Goal: Information Seeking & Learning: Check status

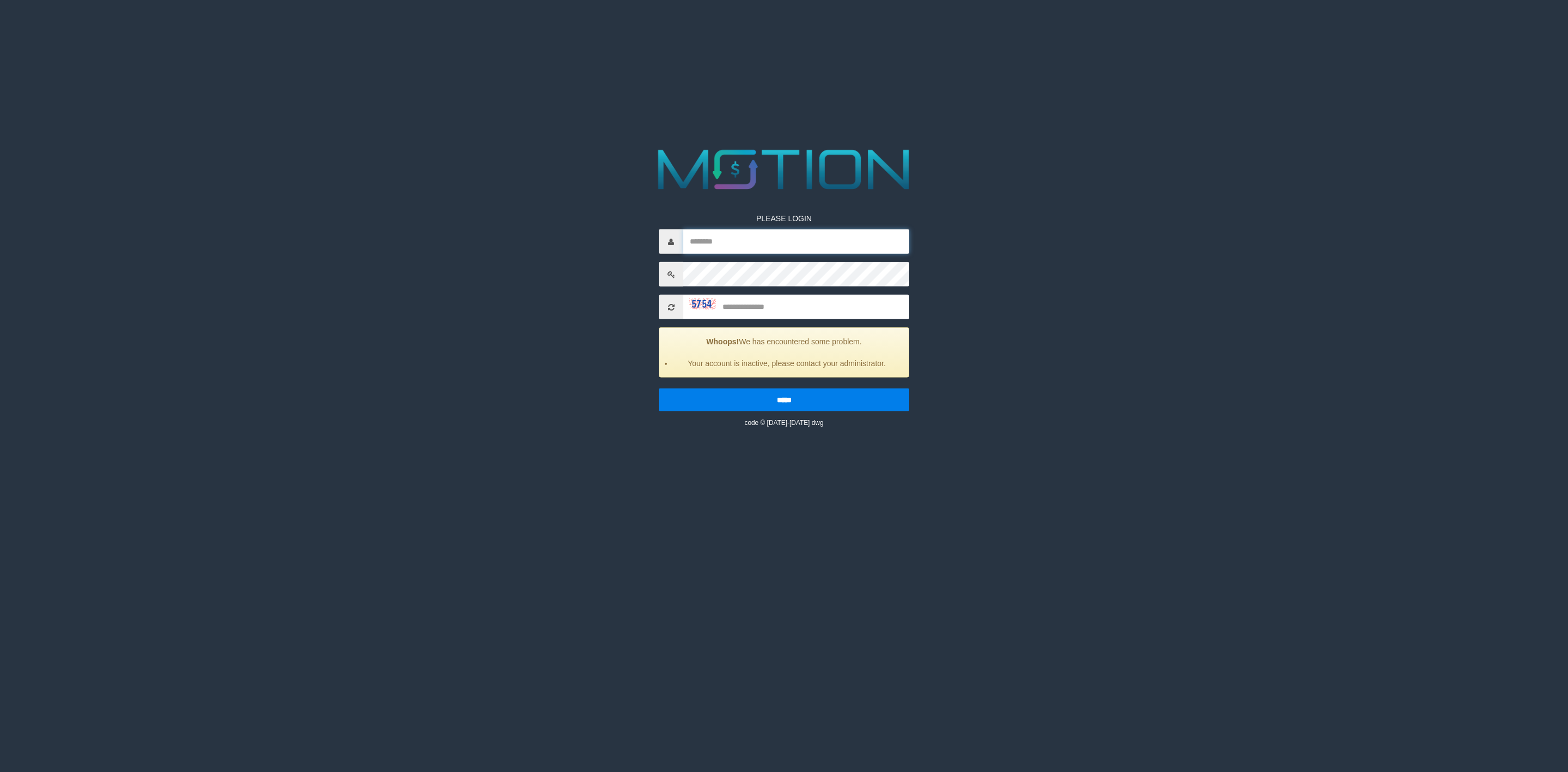
click at [713, 239] on input "text" at bounding box center [796, 242] width 226 height 24
type input "*********"
type input "****"
click at [659, 388] on input "*****" at bounding box center [784, 400] width 250 height 23
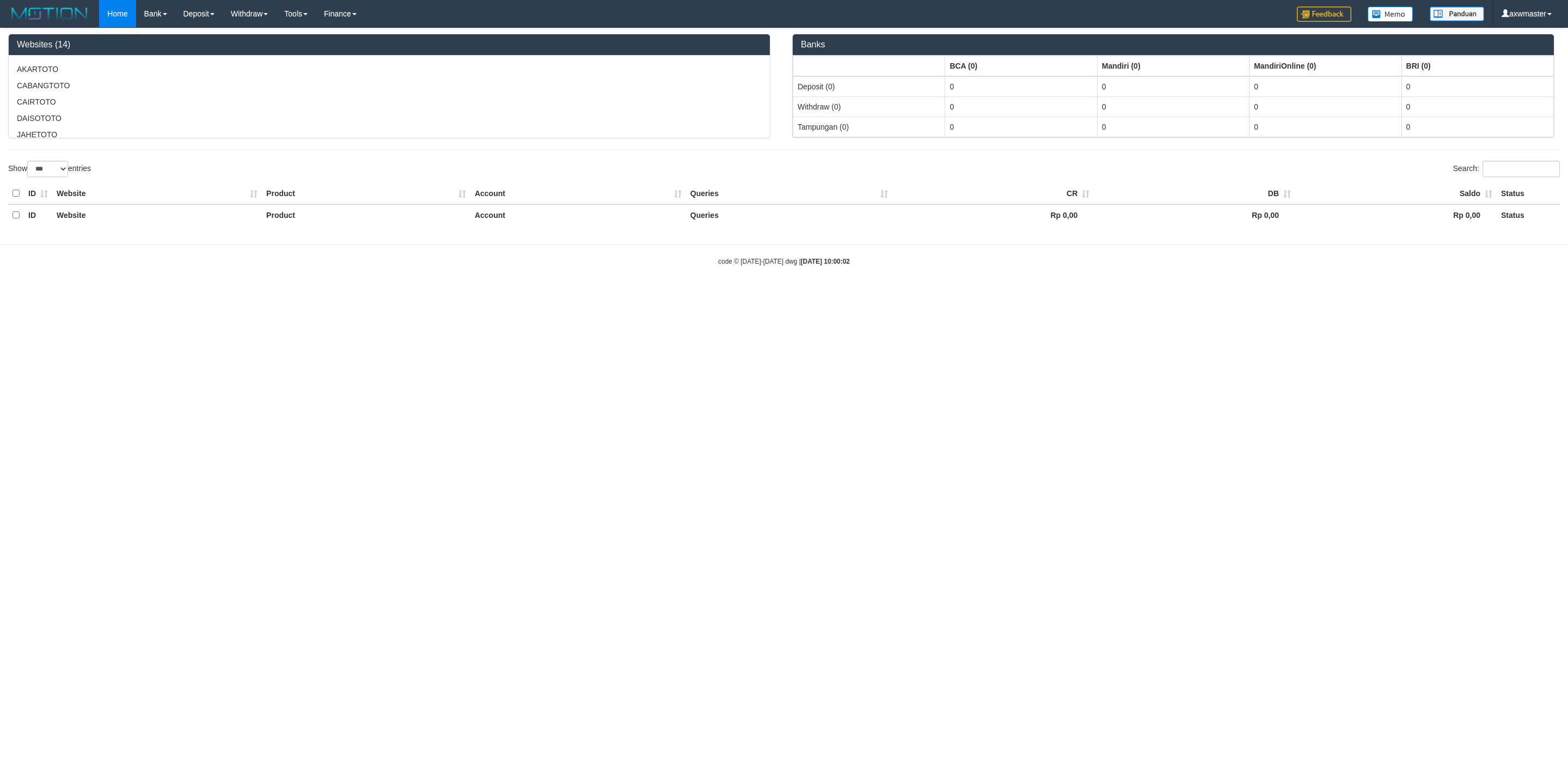
select select "***"
click at [185, 84] on link "Mutasi Bank" at bounding box center [180, 87] width 86 height 15
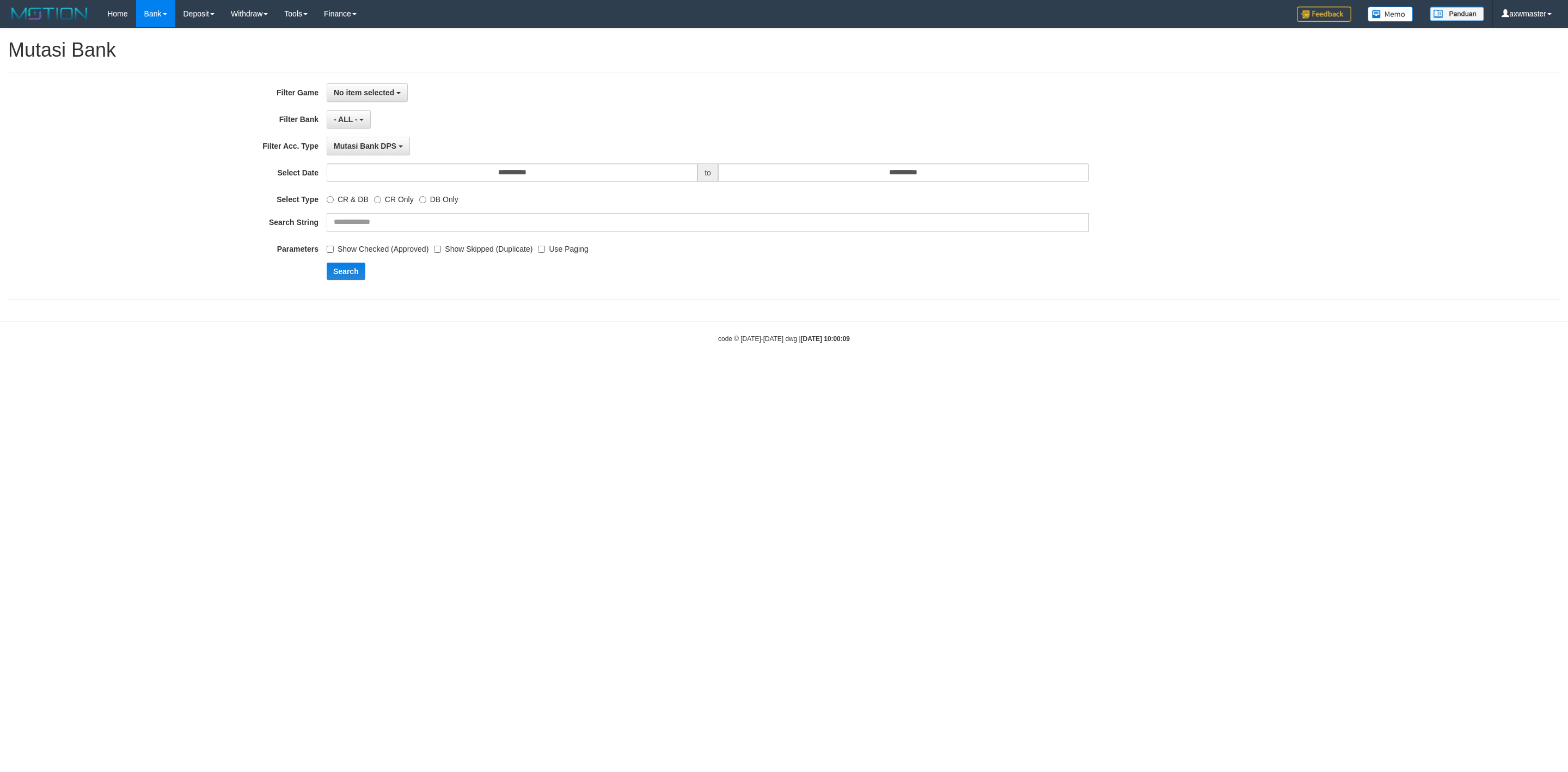
select select
click at [228, 87] on link "PGA History" at bounding box center [218, 90] width 86 height 15
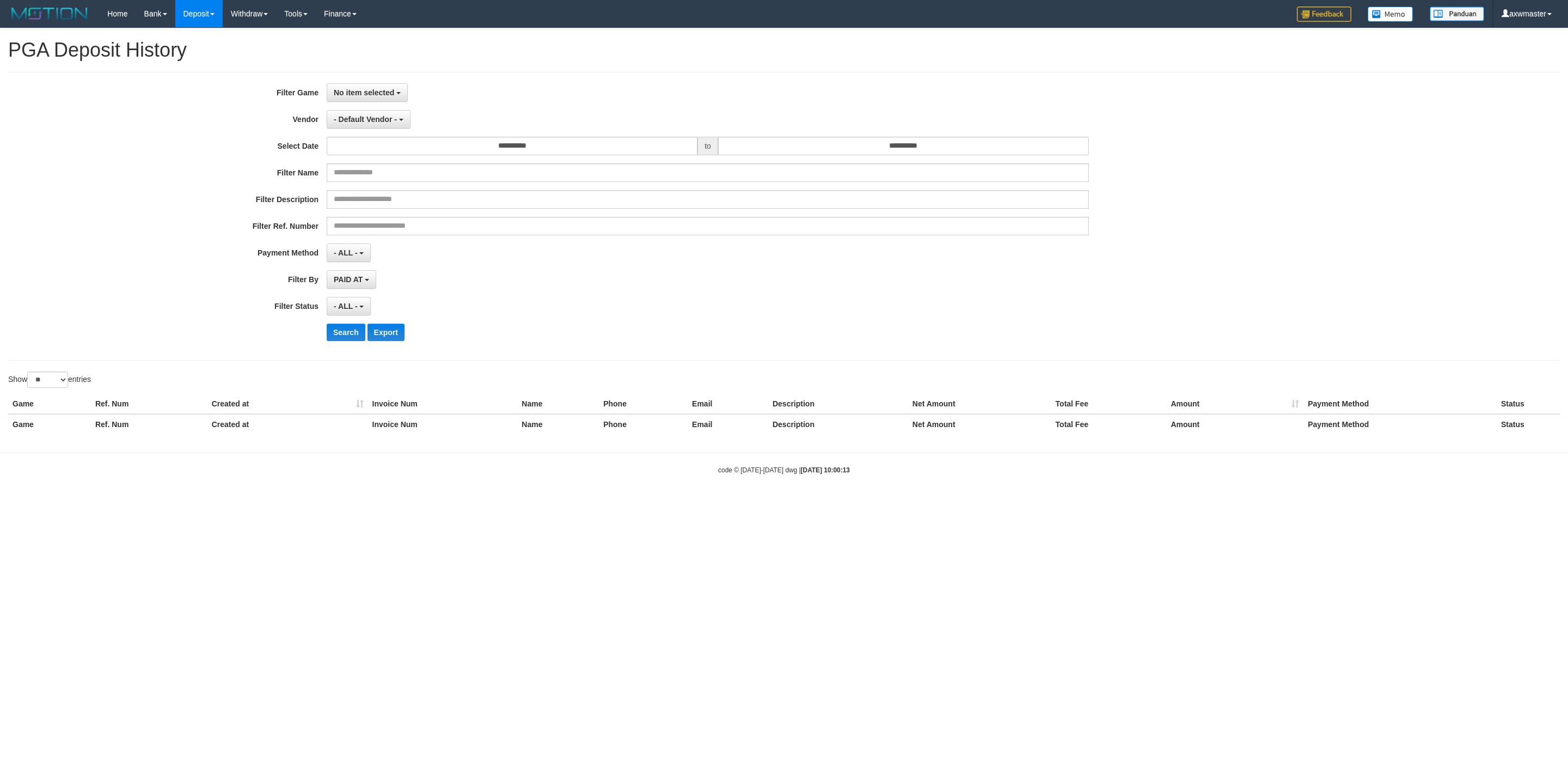
select select
select select "**"
click at [381, 93] on span "No item selected" at bounding box center [363, 93] width 60 height 9
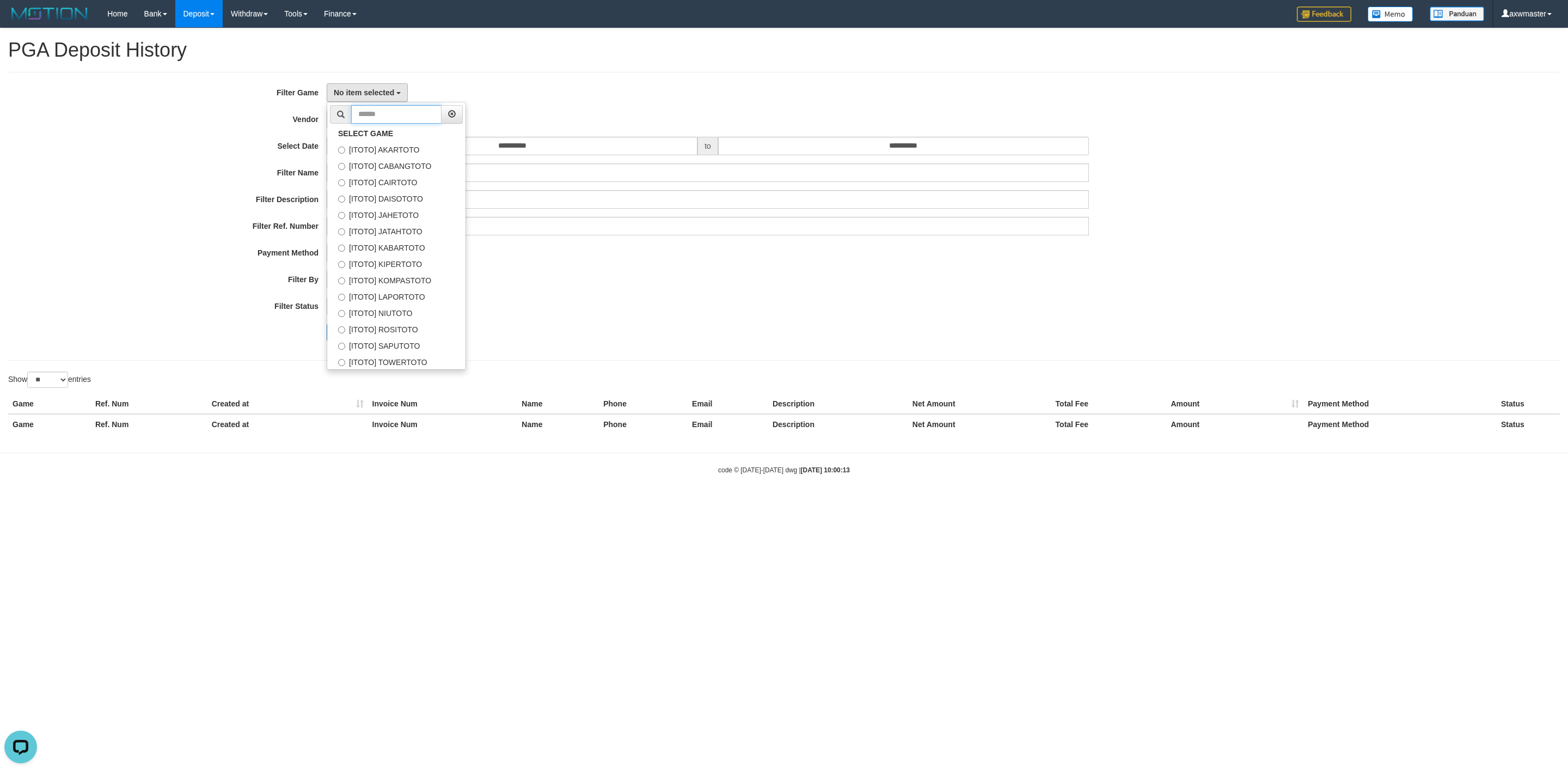
click at [436, 114] on input "text" at bounding box center [396, 114] width 90 height 19
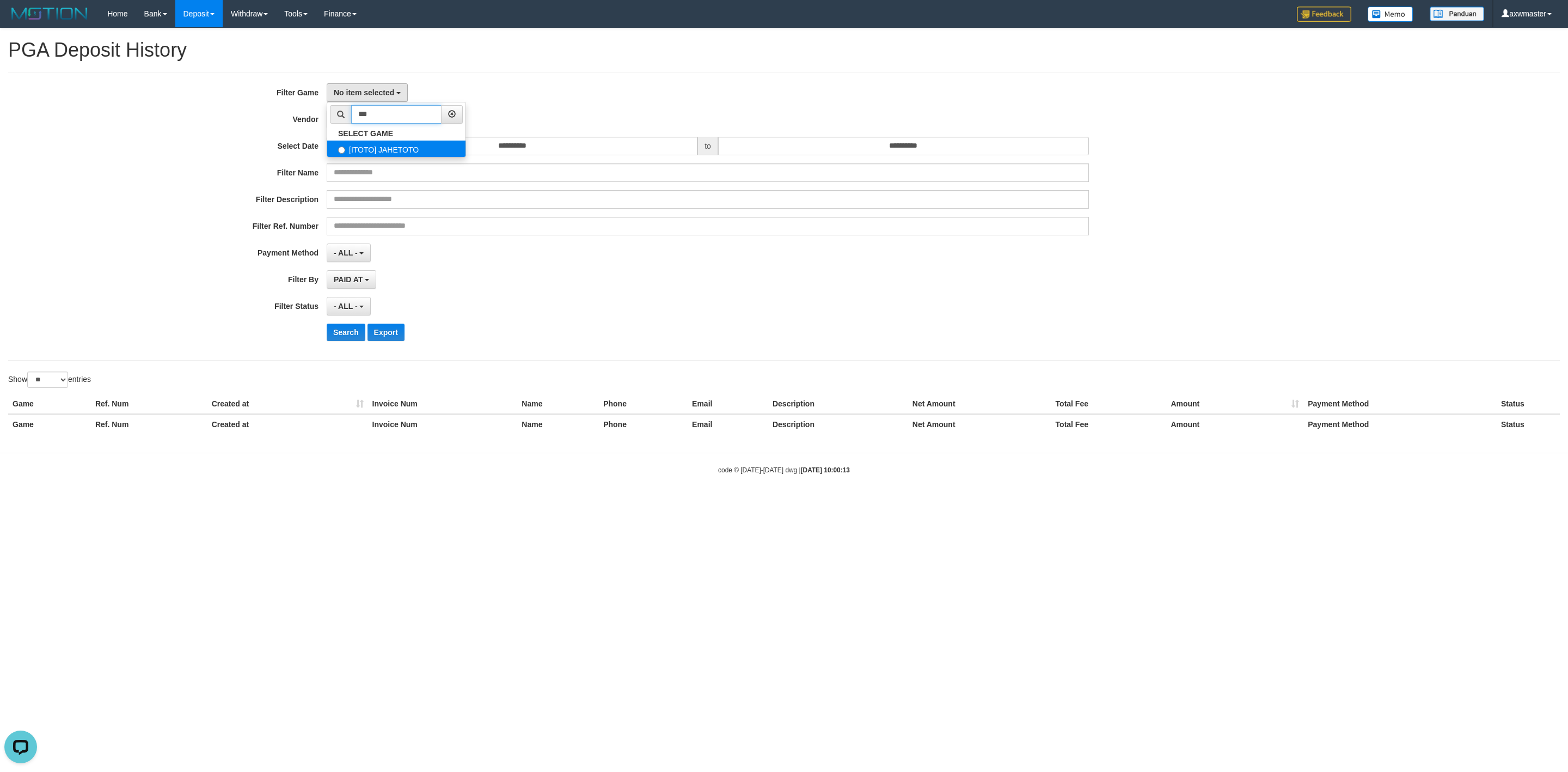
type input "***"
click at [425, 152] on label "[ITOTO] JAHETOTO" at bounding box center [396, 148] width 139 height 16
select select "***"
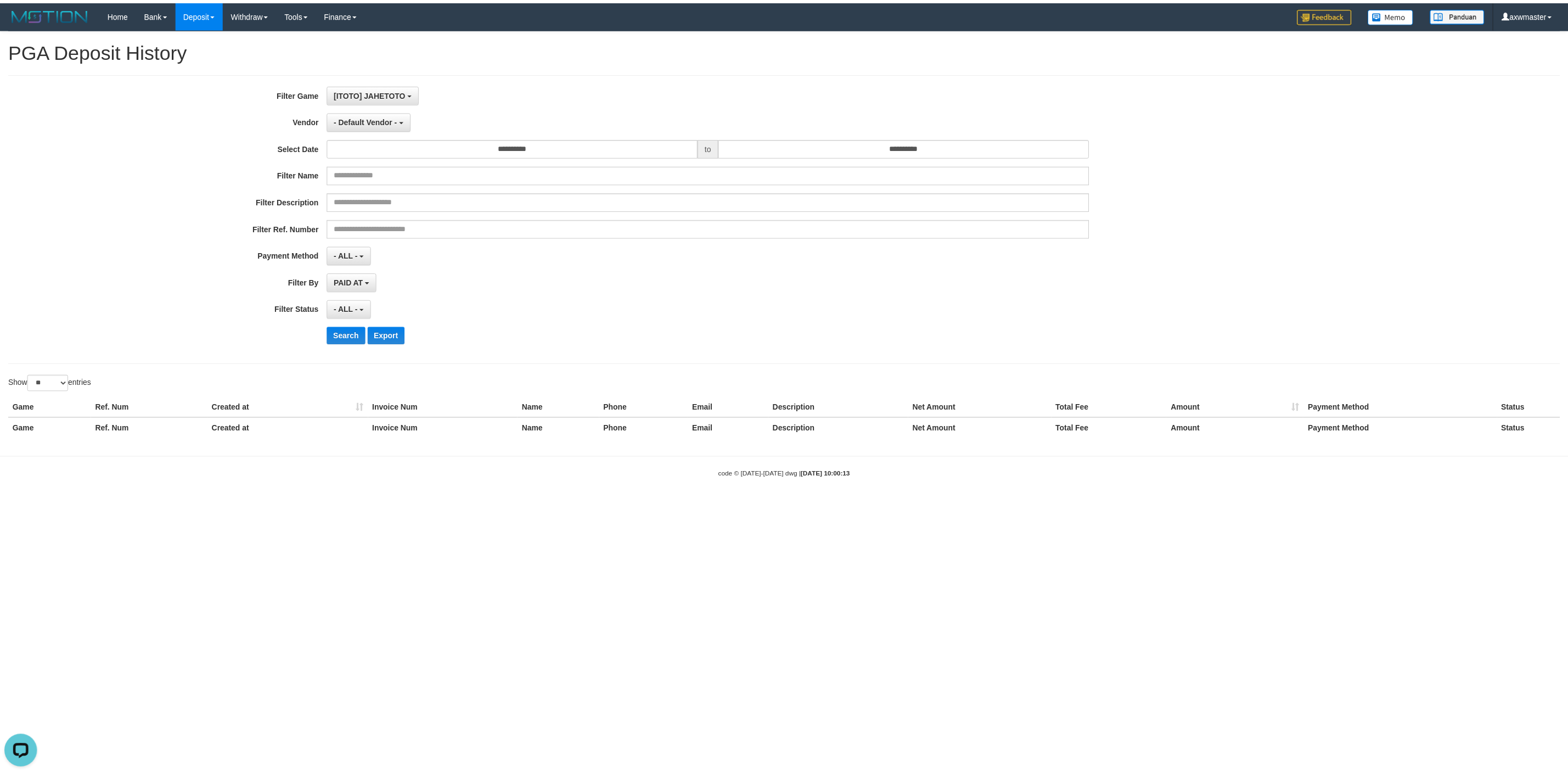
scroll to position [46, 0]
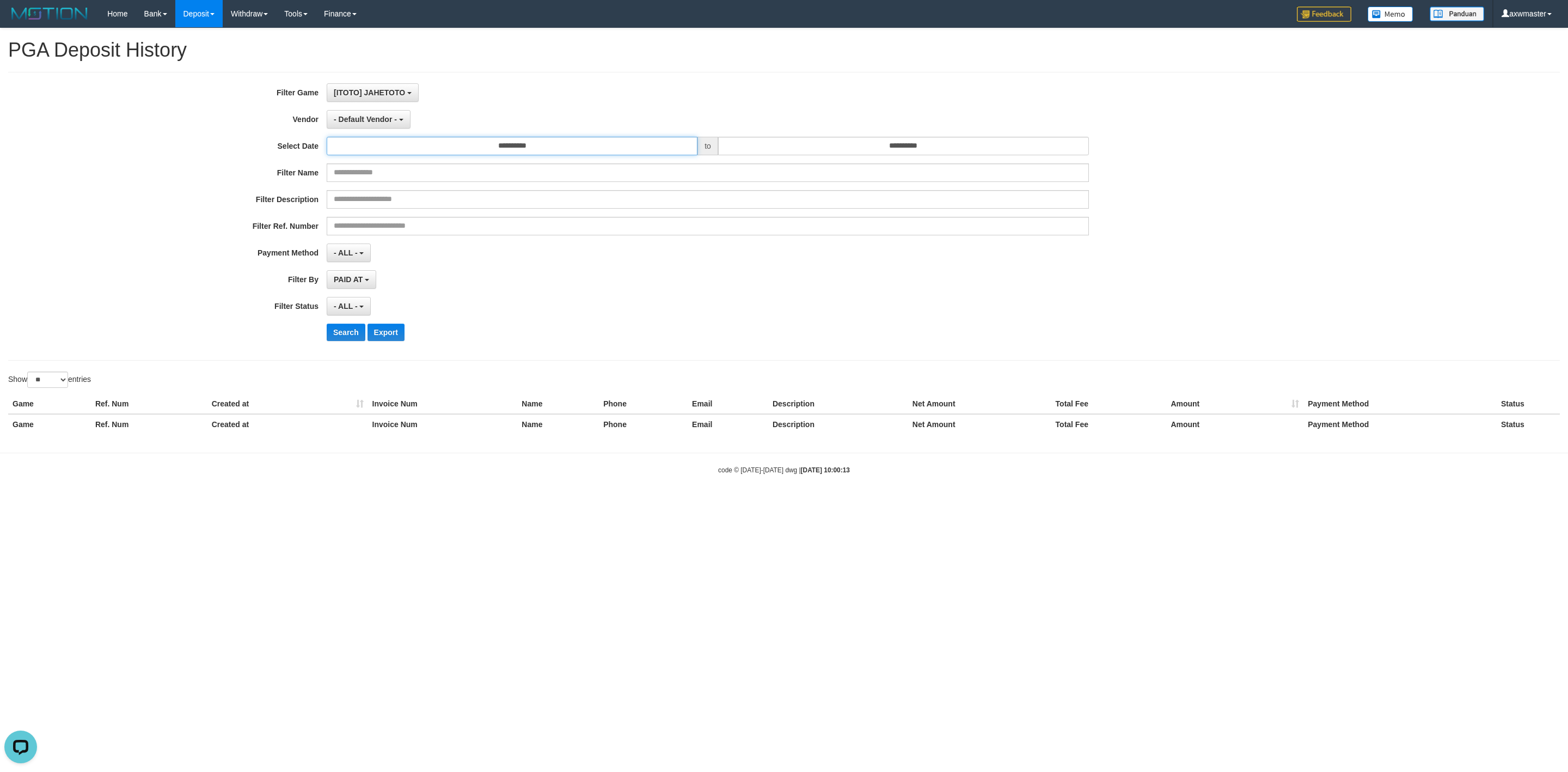
click at [573, 152] on input "**********" at bounding box center [512, 146] width 370 height 19
click at [339, 278] on td "29" at bounding box center [337, 283] width 16 height 16
type input "**********"
click at [802, 147] on input "**********" at bounding box center [904, 146] width 370 height 19
click at [729, 280] on td "29" at bounding box center [729, 283] width 16 height 16
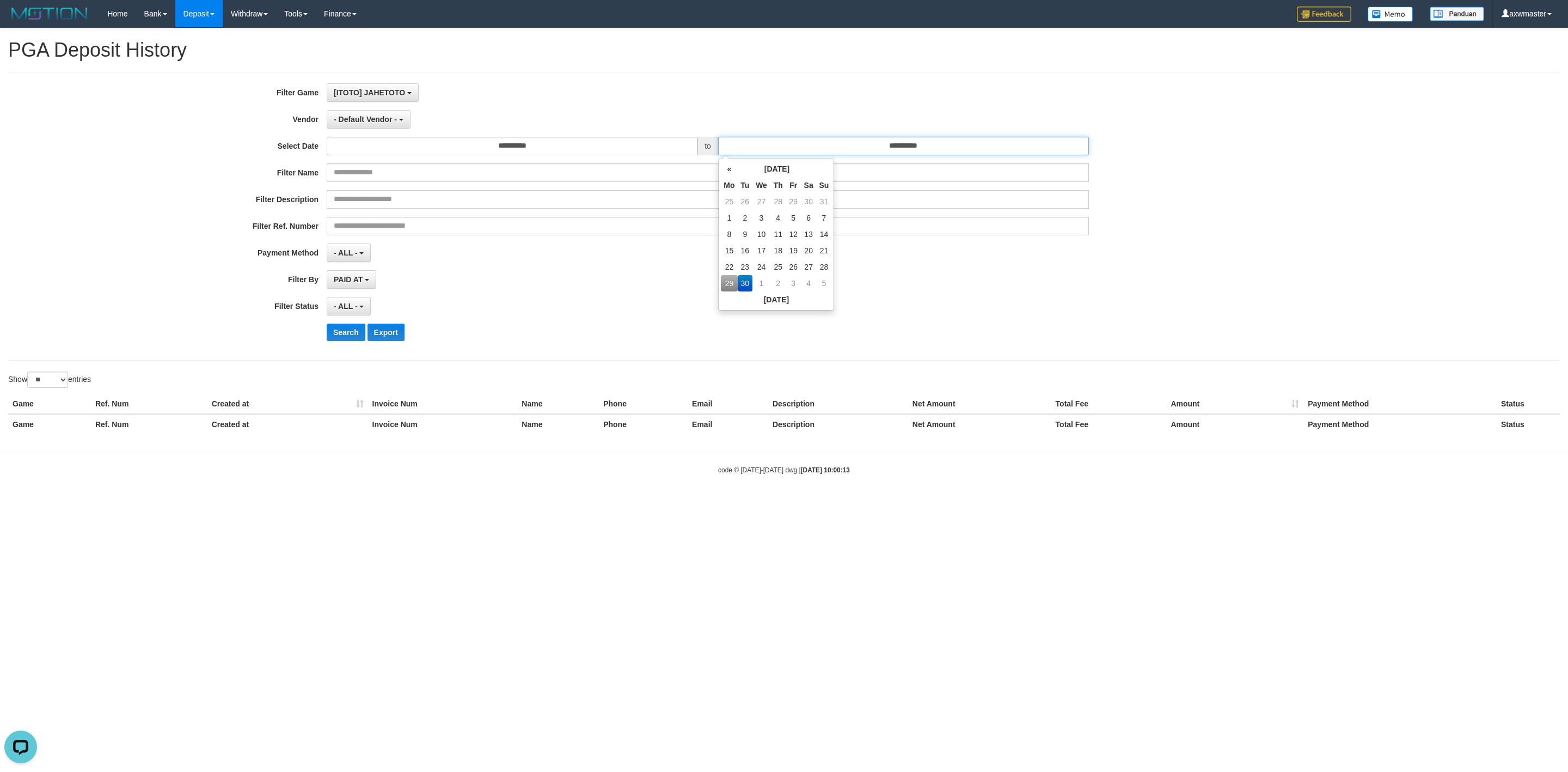
type input "**********"
click at [392, 114] on button "- Default Vendor -" at bounding box center [369, 119] width 84 height 19
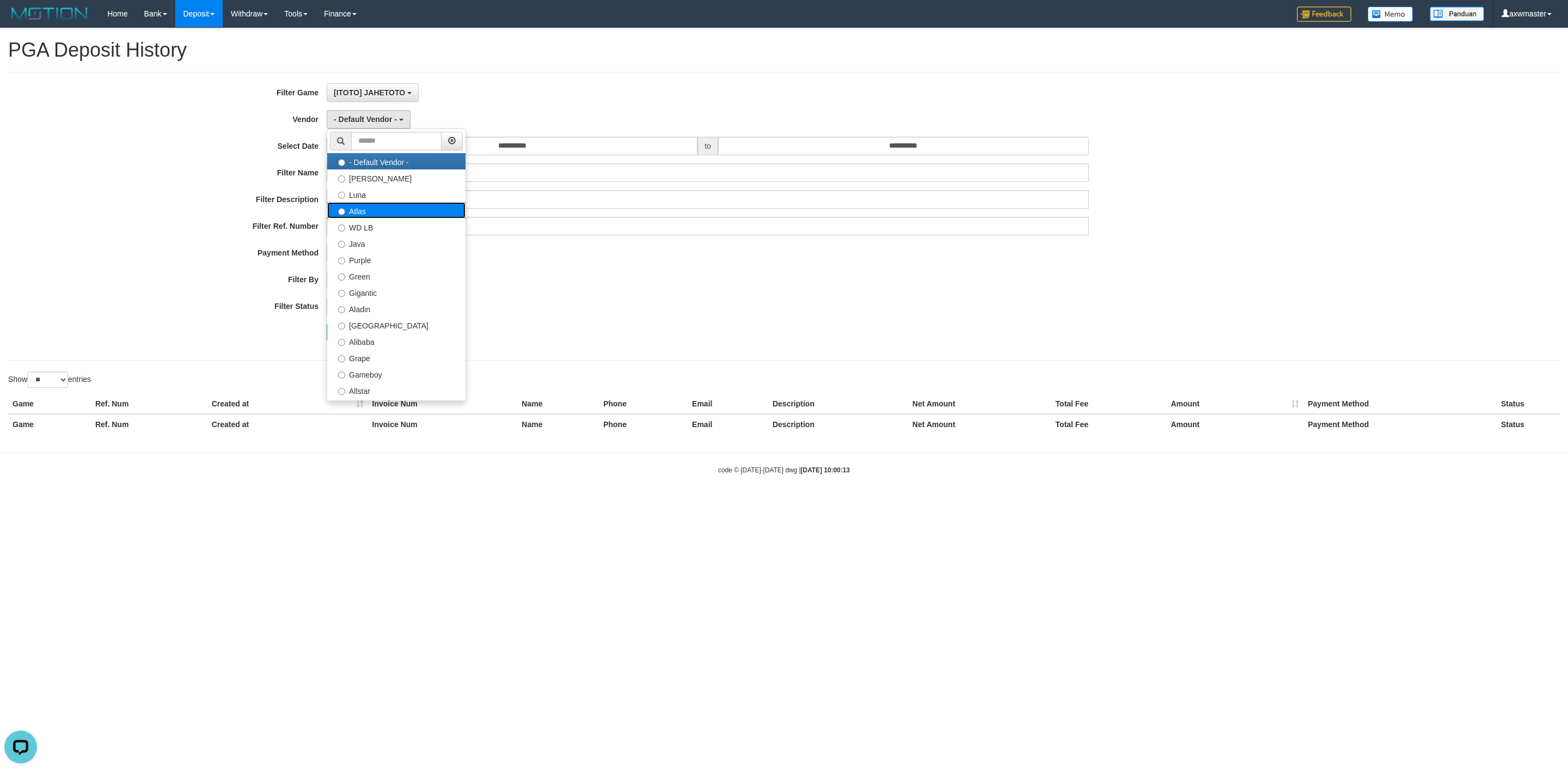
click at [371, 214] on label "Atlas" at bounding box center [396, 210] width 139 height 16
select select "**********"
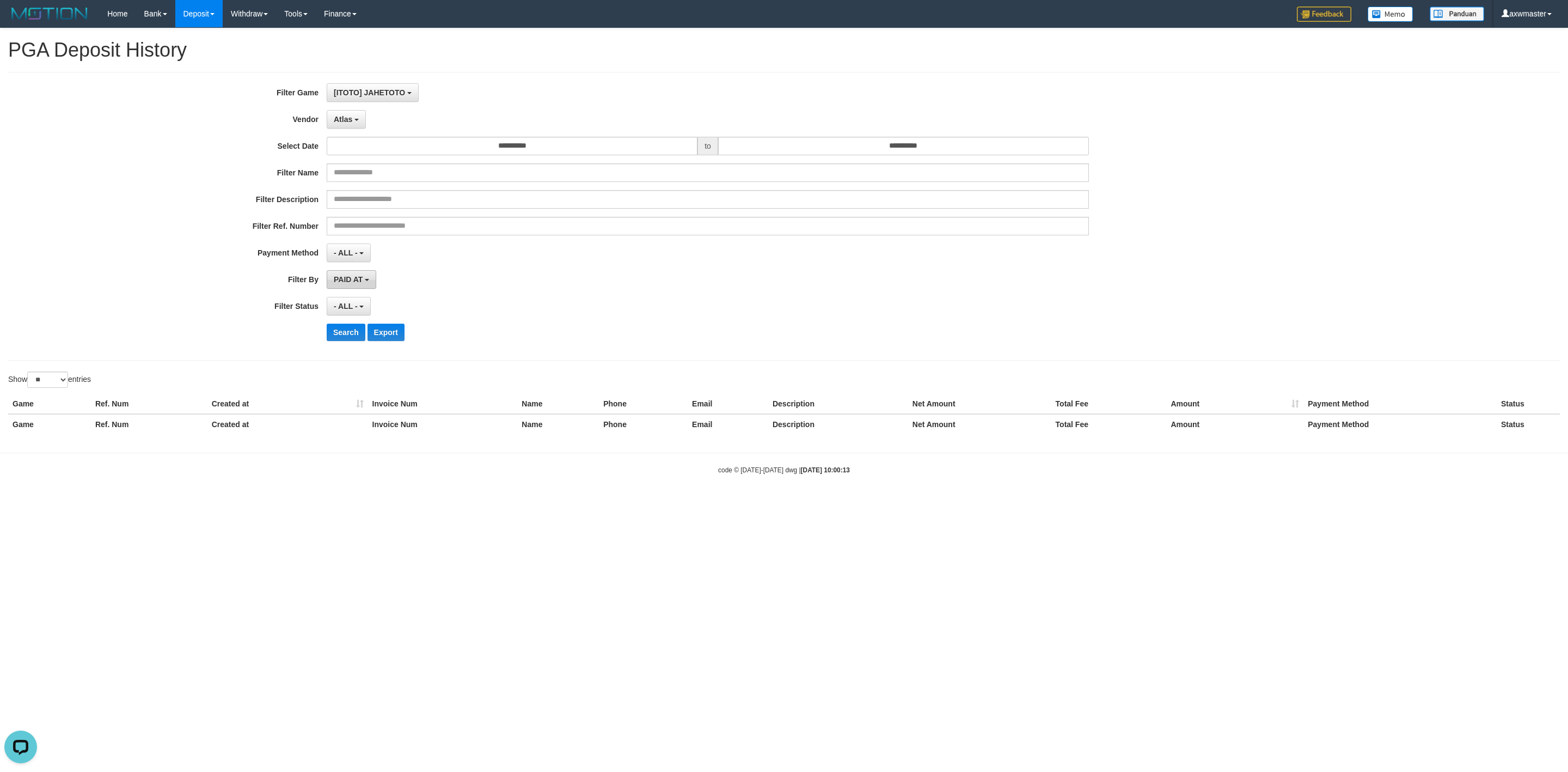
click at [354, 284] on span "PAID AT" at bounding box center [348, 279] width 29 height 9
click at [374, 339] on label "CREATED AT" at bounding box center [396, 338] width 139 height 16
select select "*"
click at [350, 305] on span "- ALL -" at bounding box center [345, 306] width 24 height 9
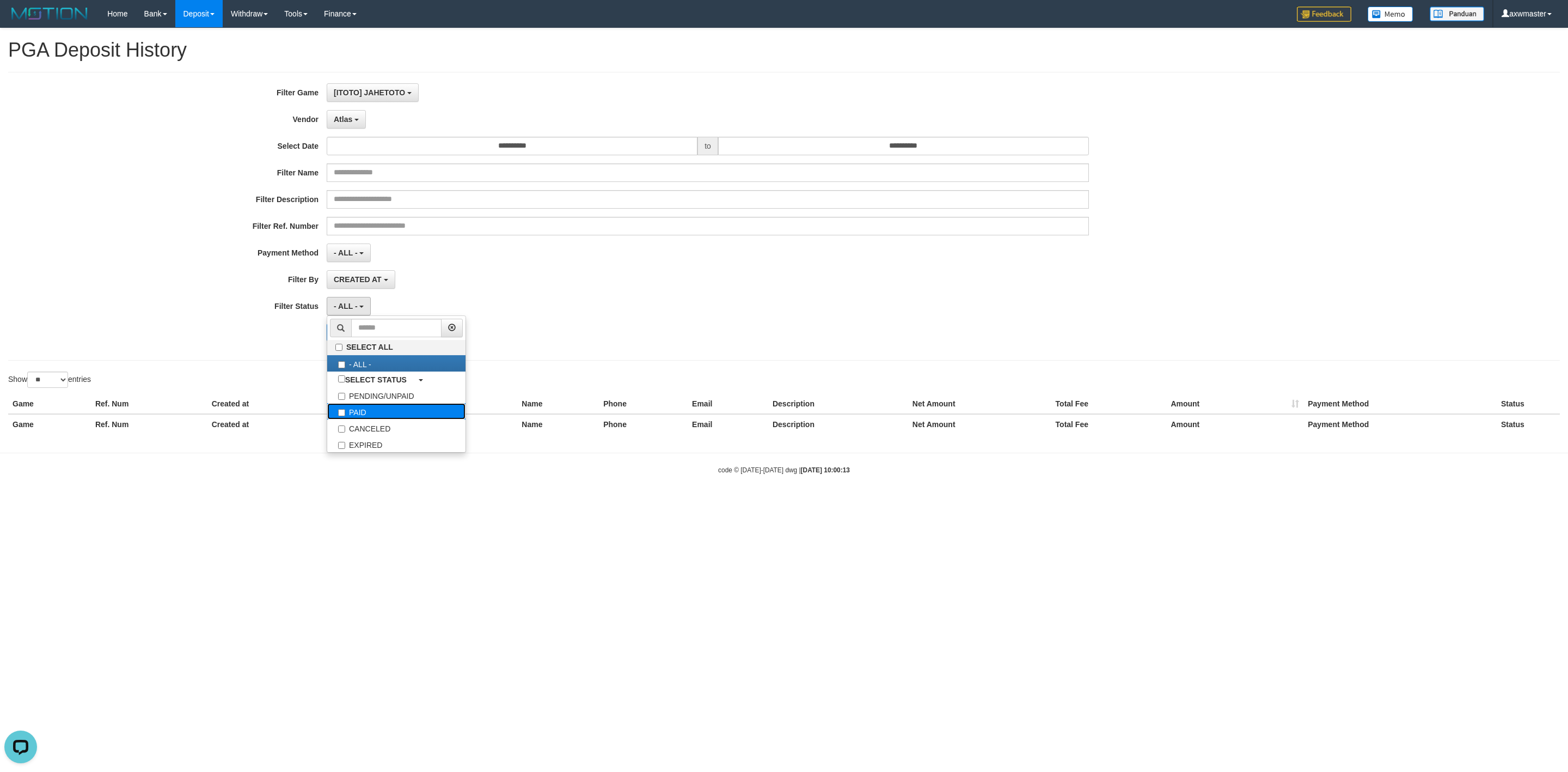
click at [379, 412] on label "PAID" at bounding box center [396, 411] width 139 height 16
select select "*"
click at [435, 253] on div "- ALL - SELECT ALL - ALL - SELECT PAYMENT METHOD Mandiri BNI OVO CIMB BRI MAYBA…" at bounding box center [708, 252] width 763 height 19
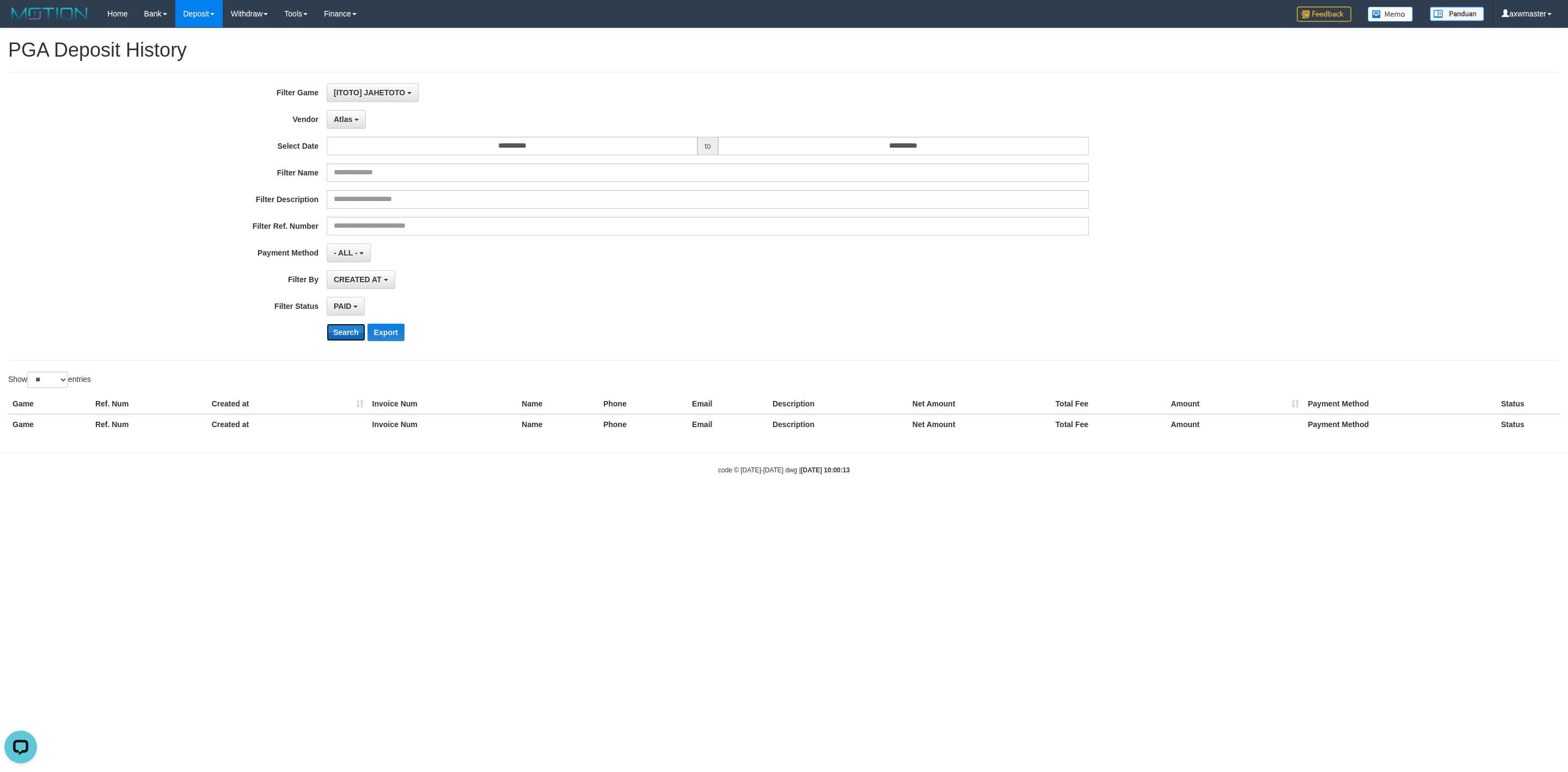
drag, startPoint x: 353, startPoint y: 338, endPoint x: 329, endPoint y: 338, distance: 24.0
click at [353, 338] on button "Search" at bounding box center [346, 333] width 39 height 18
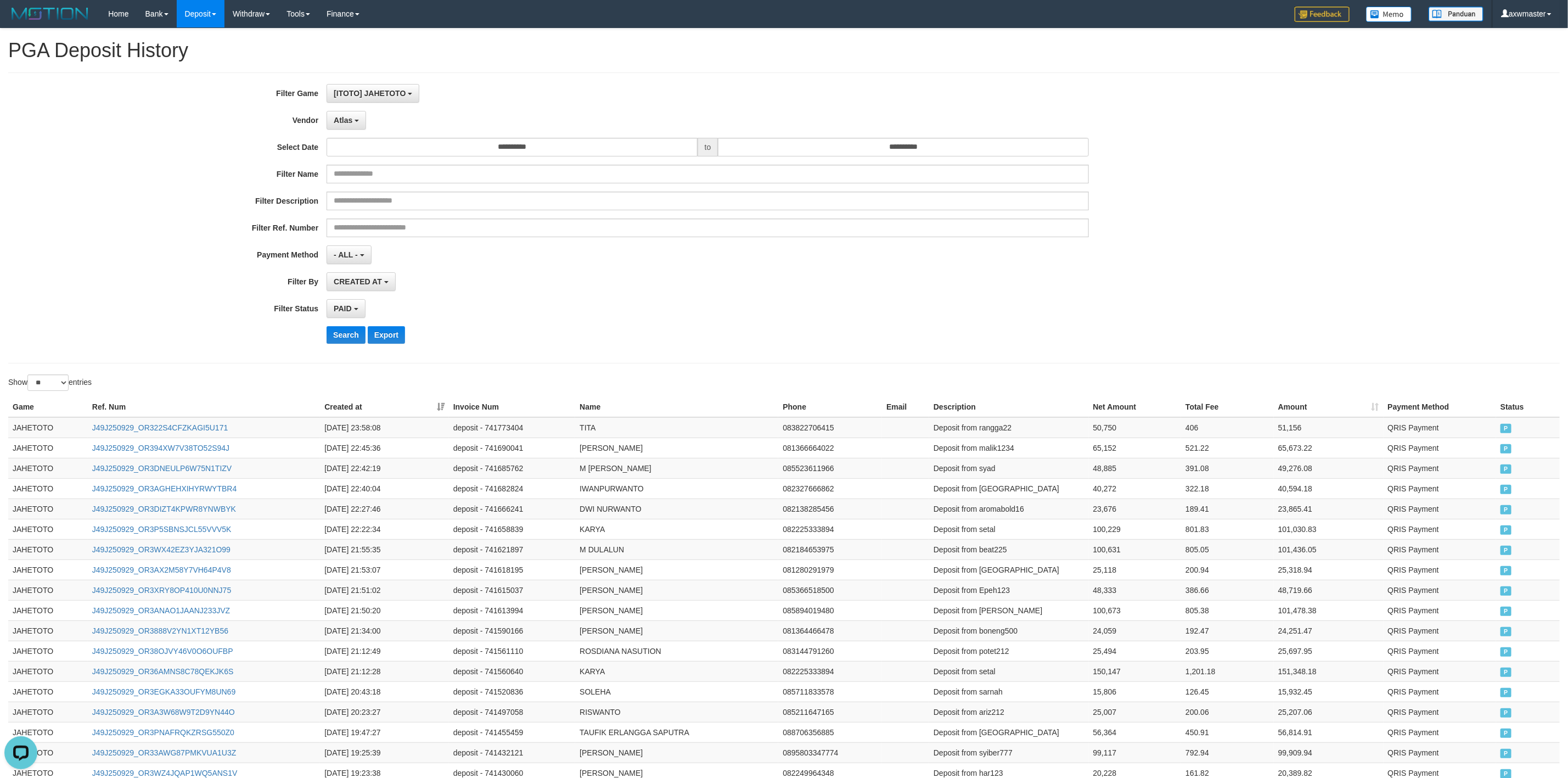
click at [13, 408] on th "Game" at bounding box center [48, 407] width 80 height 20
click at [53, 389] on select "** ** ** ***" at bounding box center [48, 383] width 41 height 16
select select "***"
click at [29, 378] on select "** ** ** ***" at bounding box center [48, 383] width 41 height 16
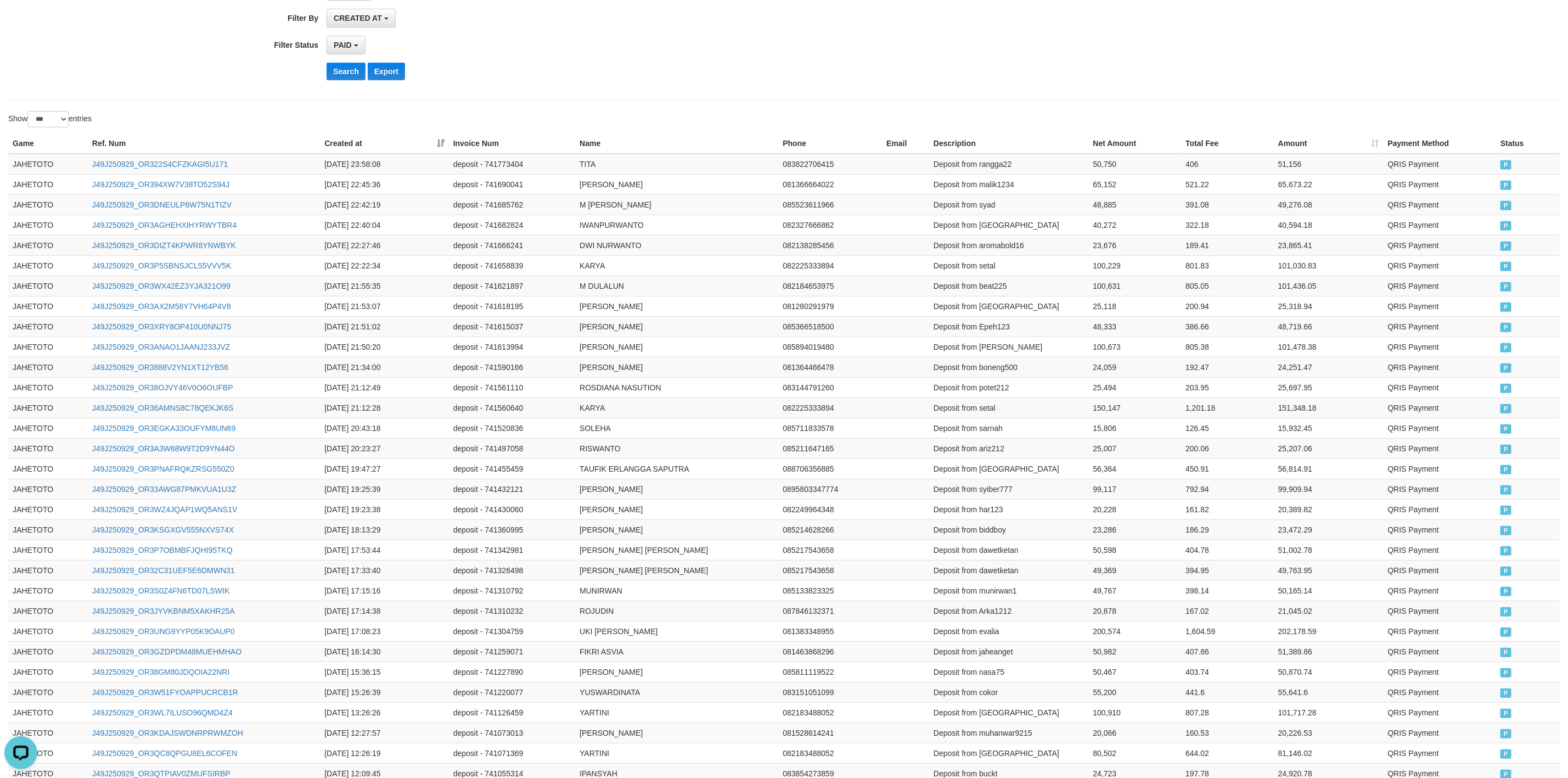
scroll to position [841, 0]
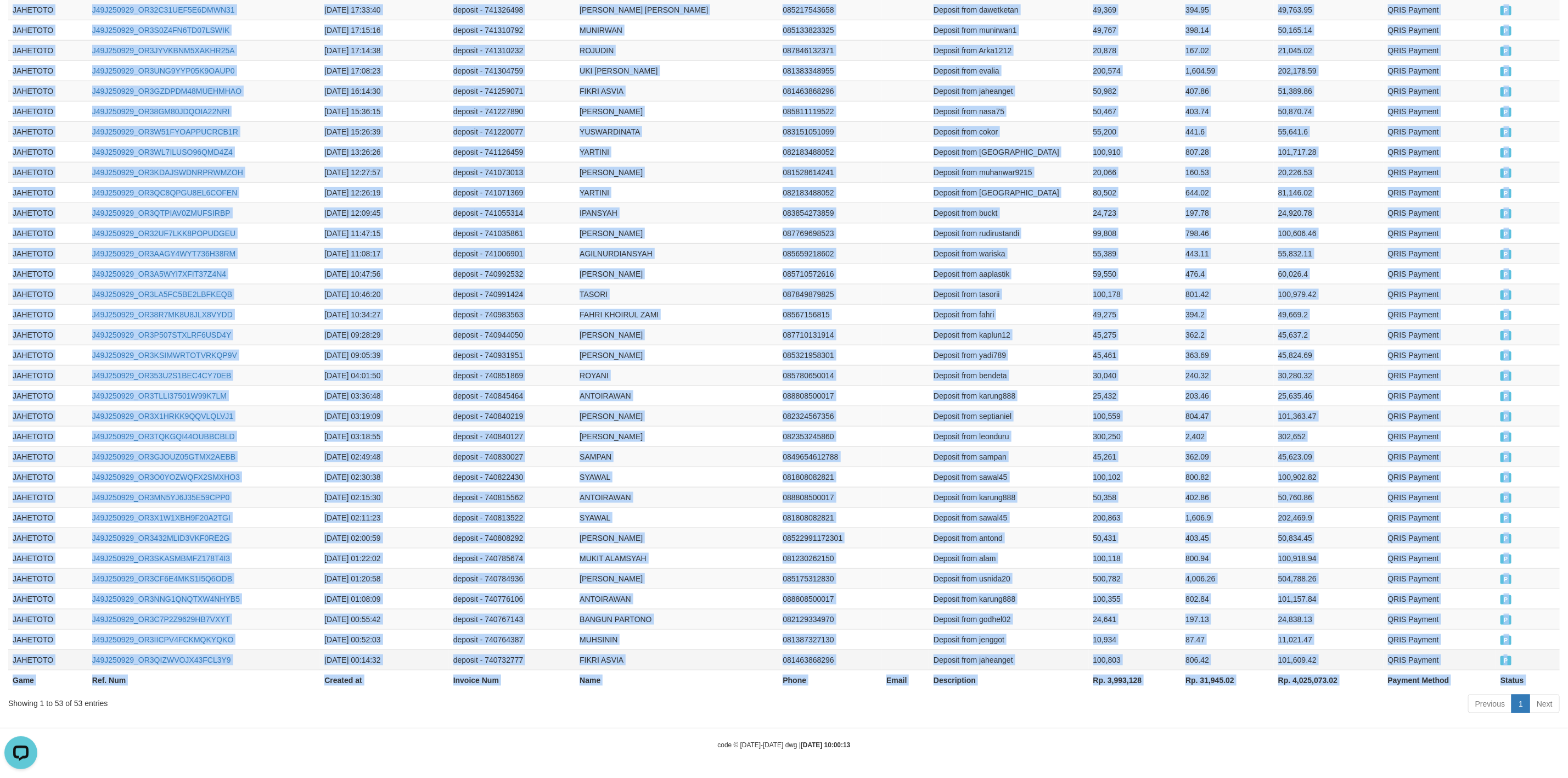
drag, startPoint x: 10, startPoint y: 411, endPoint x: 1528, endPoint y: 654, distance: 1537.3
click at [1528, 654] on table "Game Ref. Num Created at Invoice Num Name Phone Email Description Net Amount To…" at bounding box center [783, 132] width 1551 height 1117
copy table "Game Ref. Num Created at Invoice Num Name Phone Email Description Net Amount To…"
drag, startPoint x: 1429, startPoint y: 448, endPoint x: 1375, endPoint y: 439, distance: 54.7
click at [1429, 448] on td "QRIS Payment" at bounding box center [1439, 456] width 113 height 20
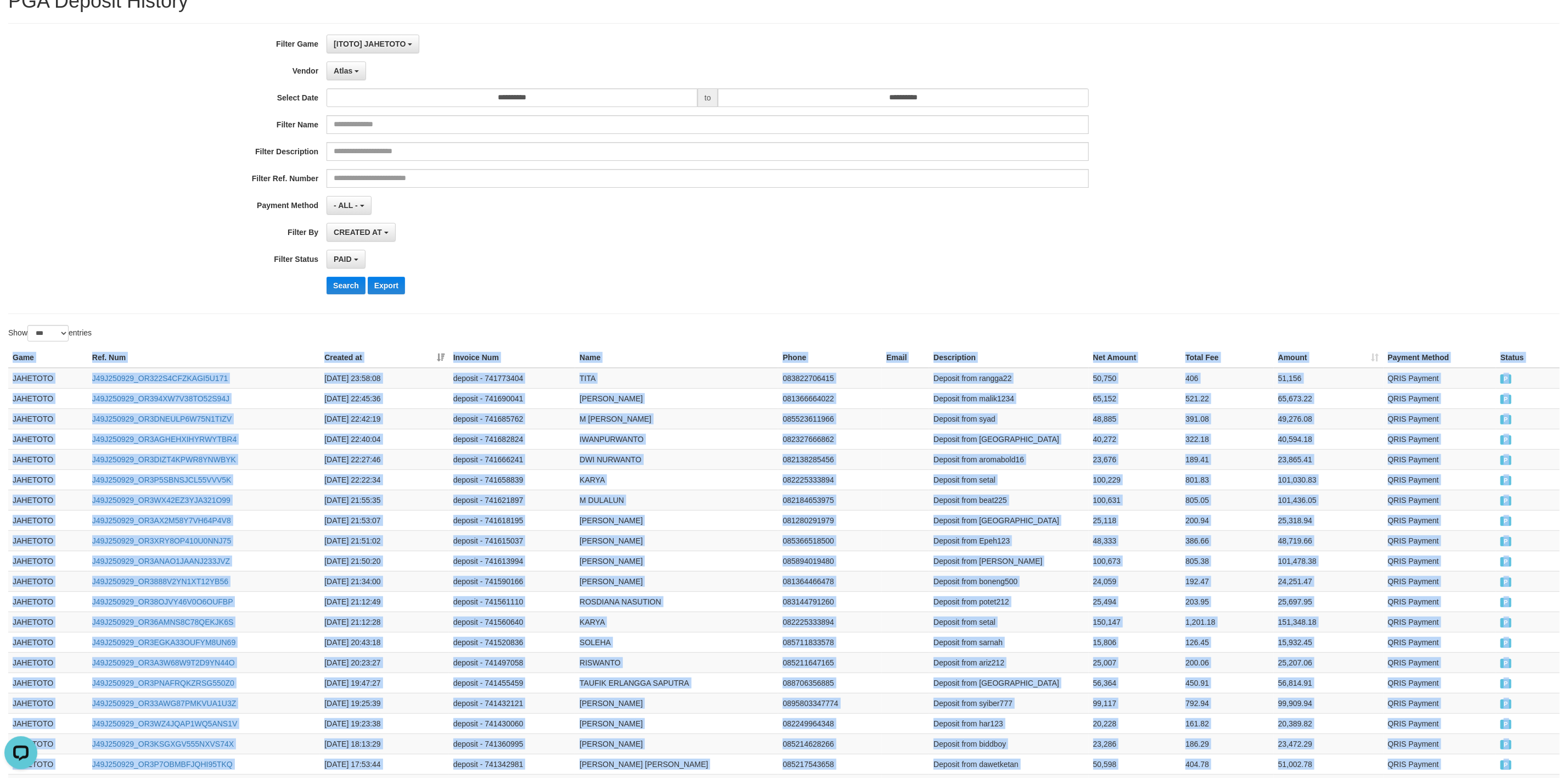
scroll to position [0, 0]
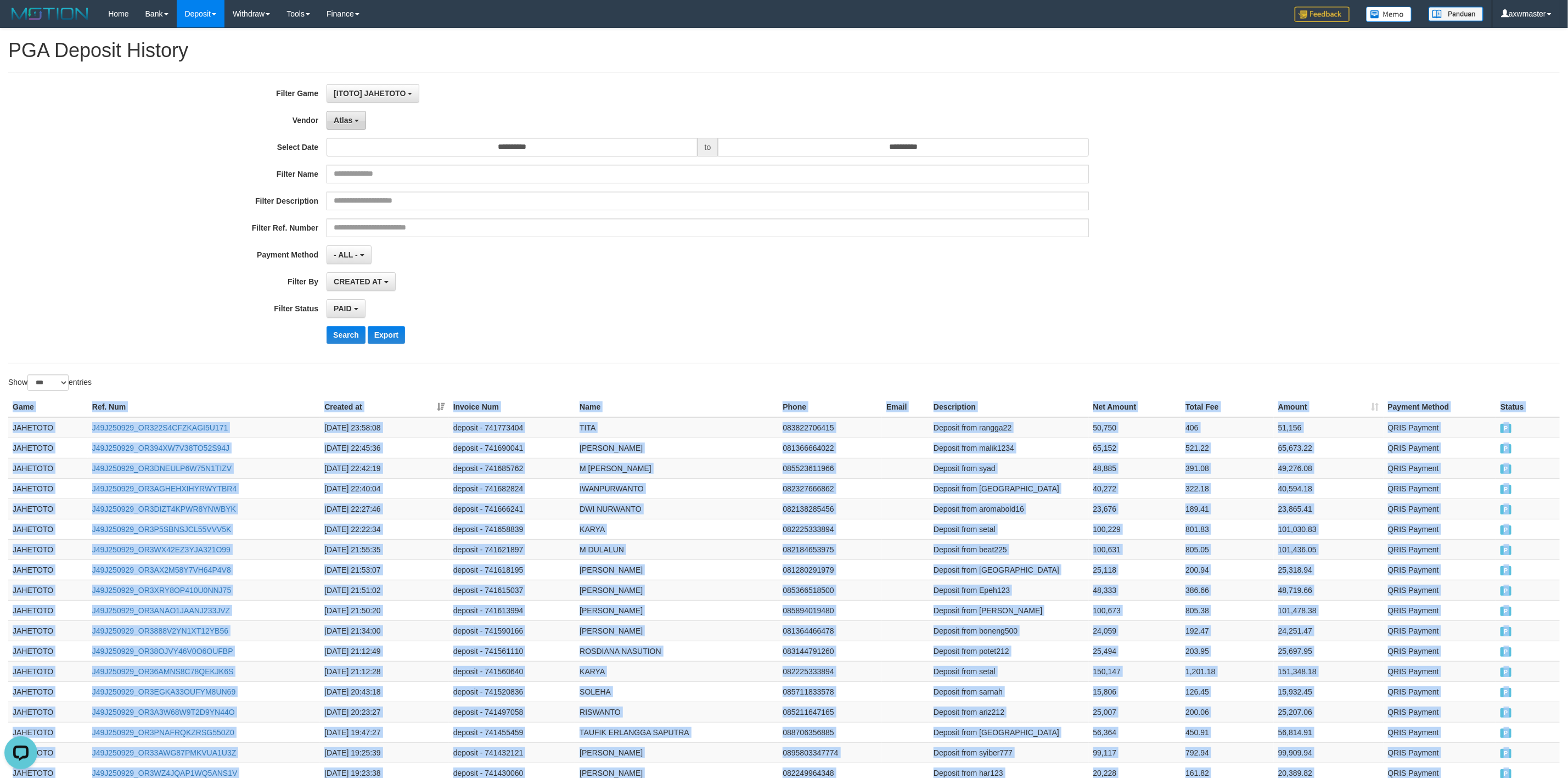
click at [349, 125] on button "Atlas" at bounding box center [346, 120] width 40 height 19
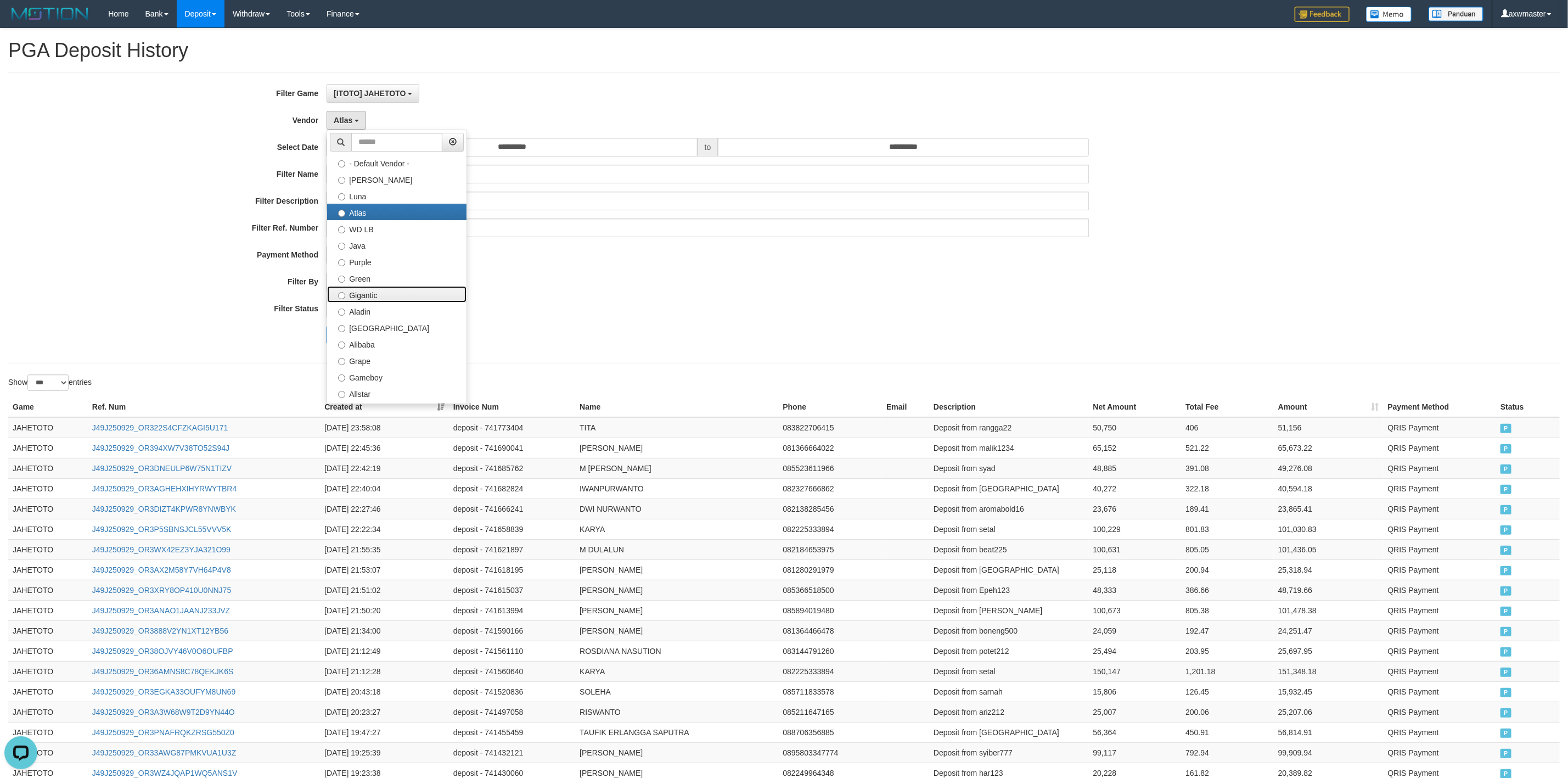
click at [387, 294] on label "Gigantic" at bounding box center [397, 294] width 140 height 16
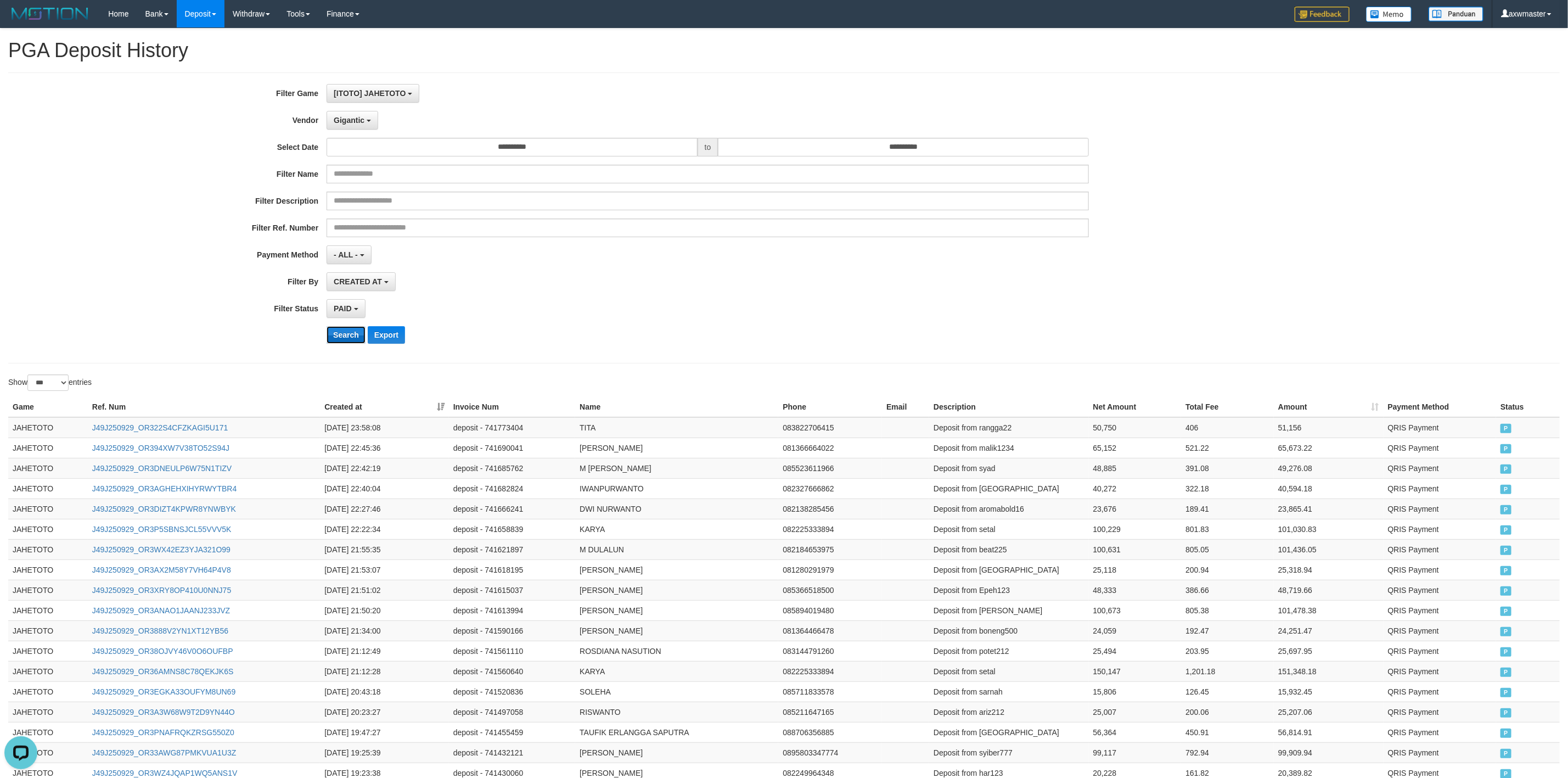
click at [343, 335] on button "Search" at bounding box center [346, 335] width 39 height 18
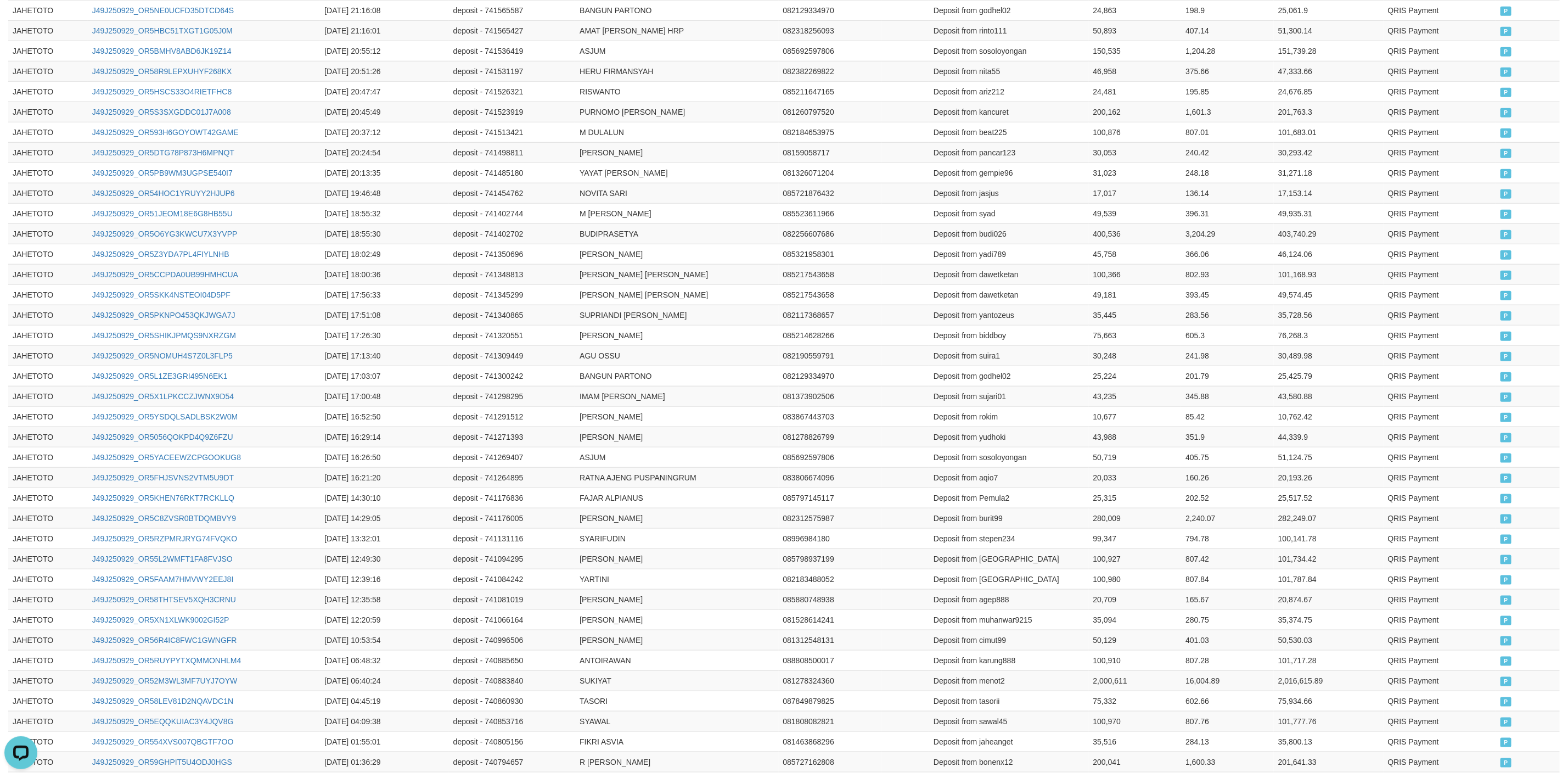
scroll to position [903, 0]
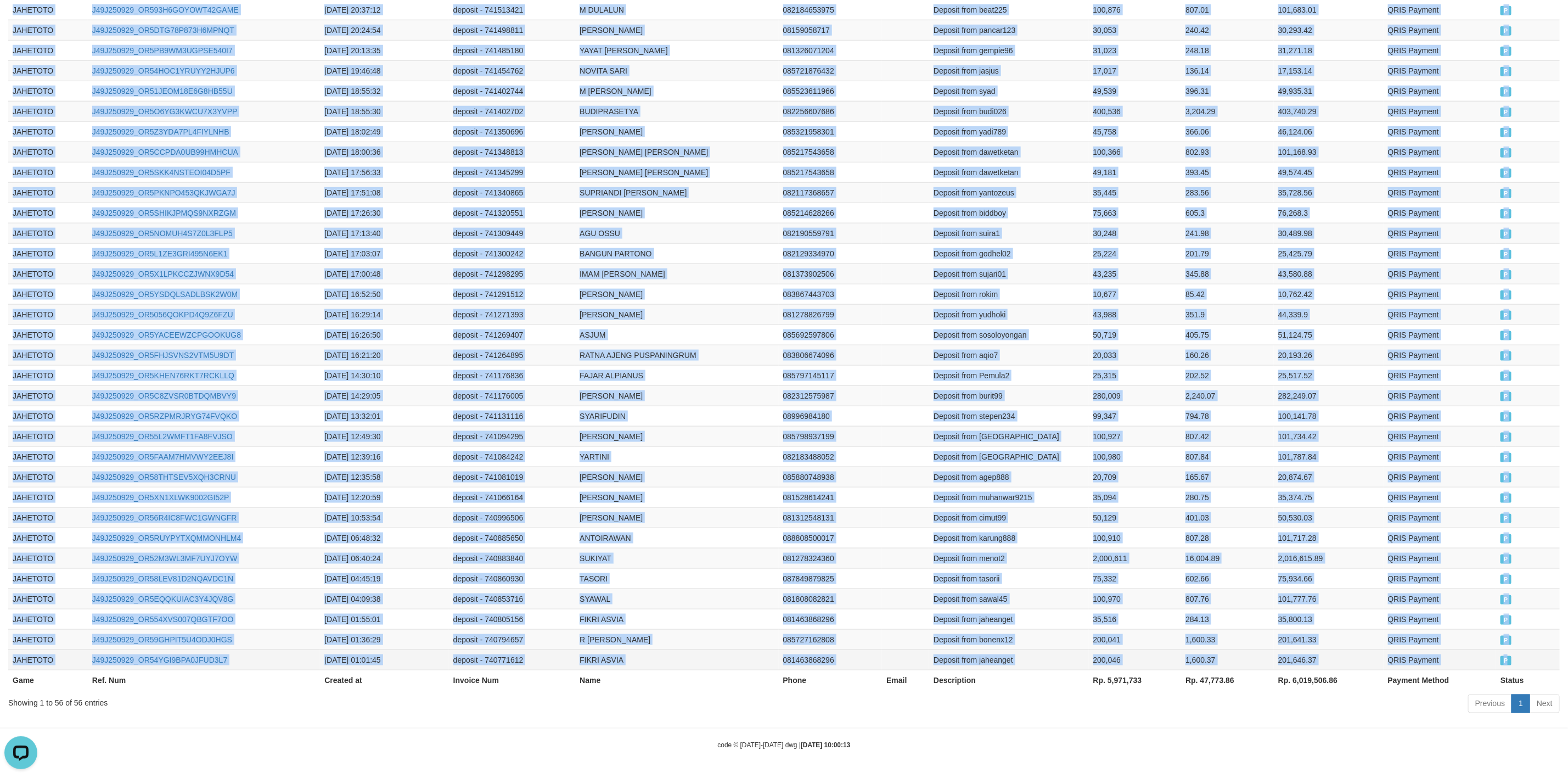
drag, startPoint x: 13, startPoint y: 433, endPoint x: 1508, endPoint y: 659, distance: 1512.0
click at [1508, 659] on tbody "JAHETOTO J49J250929_OR5VEYVXBN93DAEOCCG 2025-09-29 23:04:44 deposit - 741711701…" at bounding box center [783, 102] width 1551 height 1139
copy tbody "JAHETOTO J49J250929_OR5VEYVXBN93DAEOCCG 2025-09-29 23:04:44 deposit - 741711701…"
click at [968, 437] on td "Deposit from pahang123" at bounding box center [1009, 436] width 160 height 20
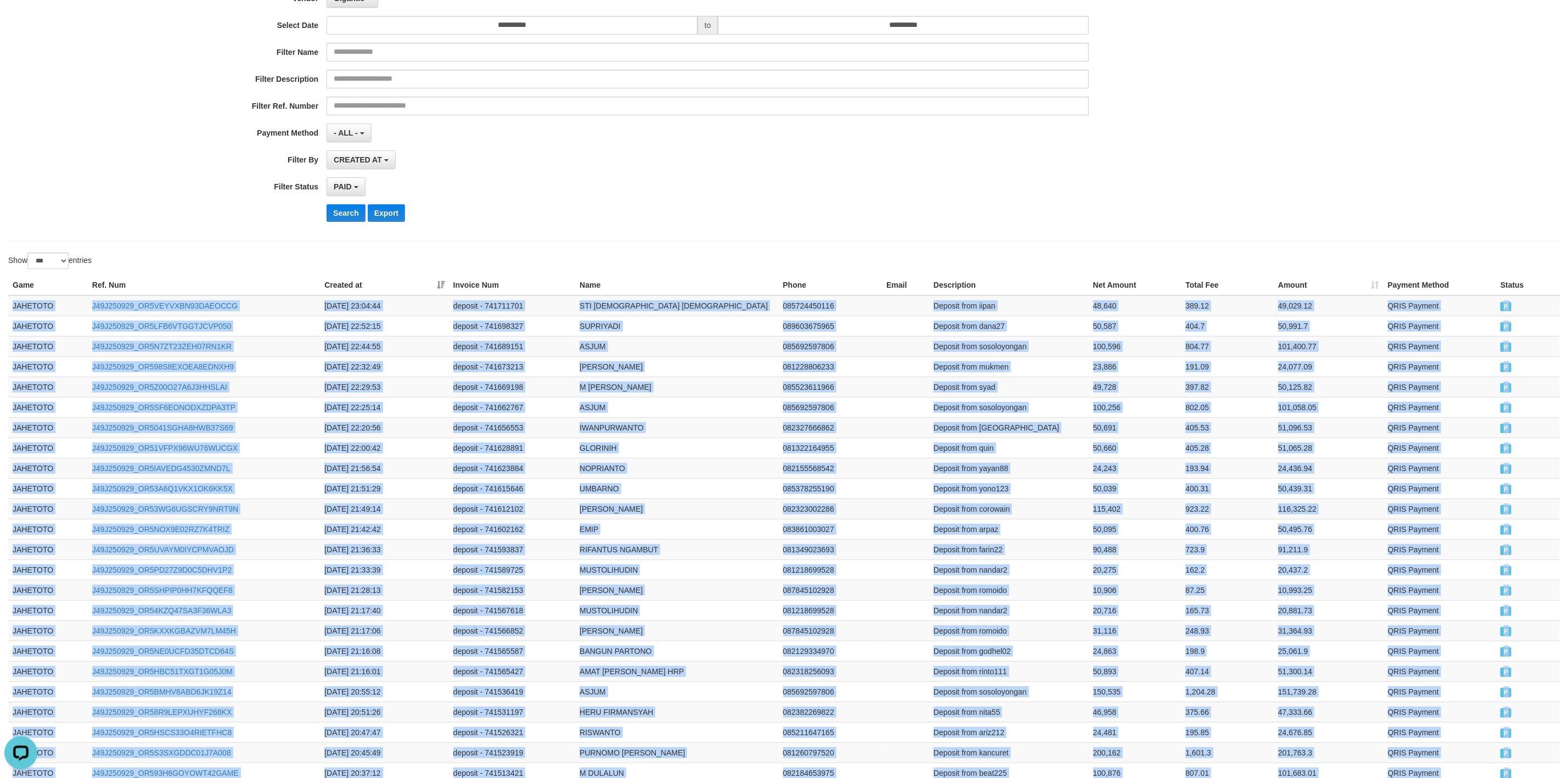
scroll to position [0, 0]
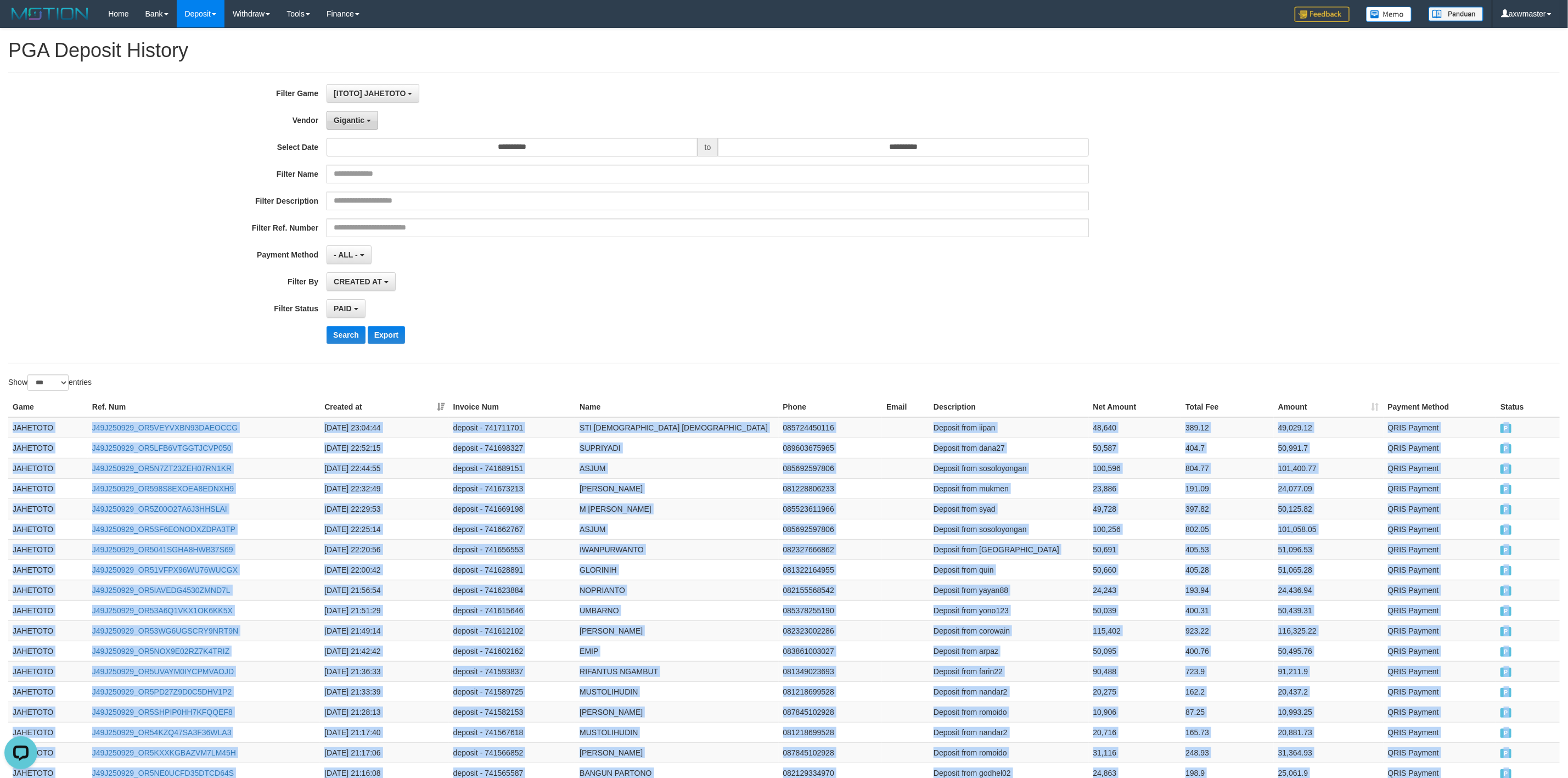
click at [355, 126] on button "Gigantic" at bounding box center [352, 120] width 52 height 19
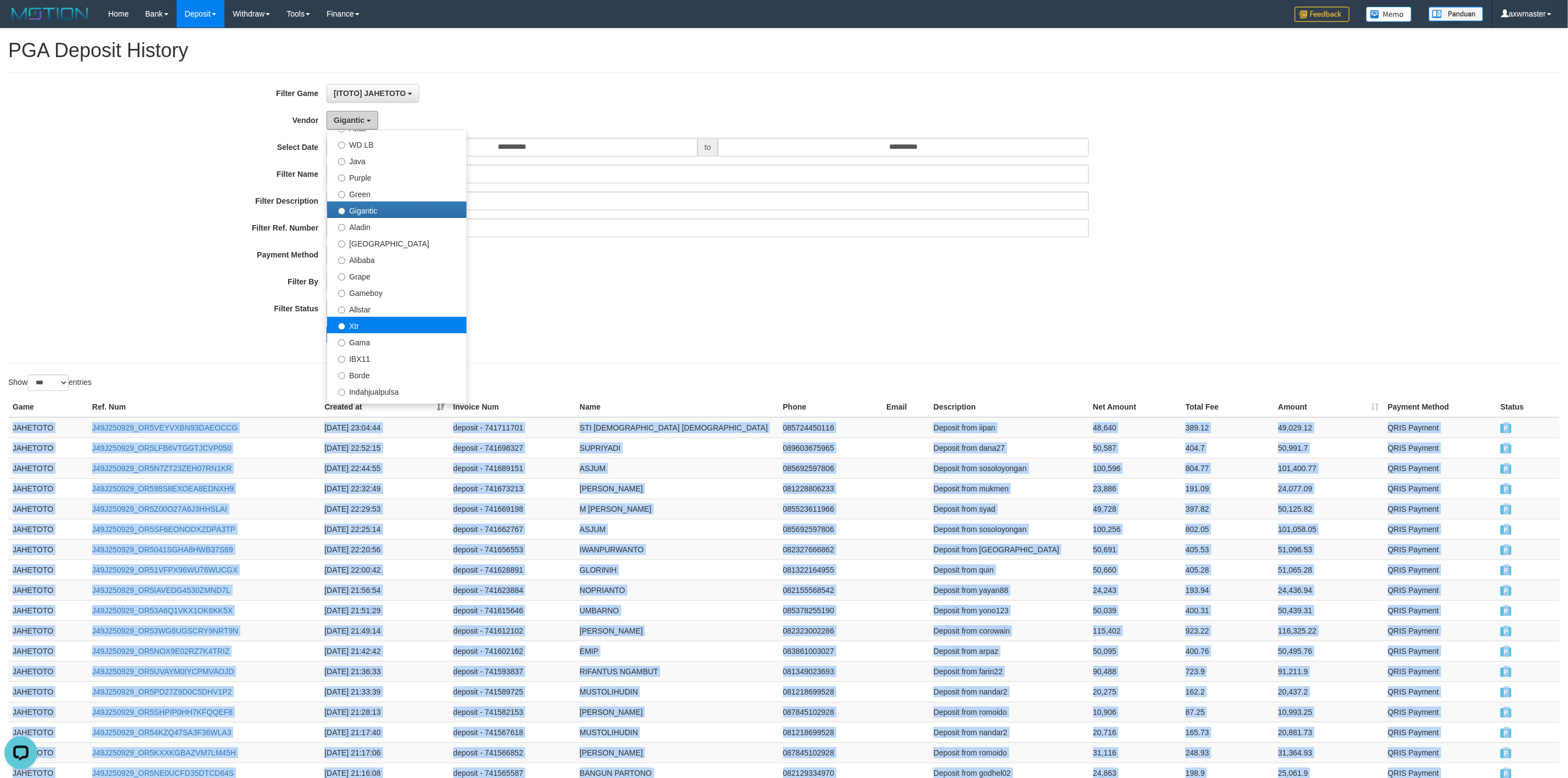
scroll to position [165, 0]
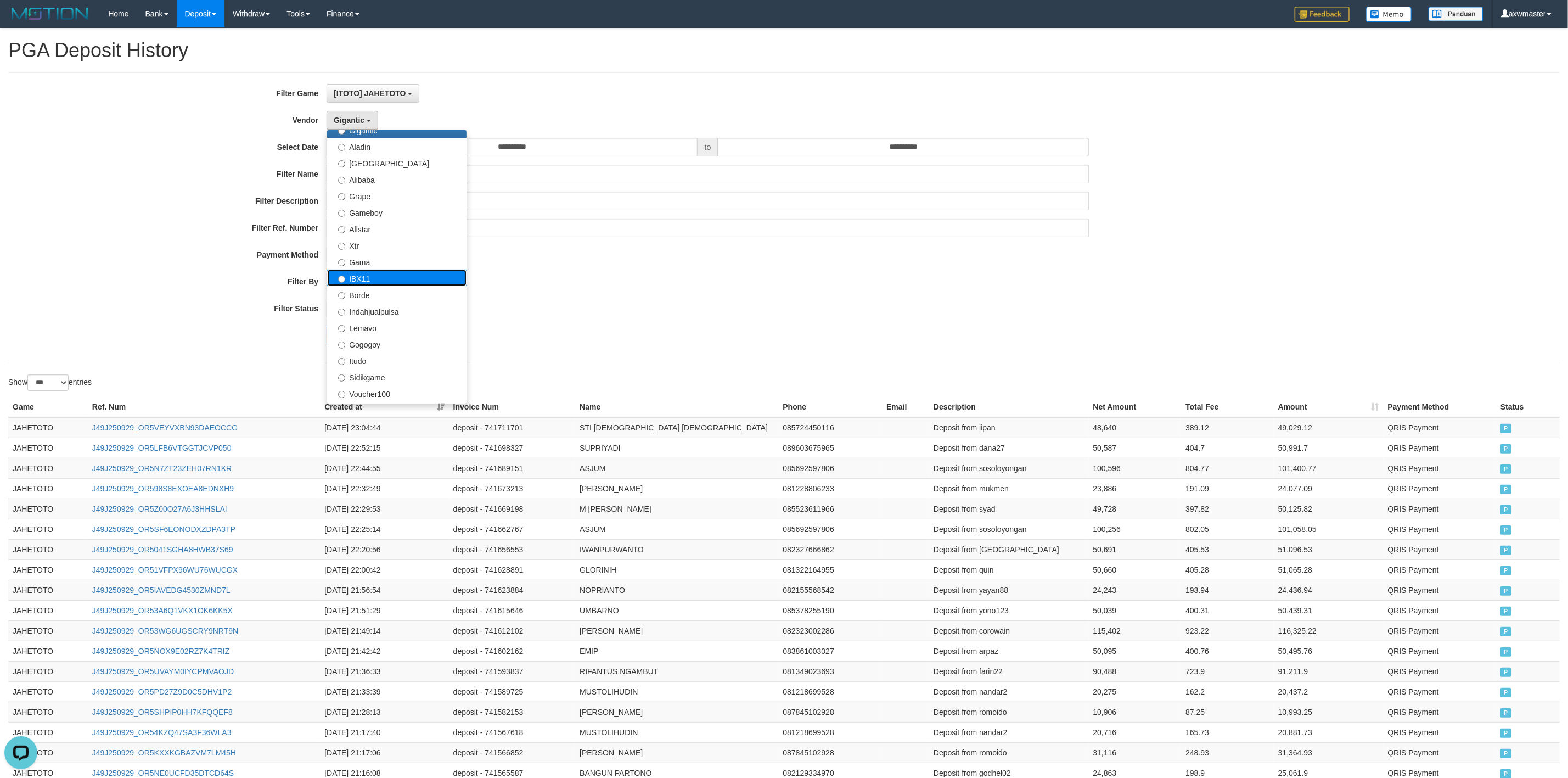
click at [397, 280] on label "IBX11" at bounding box center [397, 278] width 140 height 16
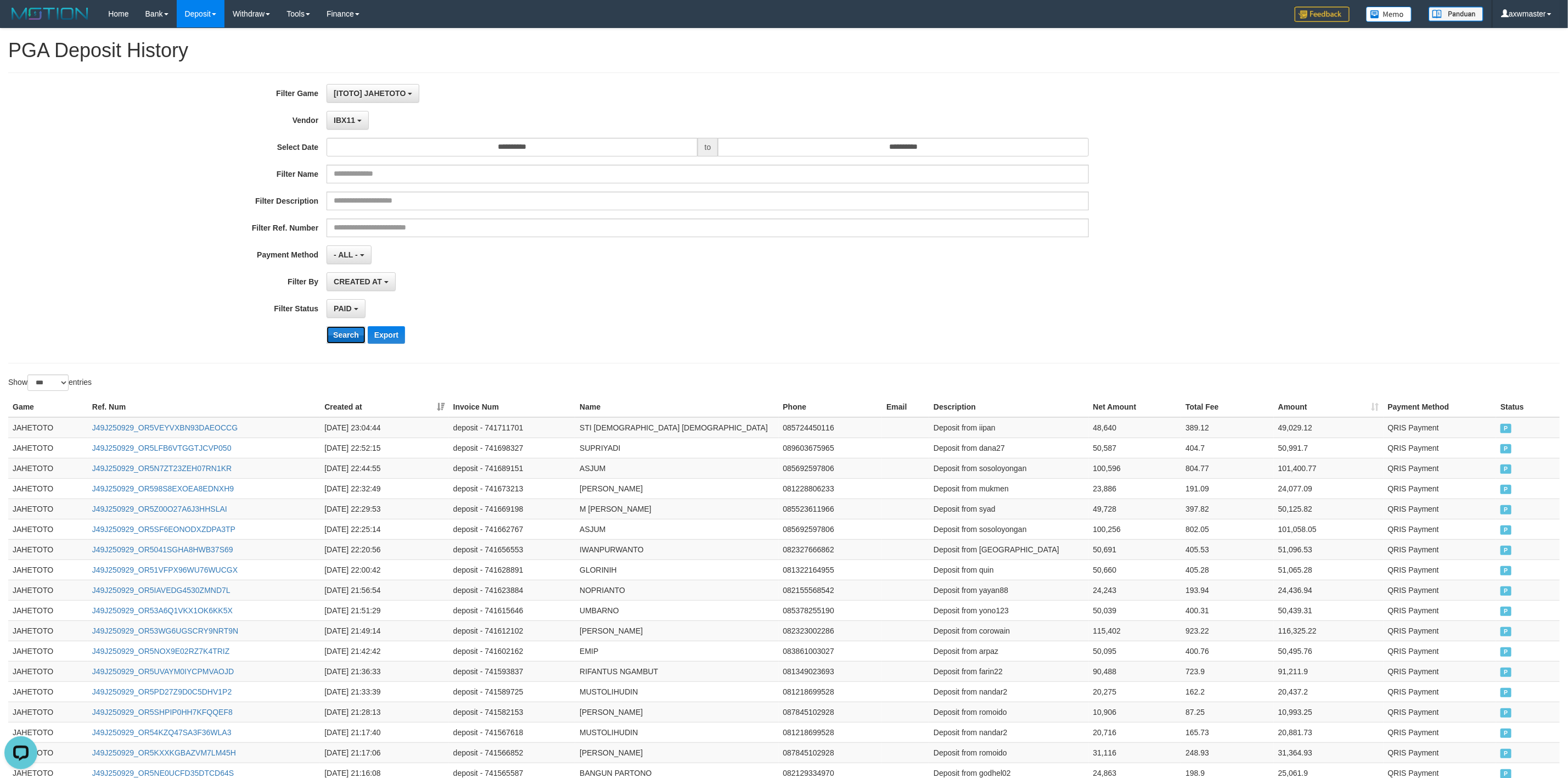
click at [344, 333] on button "Search" at bounding box center [346, 335] width 39 height 18
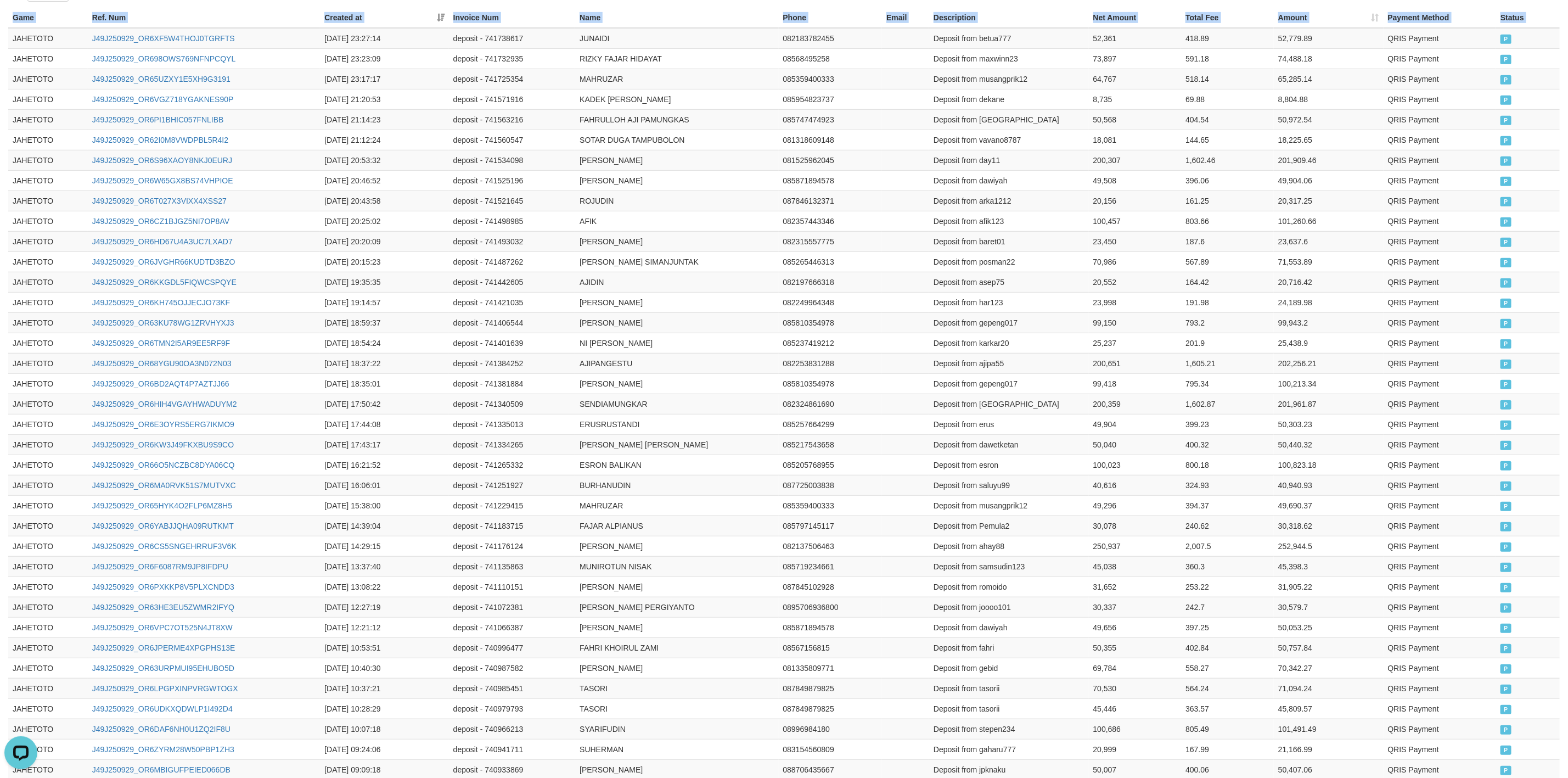
scroll to position [656, 0]
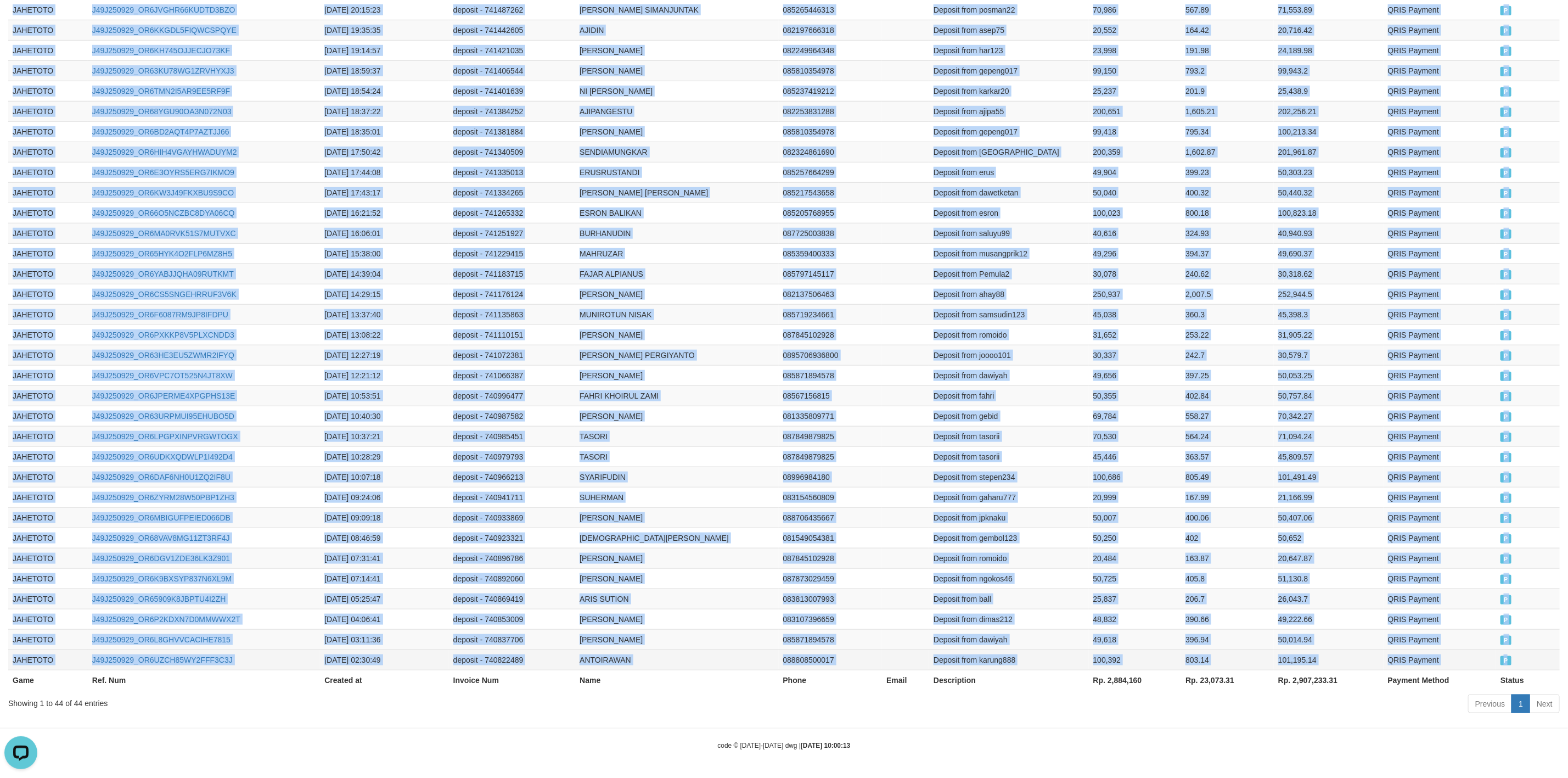
drag, startPoint x: 8, startPoint y: 437, endPoint x: 1518, endPoint y: 664, distance: 1527.0
click at [1518, 664] on tbody "JAHETOTO J49J250929_OR6XF5W4THOJ0TGRFTS 2025-09-29 23:27:14 deposit - 741738617…" at bounding box center [783, 223] width 1551 height 894
copy tbody "JAHETOTO J49J250929_OR6XF5W4THOJ0TGRFTS 2025-09-29 23:27:14 deposit - 741738617…"
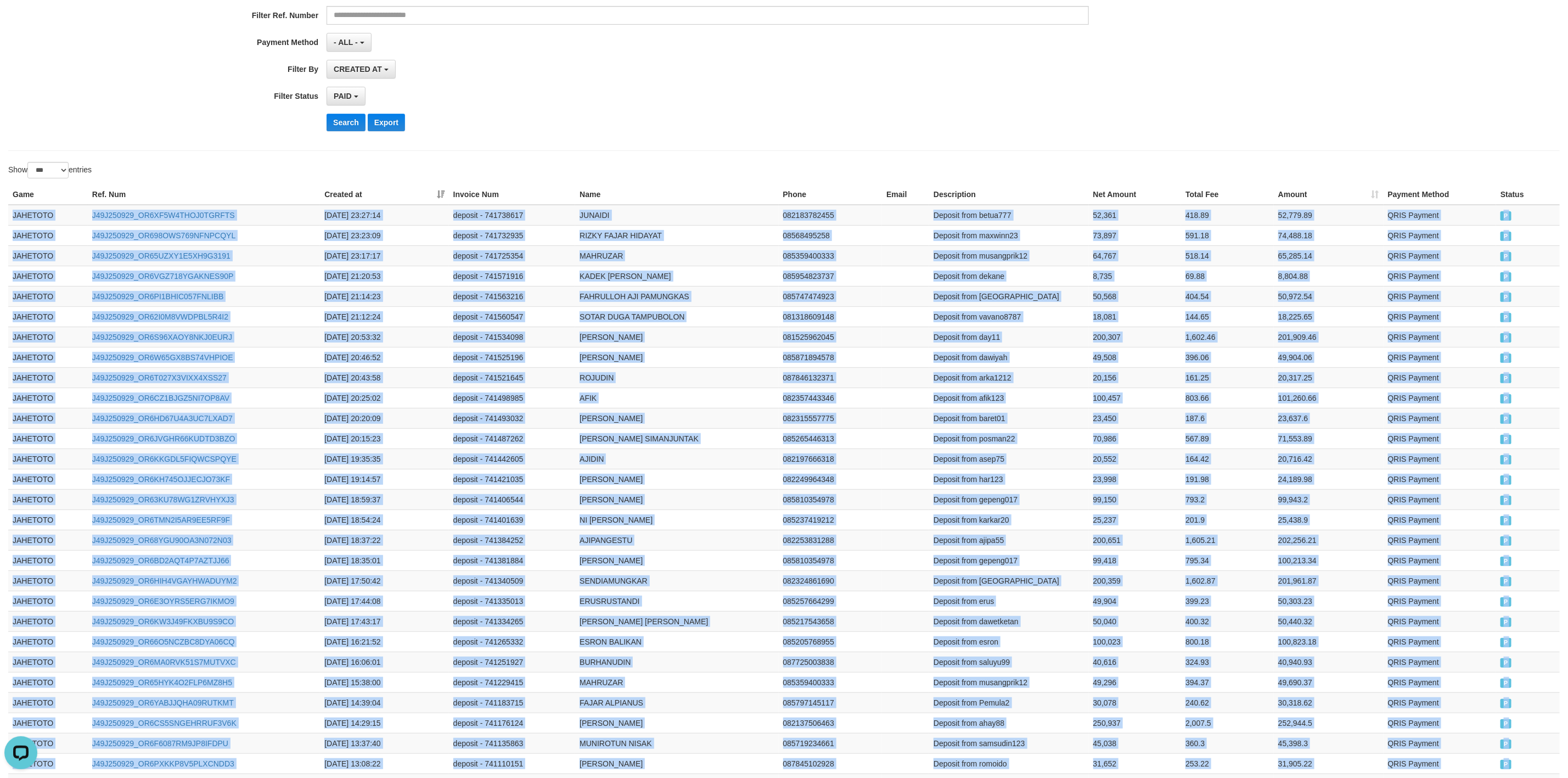
scroll to position [0, 0]
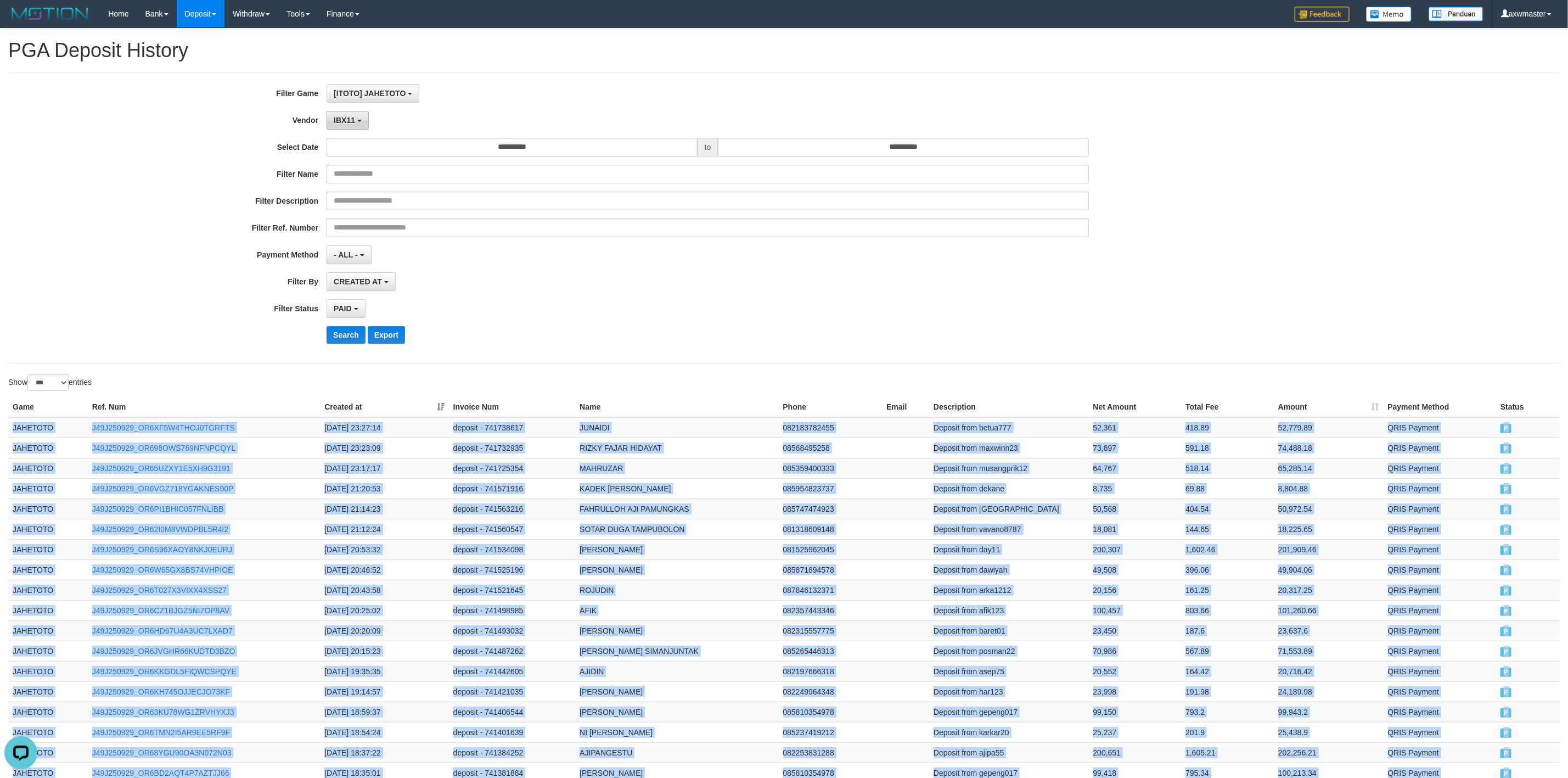
click at [347, 122] on span "IBX11" at bounding box center [344, 120] width 21 height 9
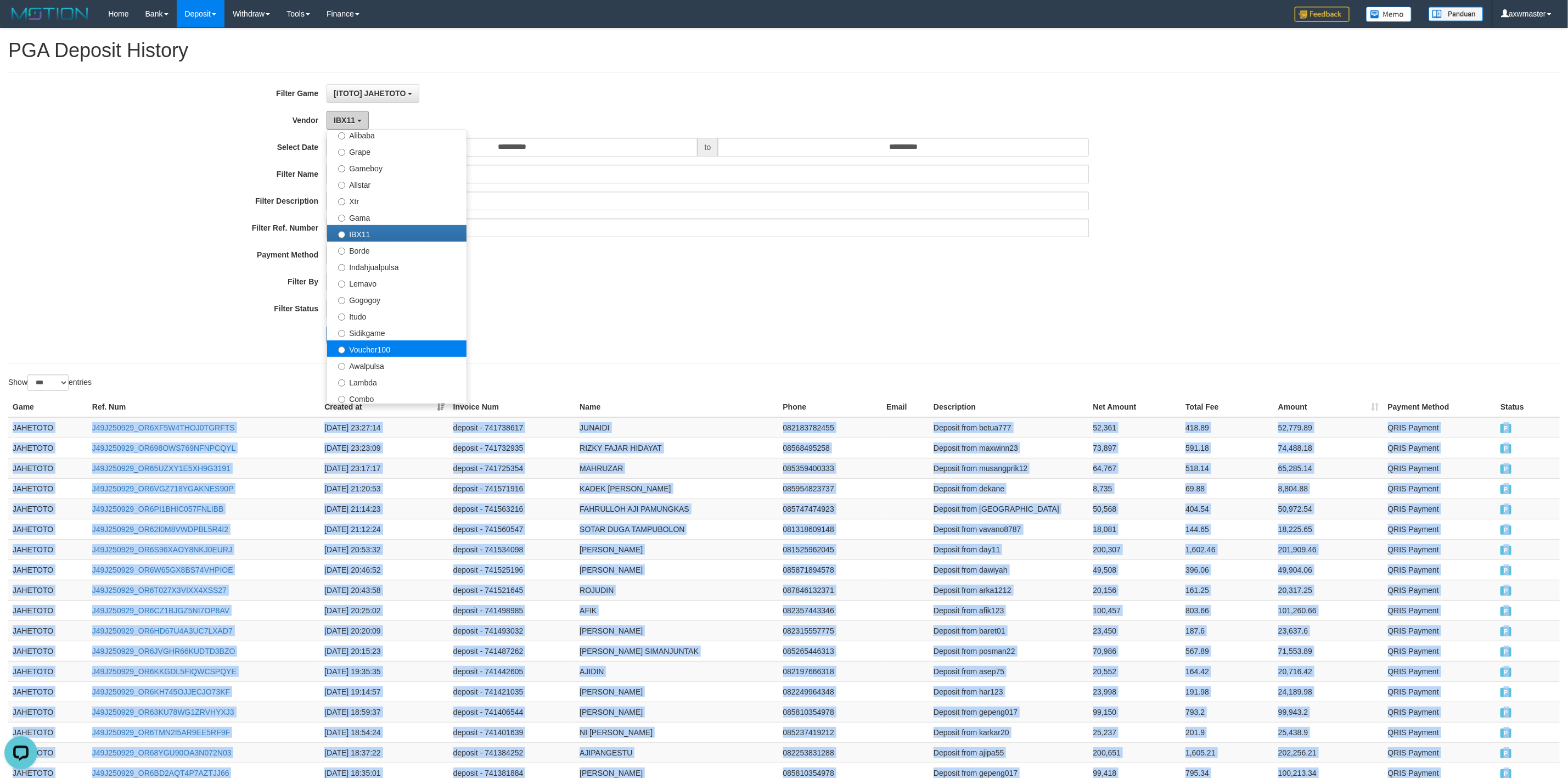
scroll to position [247, 0]
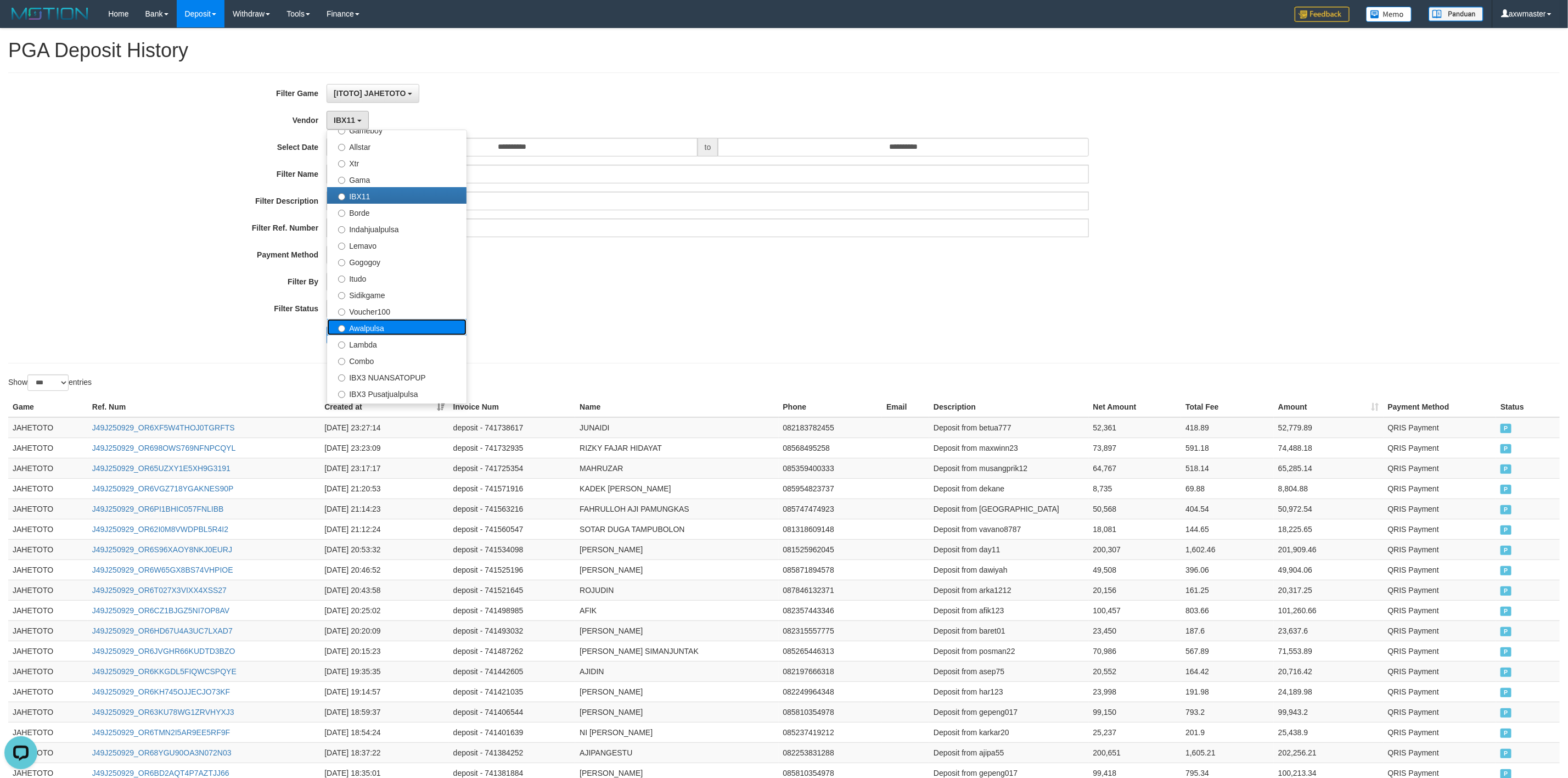
click at [404, 326] on label "Awalpulsa" at bounding box center [397, 327] width 140 height 16
select select "**********"
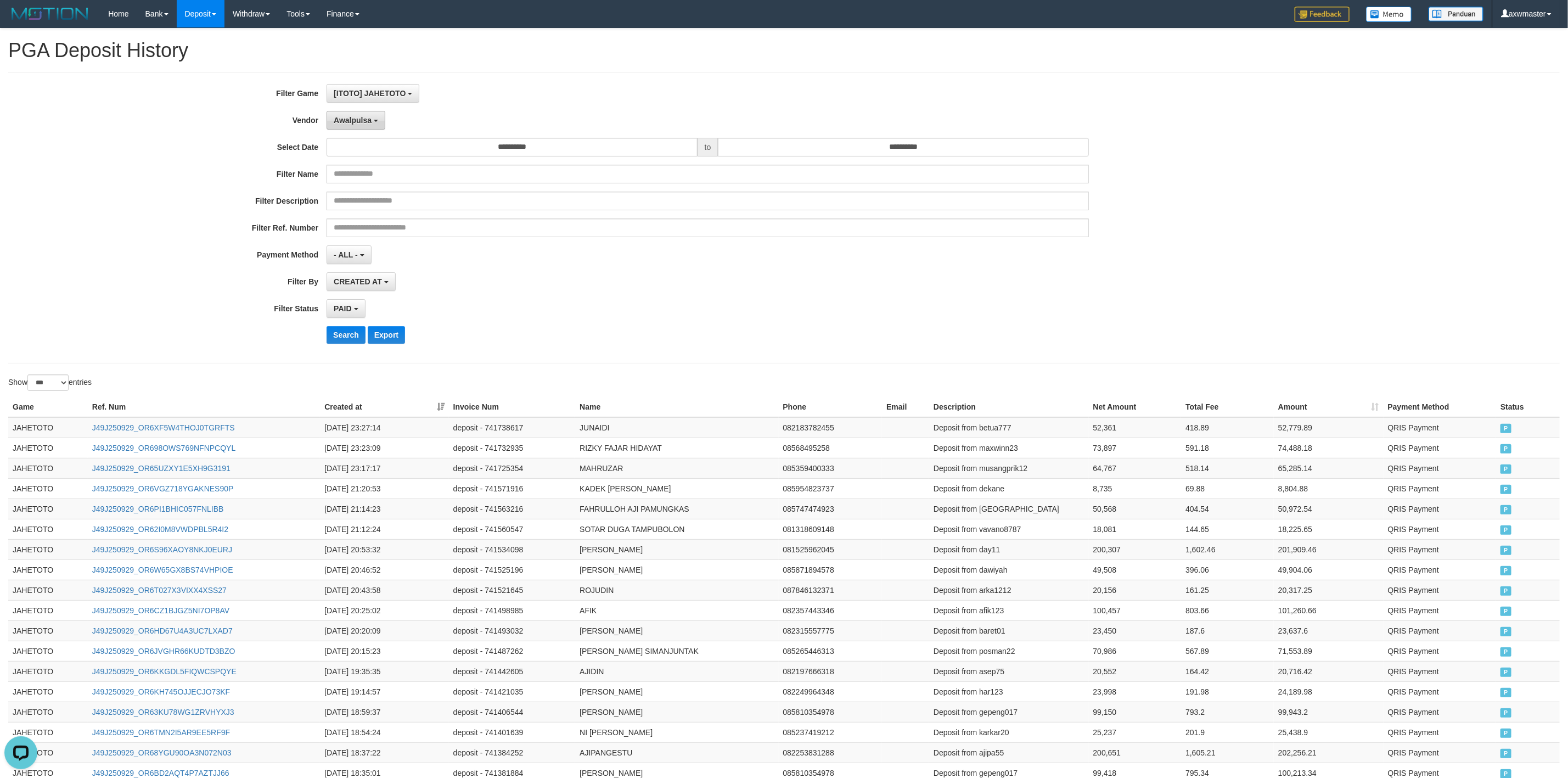
click at [364, 114] on button "Awalpulsa" at bounding box center [355, 120] width 58 height 19
click at [392, 341] on label "Lambda" at bounding box center [397, 344] width 140 height 16
drag, startPoint x: 342, startPoint y: 341, endPoint x: 229, endPoint y: 375, distance: 118.0
click at [342, 341] on button "Search" at bounding box center [346, 335] width 39 height 18
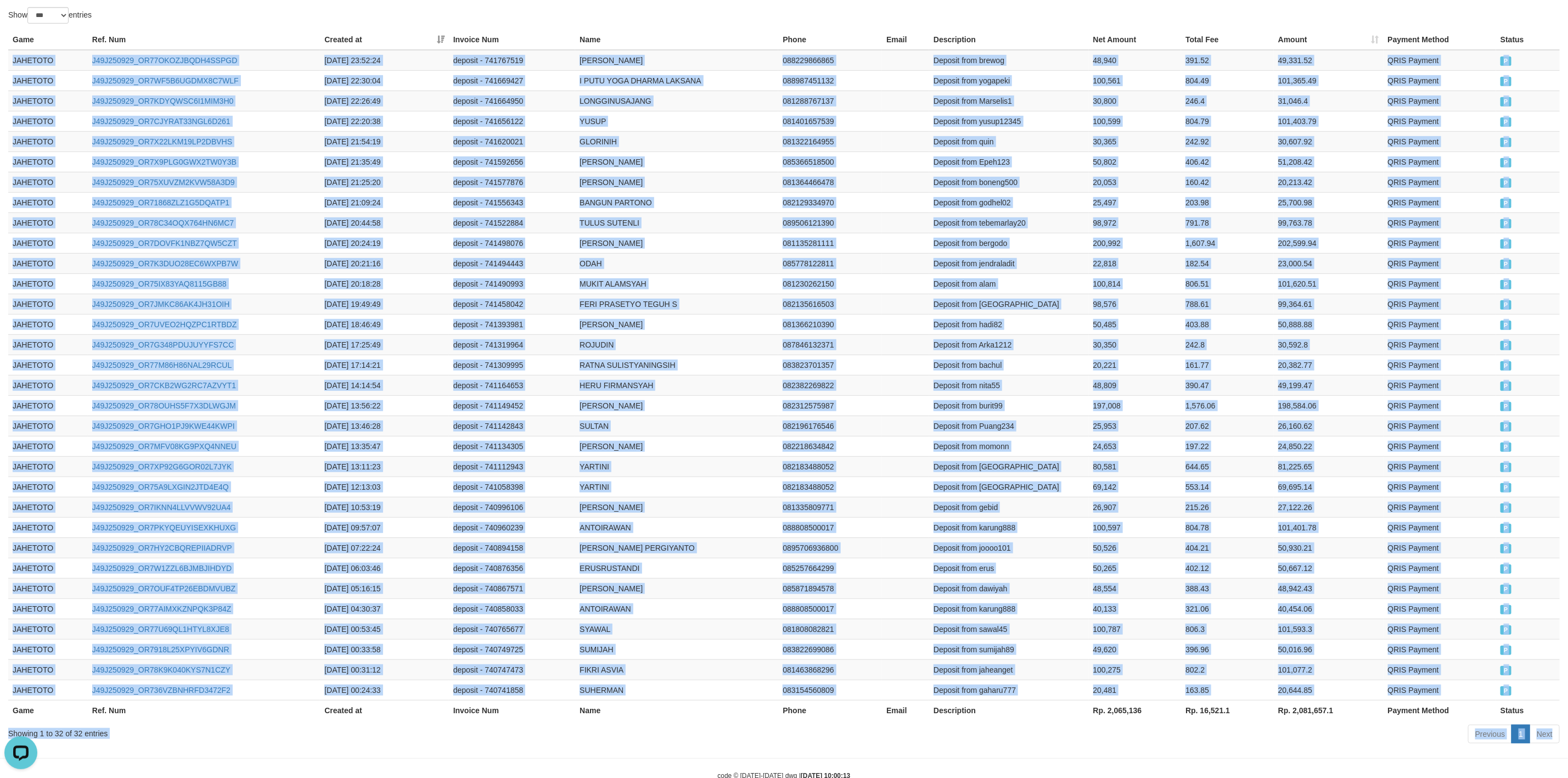
scroll to position [410, 0]
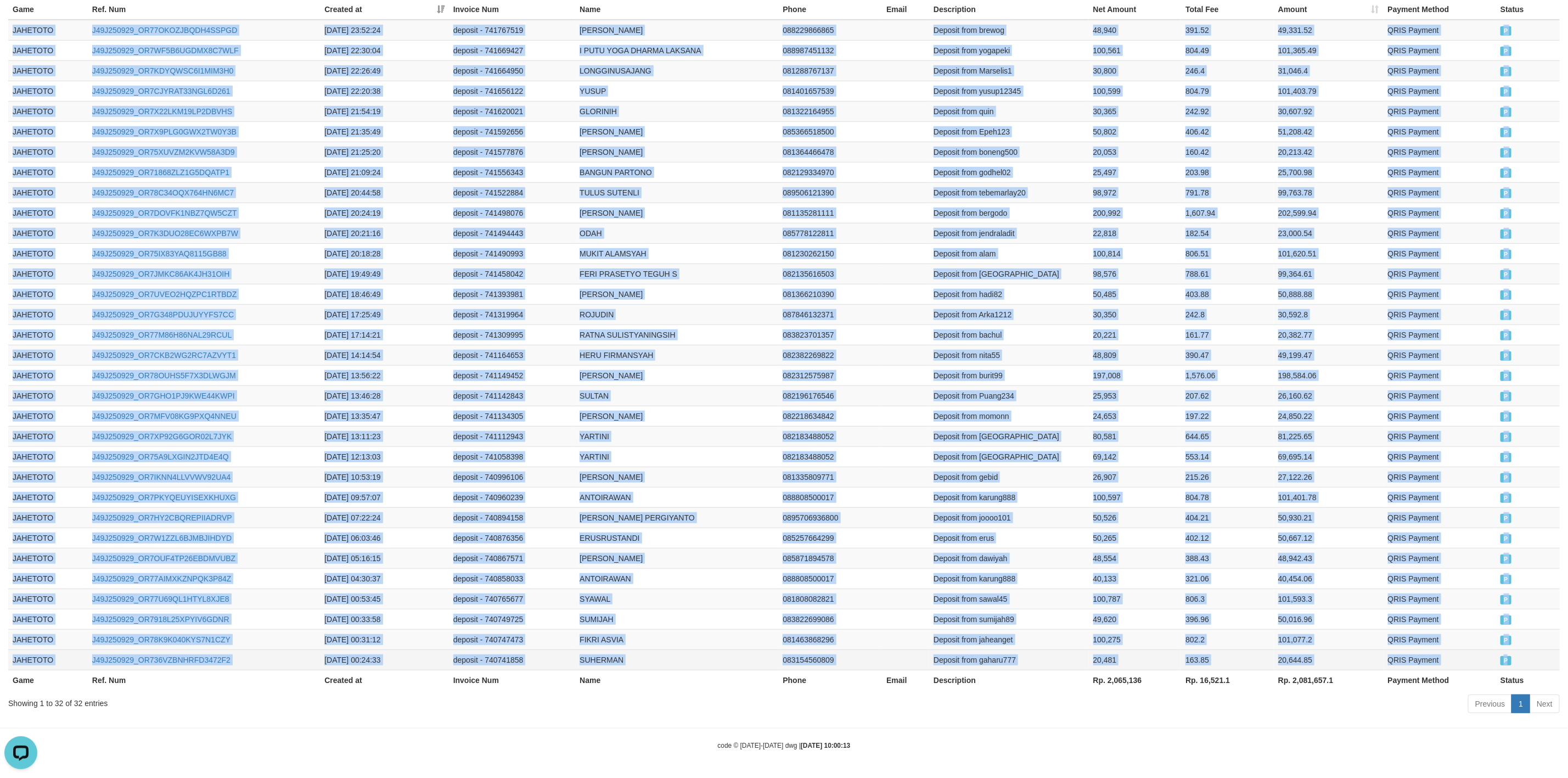
drag, startPoint x: 9, startPoint y: 431, endPoint x: 1532, endPoint y: 667, distance: 1541.2
click at [1532, 667] on tbody "JAHETOTO J49J250929_OR77OKOZJBQDH4SSPGD 2025-09-29 23:52:24 deposit - 741767519…" at bounding box center [783, 344] width 1551 height 650
copy tbody "JAHETOTO J49J250929_OR77OKOZJBQDH4SSPGD 2025-09-29 23:52:24 deposit - 741767519…"
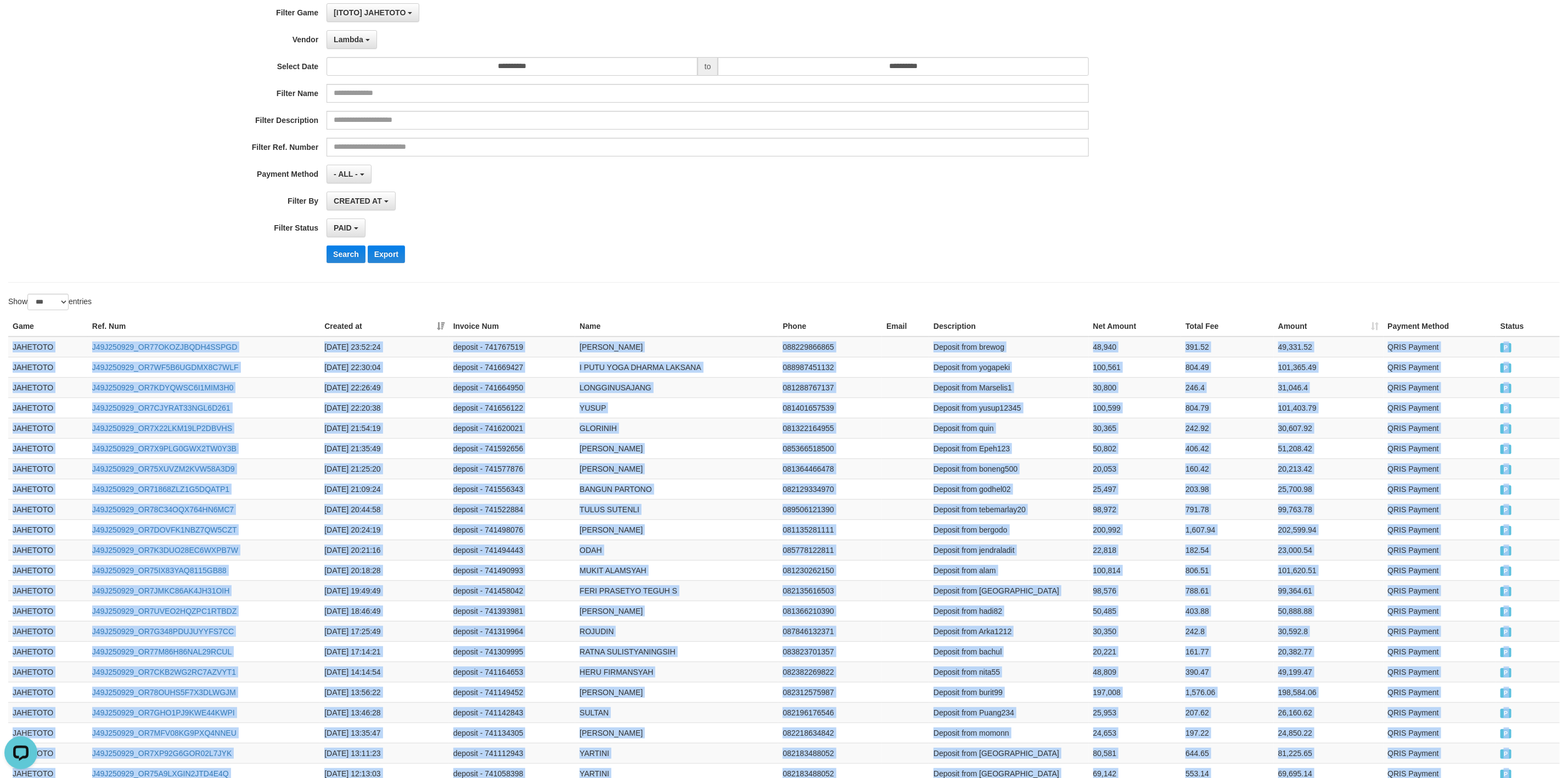
scroll to position [0, 0]
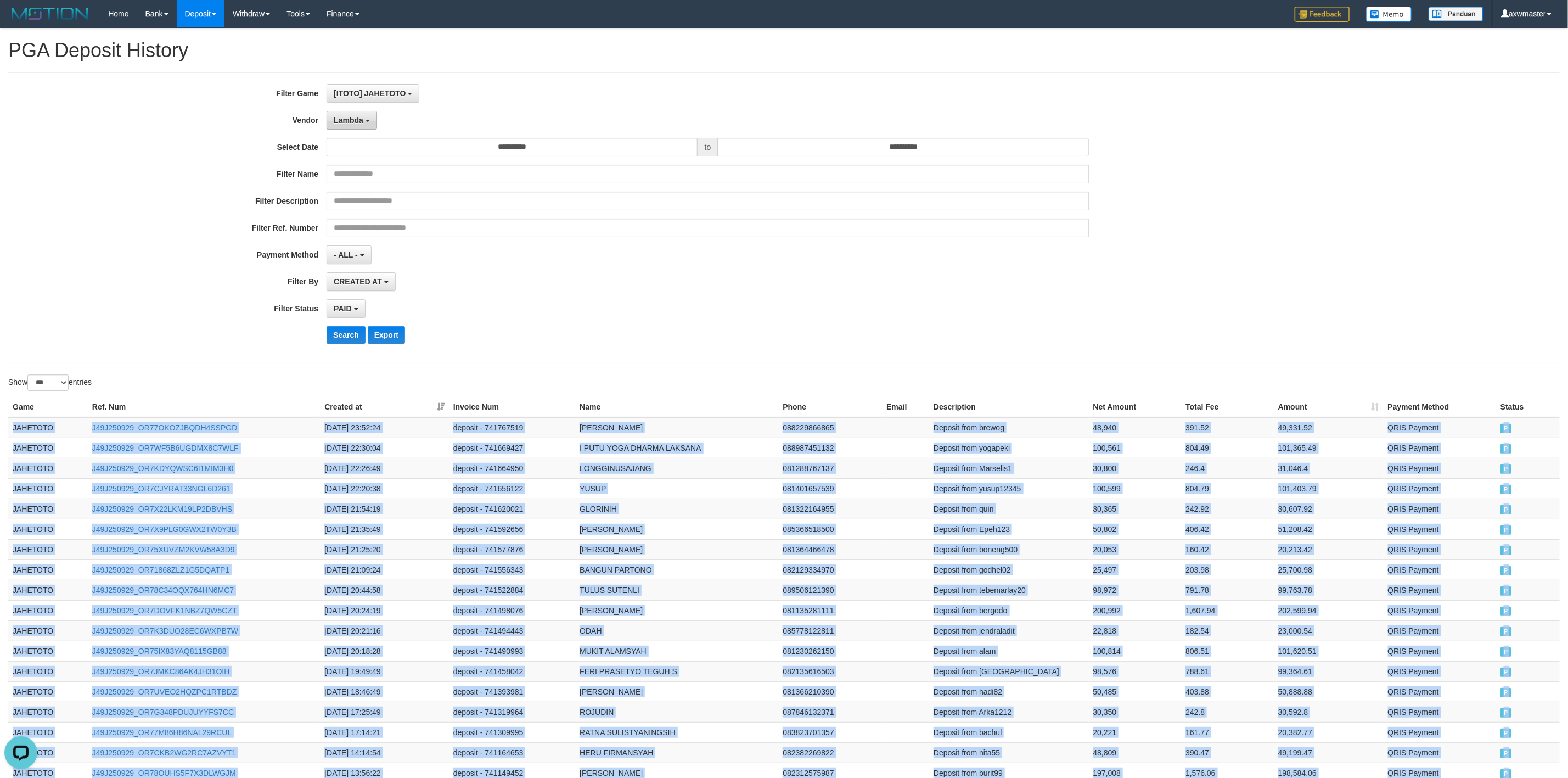
click at [362, 123] on span "Lambda" at bounding box center [348, 120] width 30 height 9
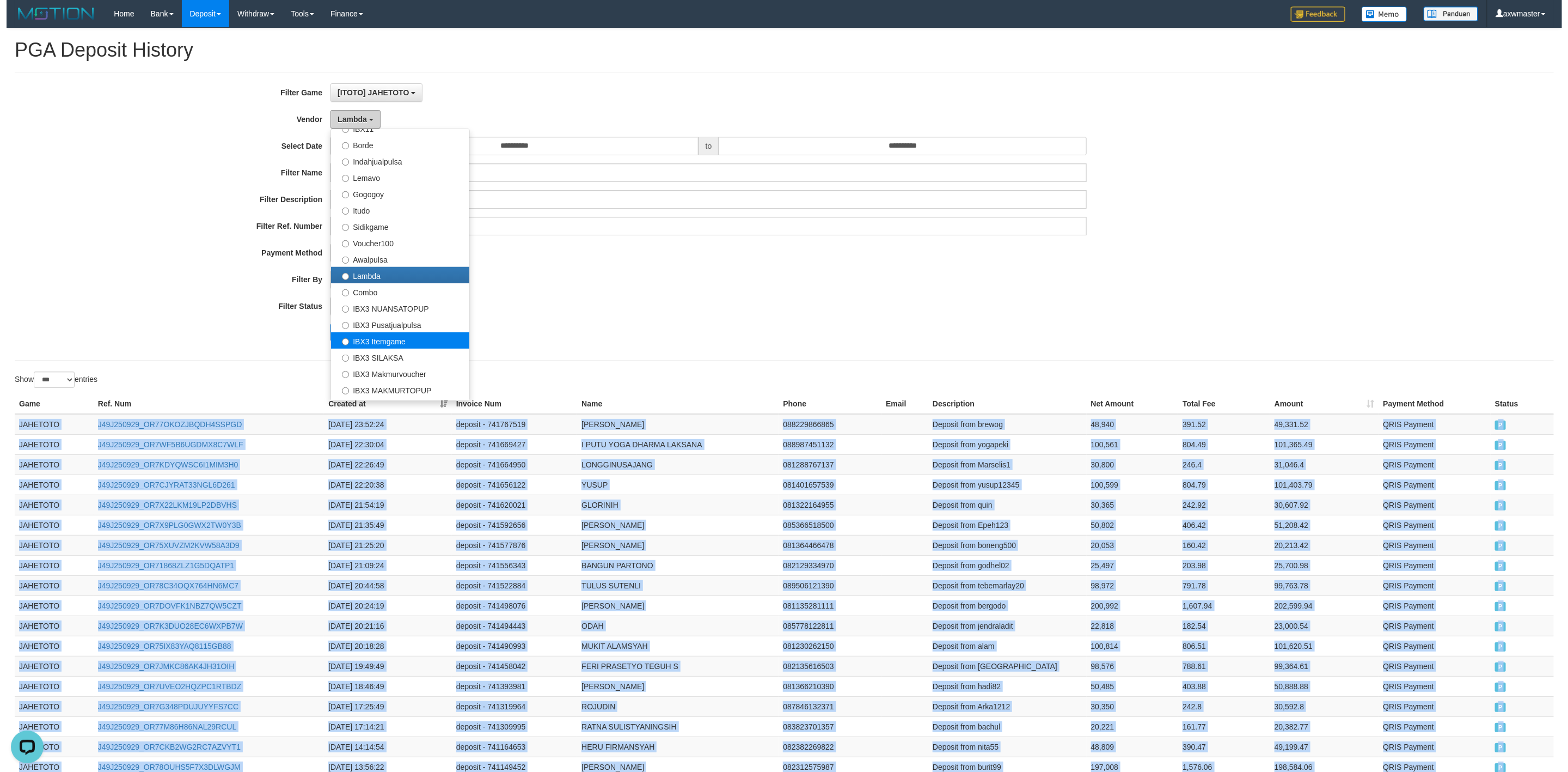
scroll to position [389, 0]
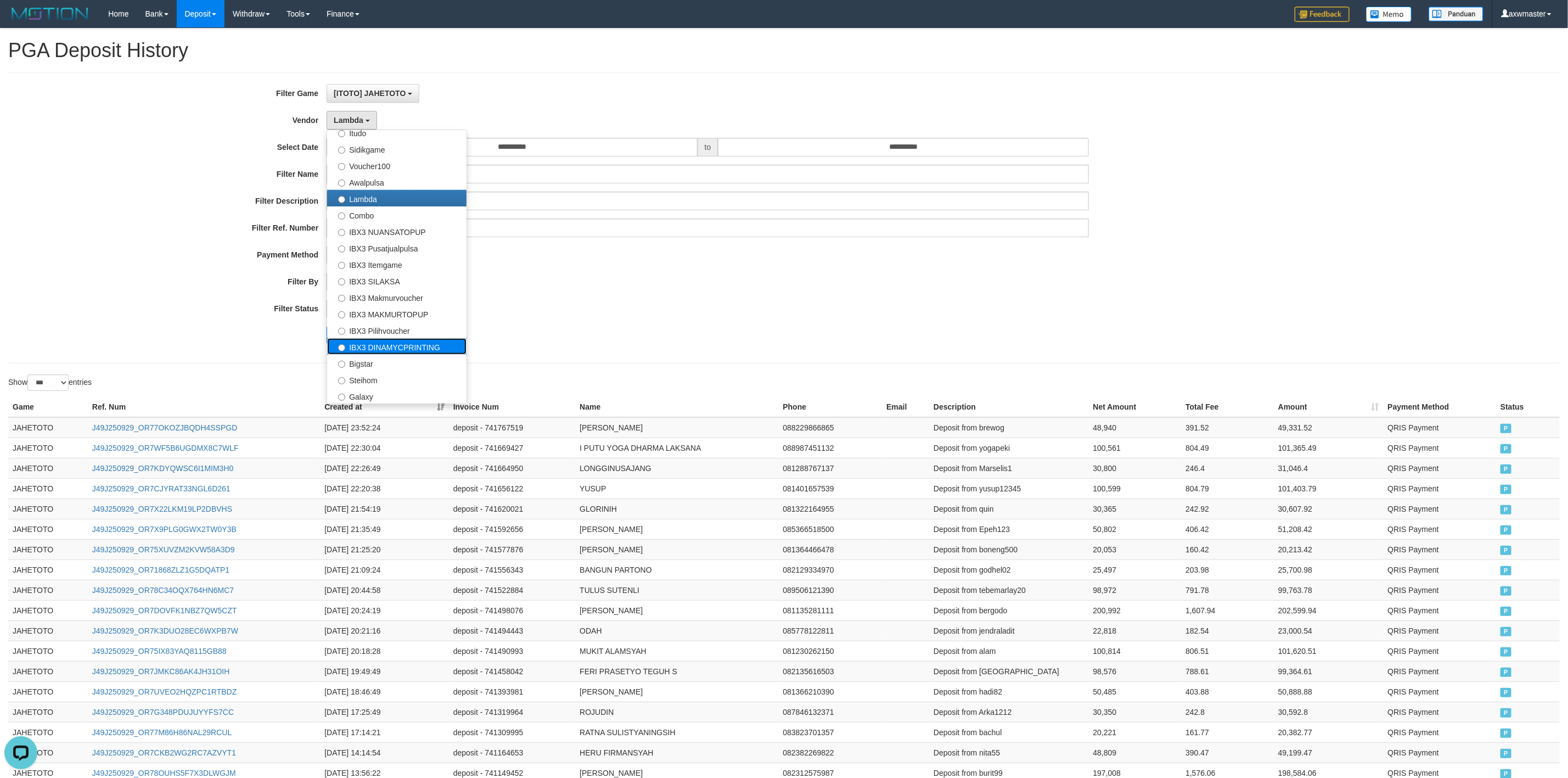
click at [403, 345] on label "IBX3 DINAMYCPRINTING" at bounding box center [397, 346] width 140 height 16
select select "**********"
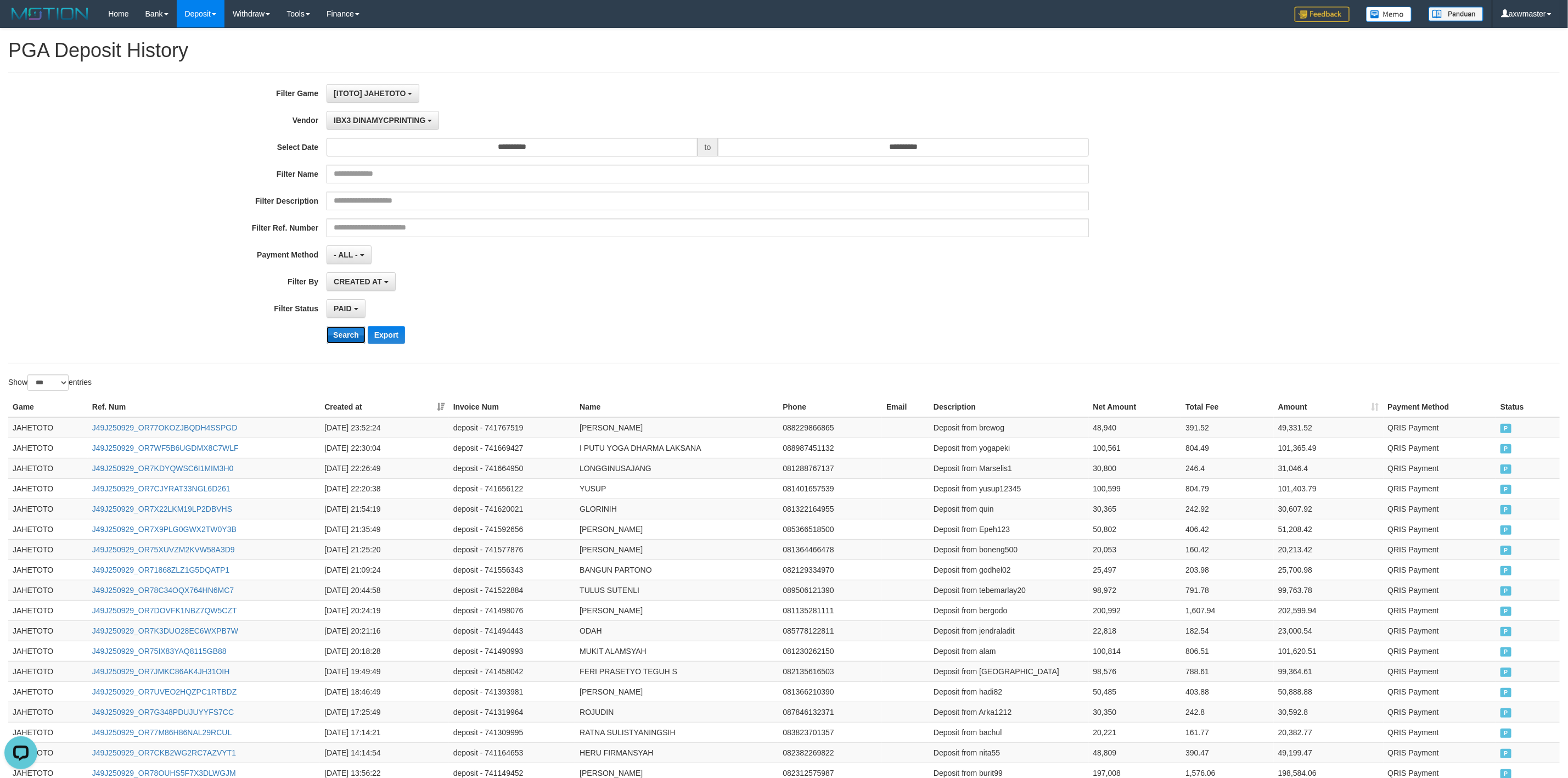
click at [355, 336] on button "Search" at bounding box center [346, 335] width 39 height 18
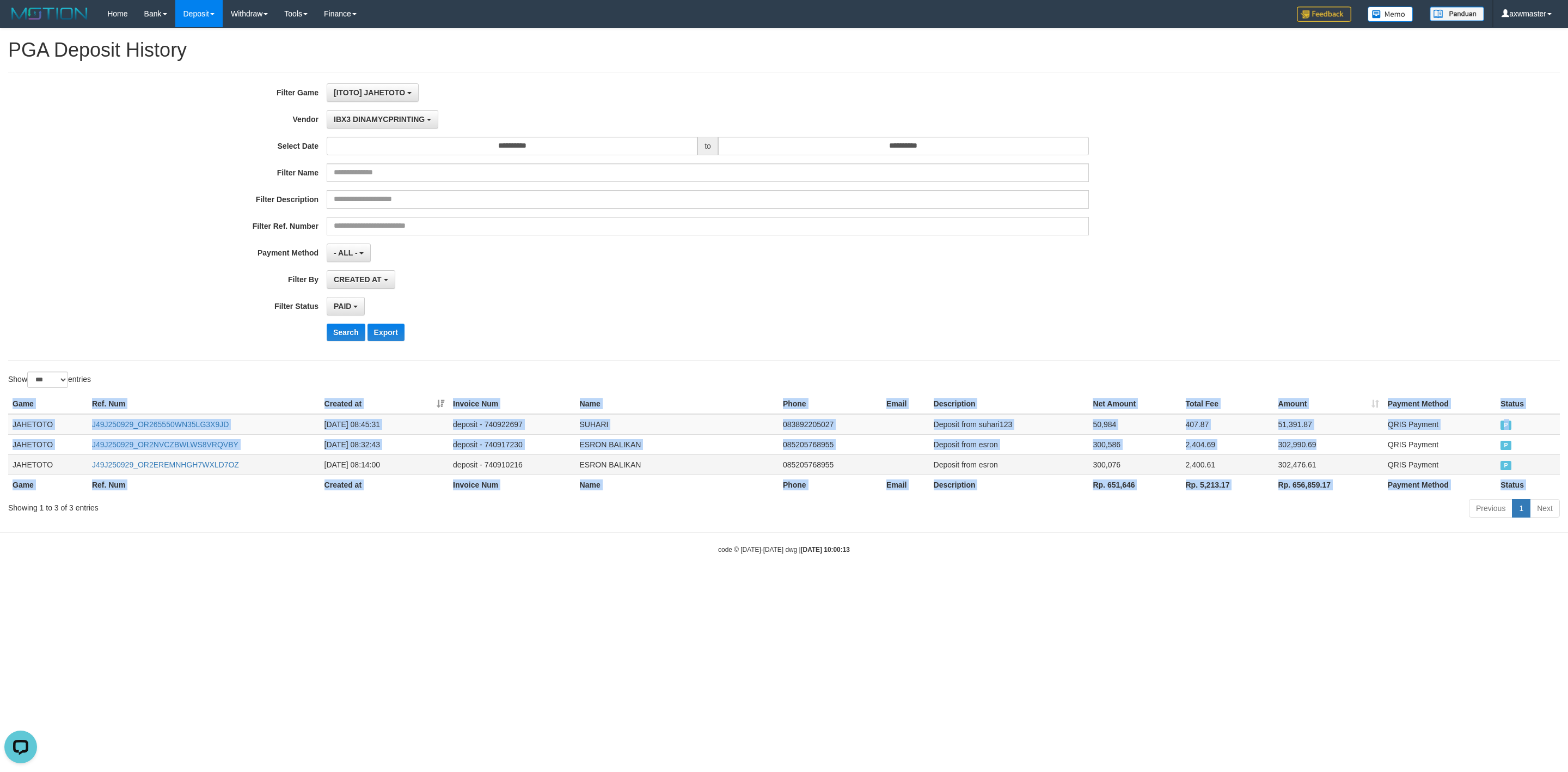
drag, startPoint x: 3, startPoint y: 427, endPoint x: 1451, endPoint y: 460, distance: 1448.4
click at [1372, 454] on div "Game Ref. Num Created at Invoice Num Name Phone Email Description Net Amount To…" at bounding box center [784, 444] width 1568 height 107
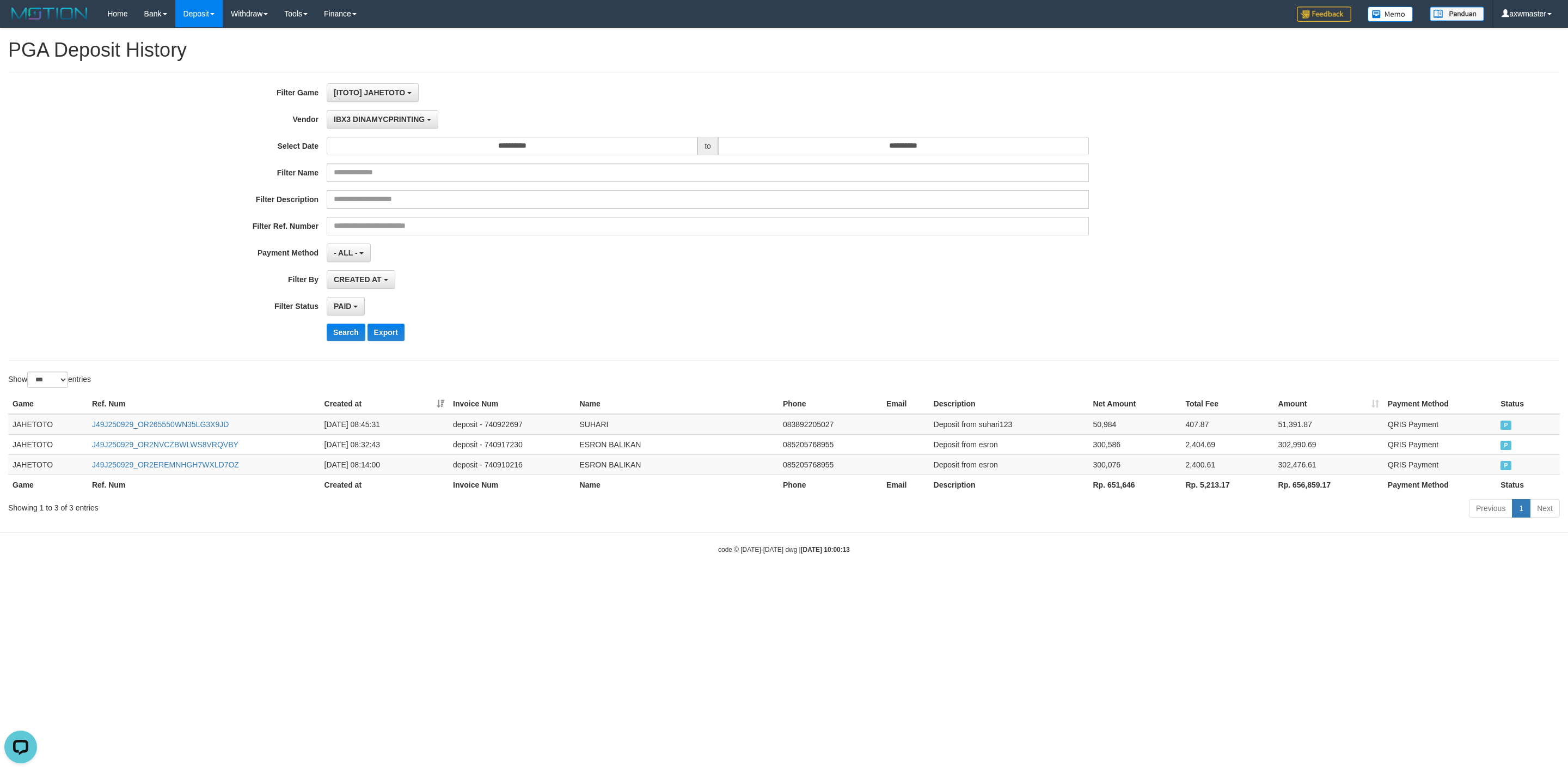
click at [1491, 576] on body "Toggle navigation Home Bank Account List Load By Website Group [ITOTO] AKARTOTO…" at bounding box center [784, 291] width 1568 height 582
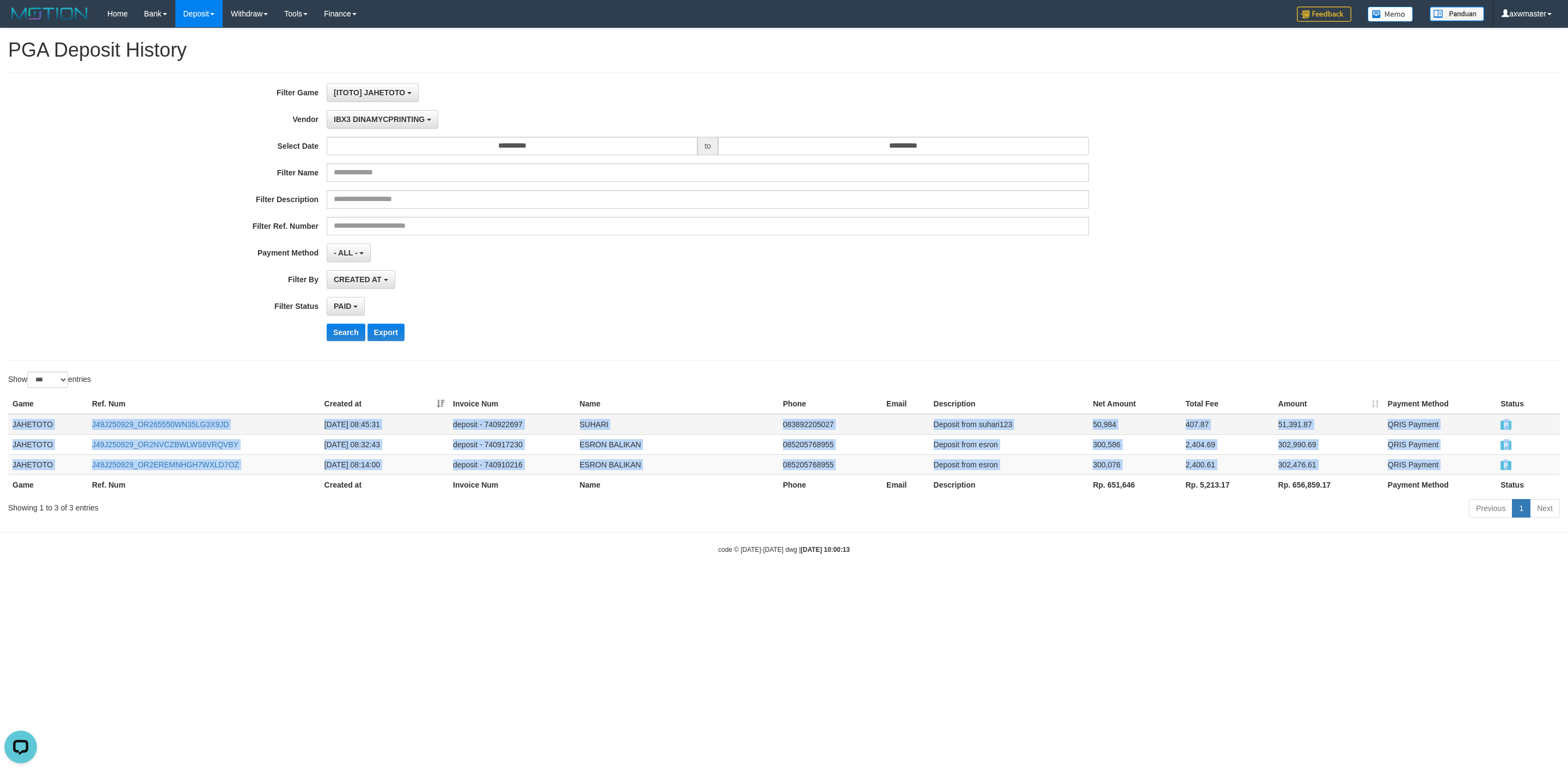
drag, startPoint x: 1510, startPoint y: 475, endPoint x: 12, endPoint y: 434, distance: 1498.6
click at [12, 434] on tbody "JAHETOTO J49J250929_OR265550WN35LG3X9JD 2025-09-29 08:45:31 deposit - 740922697…" at bounding box center [784, 445] width 1552 height 61
copy tbody "JAHETOTO J49J250929_OR265550WN35LG3X9JD 2025-09-29 08:45:31 deposit - 740922697…"
click at [403, 93] on span "[ITOTO] JAHETOTO" at bounding box center [369, 93] width 72 height 9
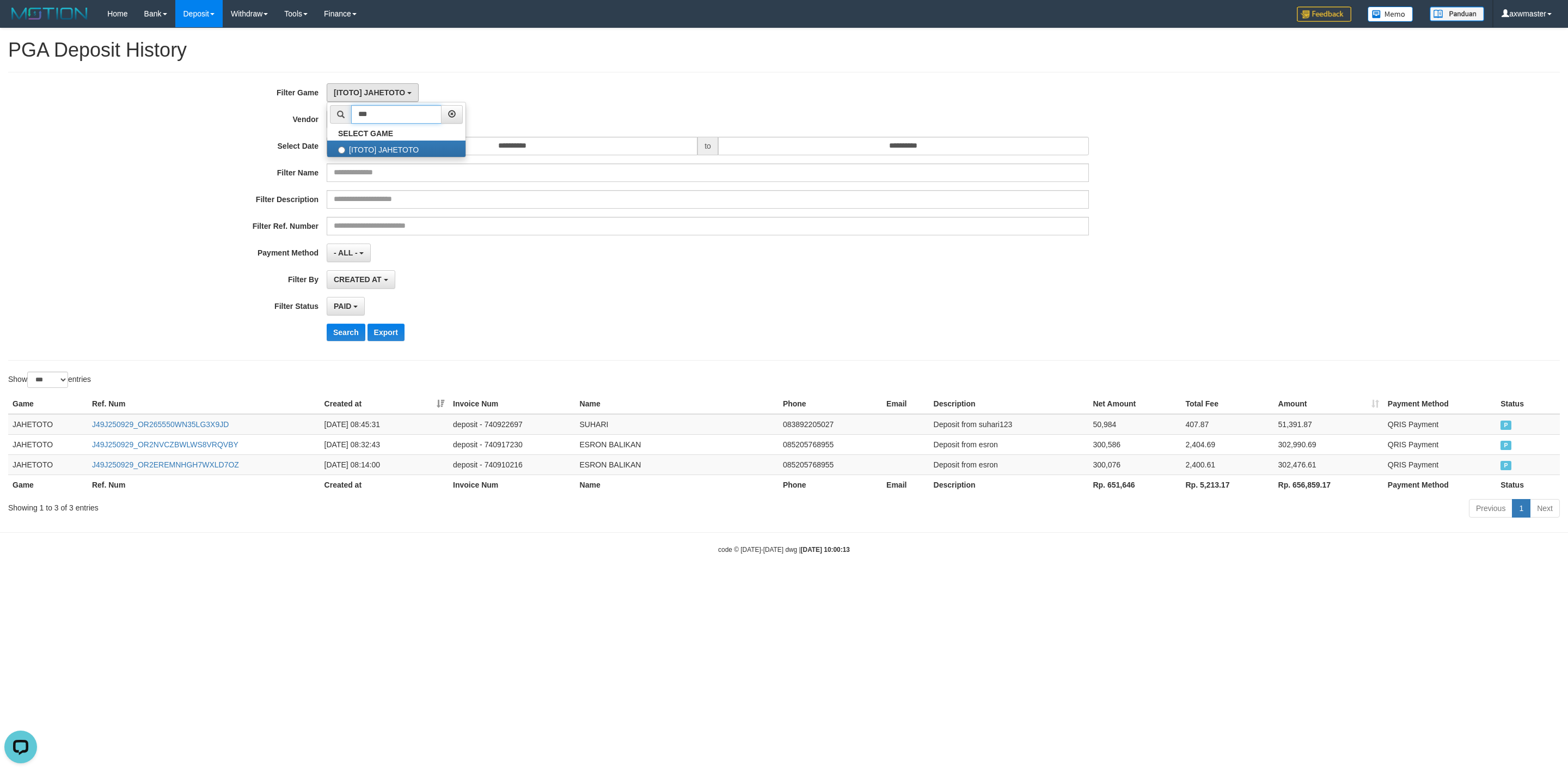
click at [430, 114] on input "***" at bounding box center [396, 114] width 90 height 19
type input "**"
drag, startPoint x: 443, startPoint y: 154, endPoint x: 436, endPoint y: 154, distance: 7.0
click at [443, 154] on label "[ITOTO] SAPUTOTO" at bounding box center [396, 148] width 139 height 16
select select "***"
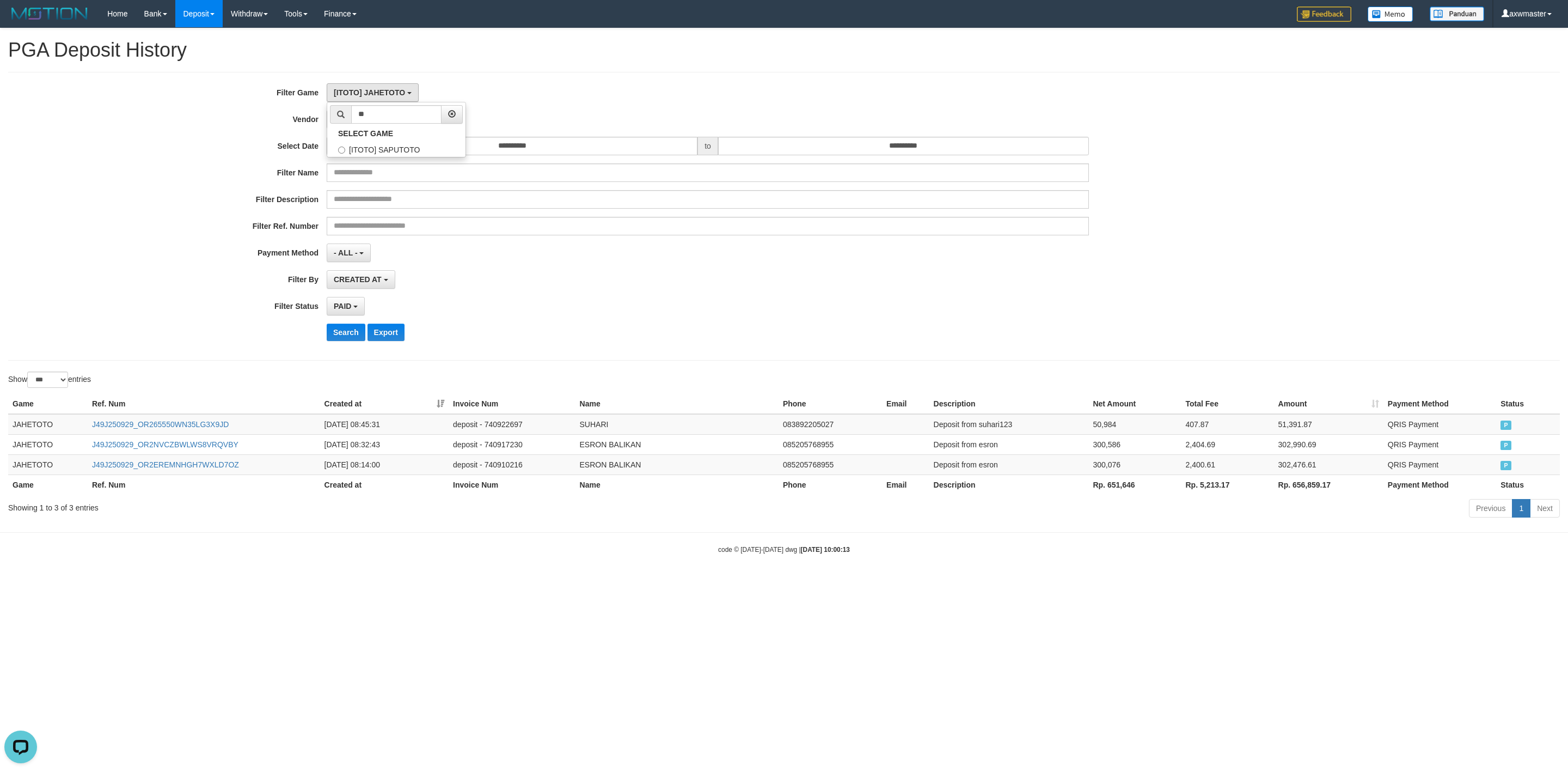
scroll to position [119, 0]
click at [581, 156] on input "**********" at bounding box center [512, 146] width 370 height 19
click at [492, 121] on div "IBX3 DINAMYCPRINTING - Default Vendor - Lucy Luna Atlas WD LB Java Purple Green…" at bounding box center [708, 119] width 763 height 19
click at [404, 114] on button "IBX3 DINAMYCPRINTING" at bounding box center [383, 119] width 112 height 19
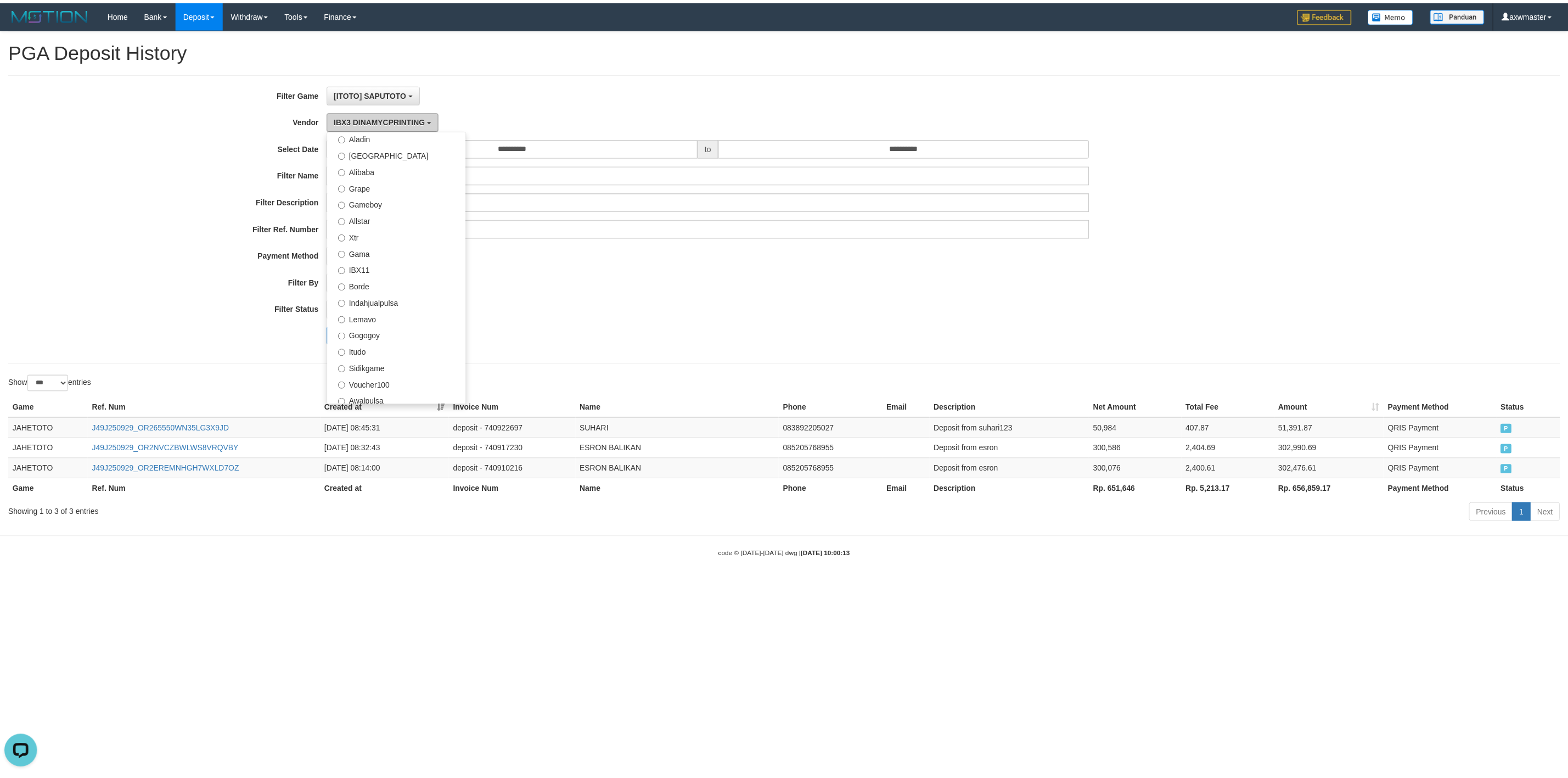
scroll to position [0, 0]
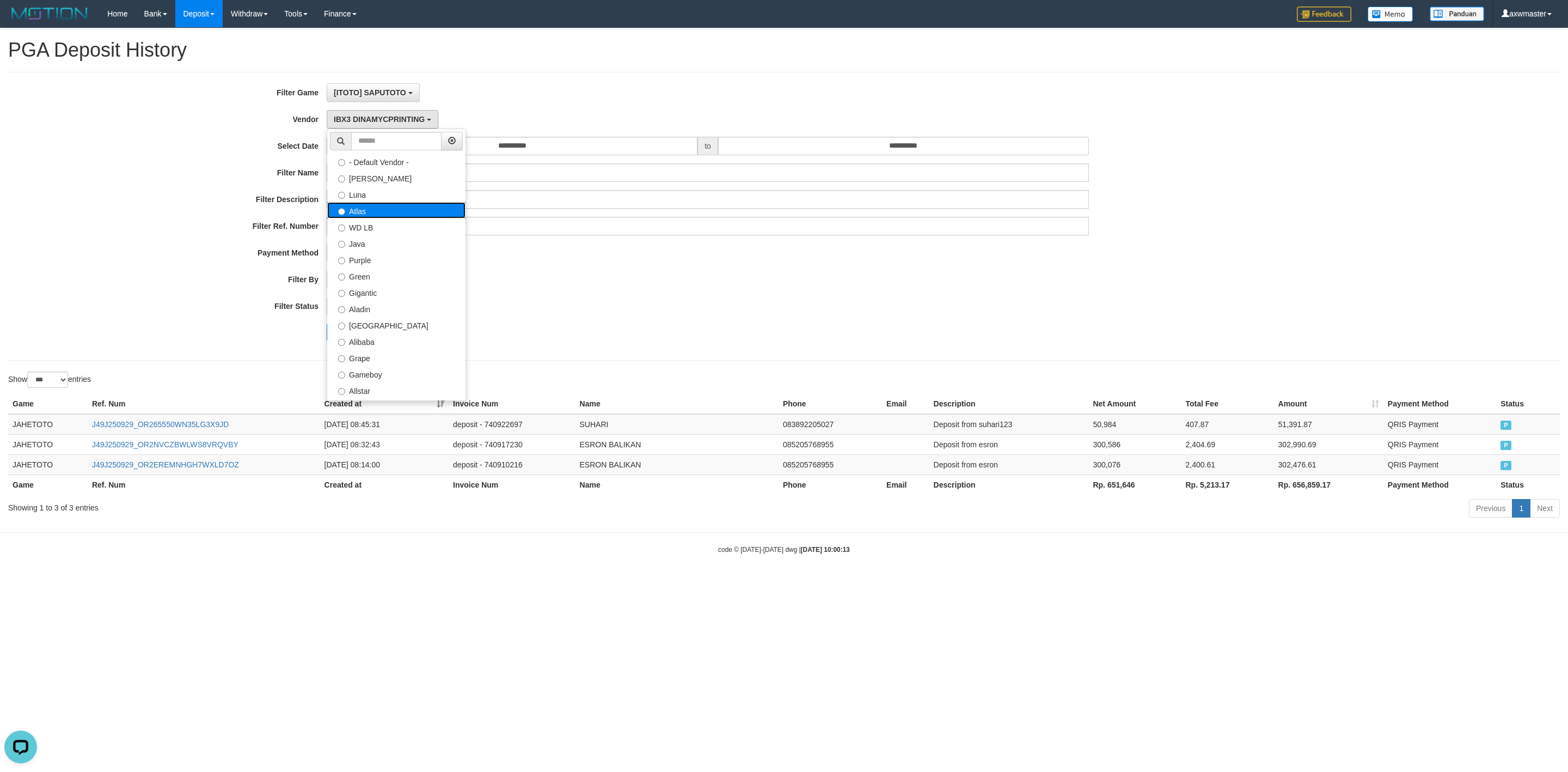
click at [418, 211] on label "Atlas" at bounding box center [396, 210] width 139 height 16
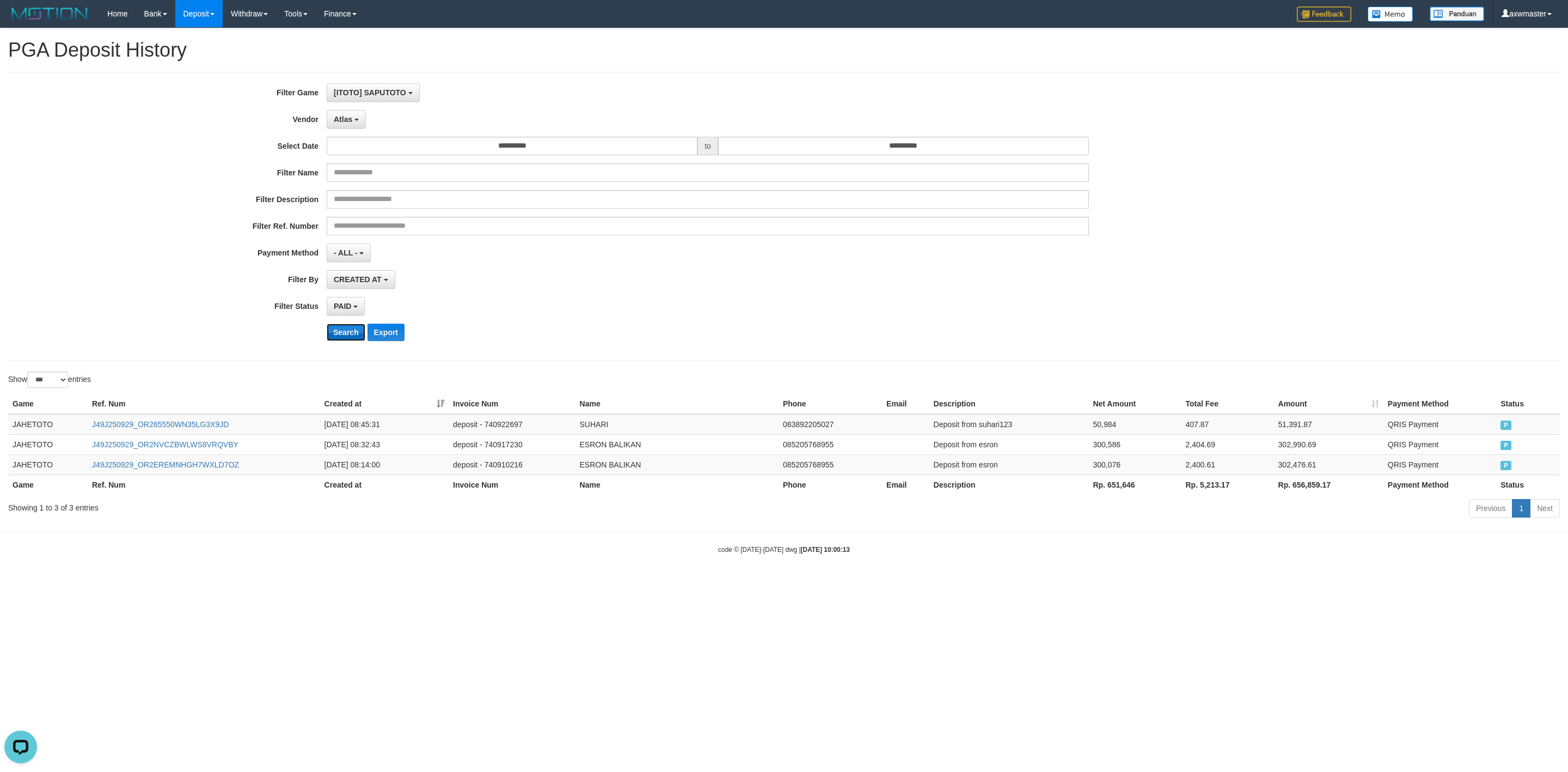
click at [349, 332] on button "Search" at bounding box center [346, 333] width 39 height 18
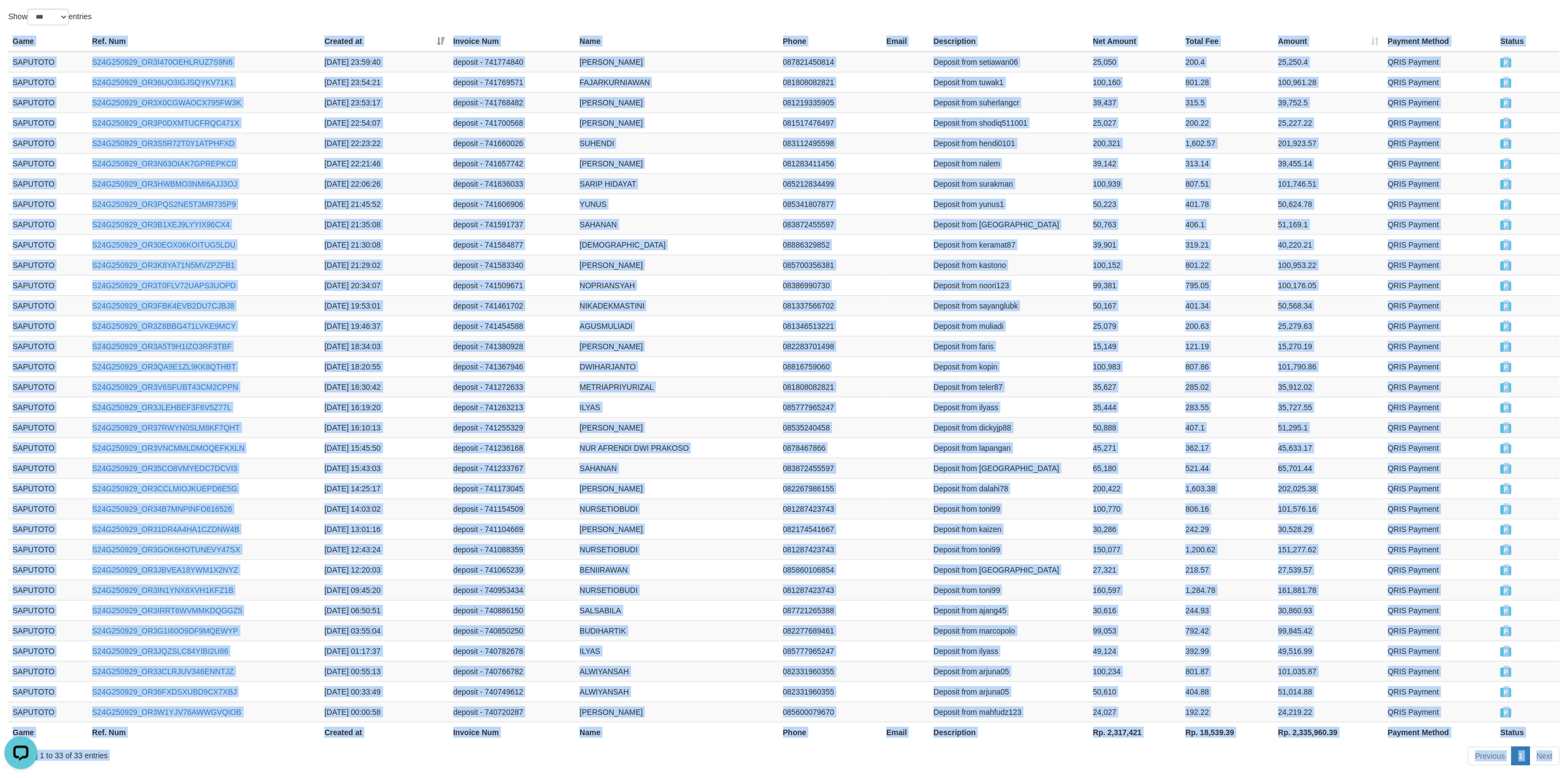
scroll to position [430, 0]
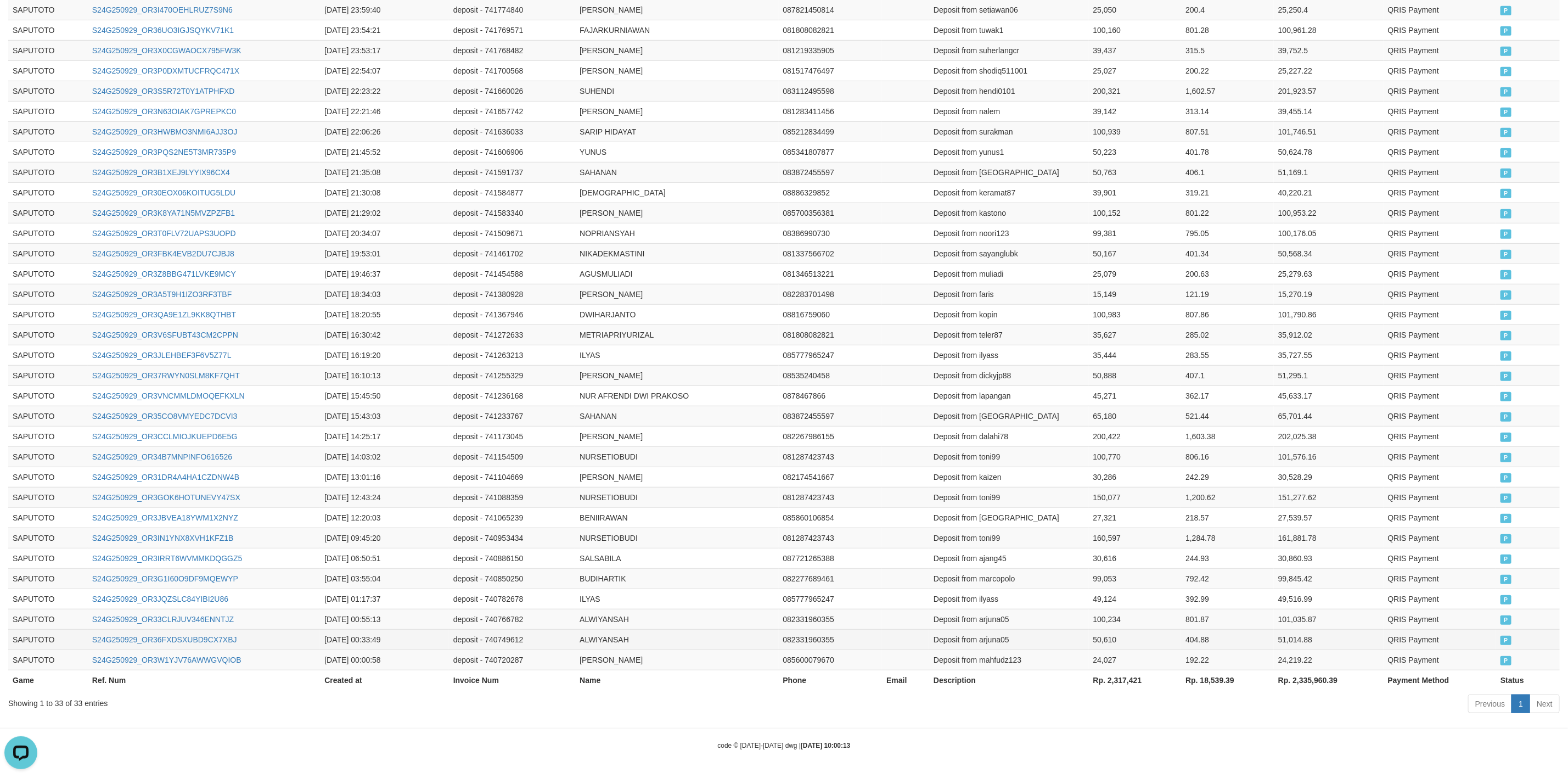
drag, startPoint x: 14, startPoint y: 415, endPoint x: 1544, endPoint y: 642, distance: 1546.7
click at [1561, 647] on div "Game Ref. Num Created at Invoice Num Name Phone Email Description Net Amount To…" at bounding box center [784, 335] width 1568 height 718
copy table
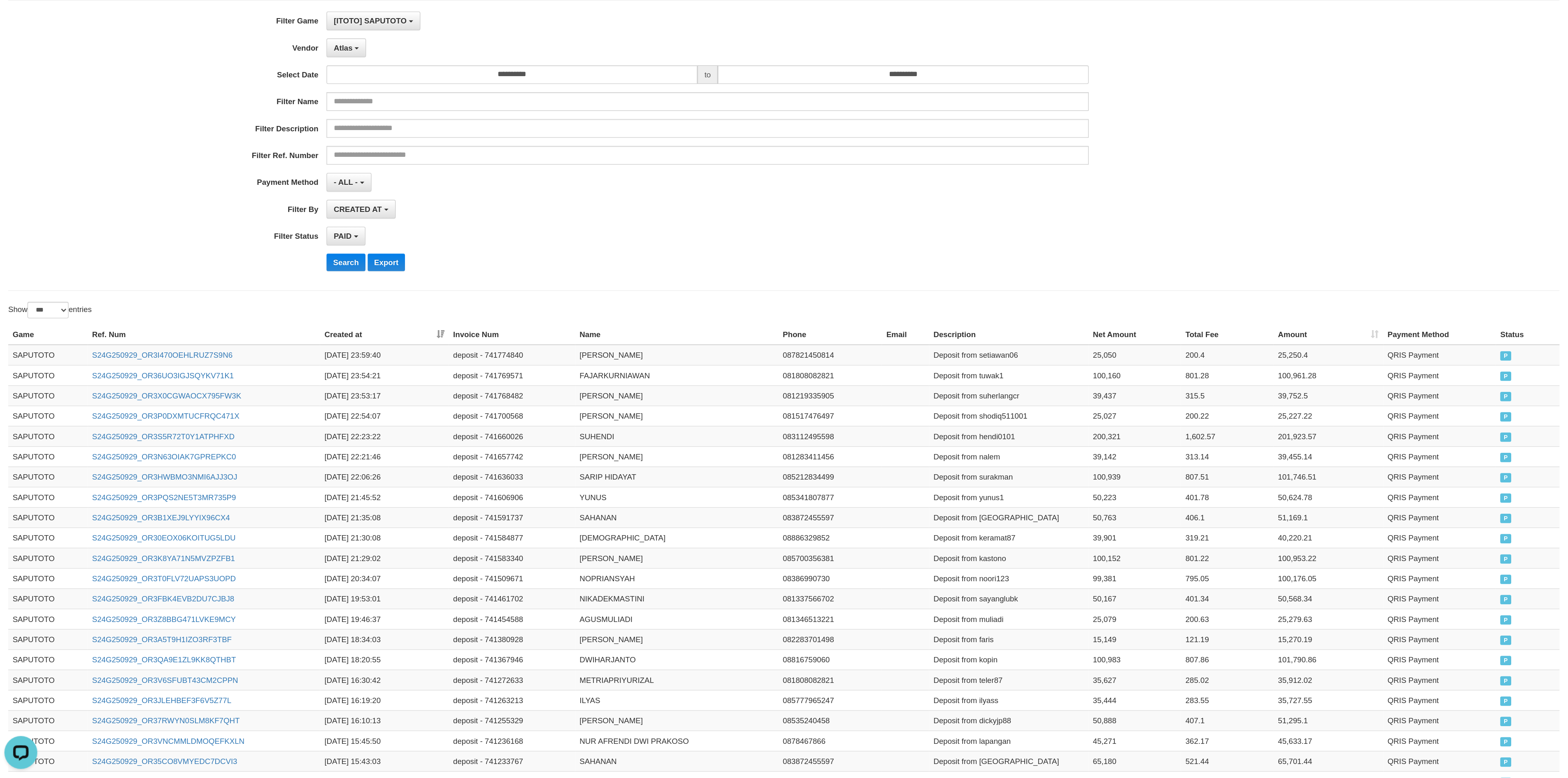
scroll to position [0, 0]
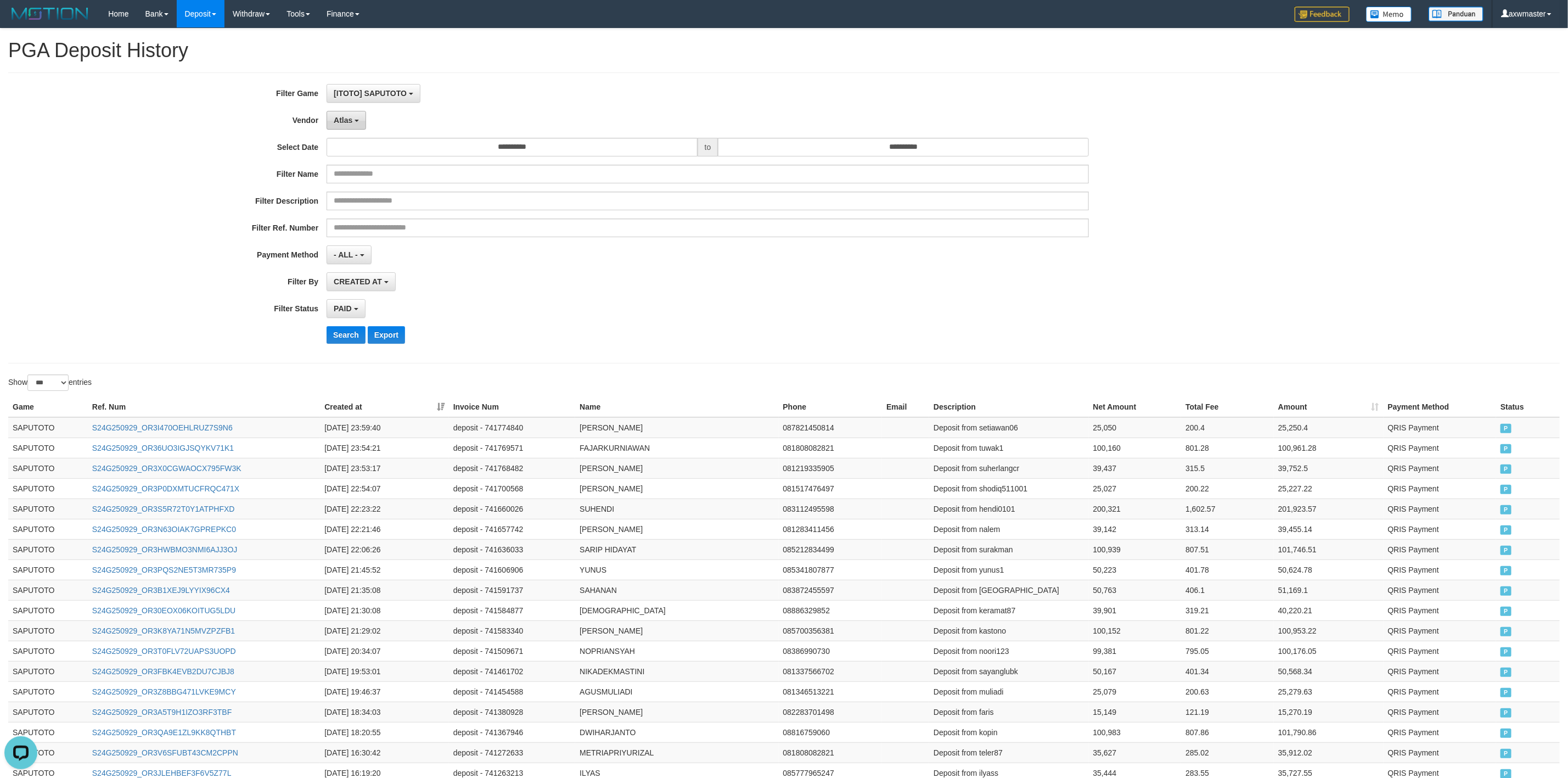
click at [357, 119] on button "Atlas" at bounding box center [346, 120] width 40 height 19
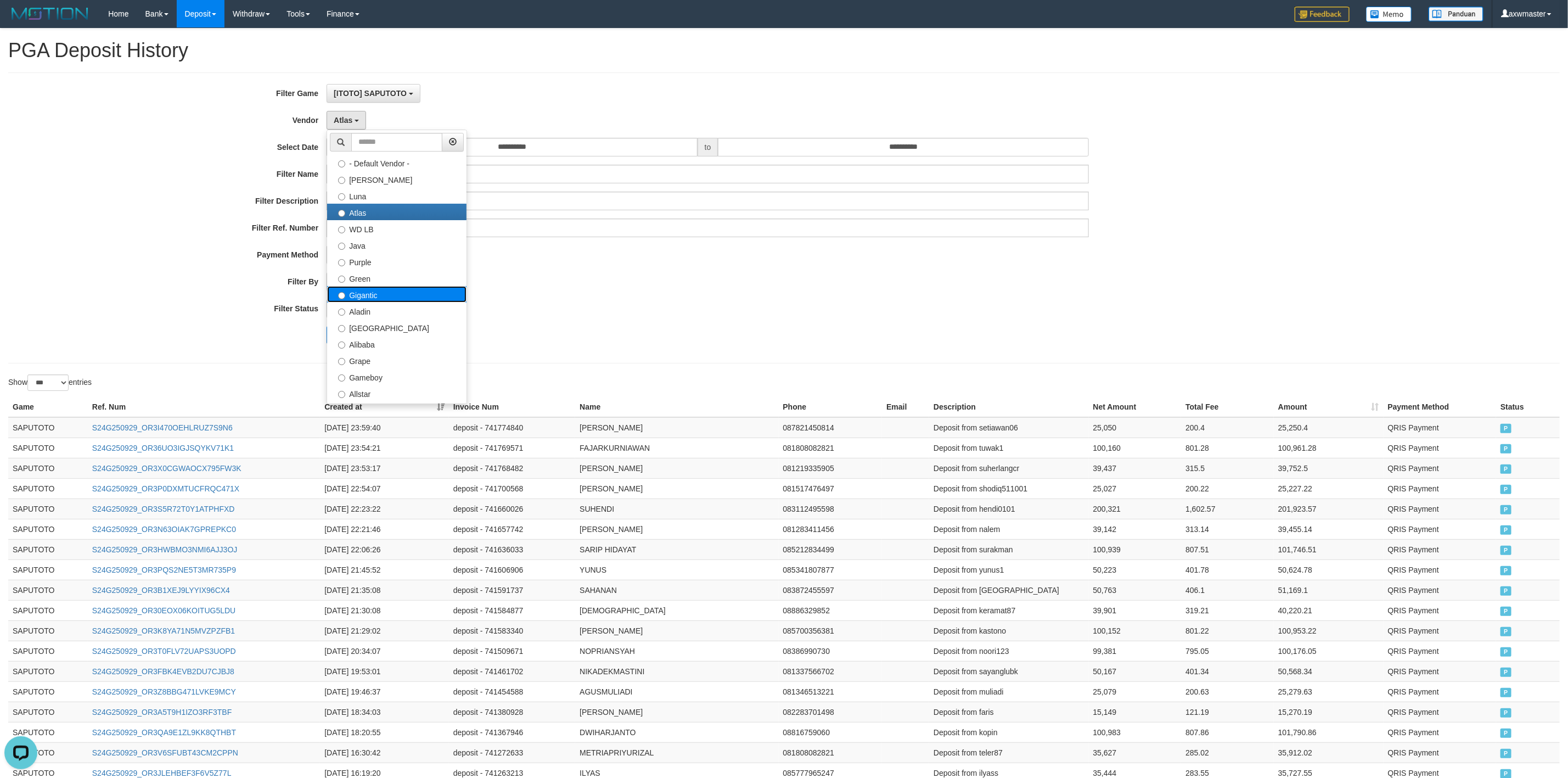
click at [431, 293] on label "Gigantic" at bounding box center [397, 294] width 140 height 16
select select "**********"
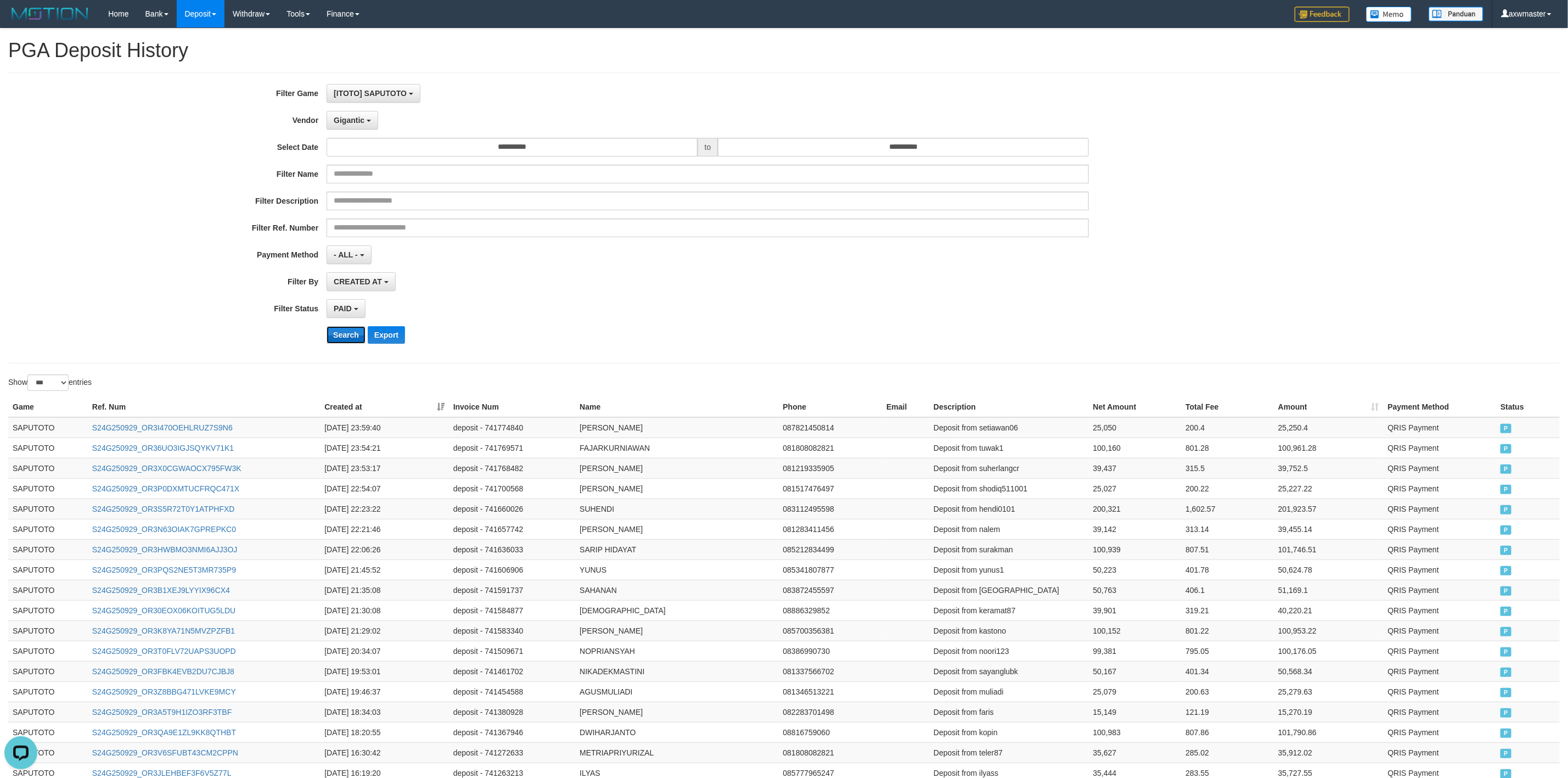
drag, startPoint x: 342, startPoint y: 336, endPoint x: 338, endPoint y: 346, distance: 10.8
click at [342, 336] on button "Search" at bounding box center [346, 335] width 39 height 18
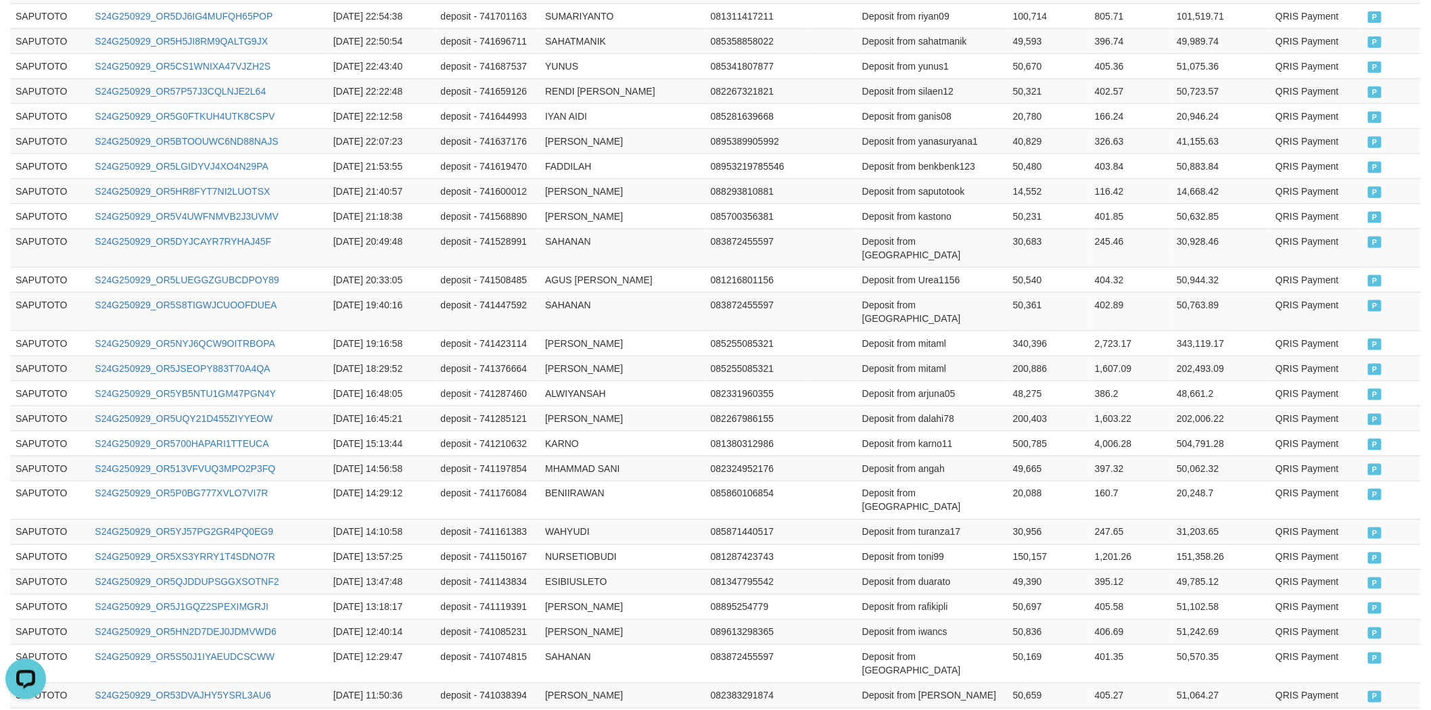
scroll to position [765, 0]
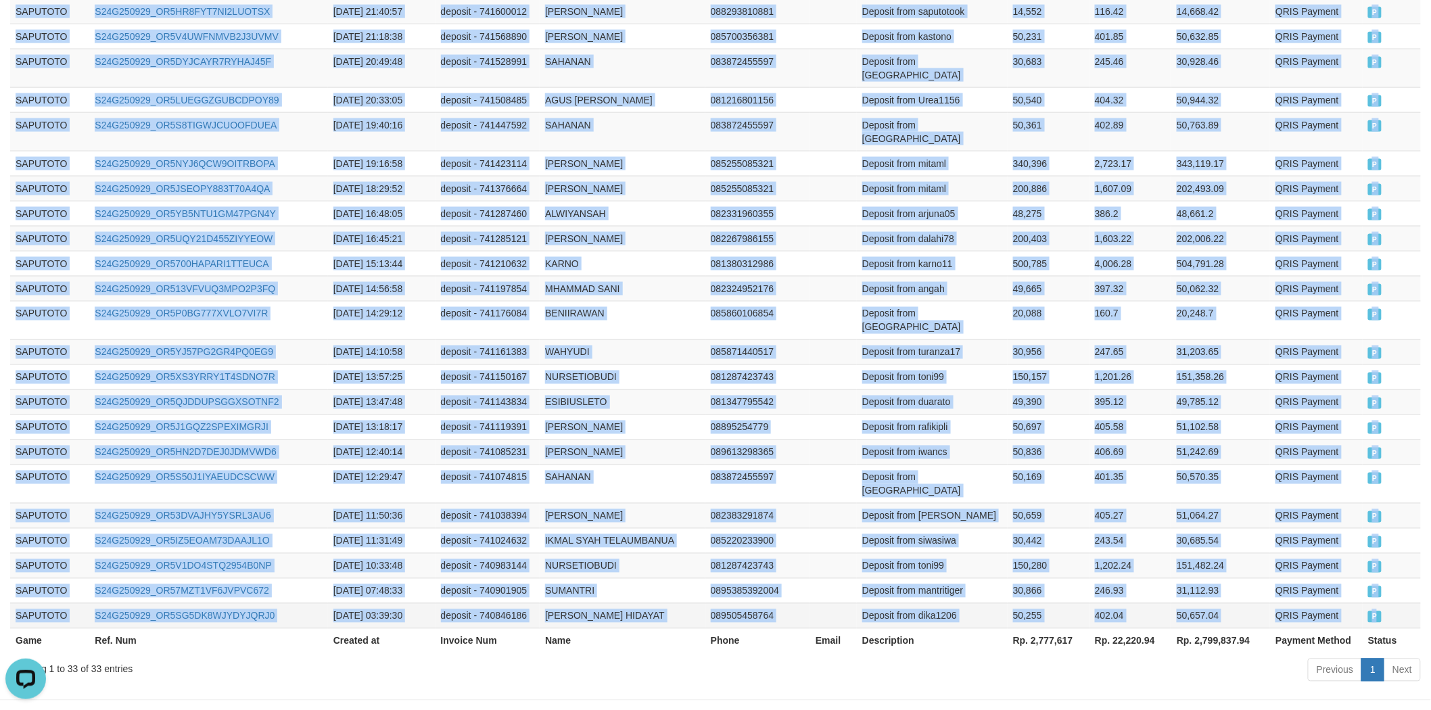
drag, startPoint x: 11, startPoint y: 228, endPoint x: 1383, endPoint y: 572, distance: 1414.3
click at [1383, 572] on tbody "SAPUTOTO S24G250929_OR5SA3F0ET0EC09TUPS 2025-09-29 23:51:41 deposit - 741766742…" at bounding box center [715, 188] width 1410 height 880
copy tbody "SAPUTOTO S24G250929_OR5SA3F0ET0EC09TUPS 2025-09-29 23:51:41 deposit - 741766742…"
drag, startPoint x: 842, startPoint y: 333, endPoint x: 816, endPoint y: 339, distance: 26.9
click at [842, 364] on td at bounding box center [833, 376] width 47 height 25
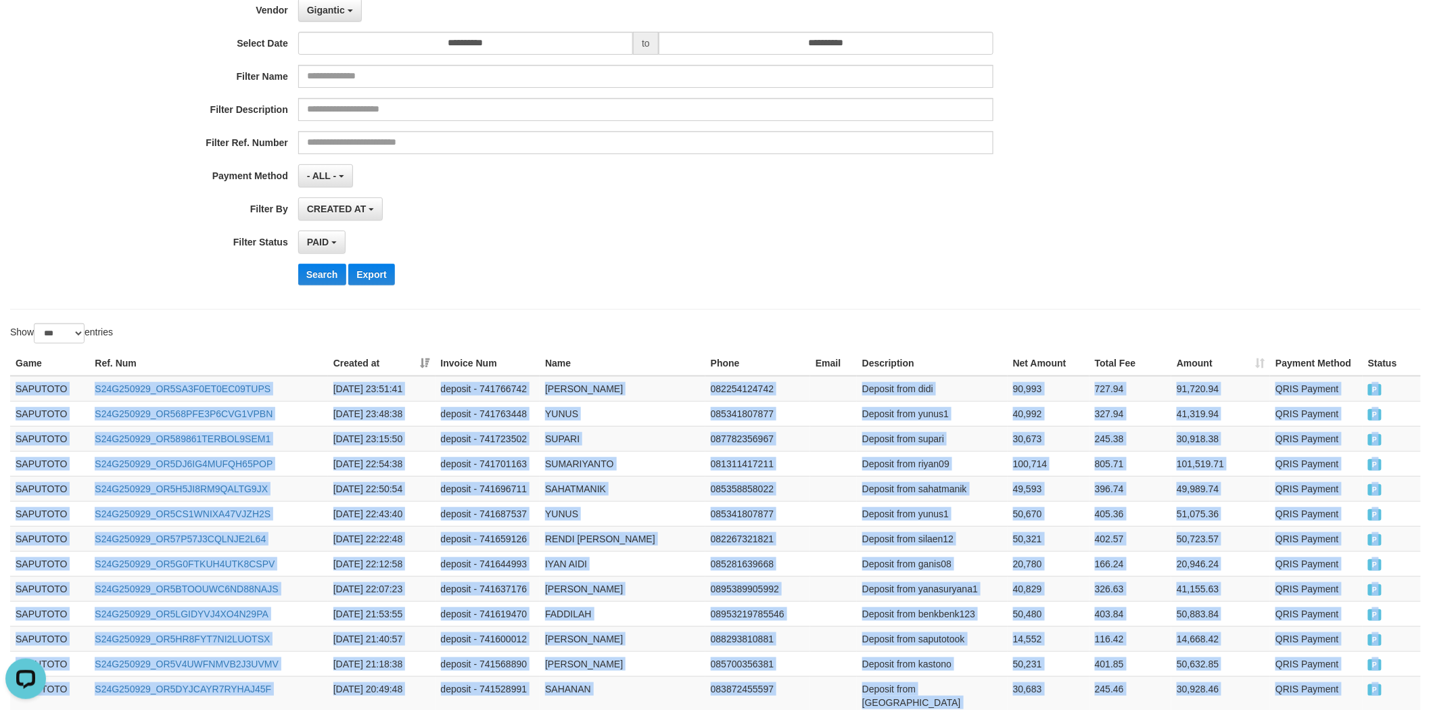
scroll to position [0, 0]
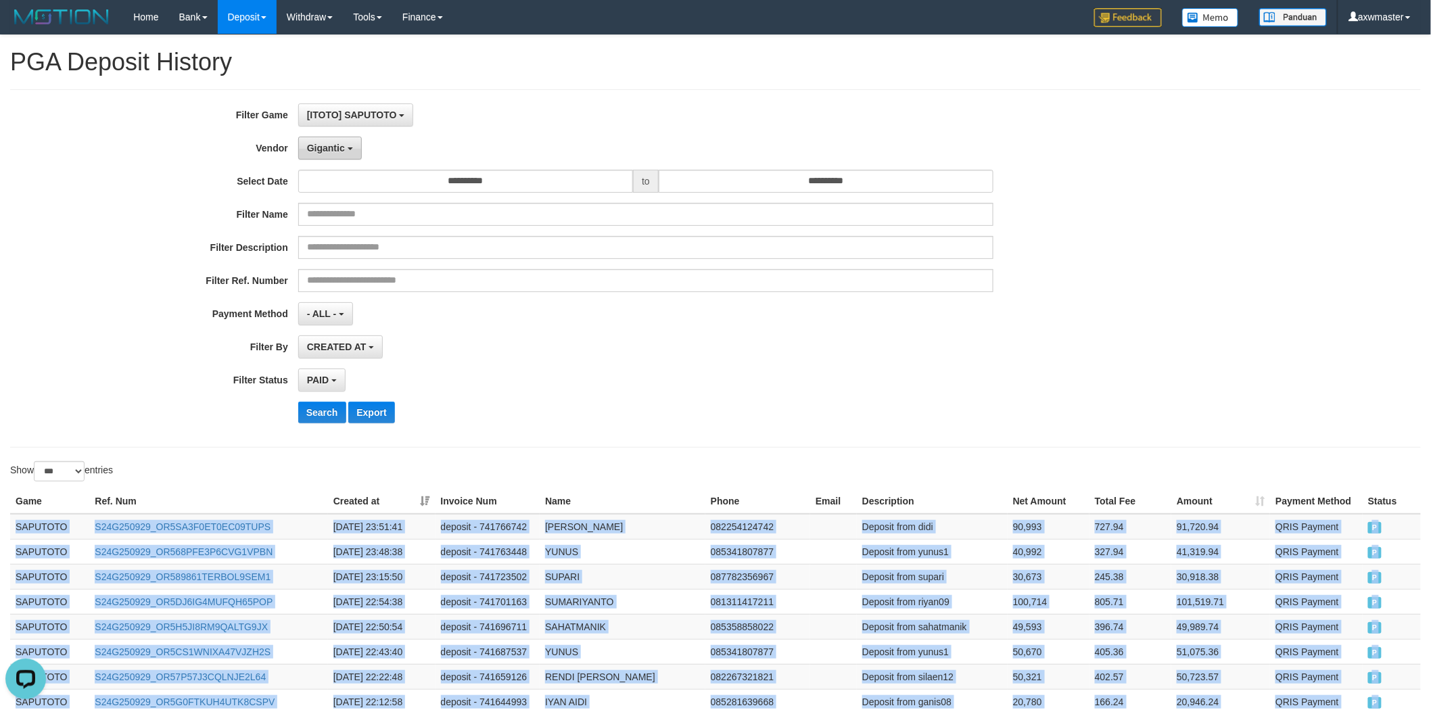
click at [341, 151] on span "Gigantic" at bounding box center [326, 148] width 38 height 11
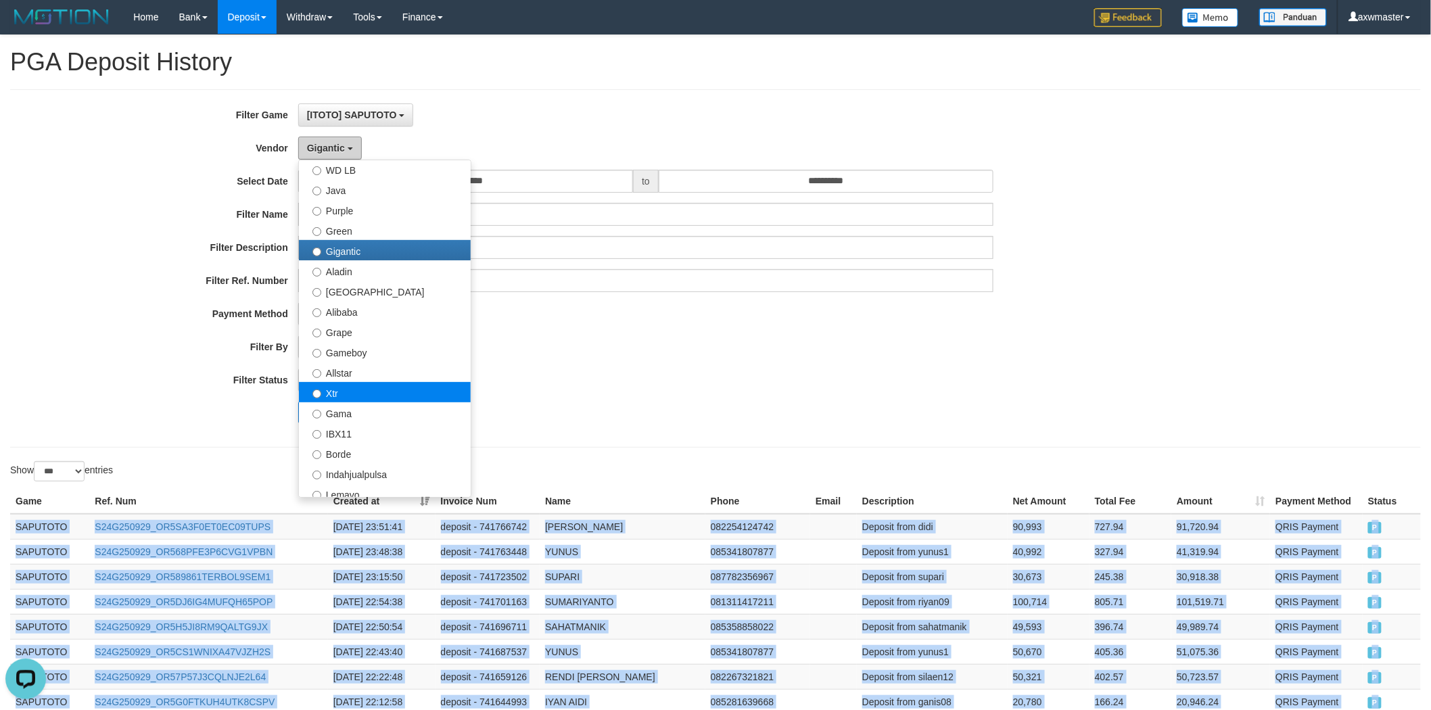
scroll to position [150, 0]
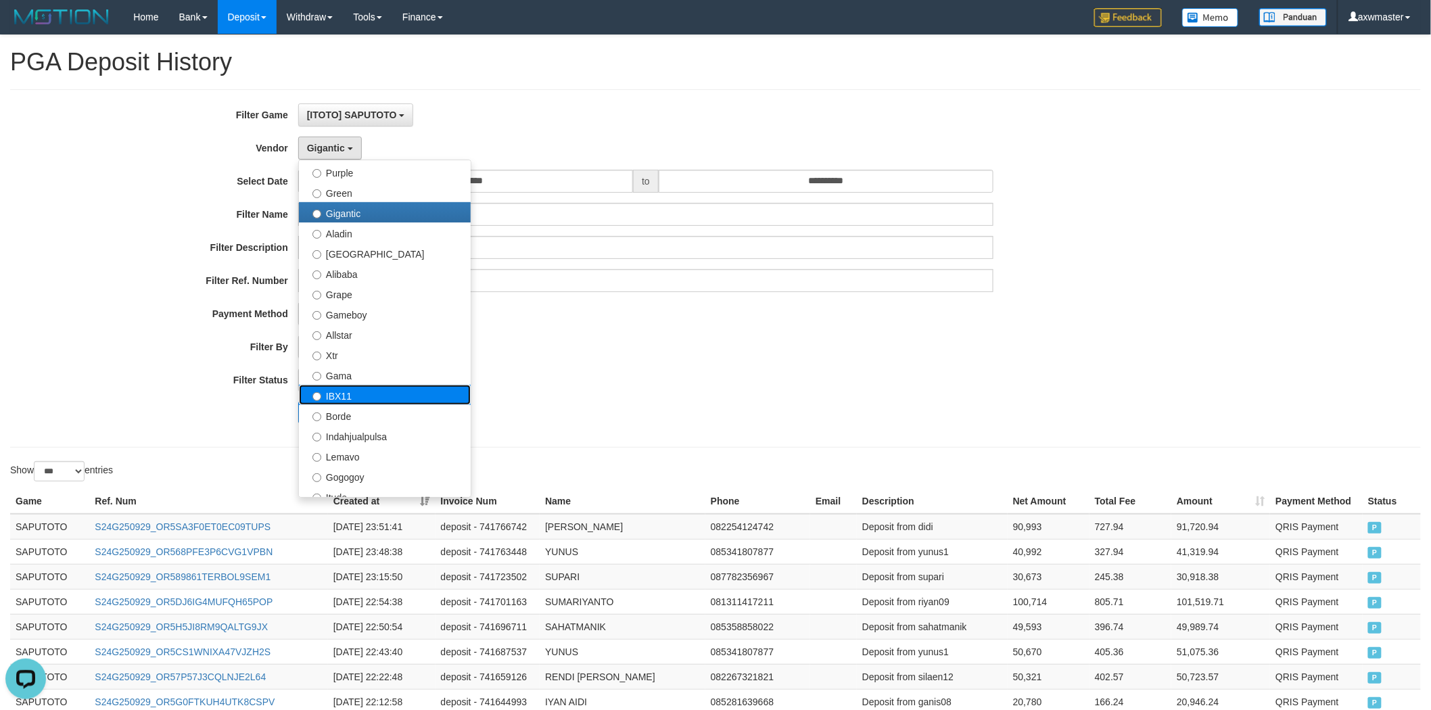
click at [407, 395] on label "IBX11" at bounding box center [385, 395] width 172 height 20
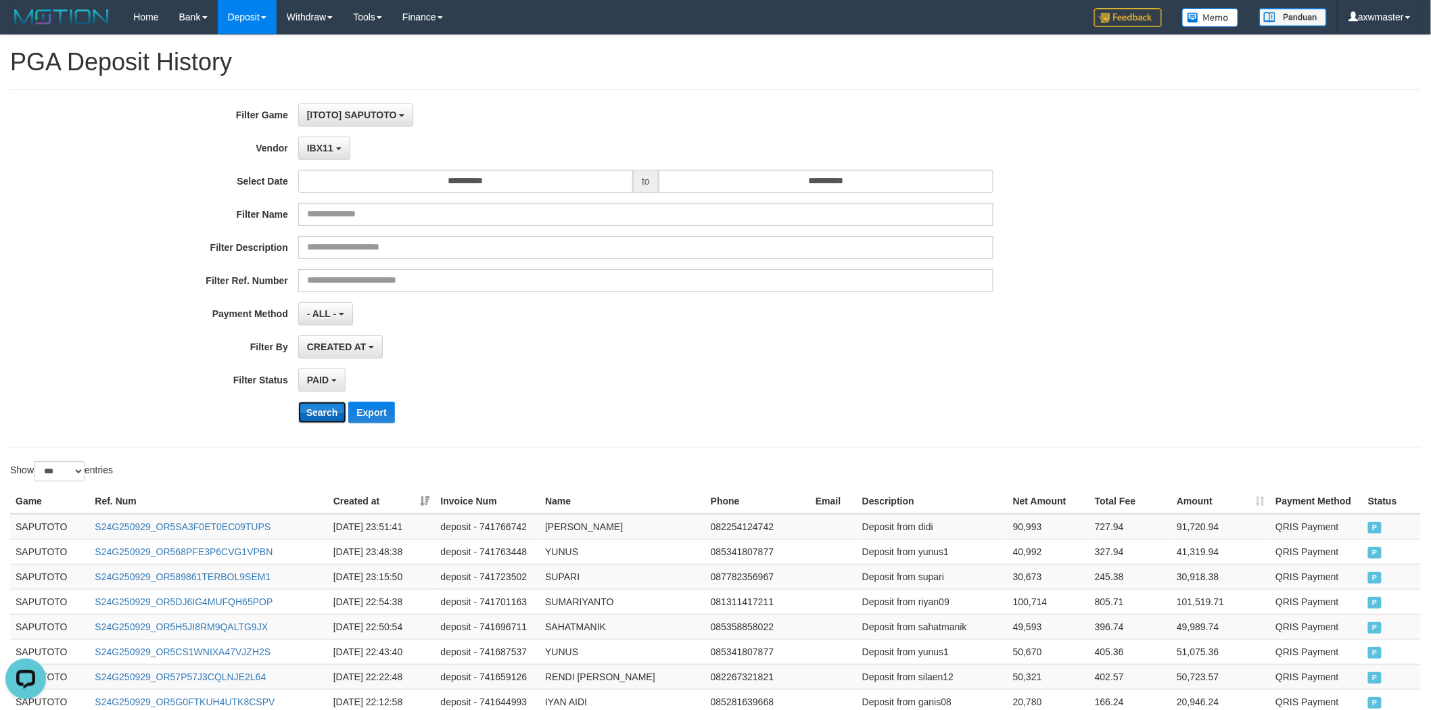
click at [327, 413] on button "Search" at bounding box center [322, 413] width 48 height 22
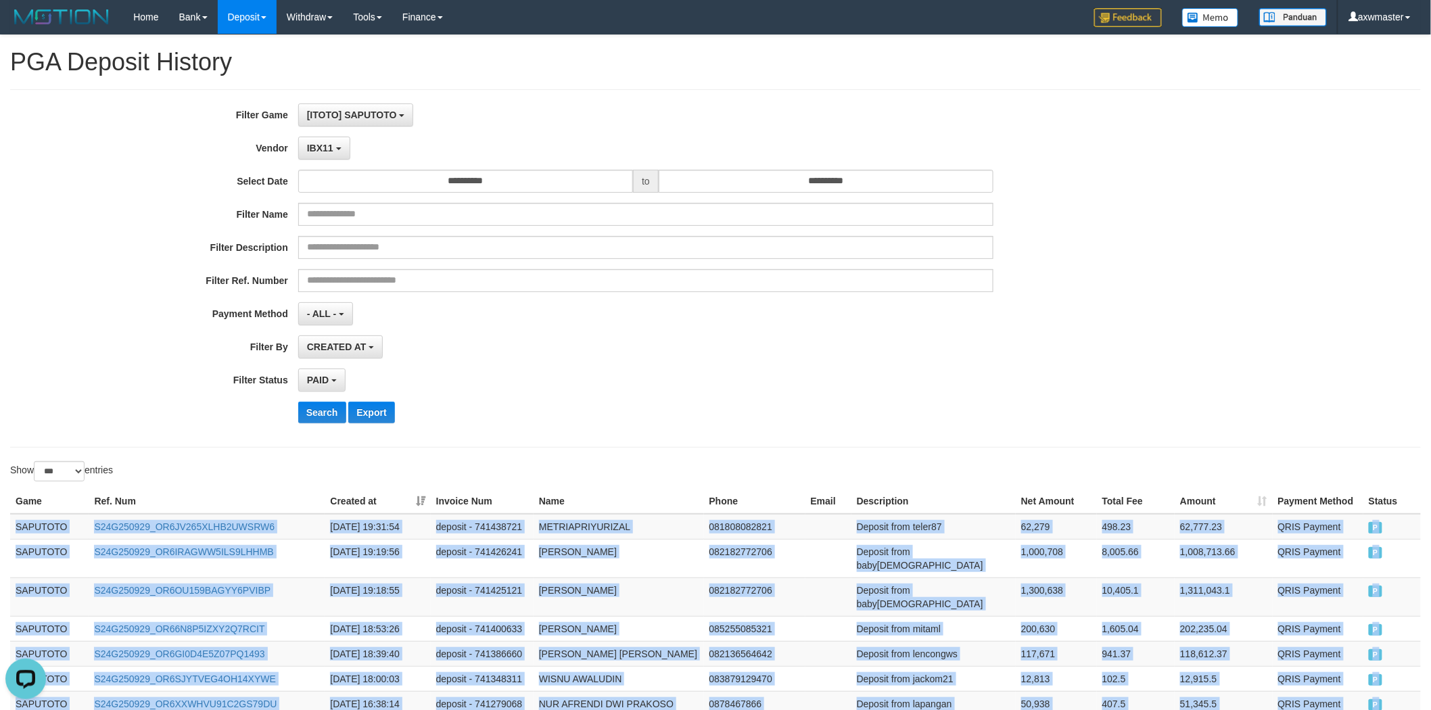
scroll to position [490, 0]
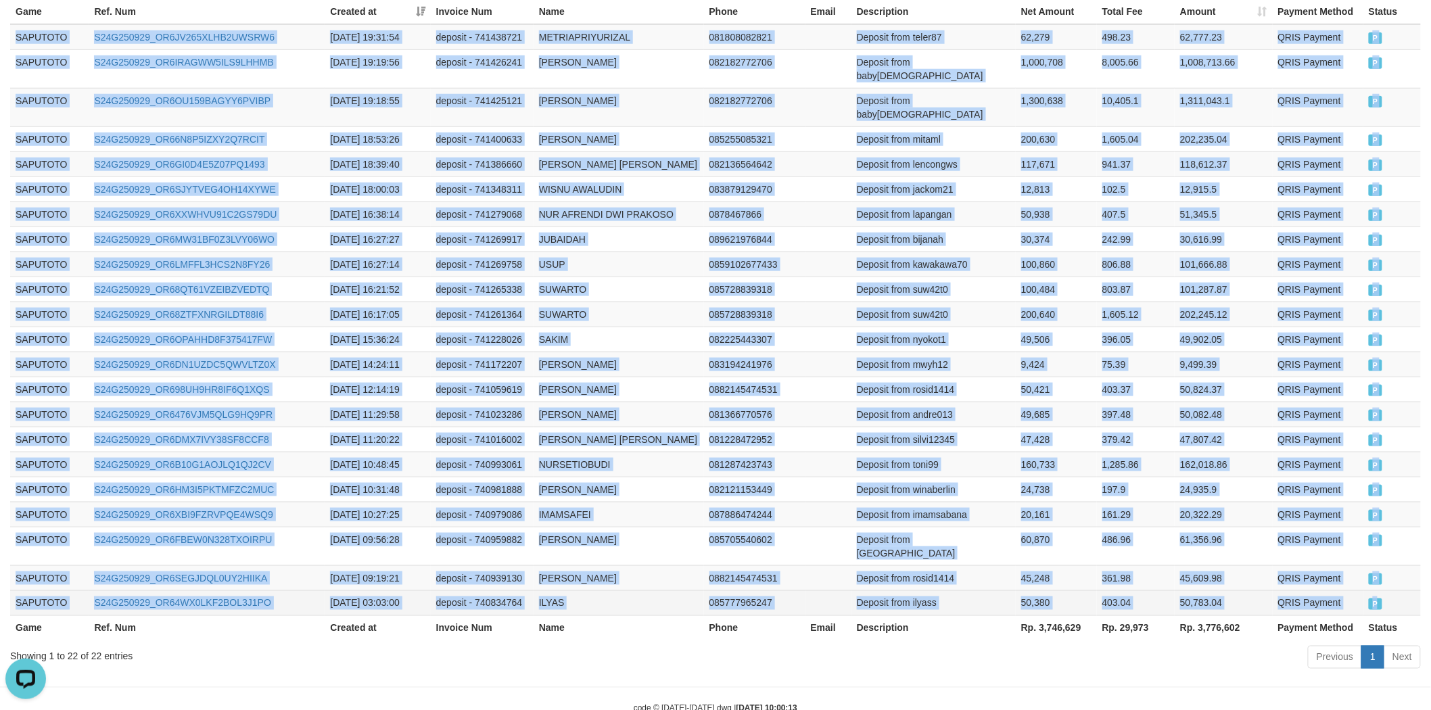
drag, startPoint x: 16, startPoint y: 533, endPoint x: 1386, endPoint y: 560, distance: 1370.8
click at [1386, 560] on tbody "SAPUTOTO S24G250929_OR6JV265XLHB2UWSRW6 2025-09-29 19:31:54 deposit - 741438721…" at bounding box center [715, 320] width 1410 height 592
copy tbody "SAPUTOTO S24G250929_OR6JV265XLHB2UWSRW6 2025-09-29 19:31:54 deposit - 741438721…"
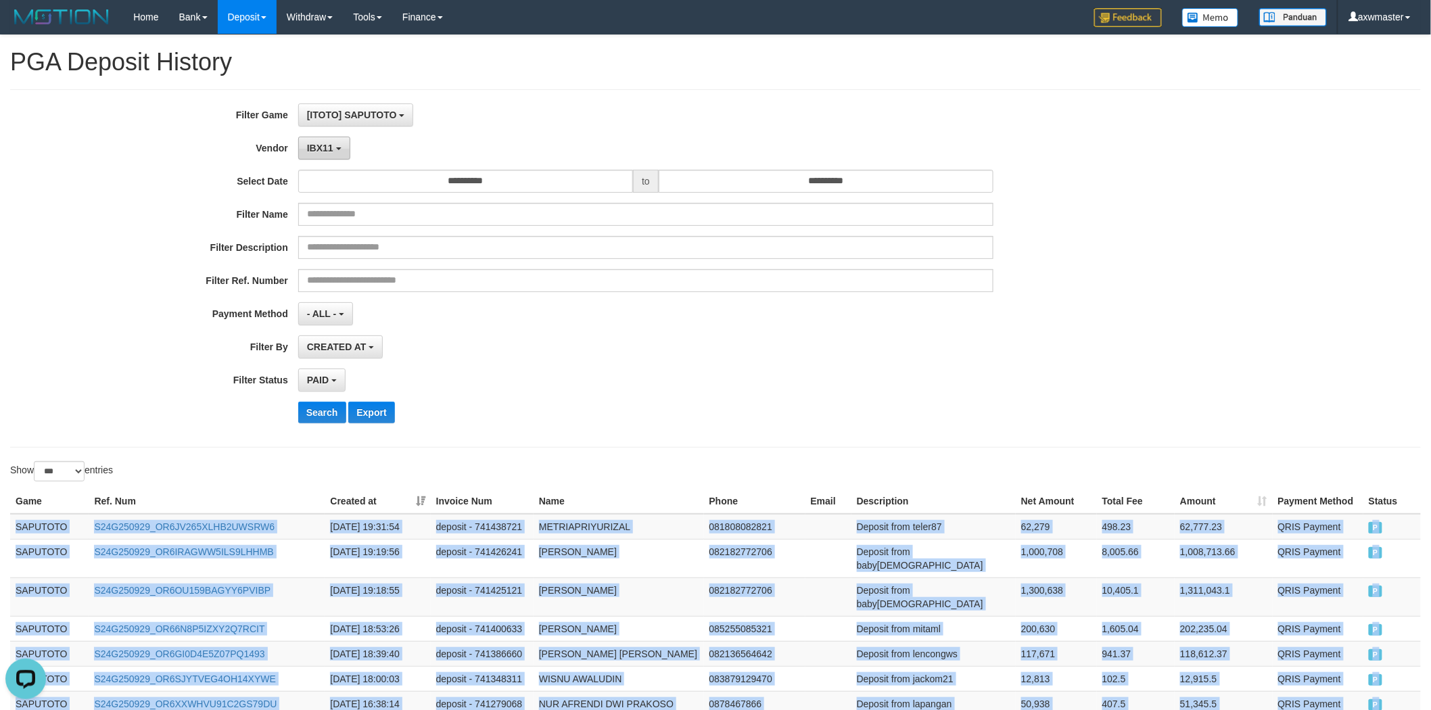
click at [313, 149] on span "IBX11" at bounding box center [320, 148] width 26 height 11
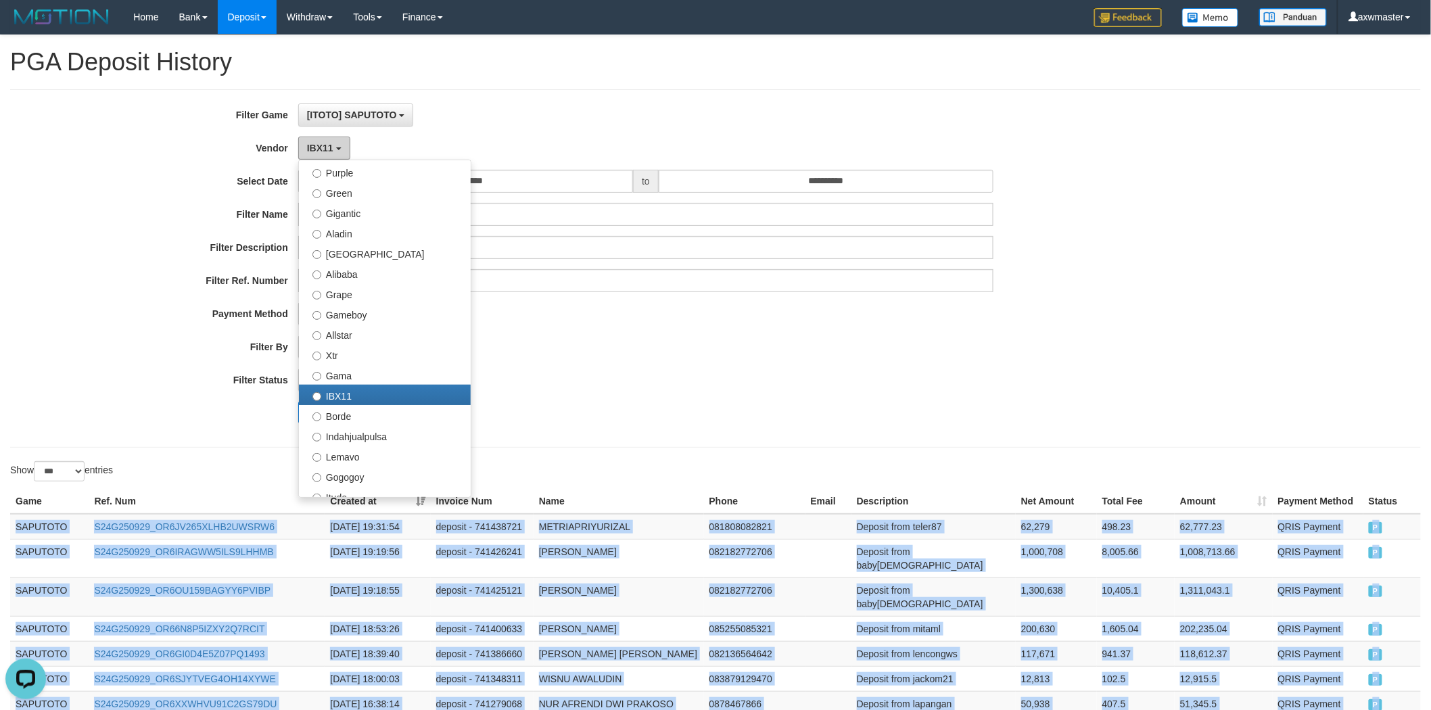
scroll to position [300, 0]
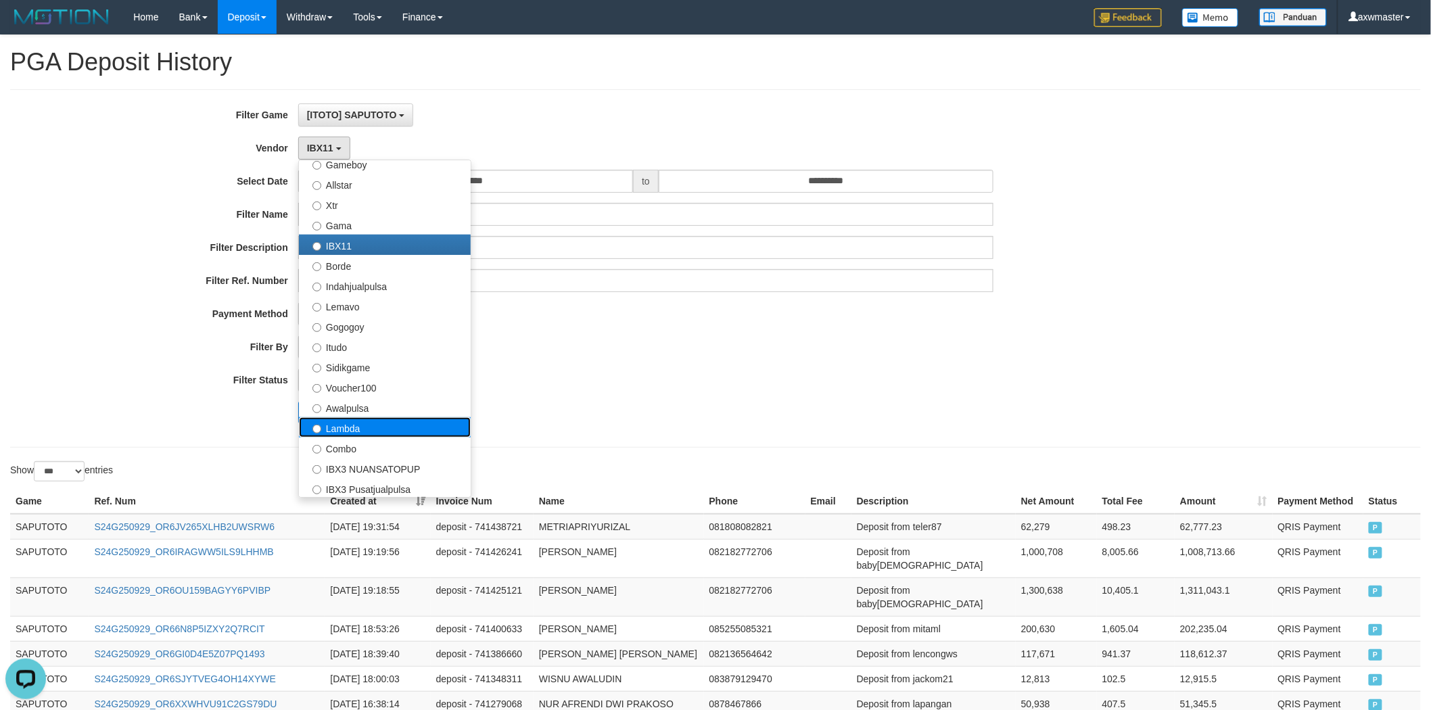
click at [404, 426] on label "Lambda" at bounding box center [385, 427] width 172 height 20
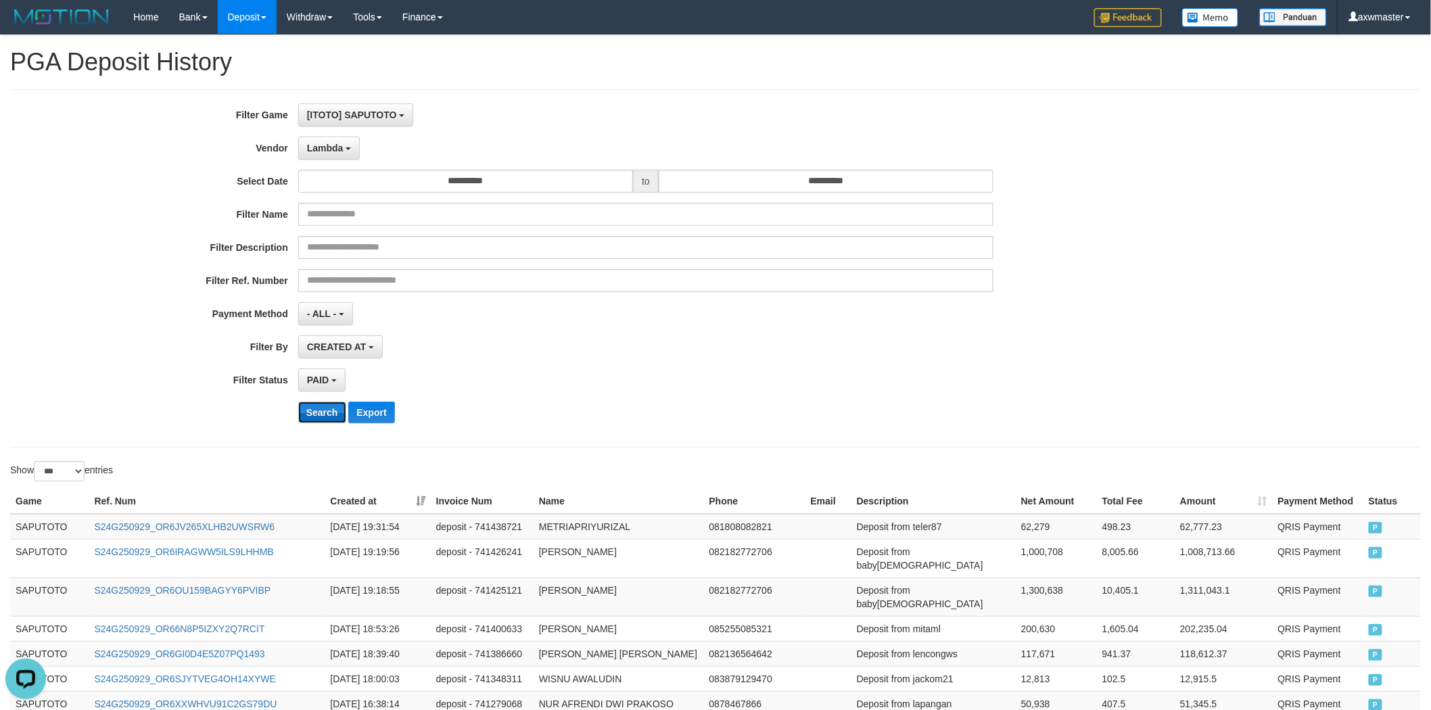
click at [314, 418] on button "Search" at bounding box center [322, 413] width 48 height 22
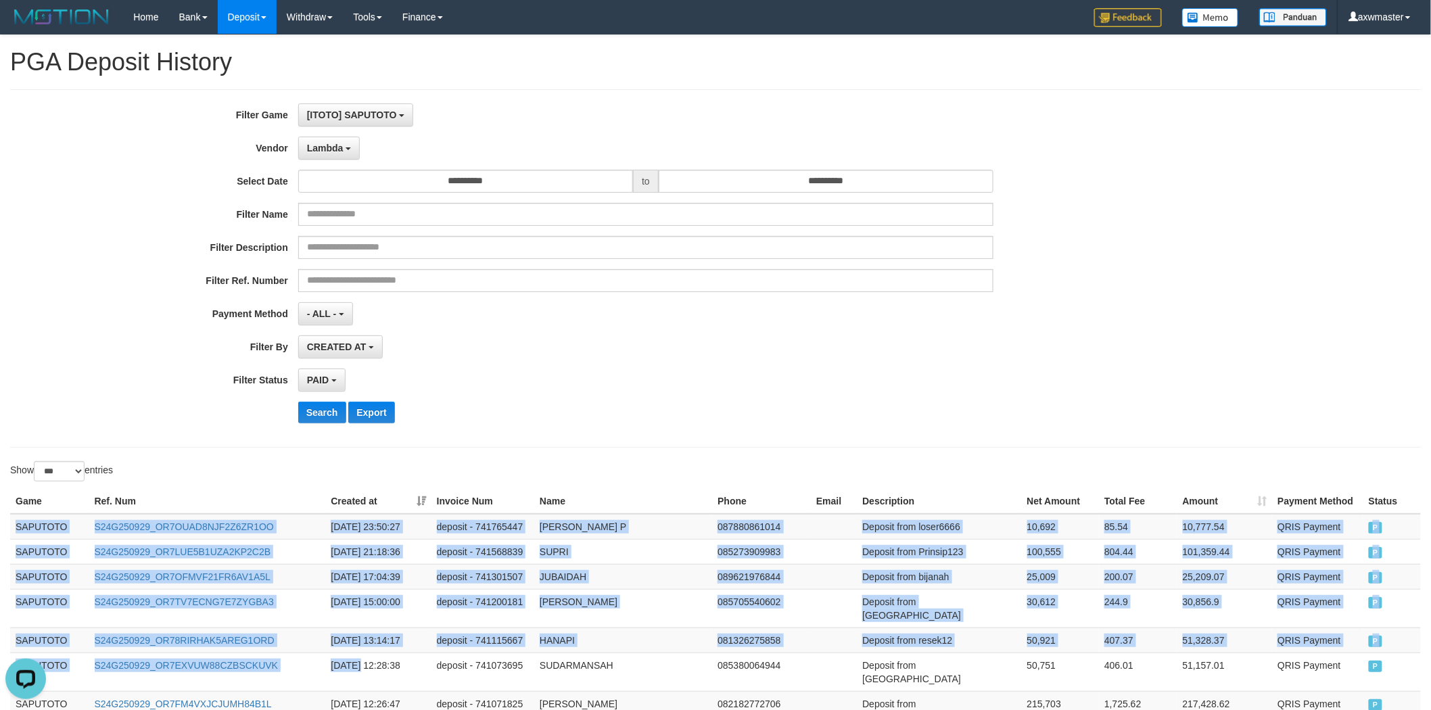
scroll to position [214, 0]
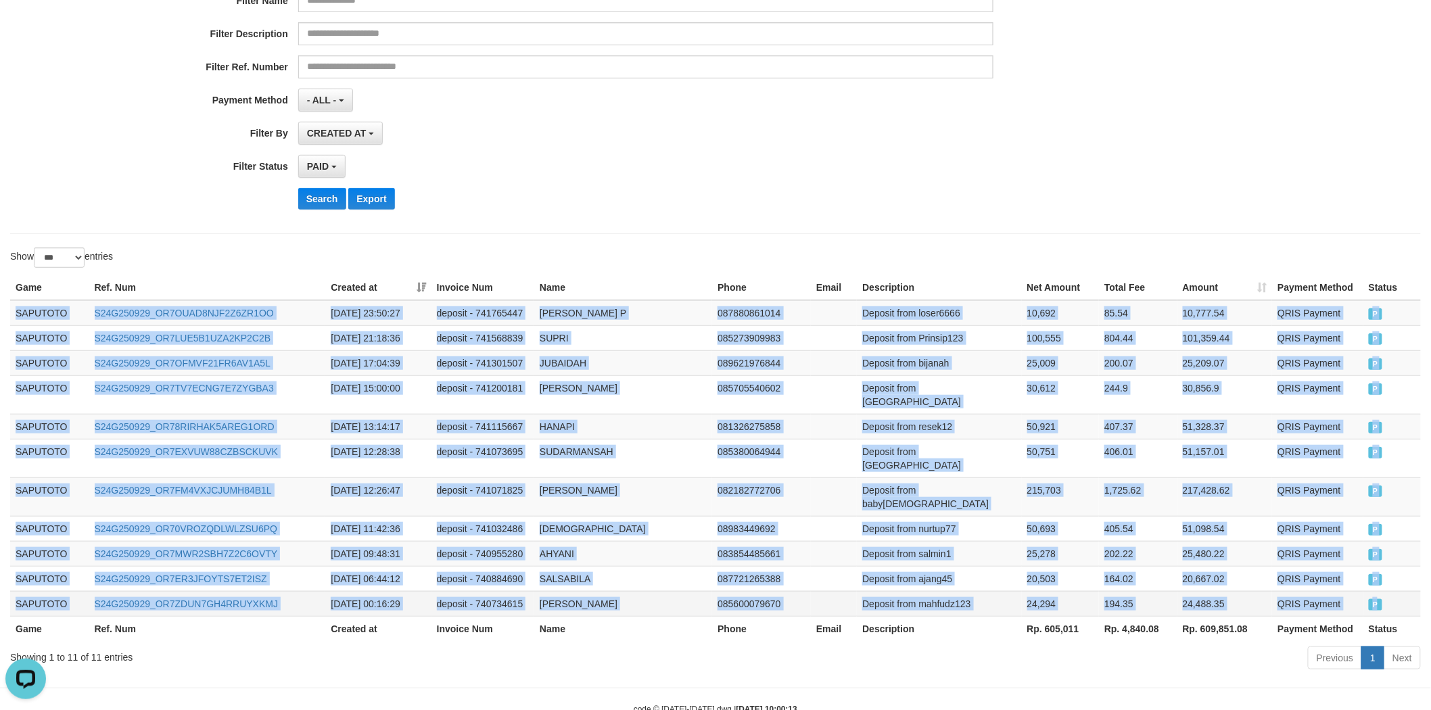
drag, startPoint x: 16, startPoint y: 527, endPoint x: 1386, endPoint y: 551, distance: 1370.7
click at [1386, 551] on tbody "SAPUTOTO S24G250929_OR7OUAD8NJF2Z6ZR1OO 2025-09-29 23:50:27 deposit - 741765447…" at bounding box center [715, 458] width 1410 height 316
copy tbody "SAPUTOTO S24G250929_OR7OUAD8NJF2Z6ZR1OO 2025-09-29 23:50:27 deposit - 741765447…"
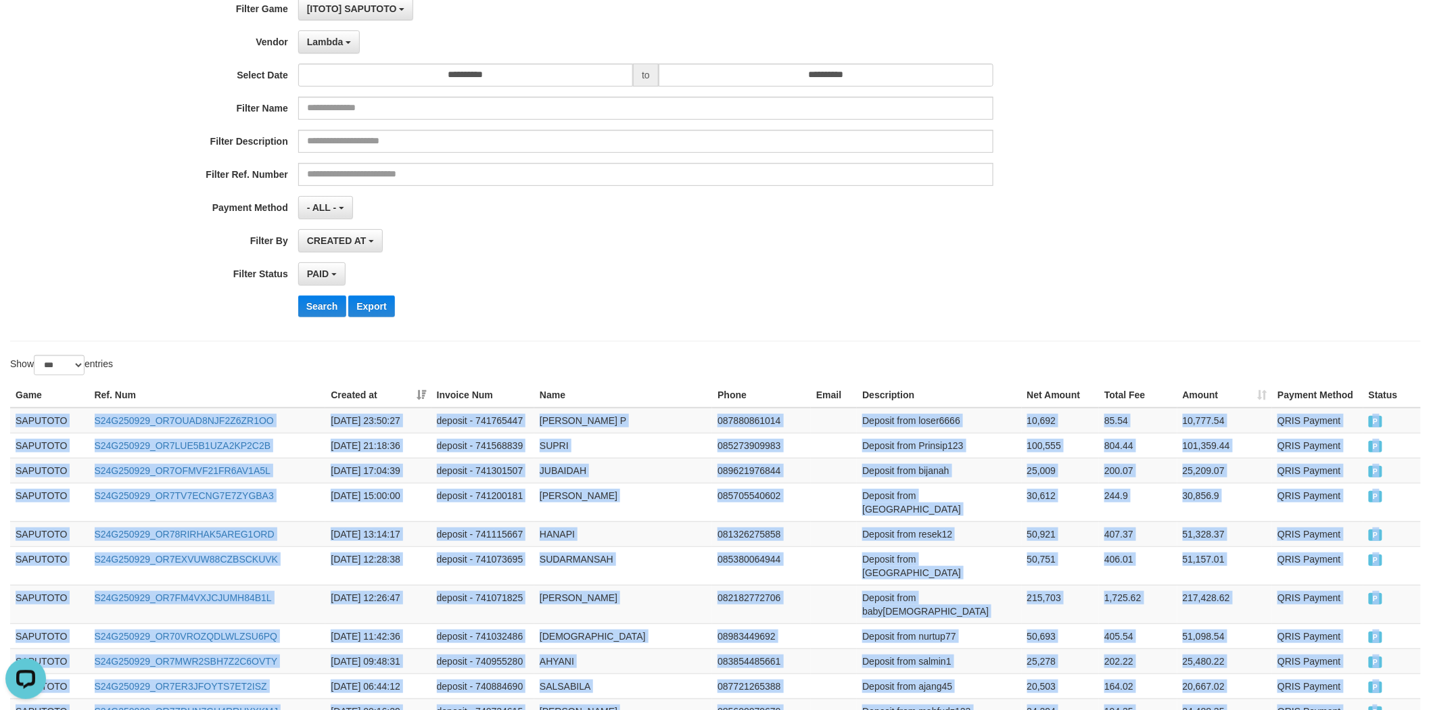
scroll to position [0, 0]
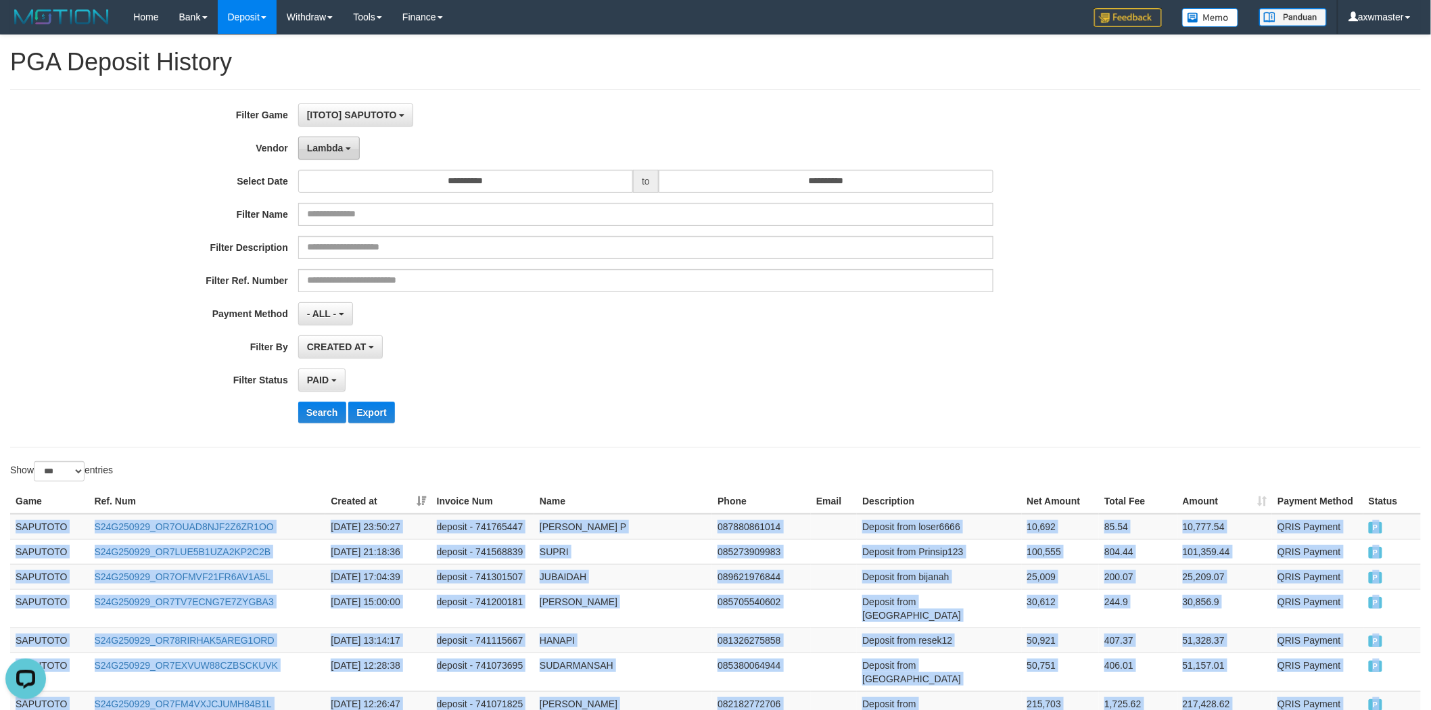
click at [343, 151] on button "Lambda" at bounding box center [329, 148] width 62 height 23
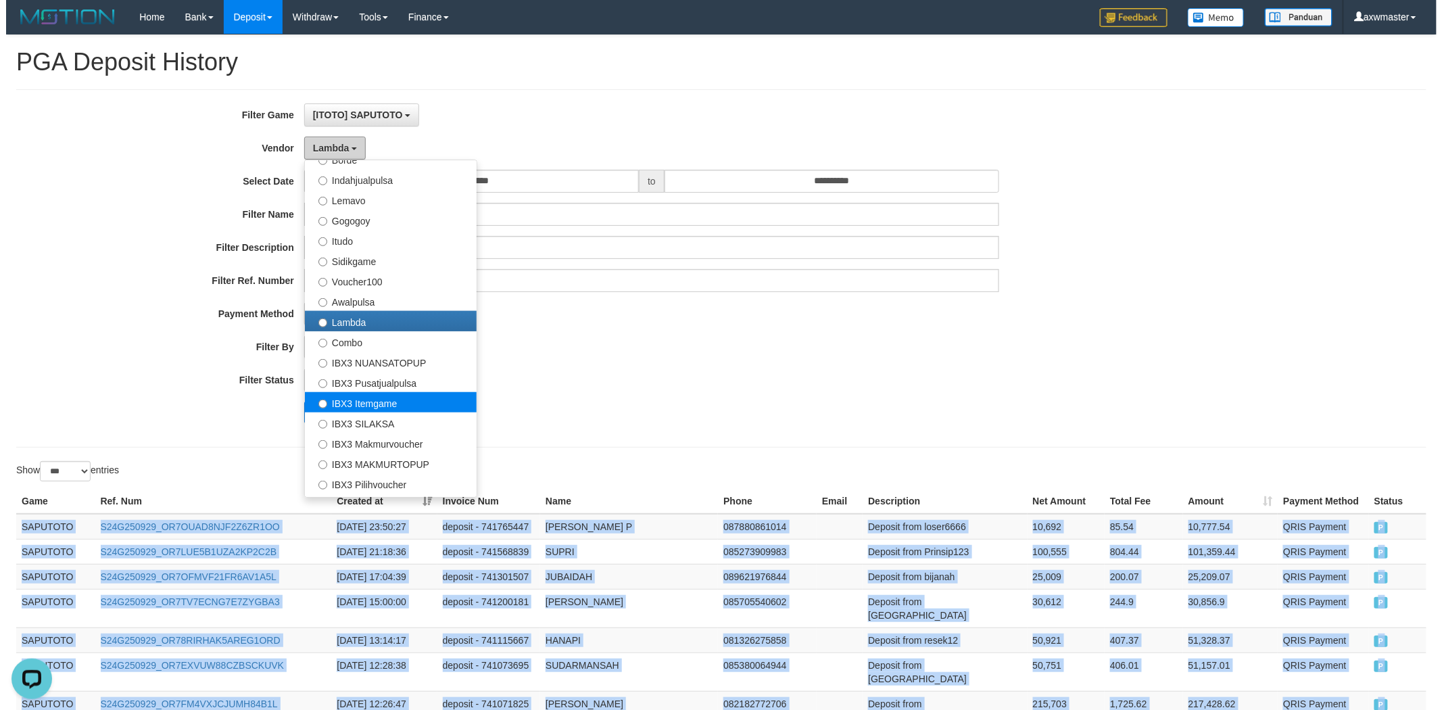
scroll to position [483, 0]
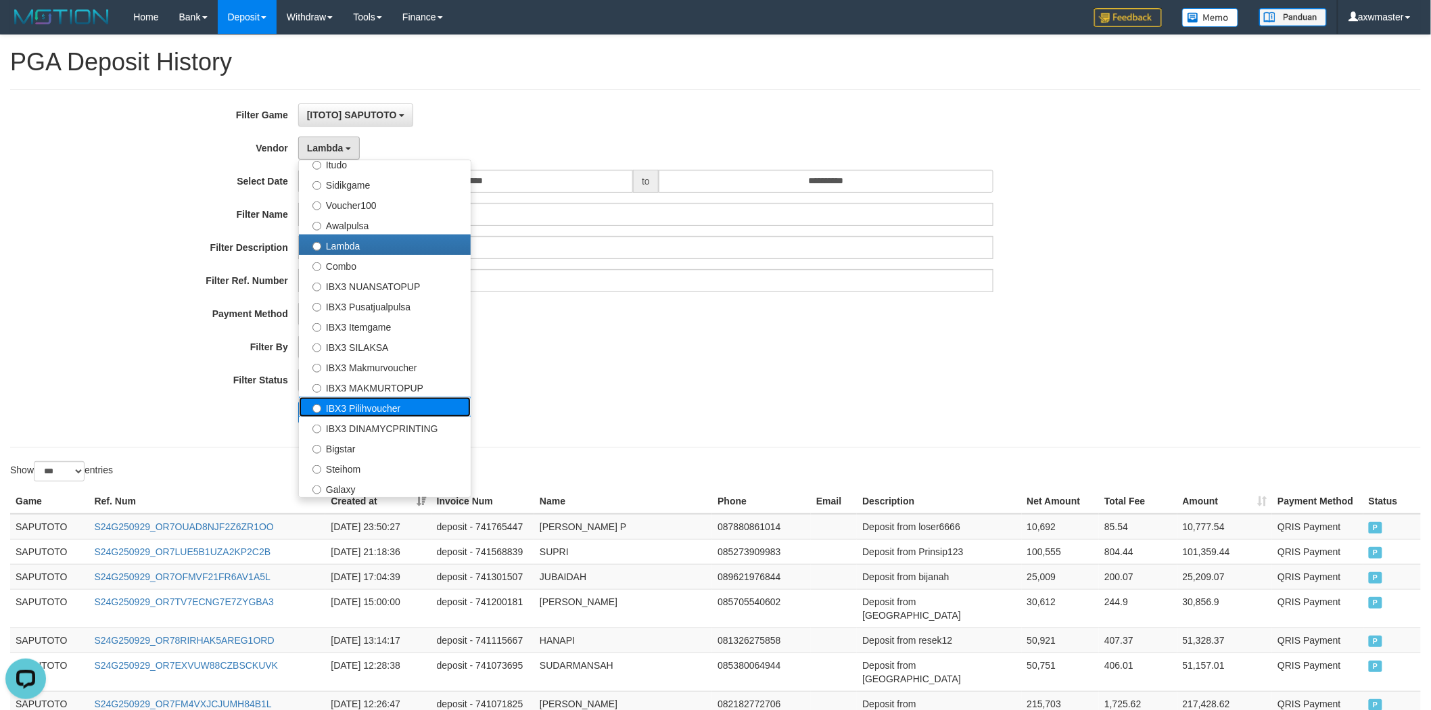
click at [406, 401] on label "IBX3 Pilihvoucher" at bounding box center [385, 407] width 172 height 20
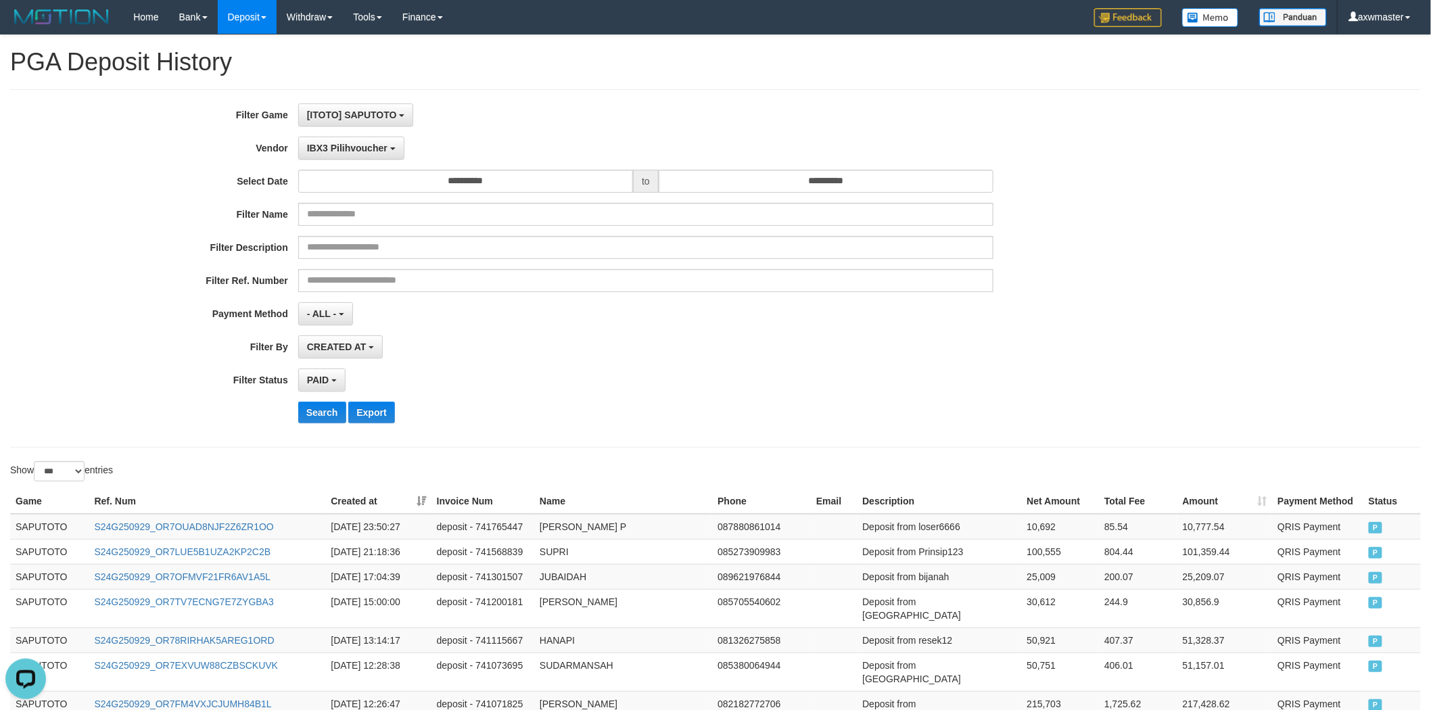
click at [368, 164] on div "**********" at bounding box center [596, 268] width 1192 height 330
click at [375, 147] on span "IBX3 Pilihvoucher" at bounding box center [347, 148] width 80 height 11
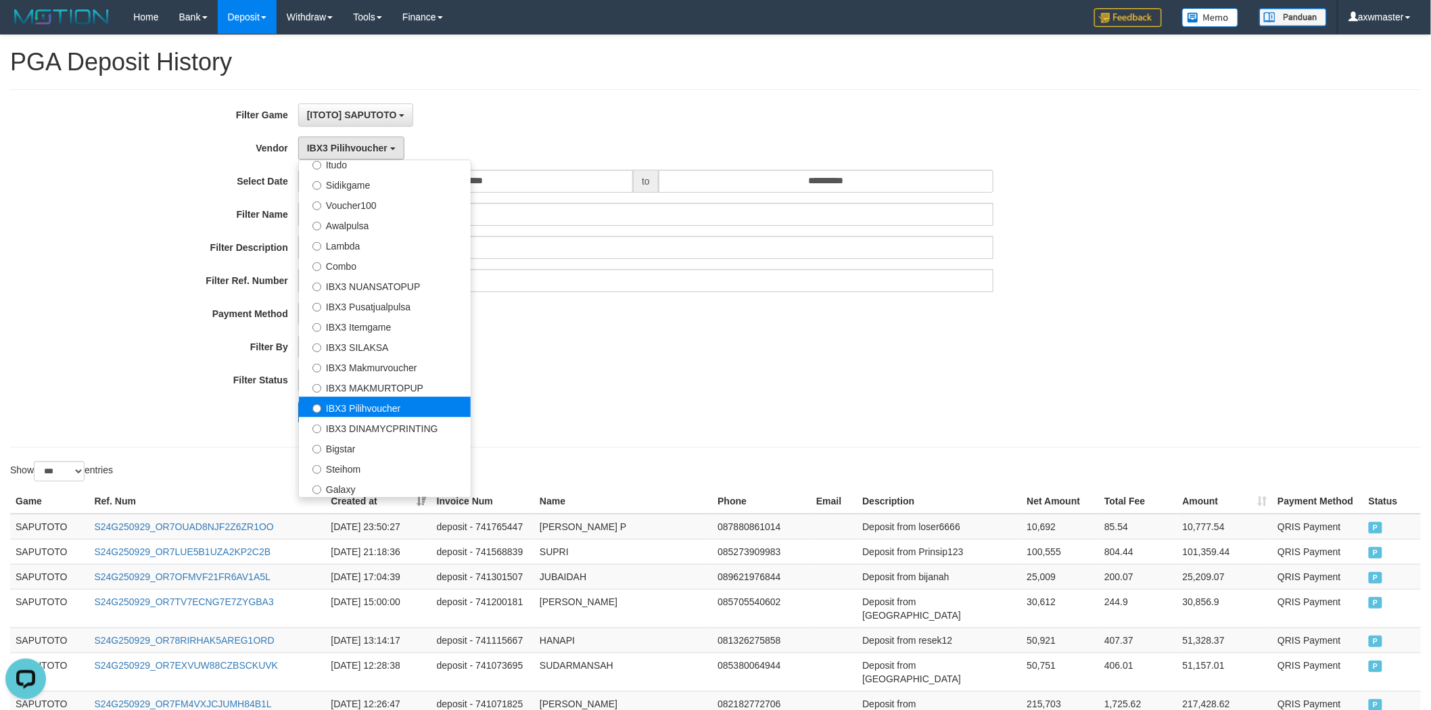
click at [417, 414] on label "IBX3 Pilihvoucher" at bounding box center [385, 407] width 172 height 20
click at [412, 425] on label "IBX3 DINAMYCPRINTING" at bounding box center [385, 427] width 172 height 20
select select "**********"
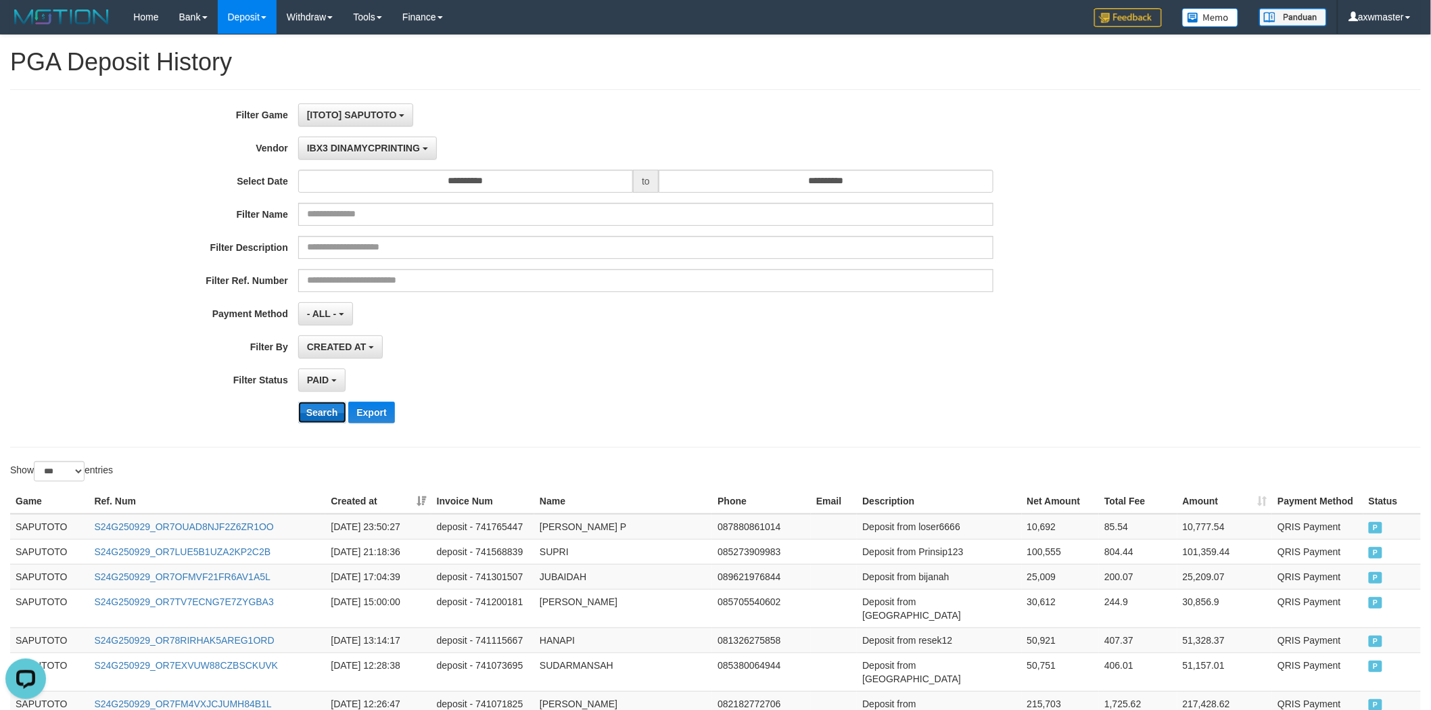
click at [321, 404] on button "Search" at bounding box center [322, 413] width 48 height 22
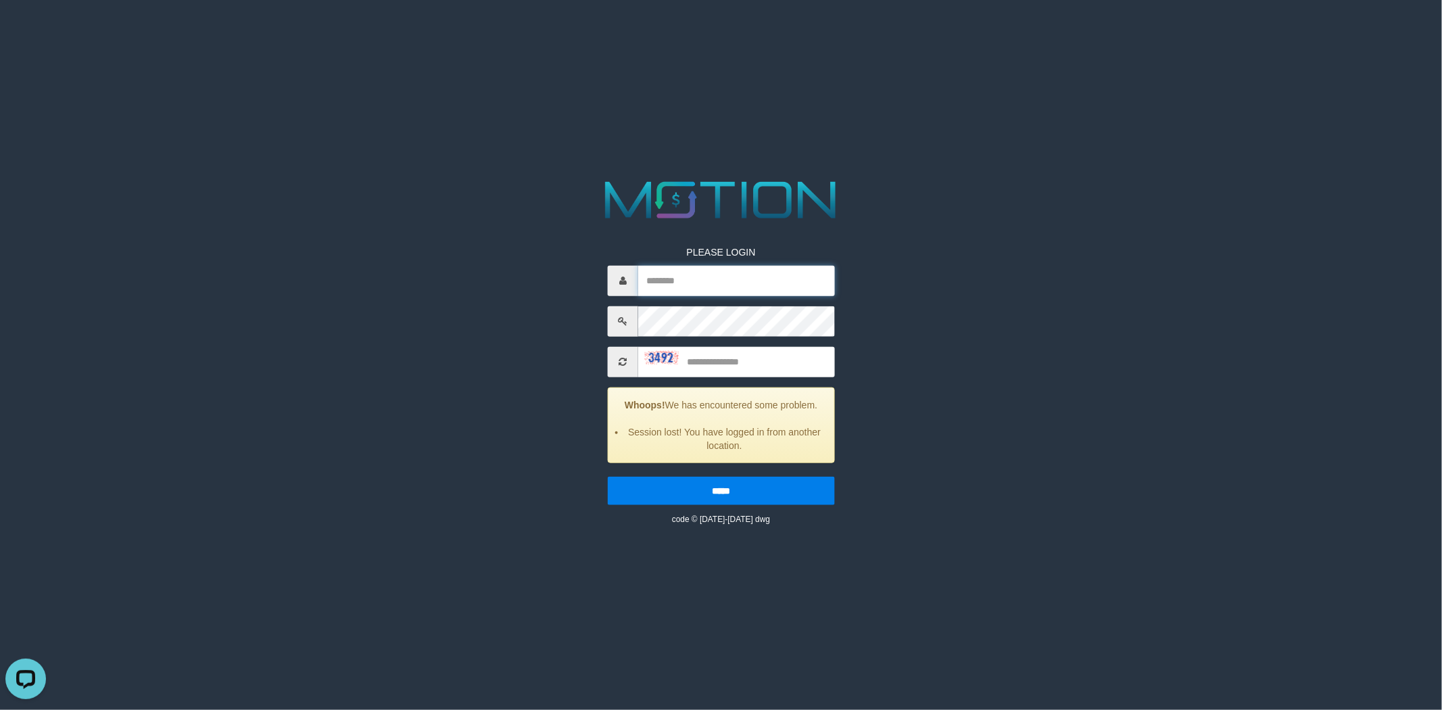
drag, startPoint x: 755, startPoint y: 279, endPoint x: 759, endPoint y: 294, distance: 16.3
click at [757, 278] on input "text" at bounding box center [736, 280] width 197 height 30
type input "*********"
type input "****"
click at [608, 476] on input "*****" at bounding box center [721, 490] width 227 height 28
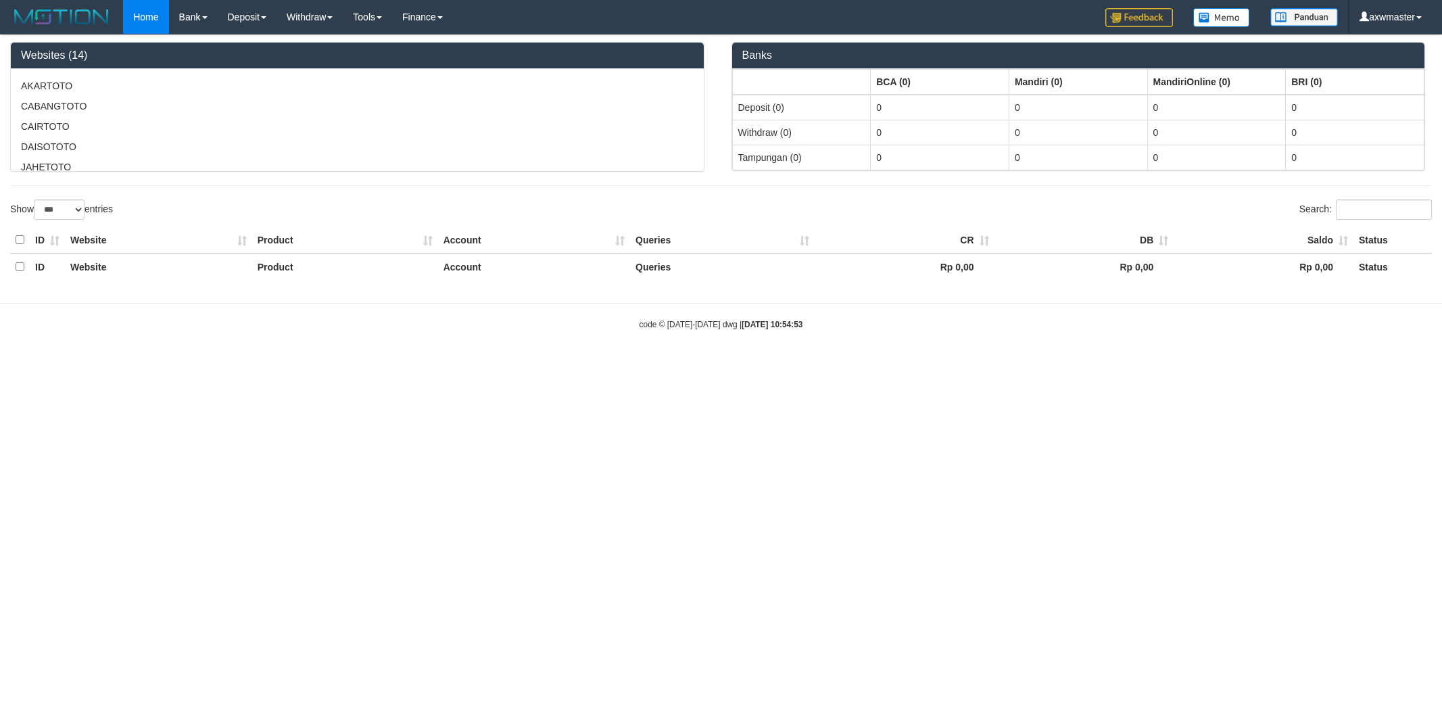
select select "***"
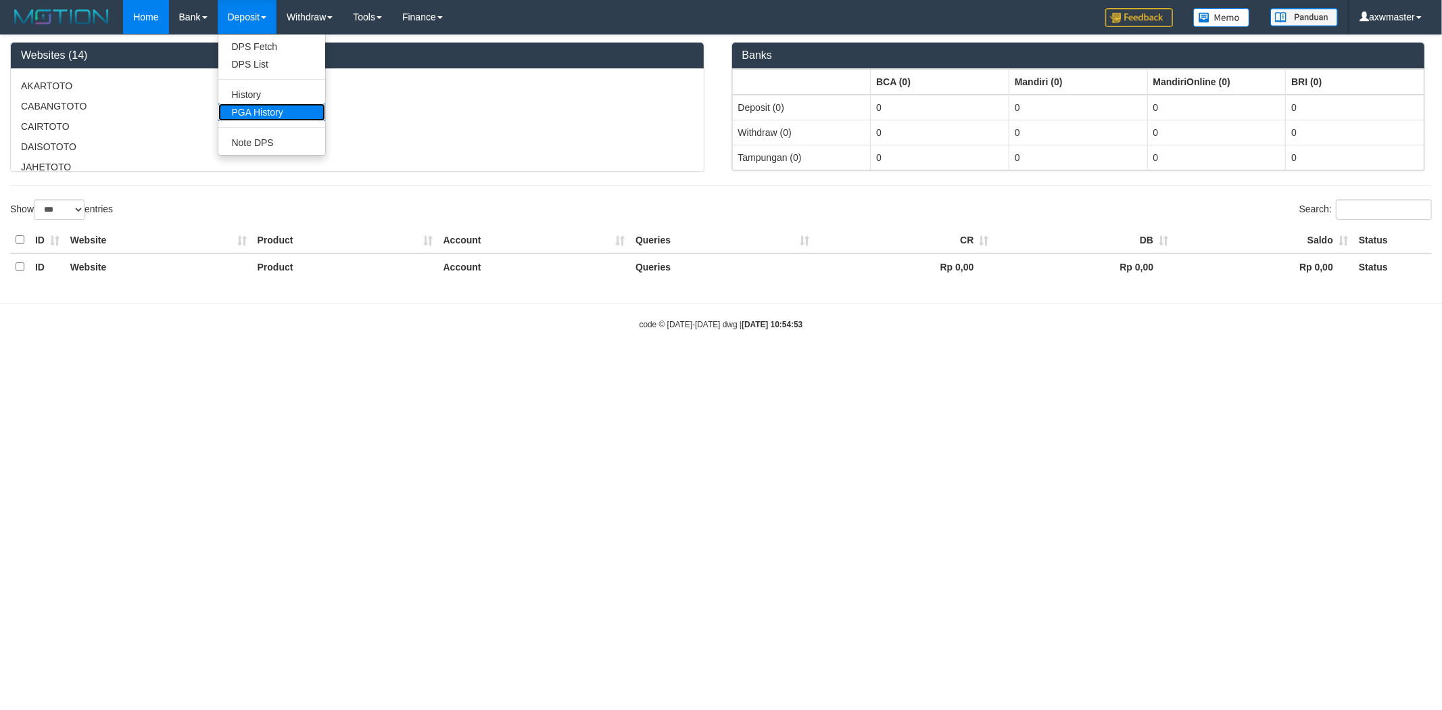
click at [283, 113] on link "PGA History" at bounding box center [271, 112] width 107 height 18
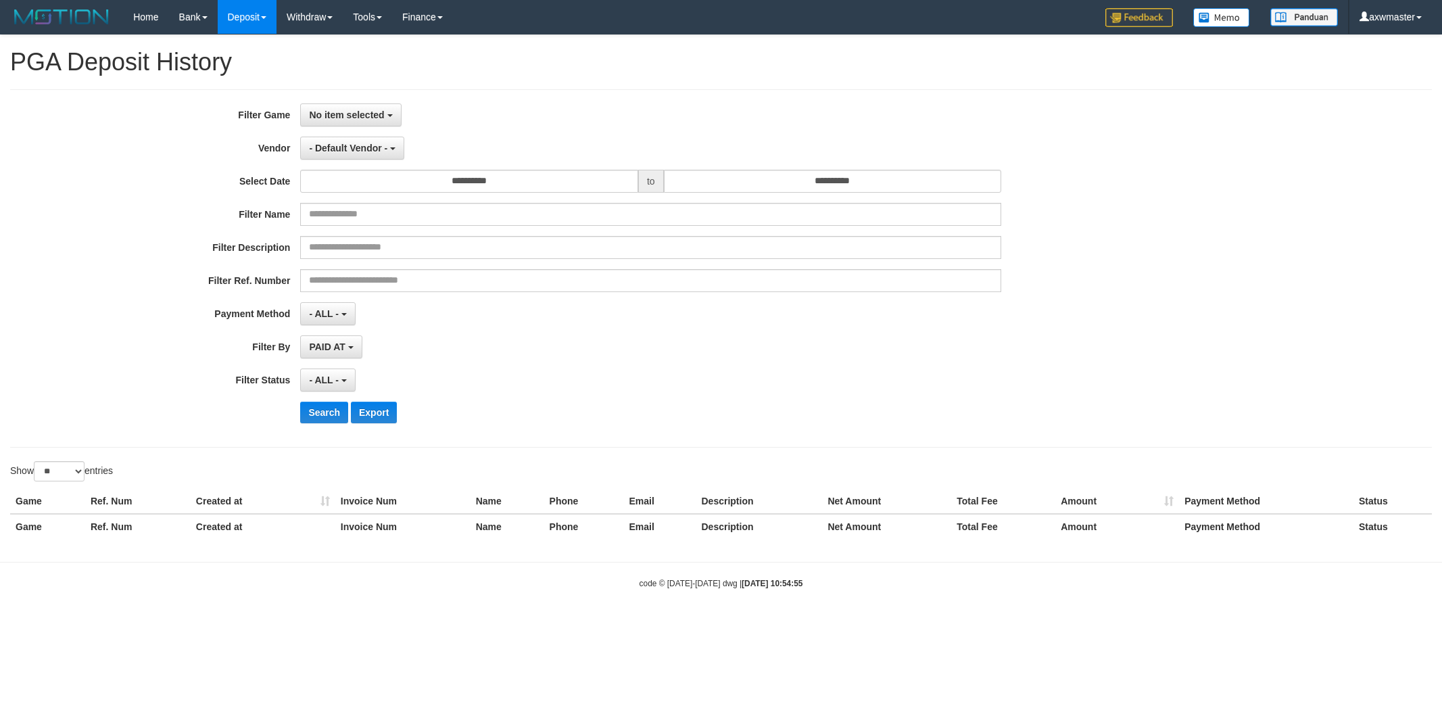
select select
select select "**"
click at [348, 110] on span "No item selected" at bounding box center [346, 115] width 75 height 11
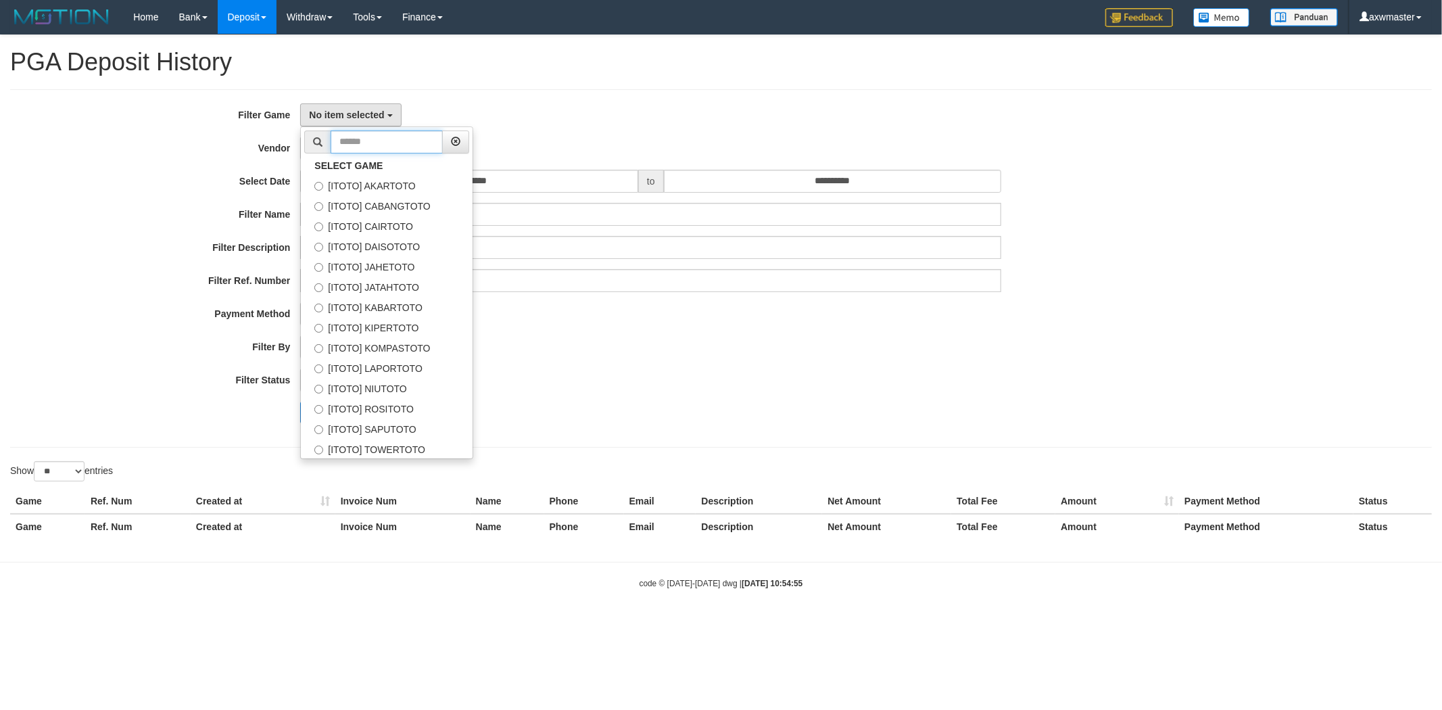
click at [375, 149] on input "text" at bounding box center [387, 141] width 112 height 23
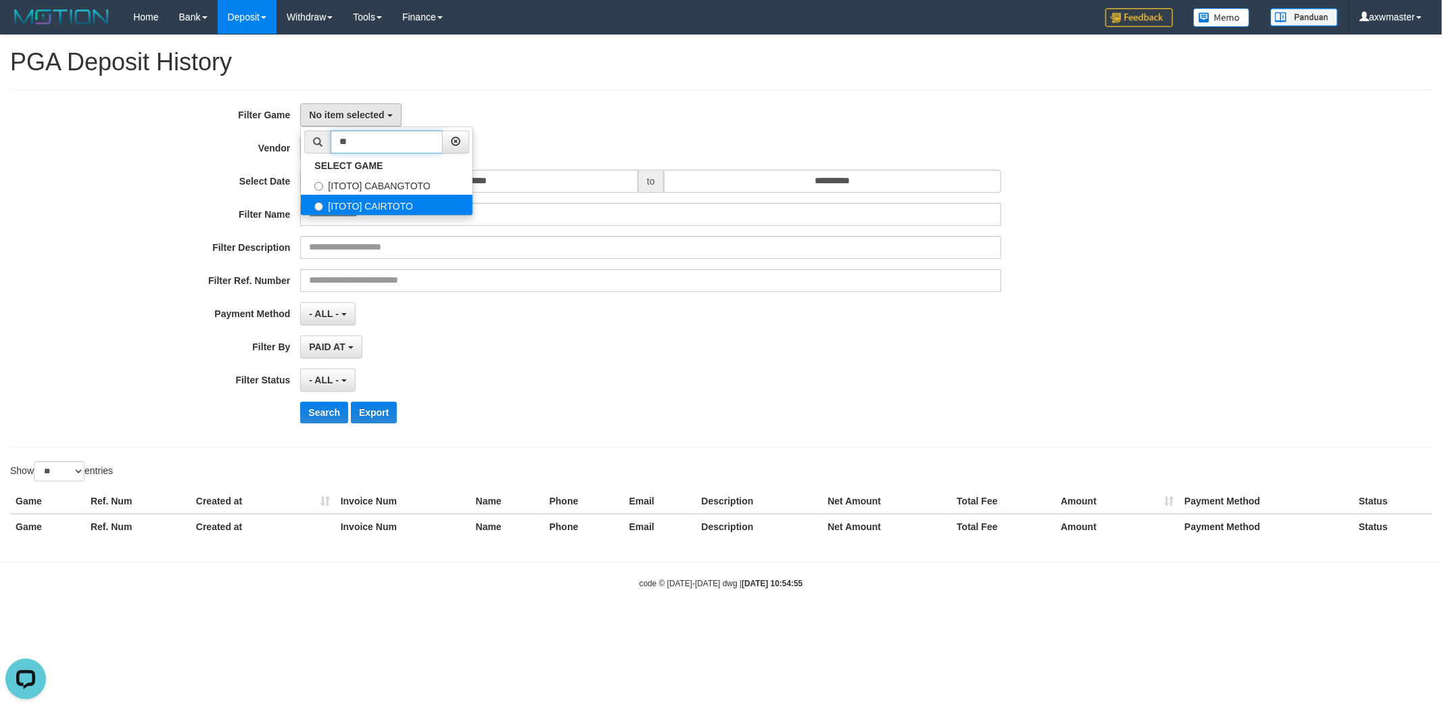
type input "**"
click at [409, 199] on label "[ITOTO] CAIRTOTO" at bounding box center [387, 205] width 172 height 20
select select "***"
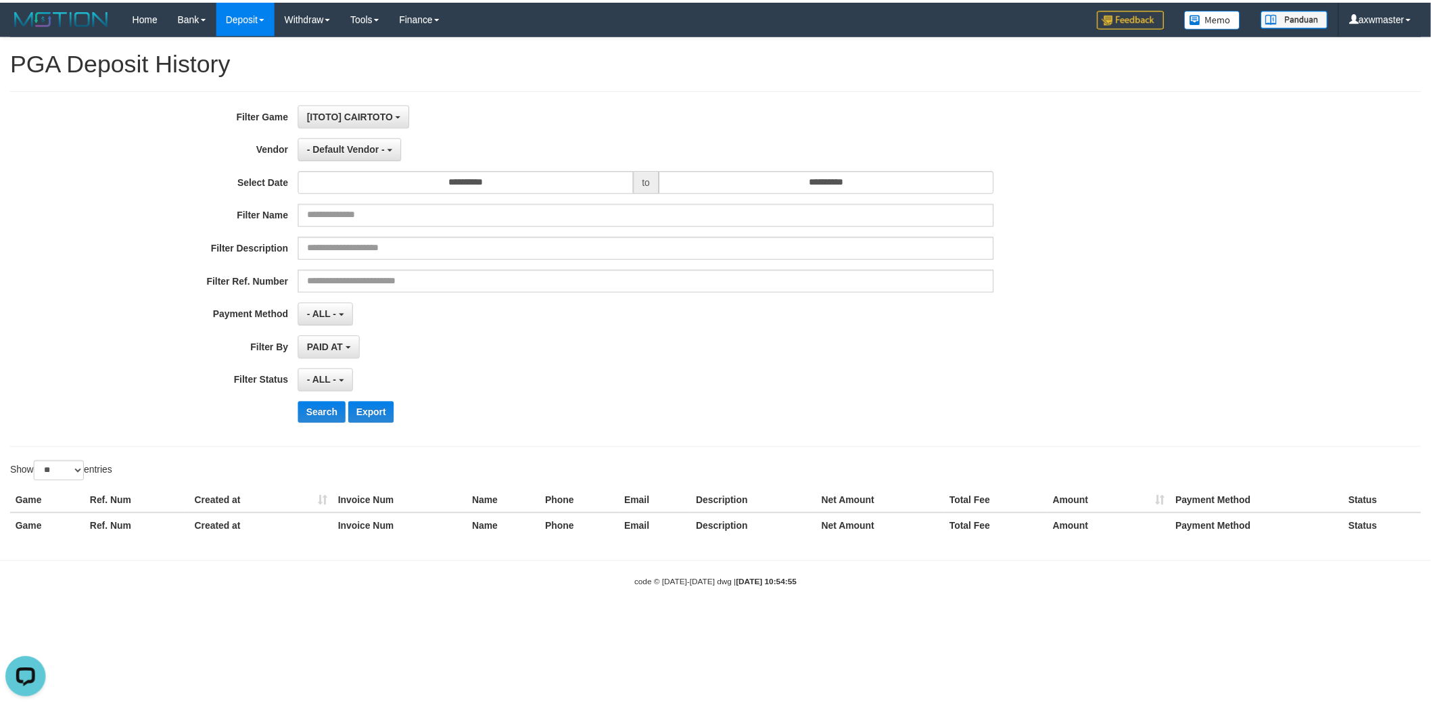
scroll to position [34, 0]
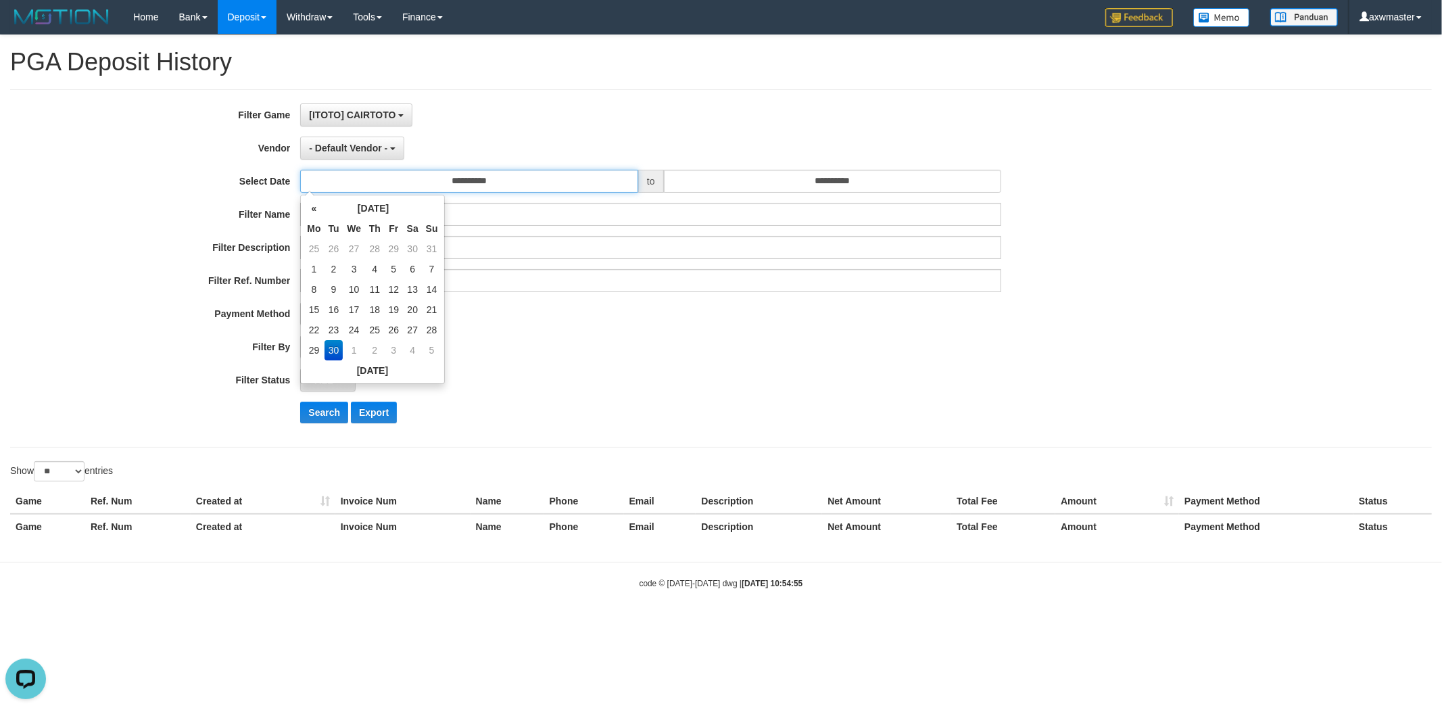
click at [538, 183] on input "**********" at bounding box center [469, 181] width 338 height 23
click at [312, 348] on td "29" at bounding box center [314, 350] width 20 height 20
type input "**********"
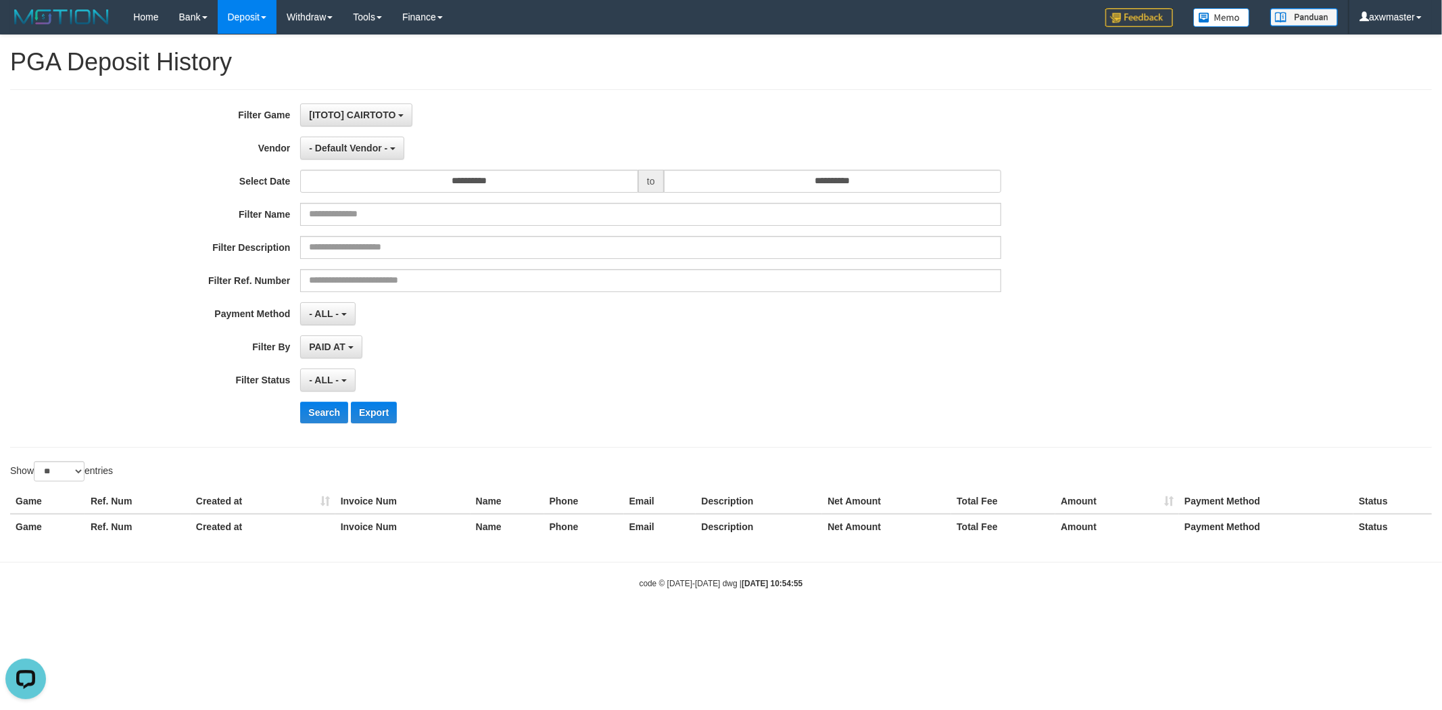
drag, startPoint x: 871, startPoint y: 193, endPoint x: 874, endPoint y: 186, distance: 8.2
click at [872, 192] on div "**********" at bounding box center [601, 268] width 1202 height 330
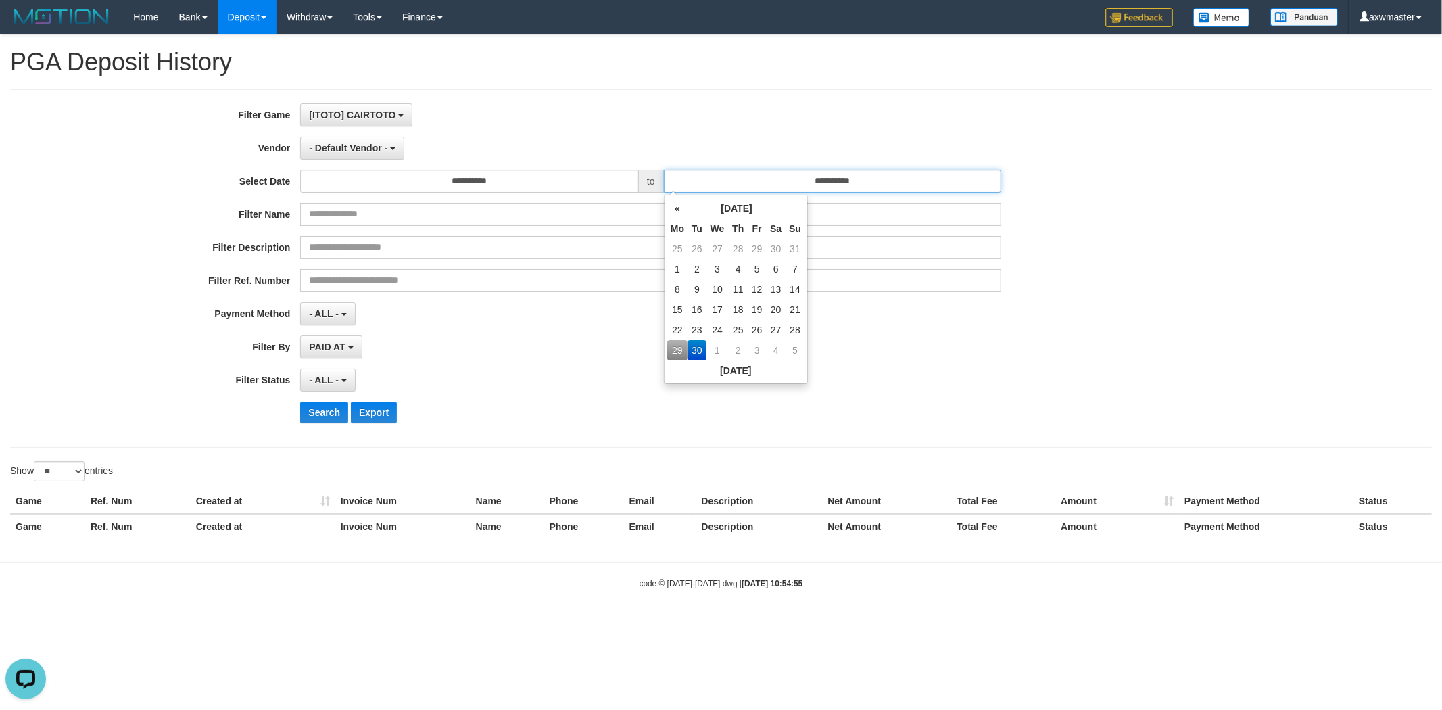
drag, startPoint x: 868, startPoint y: 179, endPoint x: 663, endPoint y: 179, distance: 204.9
click at [664, 179] on input "**********" at bounding box center [833, 181] width 338 height 23
paste input "text"
type input "**********"
drag, startPoint x: 389, startPoint y: 139, endPoint x: 381, endPoint y: 176, distance: 37.9
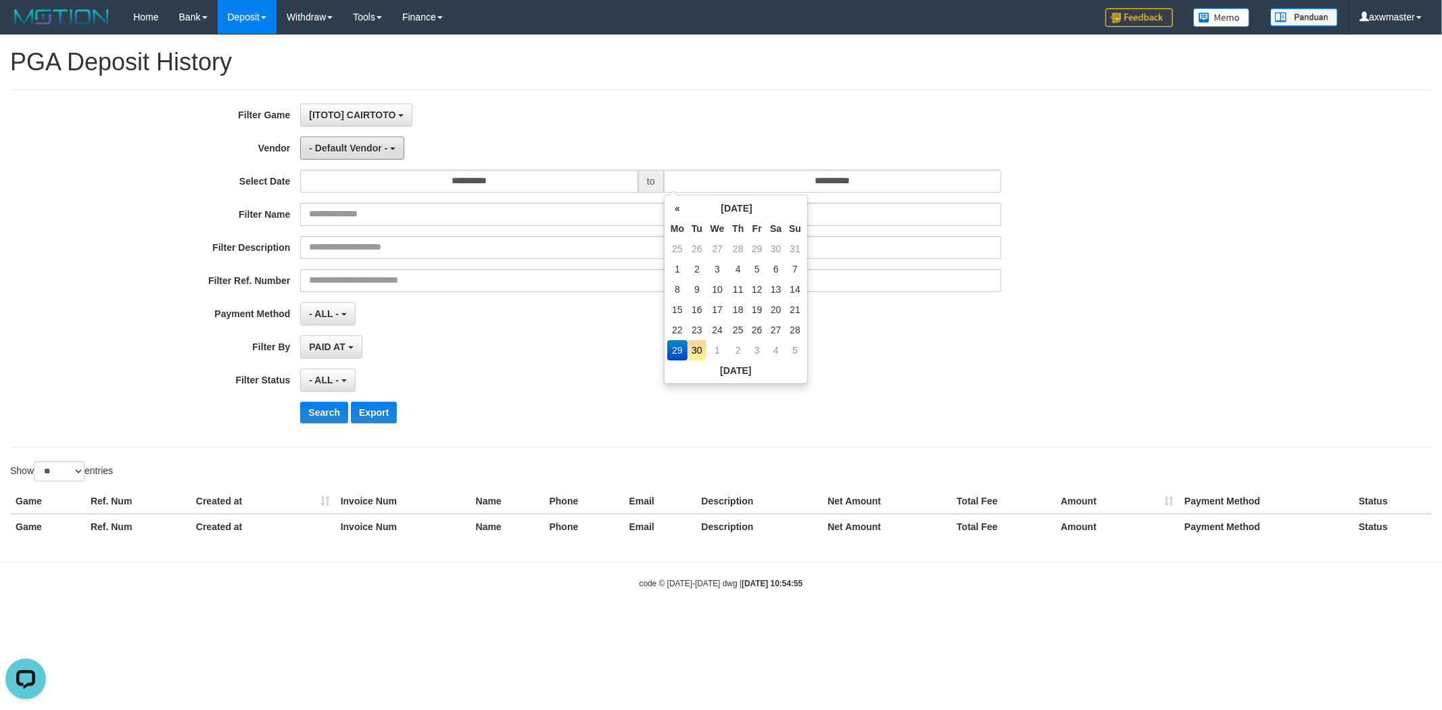
click at [389, 145] on button "- Default Vendor -" at bounding box center [352, 148] width 104 height 23
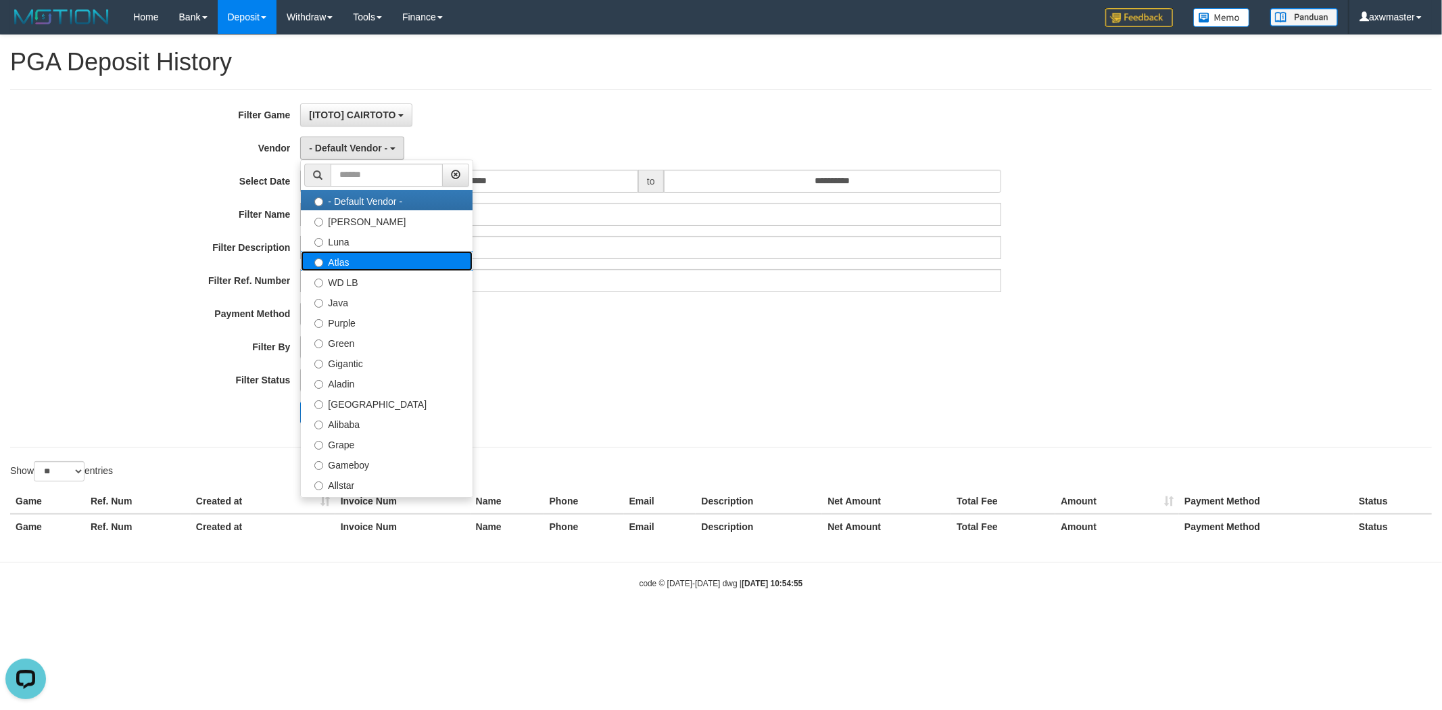
click at [392, 262] on label "Atlas" at bounding box center [387, 261] width 172 height 20
select select "**********"
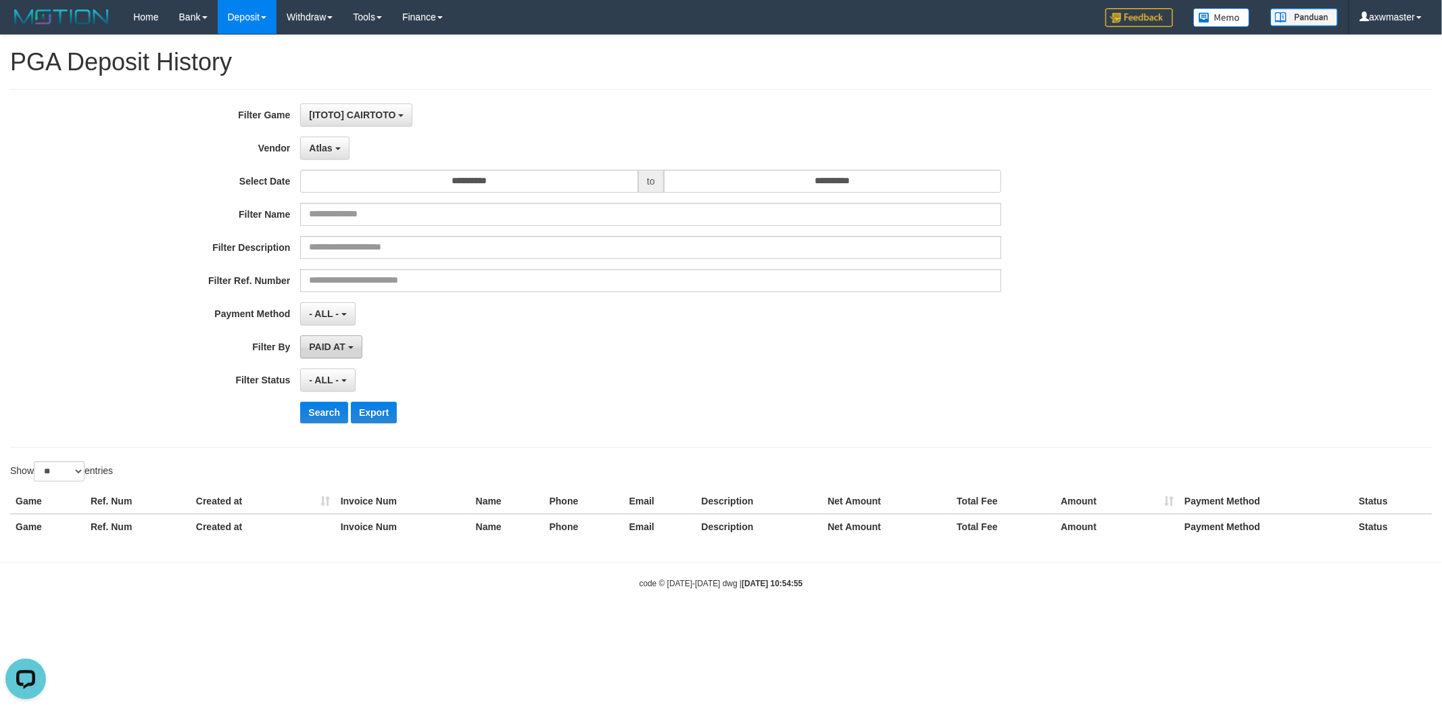
click at [335, 345] on span "PAID AT" at bounding box center [327, 346] width 36 height 11
click at [341, 415] on label "CREATED AT" at bounding box center [387, 419] width 172 height 20
select select "*"
click at [329, 388] on button "- ALL -" at bounding box center [327, 379] width 55 height 23
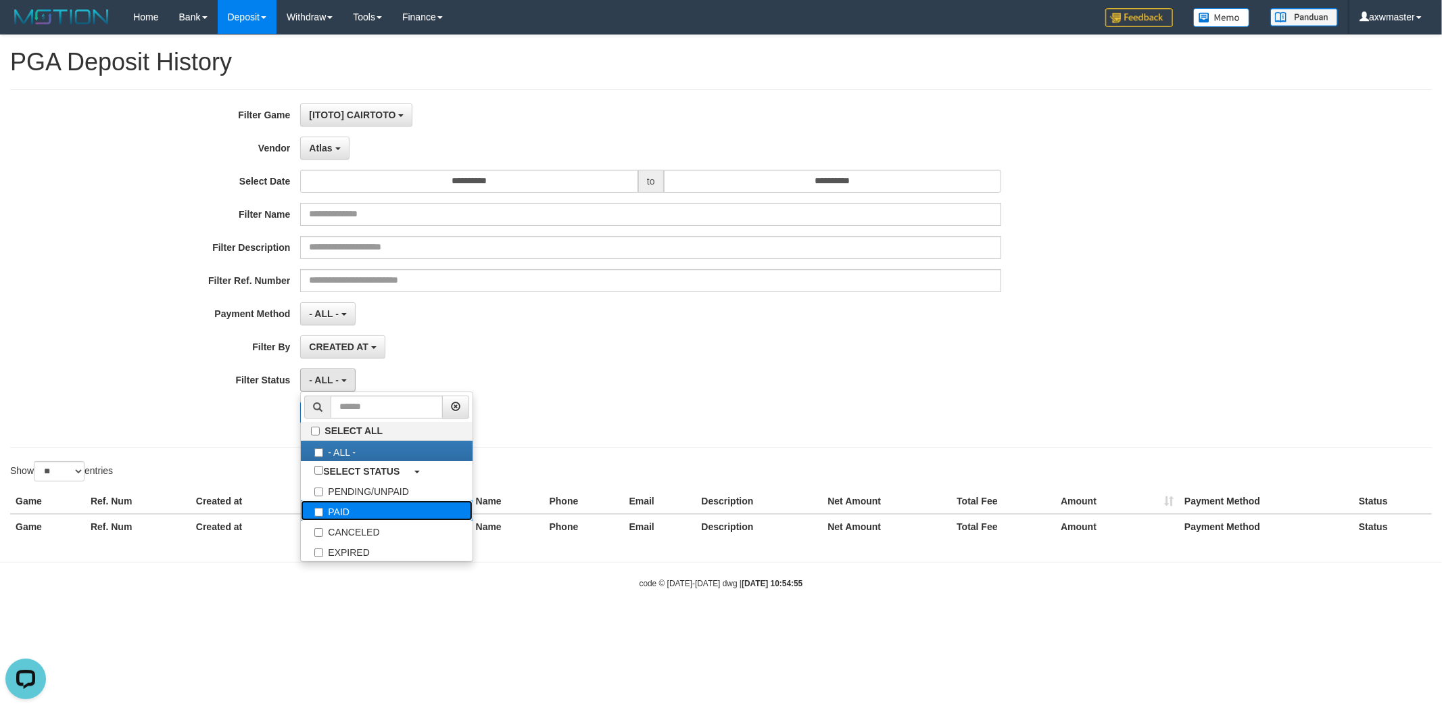
click at [342, 521] on label "PAID" at bounding box center [387, 510] width 172 height 20
select select "*"
click at [517, 312] on div "- ALL - SELECT ALL - ALL - SELECT PAYMENT METHOD Mandiri BNI OVO CIMB BRI MAYBA…" at bounding box center [650, 313] width 701 height 23
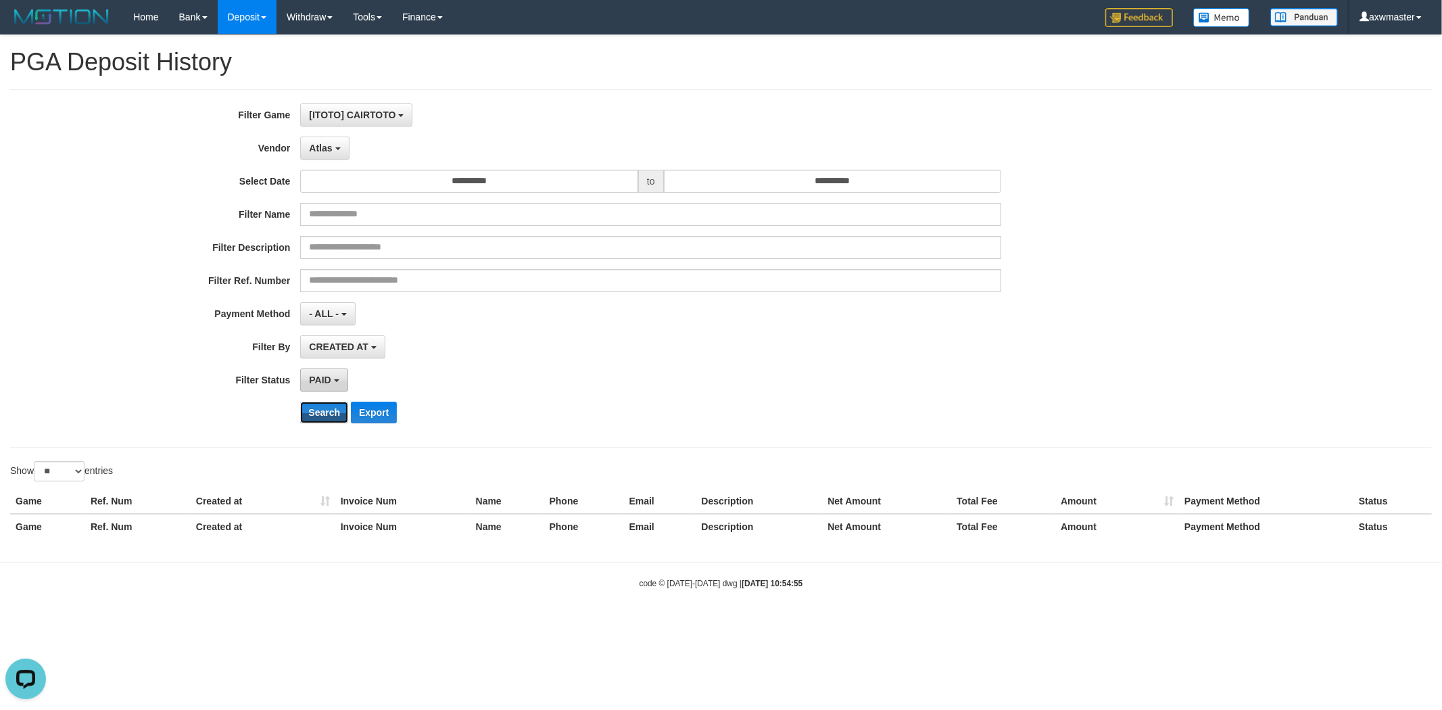
drag, startPoint x: 318, startPoint y: 406, endPoint x: 325, endPoint y: 371, distance: 35.8
click at [318, 406] on button "Search" at bounding box center [324, 413] width 48 height 22
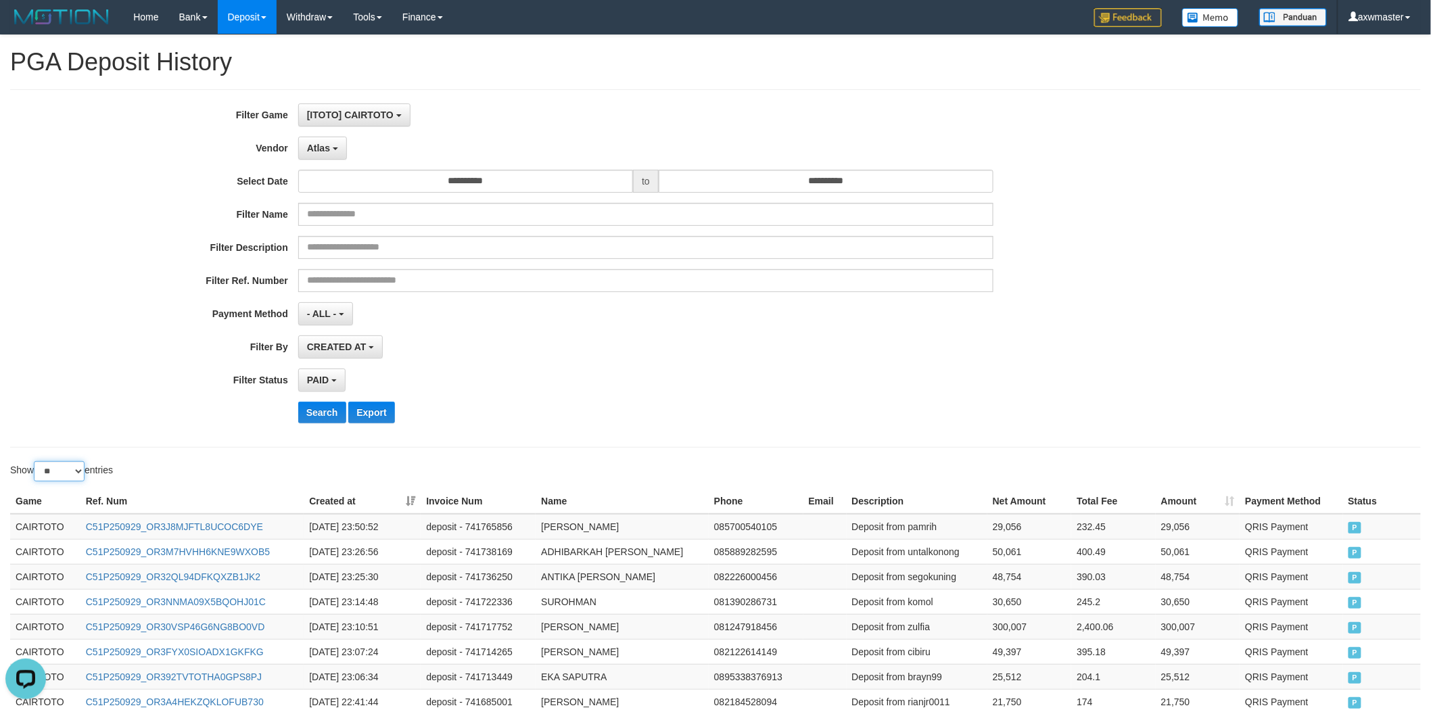
drag, startPoint x: 69, startPoint y: 469, endPoint x: 70, endPoint y: 477, distance: 7.5
click at [69, 469] on select "** ** ** ***" at bounding box center [59, 471] width 51 height 20
select select "***"
click at [36, 462] on select "** ** ** ***" at bounding box center [59, 471] width 51 height 20
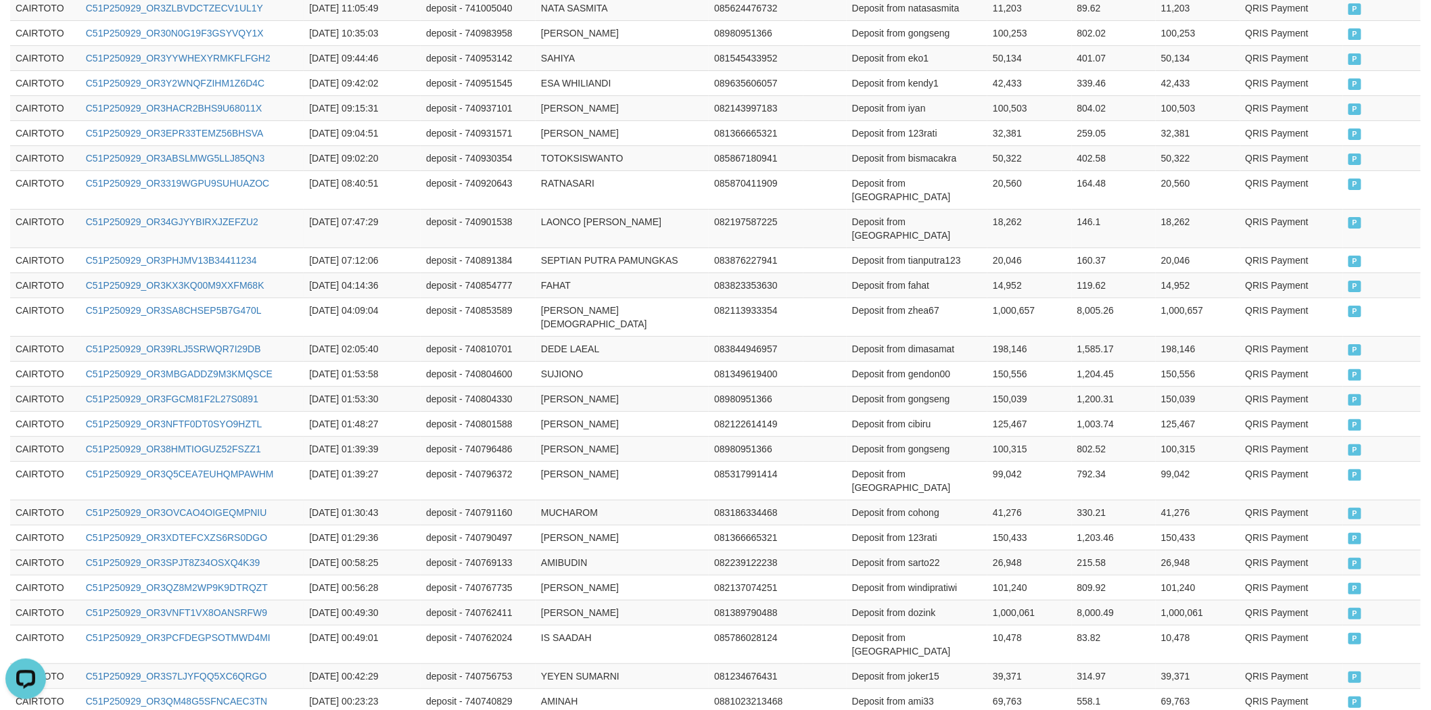
scroll to position [2168, 0]
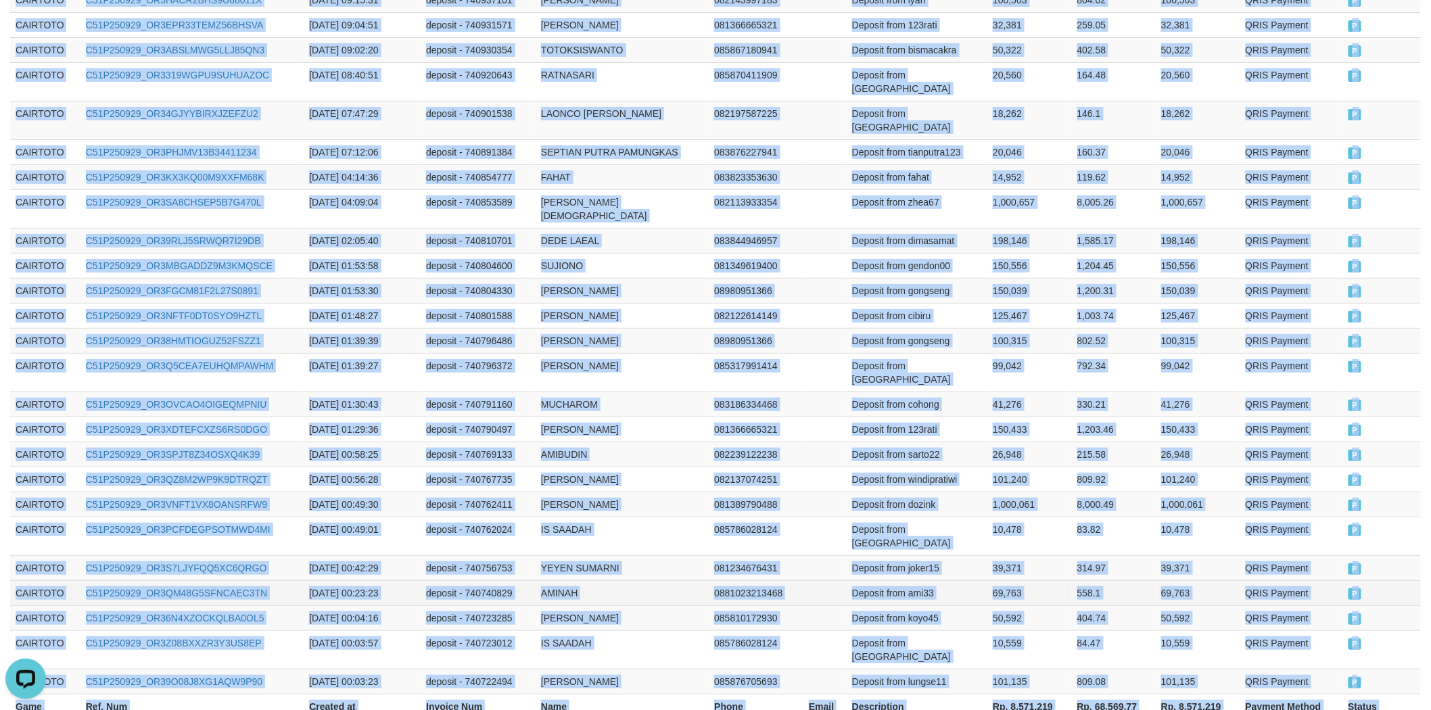
drag, startPoint x: 11, startPoint y: 501, endPoint x: 1080, endPoint y: 488, distance: 1069.7
copy table "Game Ref. Num Created at Invoice Num Name Phone Email Description Net Amount To…"
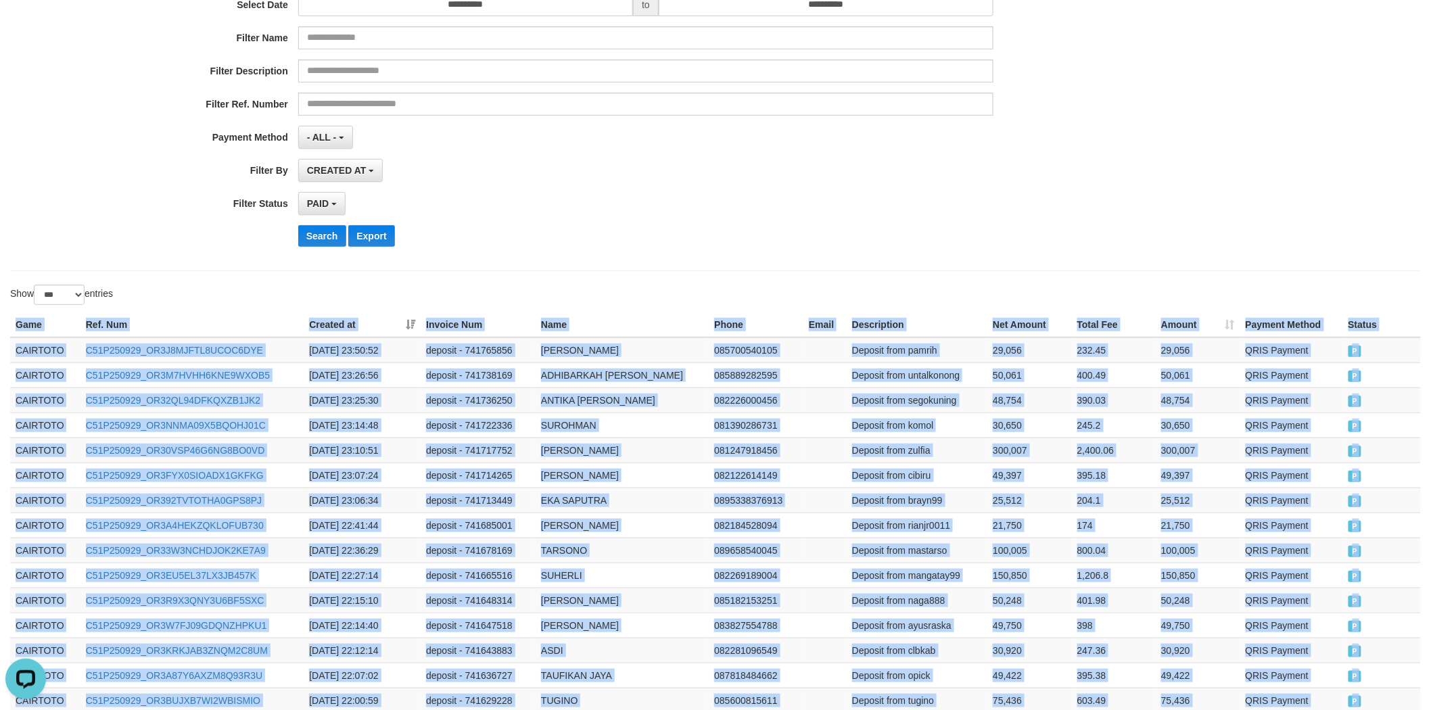
scroll to position [0, 0]
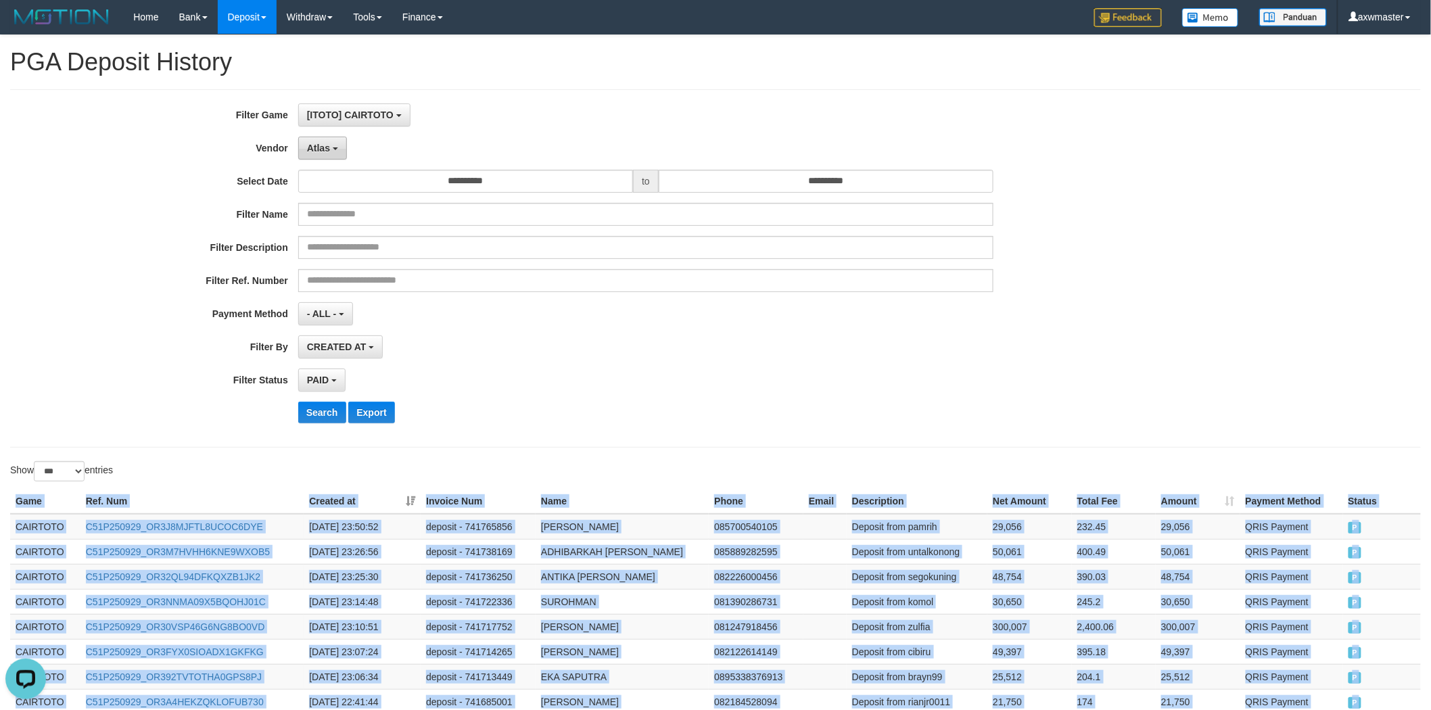
click at [318, 158] on button "Atlas" at bounding box center [322, 148] width 49 height 23
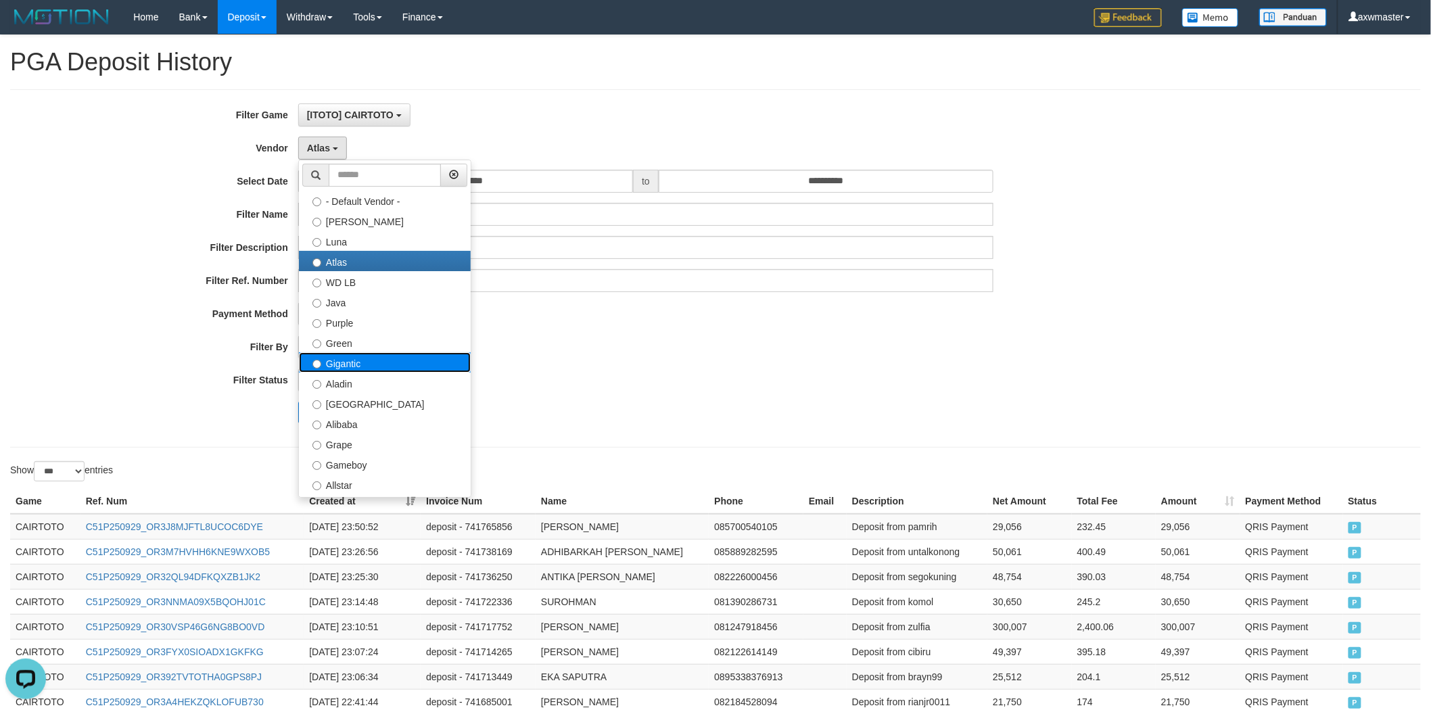
click at [387, 370] on label "Gigantic" at bounding box center [385, 362] width 172 height 20
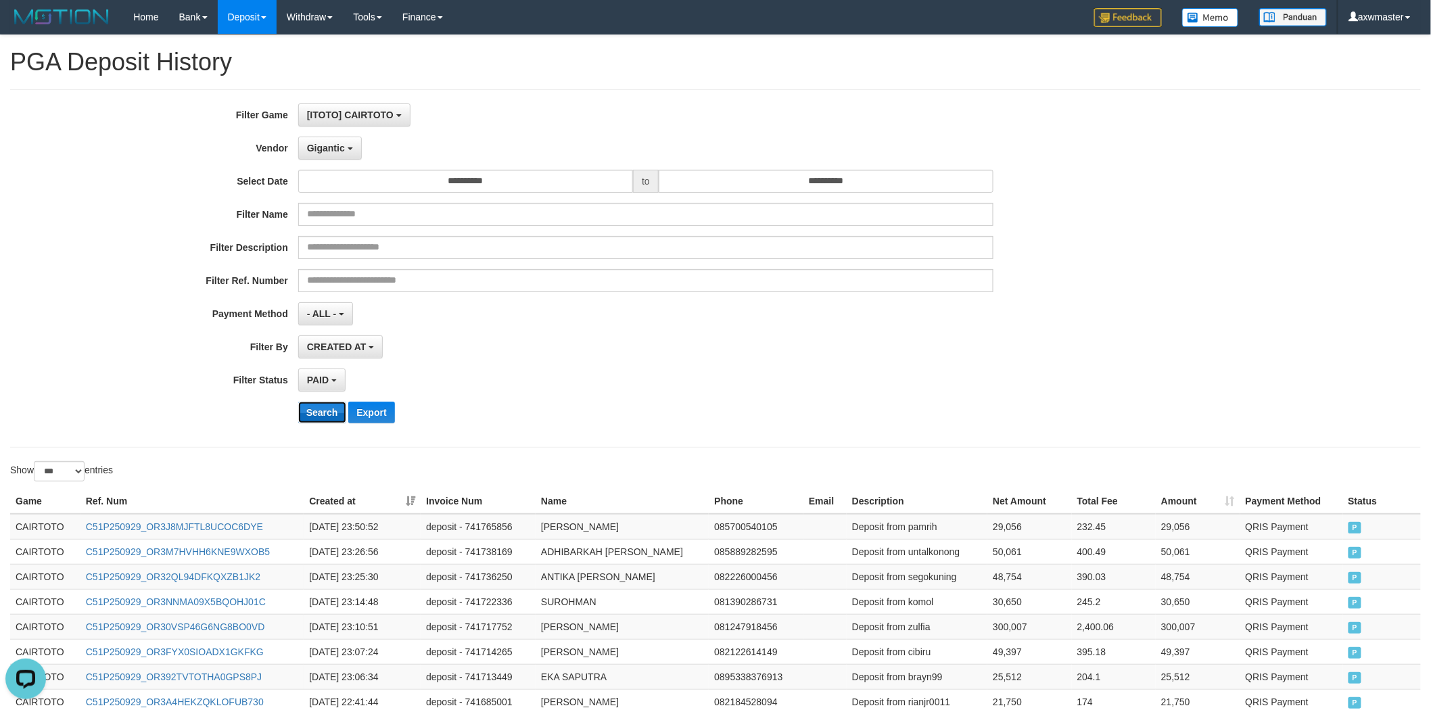
click at [328, 408] on button "Search" at bounding box center [322, 413] width 48 height 22
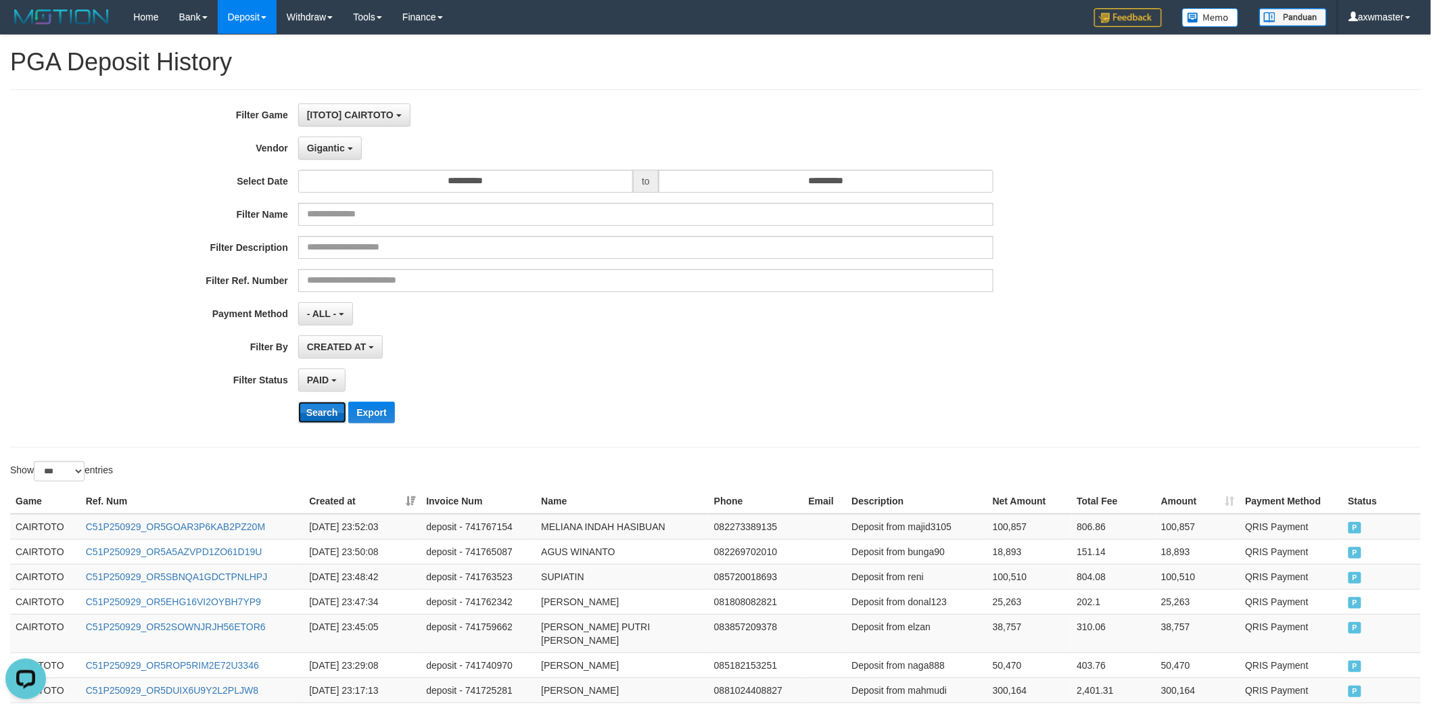
click at [327, 408] on button "Search" at bounding box center [322, 413] width 48 height 22
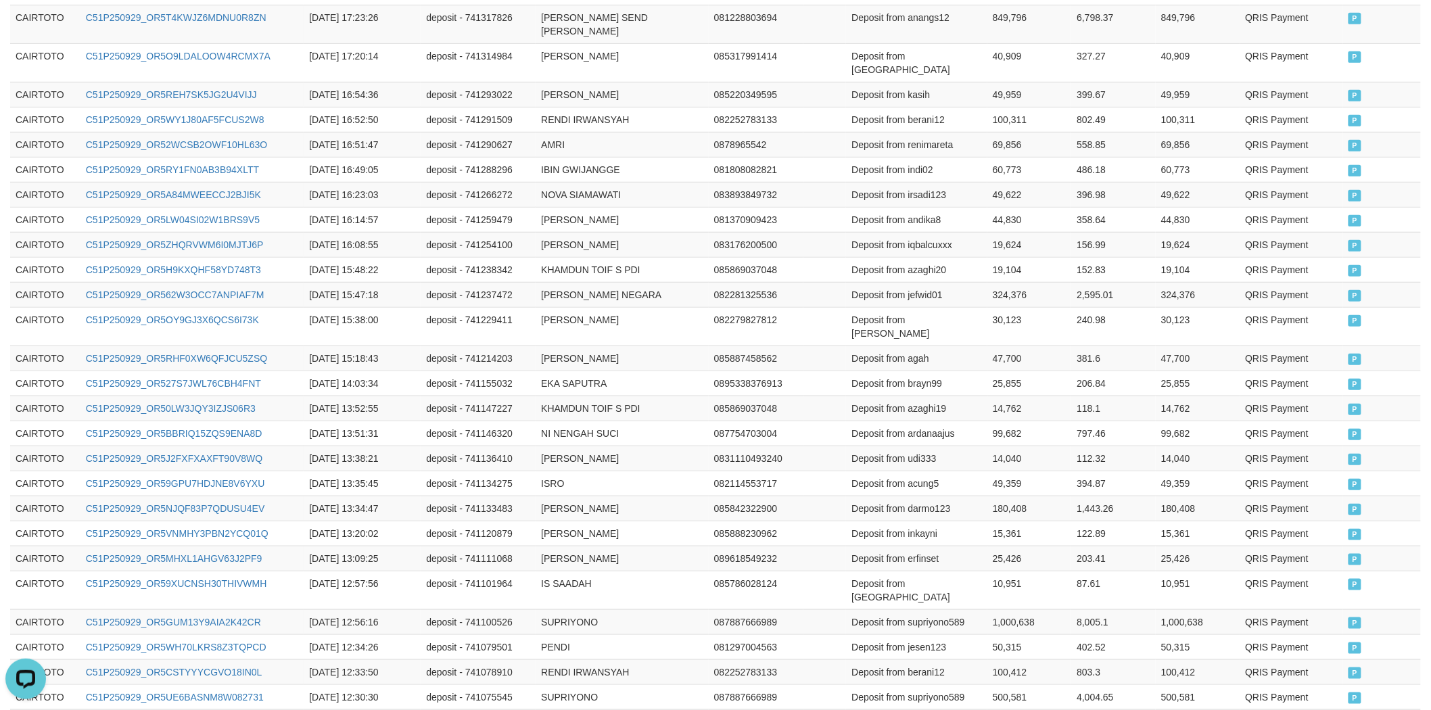
scroll to position [2444, 0]
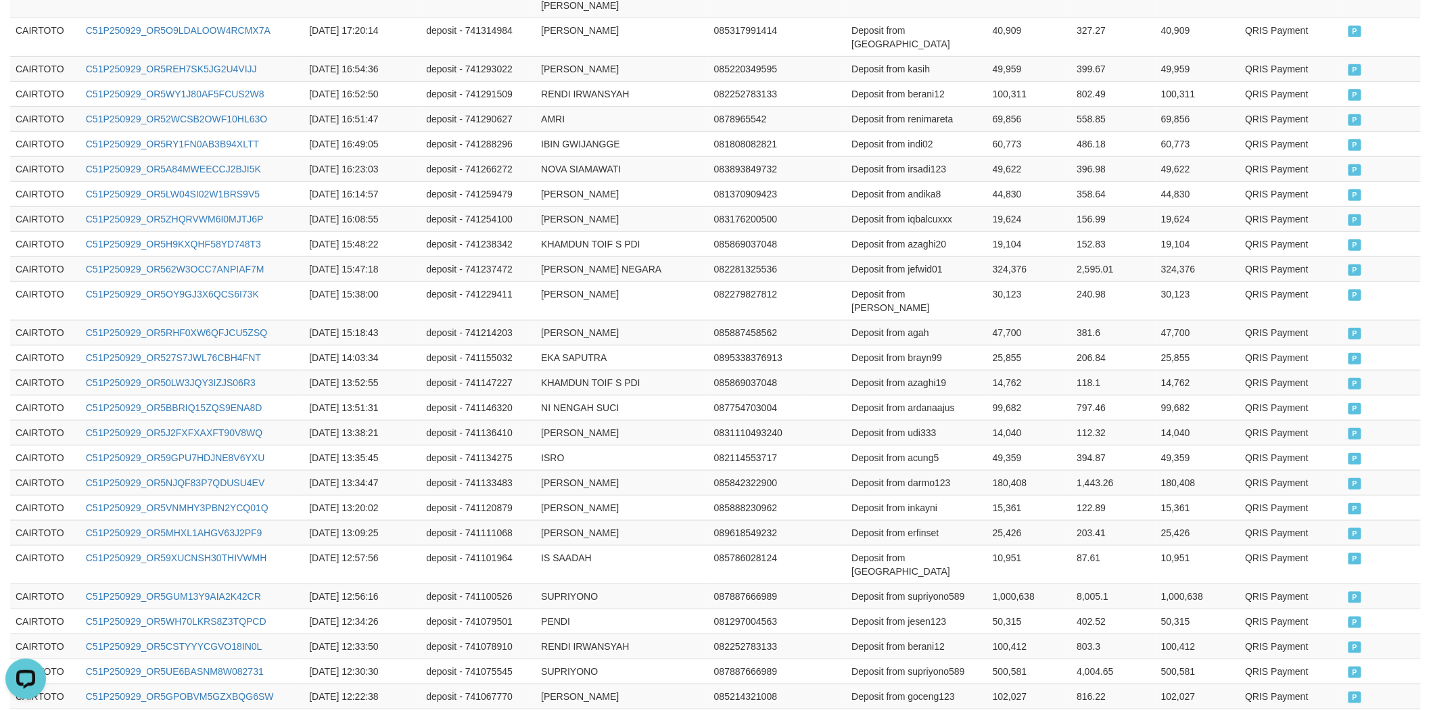
drag, startPoint x: 15, startPoint y: 529, endPoint x: 1401, endPoint y: 576, distance: 1386.8
copy table
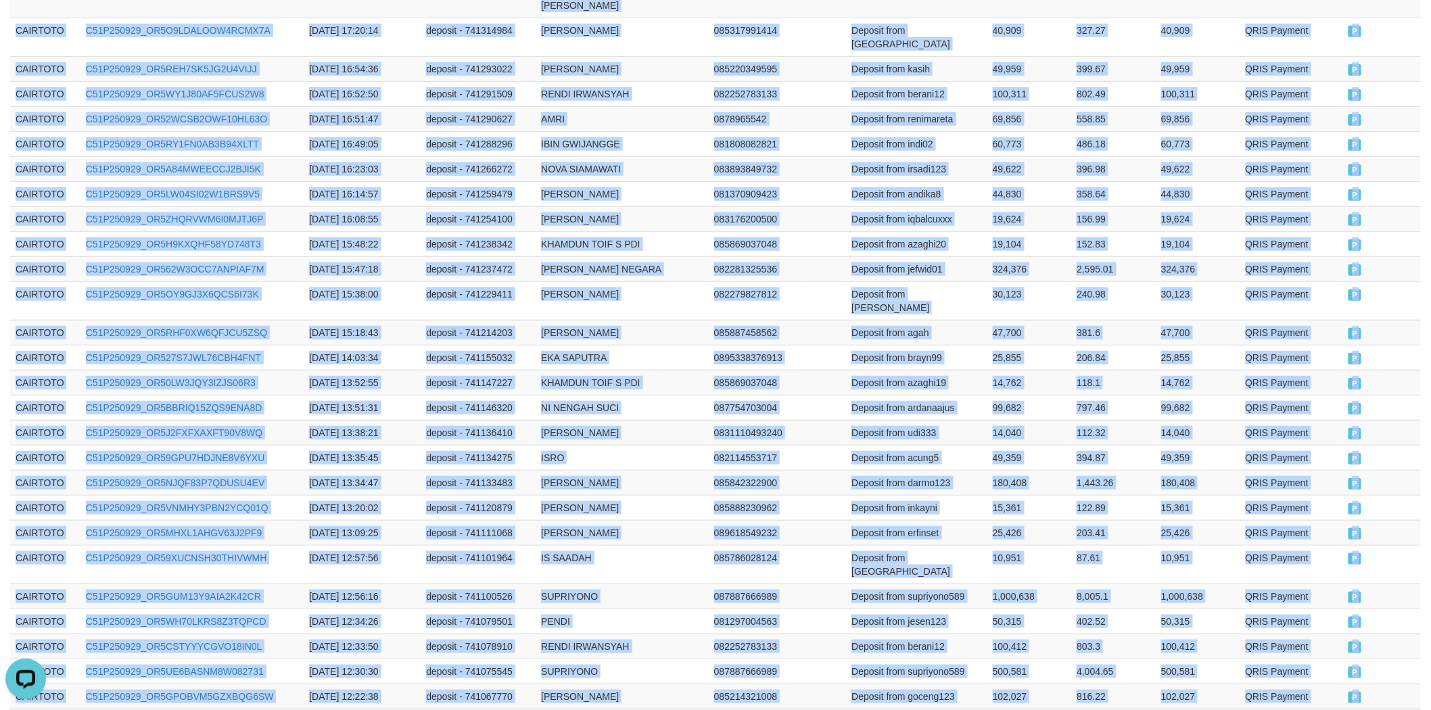
click at [1375, 709] on td "P" at bounding box center [1382, 721] width 78 height 25
copy tbody "CAIRTOTO C51P250929_OR5GOAR3P6KAB2PZ20M [DATE] 23:52:03 deposit - 741767154 MEL…"
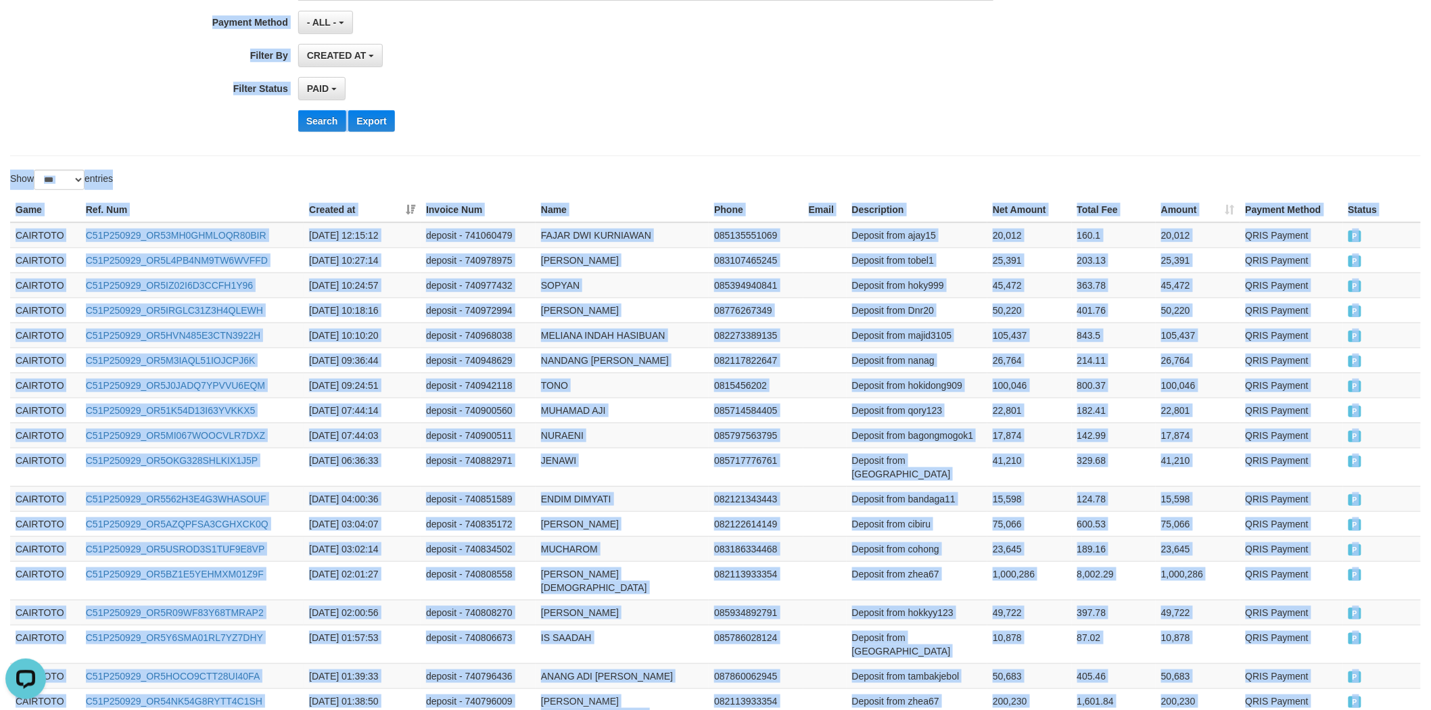
scroll to position [0, 0]
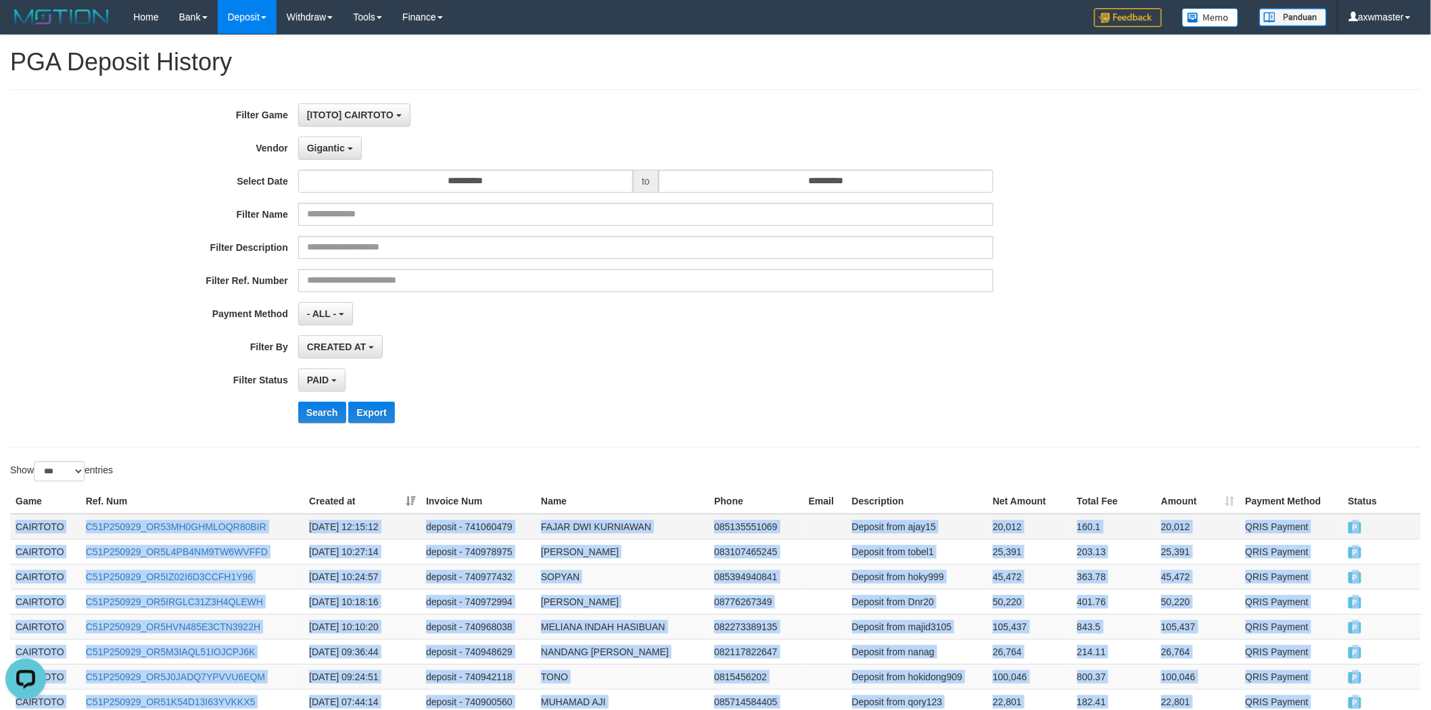
drag, startPoint x: 1362, startPoint y: 563, endPoint x: 18, endPoint y: 521, distance: 1345.4
copy tbody "CAIRTOTO C51P250929_OR53MH0GHMLOQR80BIR [DATE] 12:15:12 deposit - 741060479 FAJ…"
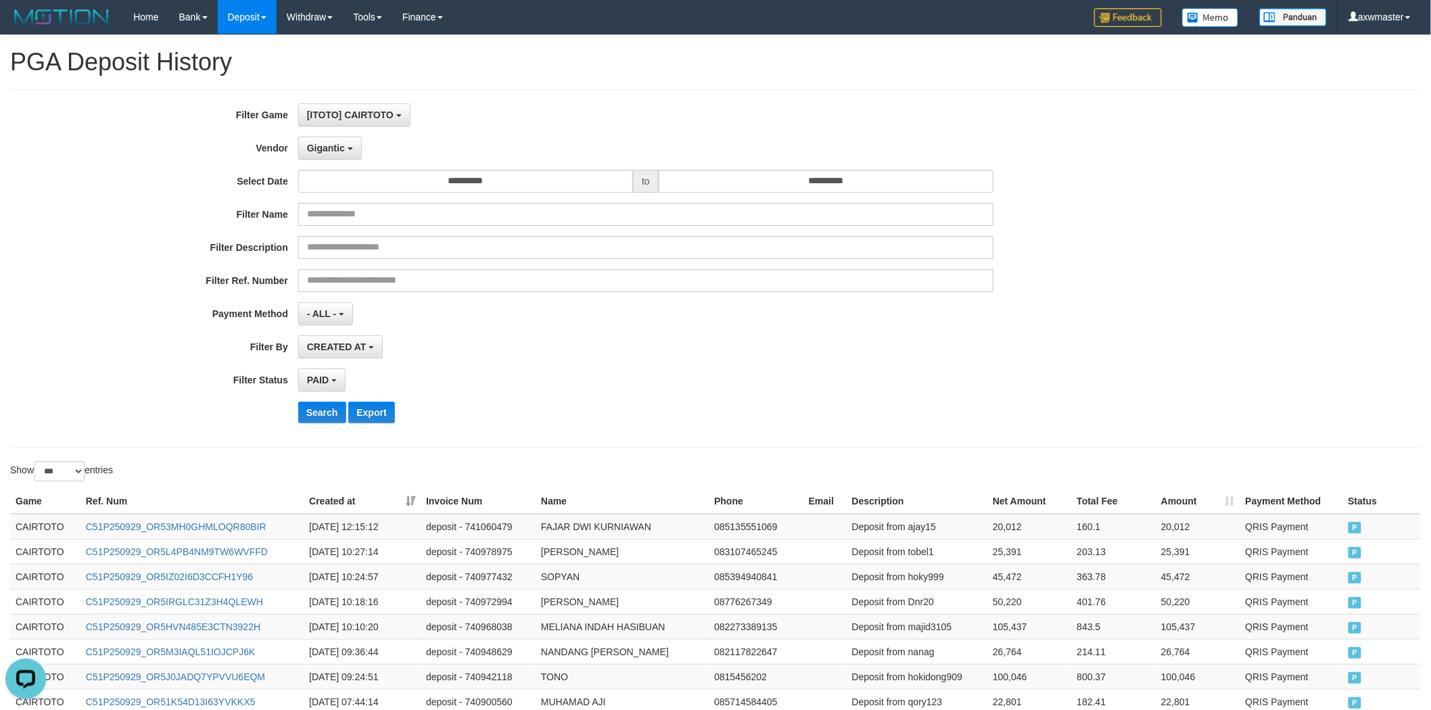
click at [307, 164] on div "**********" at bounding box center [596, 268] width 1192 height 330
click at [321, 147] on span "Gigantic" at bounding box center [326, 148] width 38 height 11
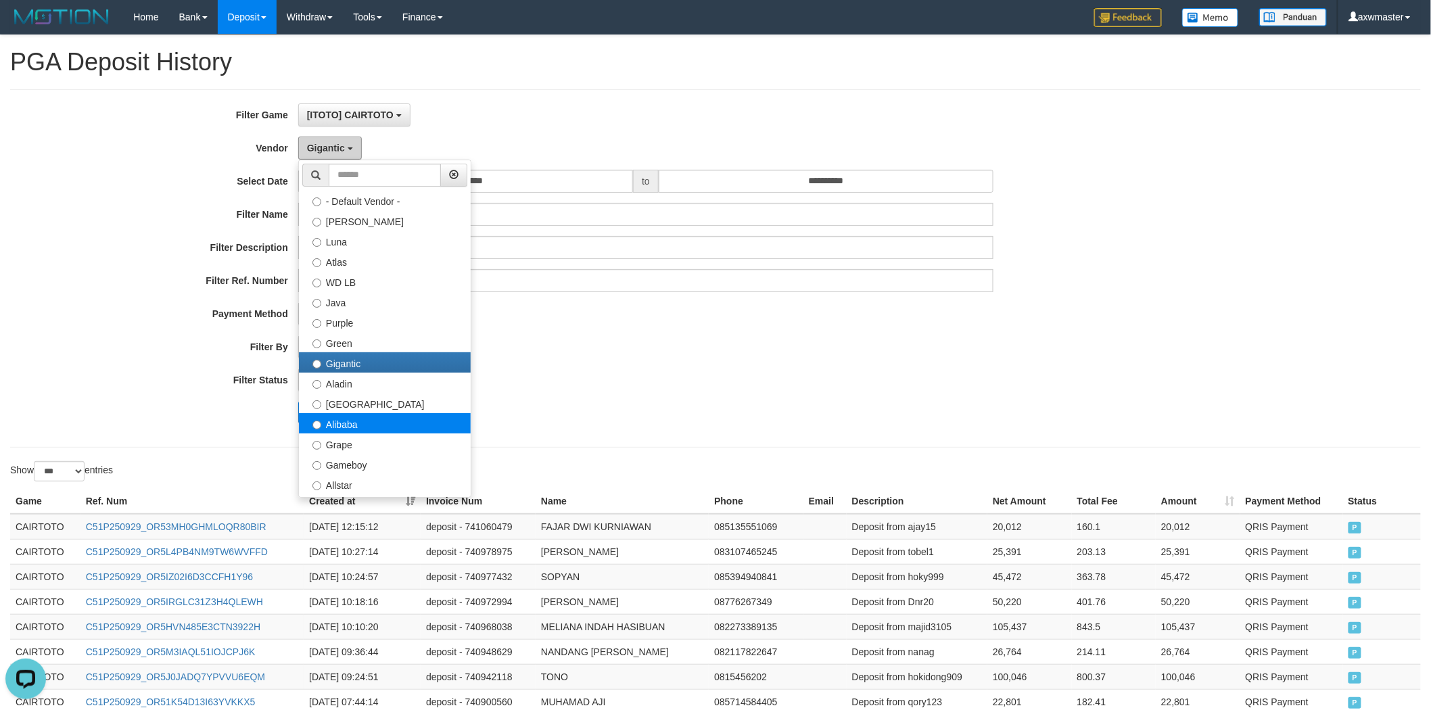
scroll to position [75, 0]
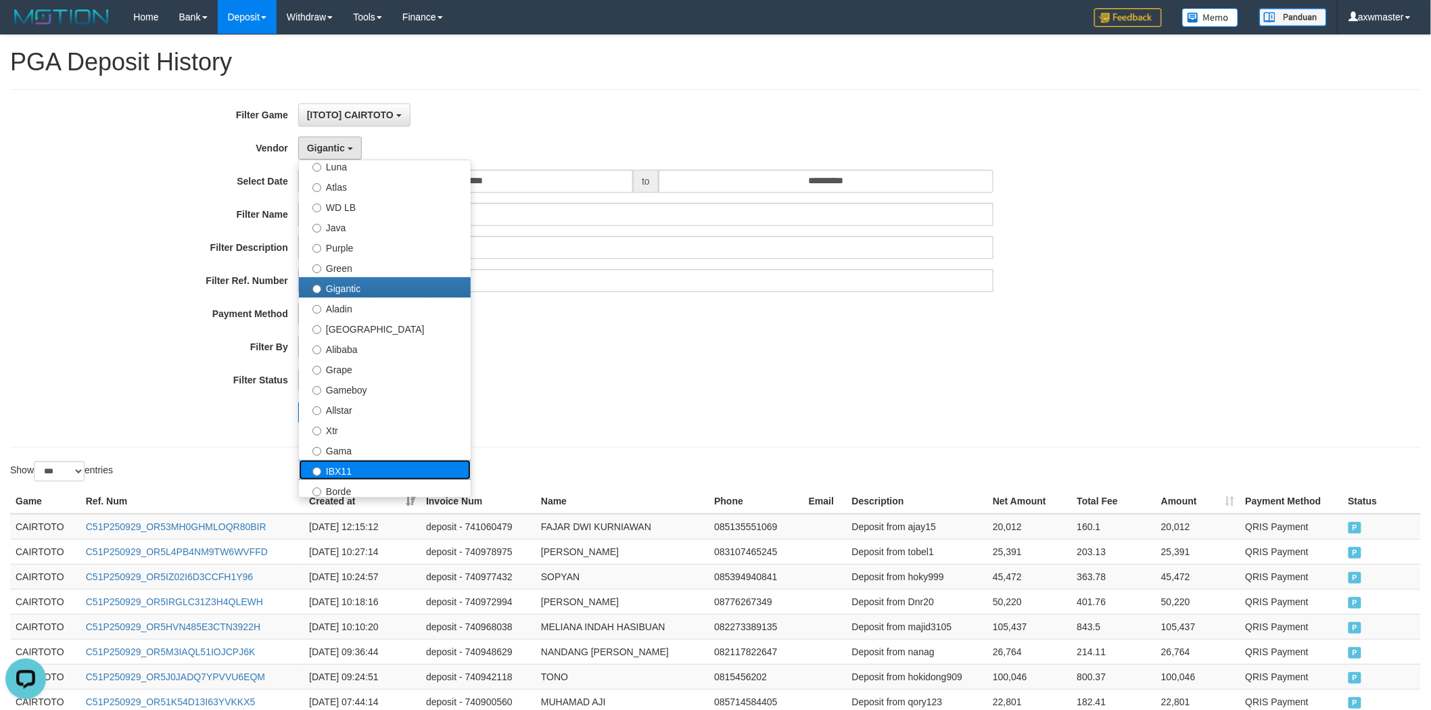
click at [361, 464] on label "IBX11" at bounding box center [385, 470] width 172 height 20
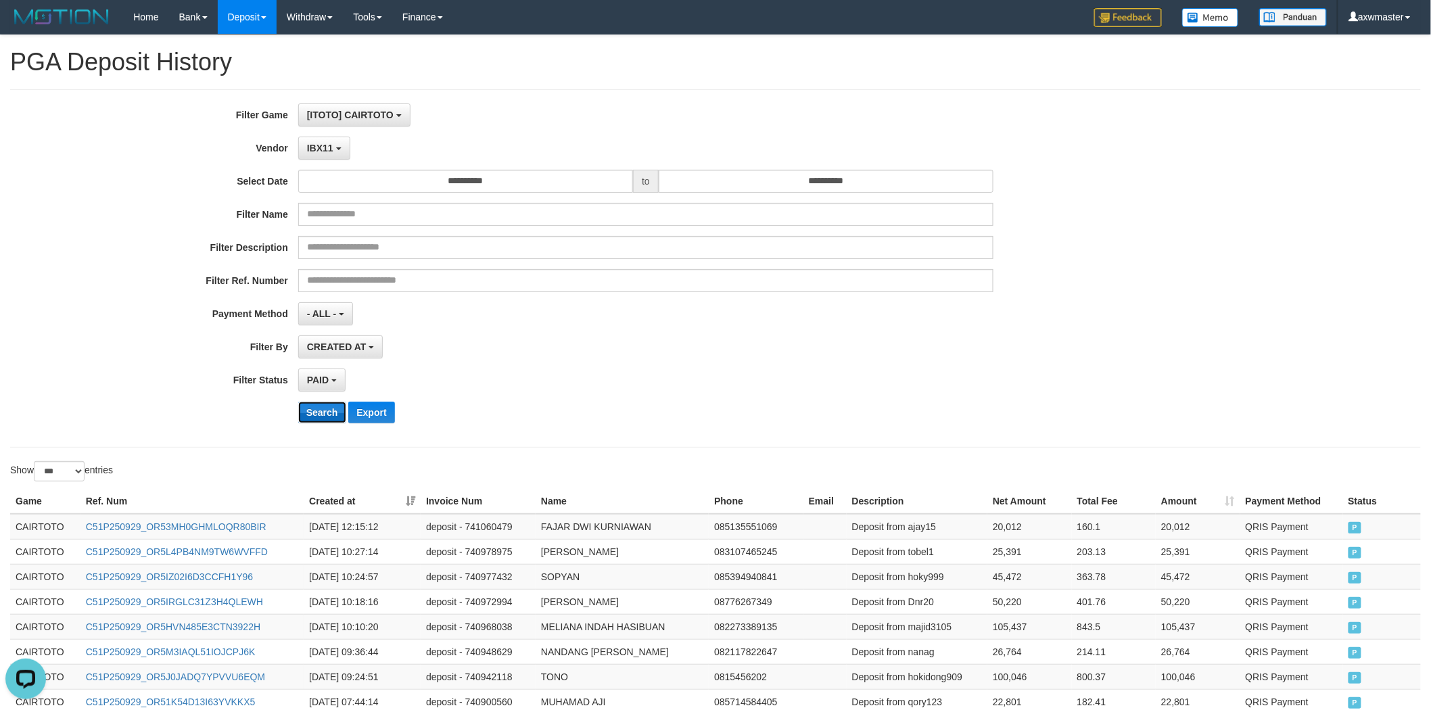
click at [330, 410] on button "Search" at bounding box center [322, 413] width 48 height 22
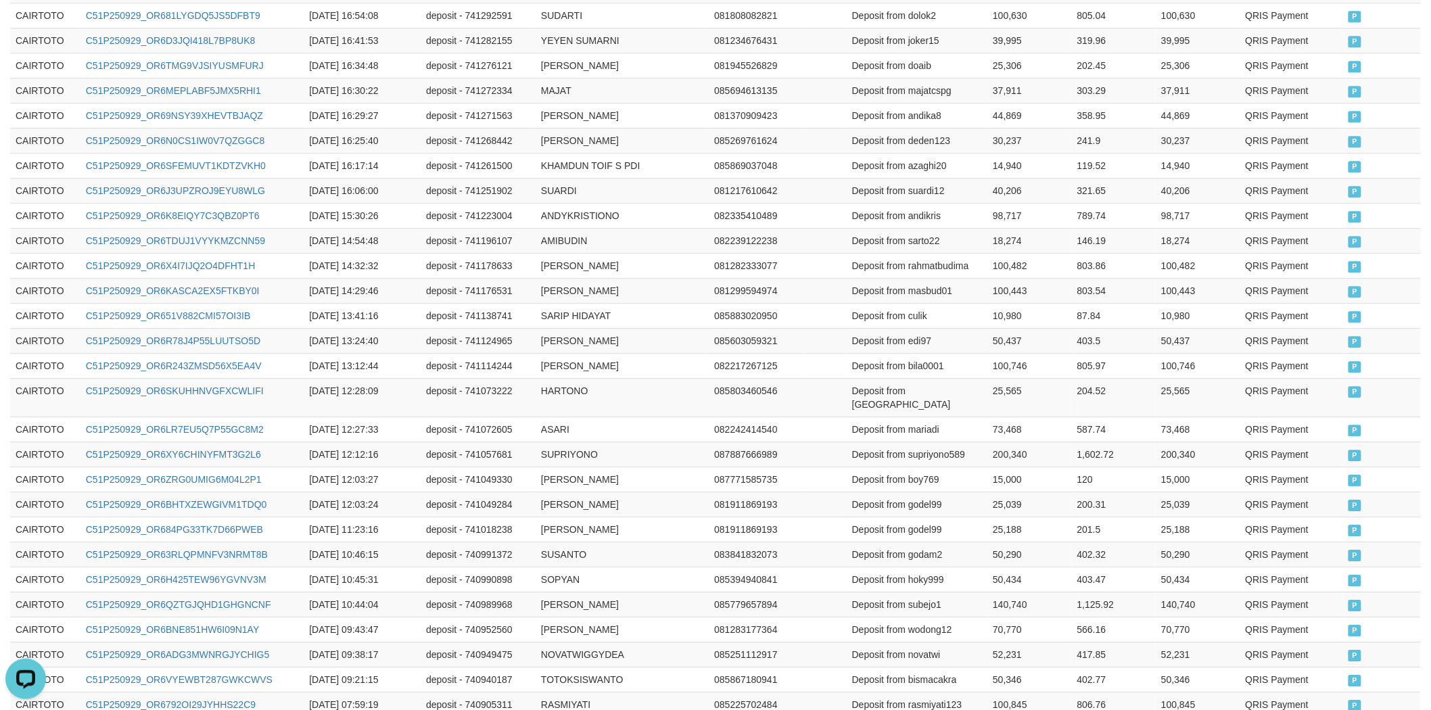
scroll to position [1893, 0]
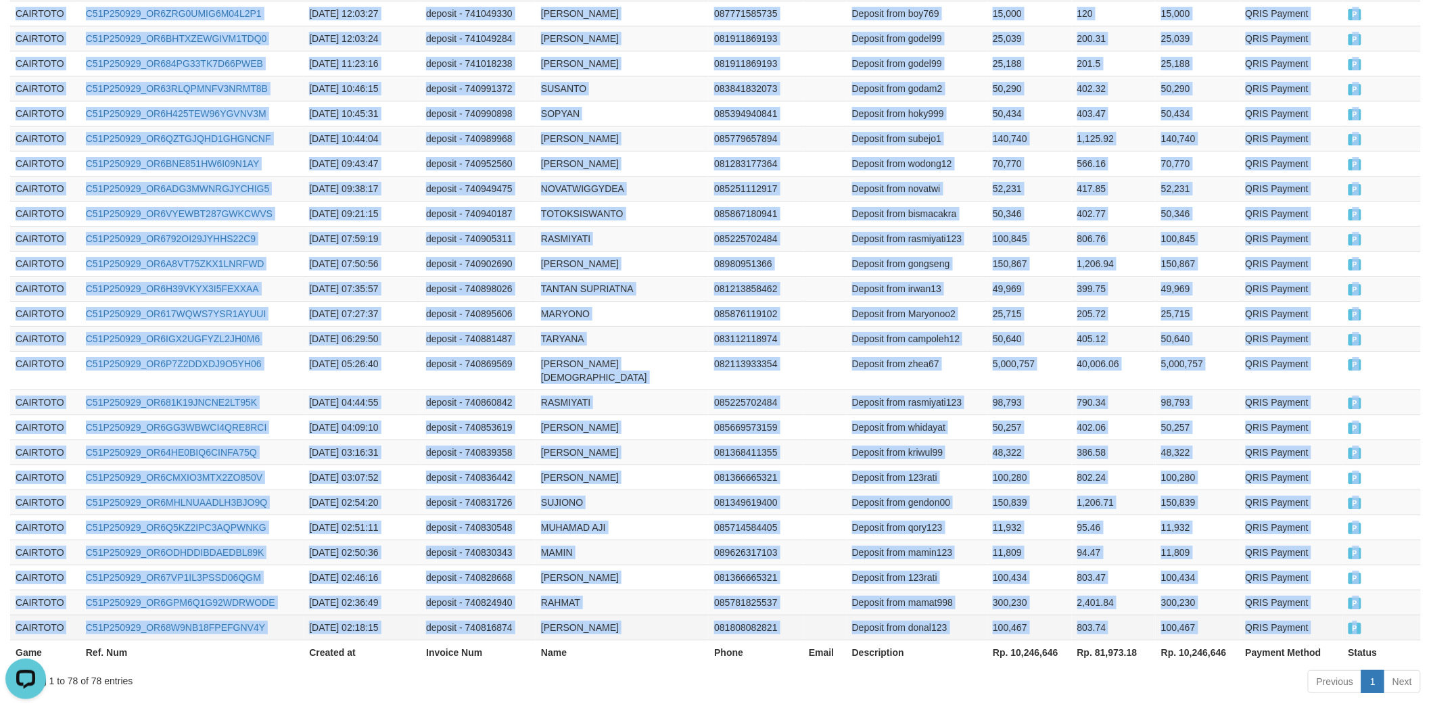
drag, startPoint x: 15, startPoint y: 527, endPoint x: 1374, endPoint y: 551, distance: 1359.2
copy tbody "CAIRTOTO C51P250929_OR6IRZUL8R4AR6UH0CQ [DATE] 23:16:35 deposit - 741724442 SYA…"
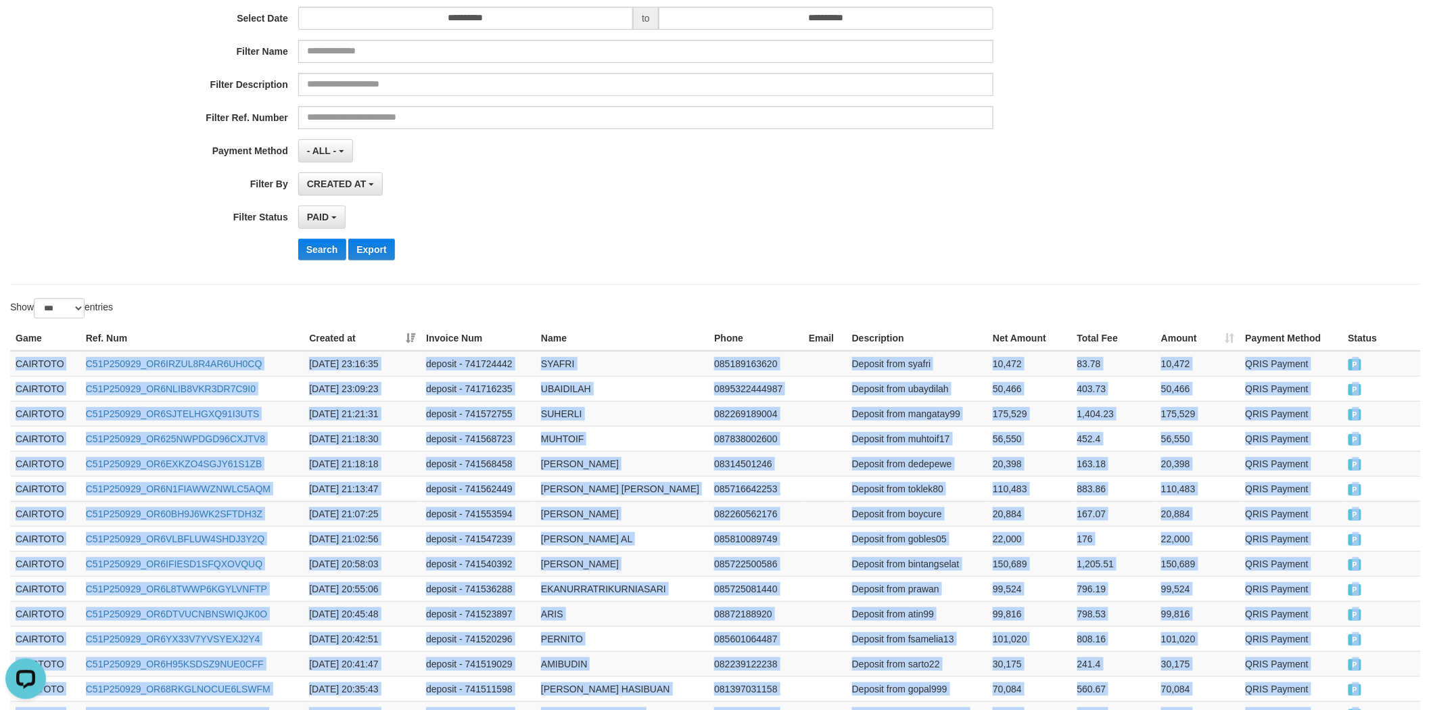
scroll to position [0, 0]
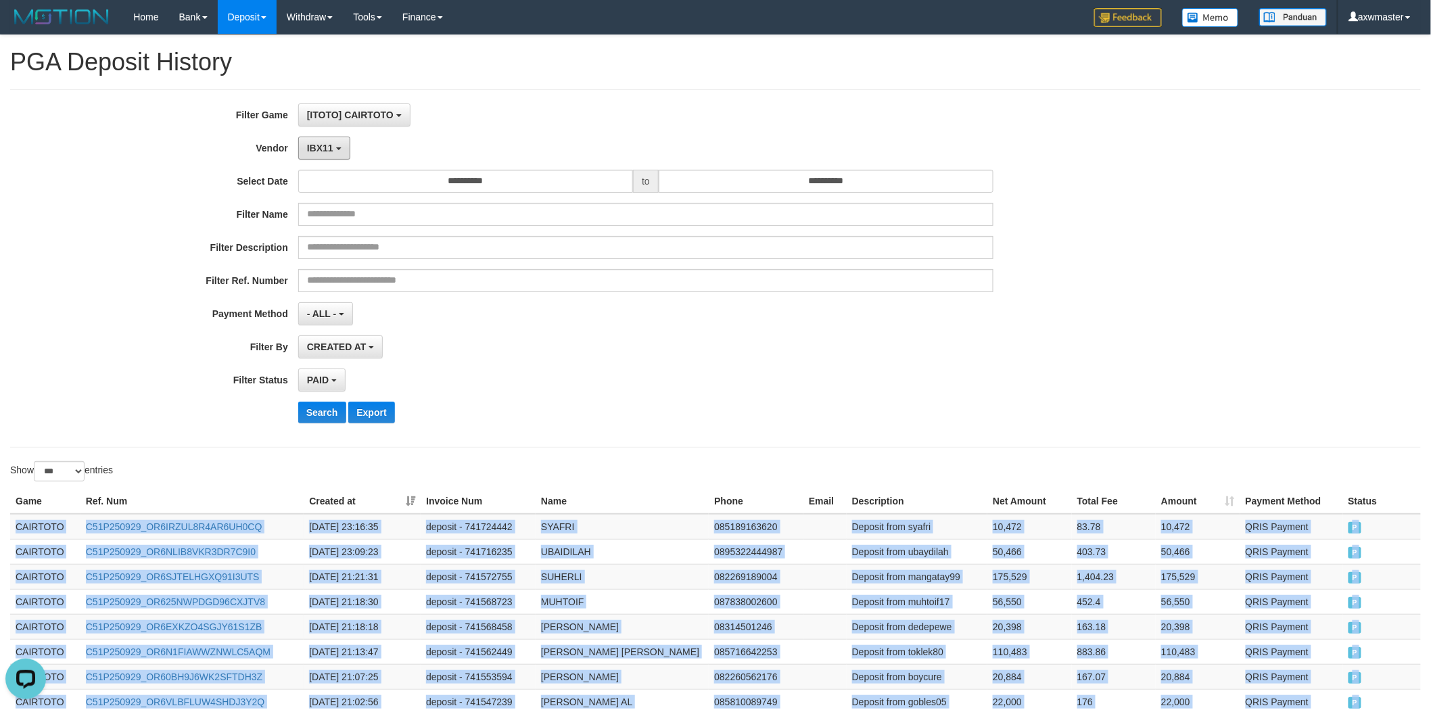
drag, startPoint x: 326, startPoint y: 153, endPoint x: 345, endPoint y: 181, distance: 34.0
click at [325, 153] on button "IBX11" at bounding box center [324, 148] width 52 height 23
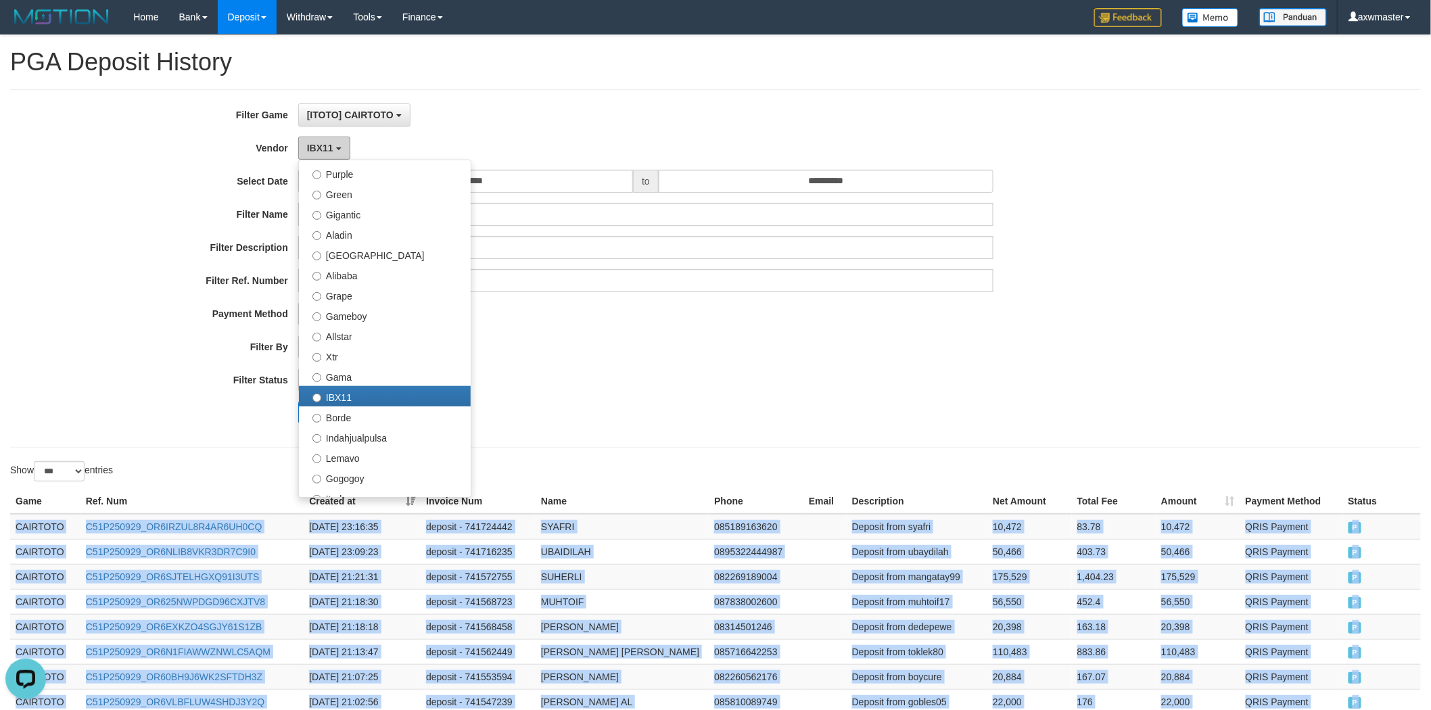
scroll to position [375, 0]
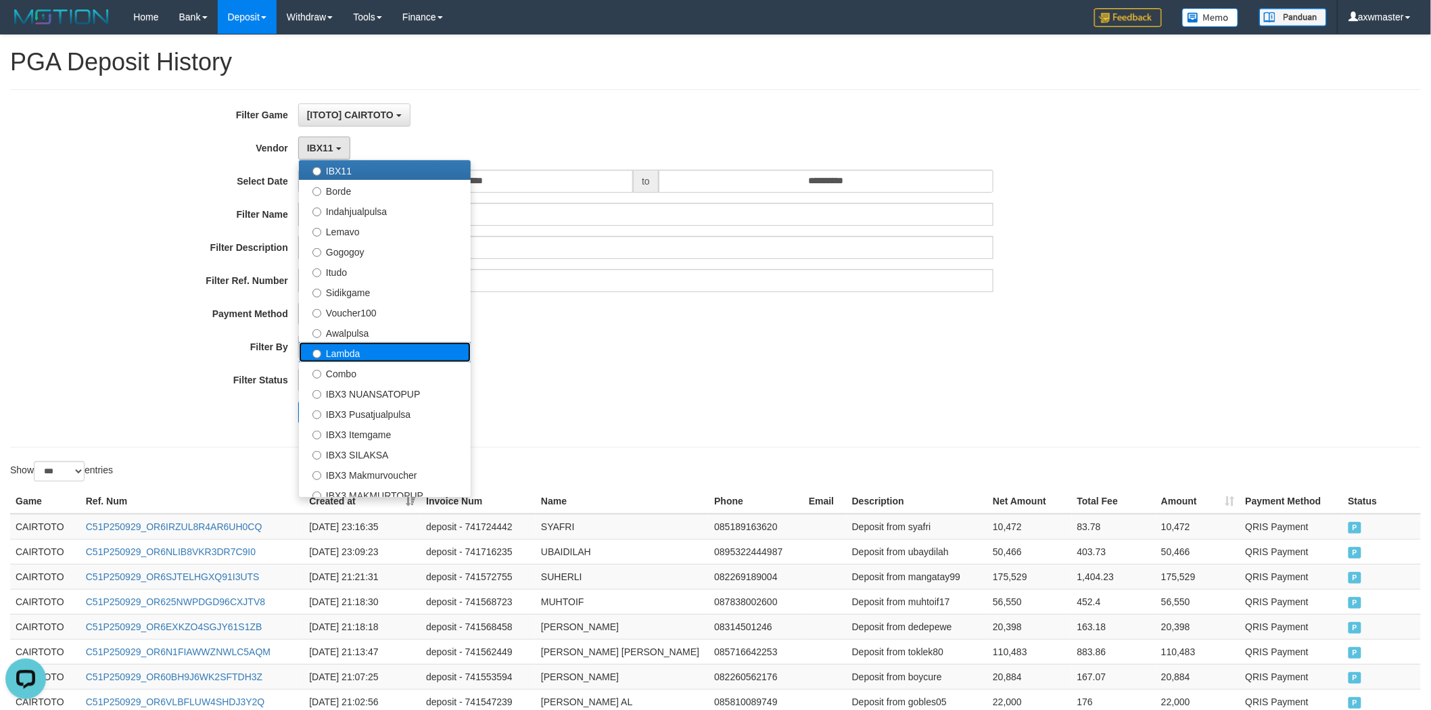
click at [391, 354] on label "Lambda" at bounding box center [385, 352] width 172 height 20
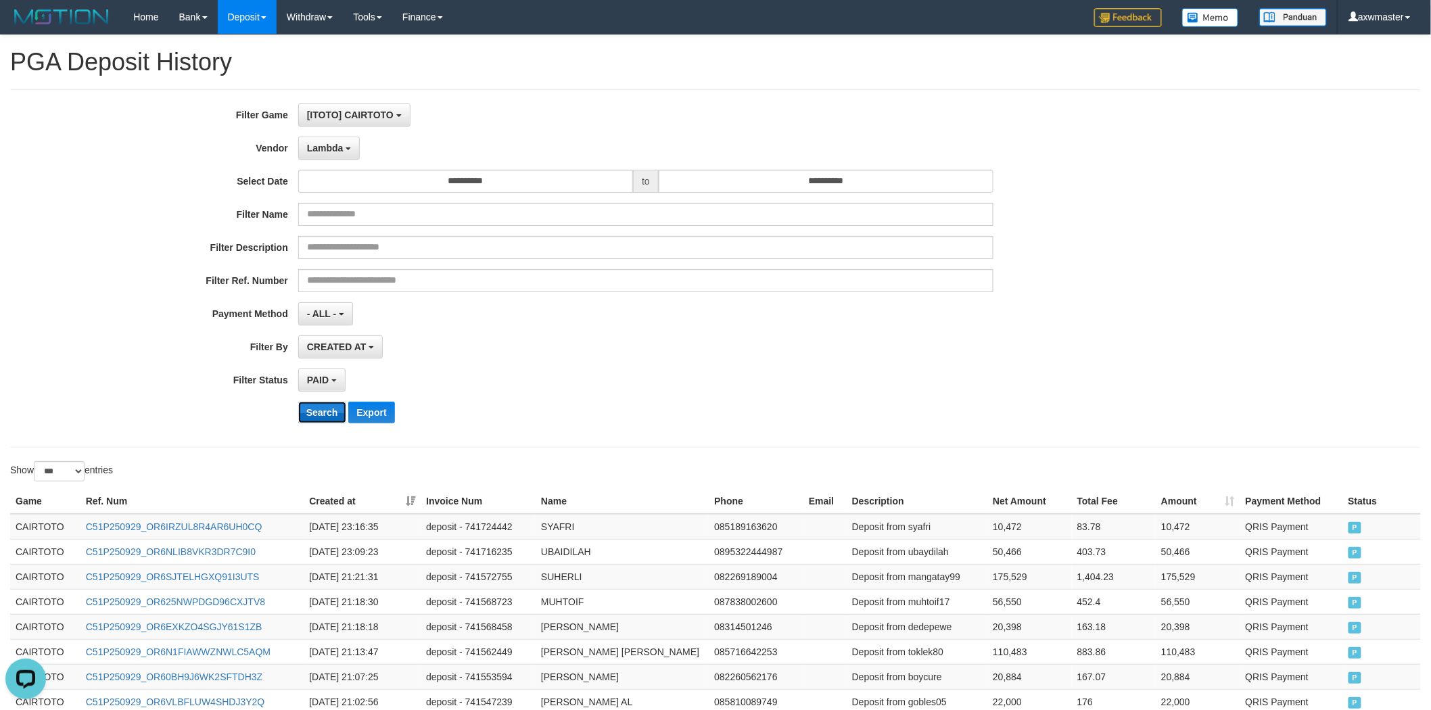
click at [332, 416] on button "Search" at bounding box center [322, 413] width 48 height 22
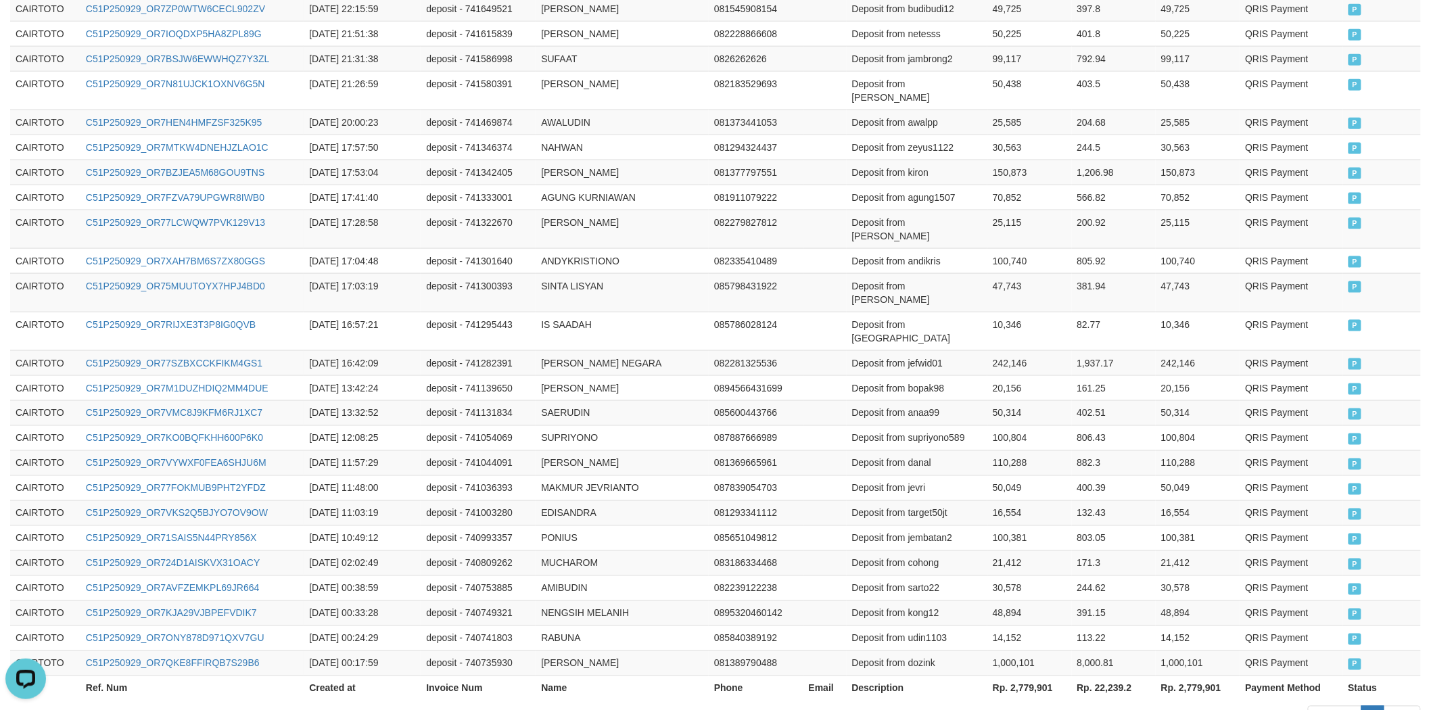
scroll to position [715, 0]
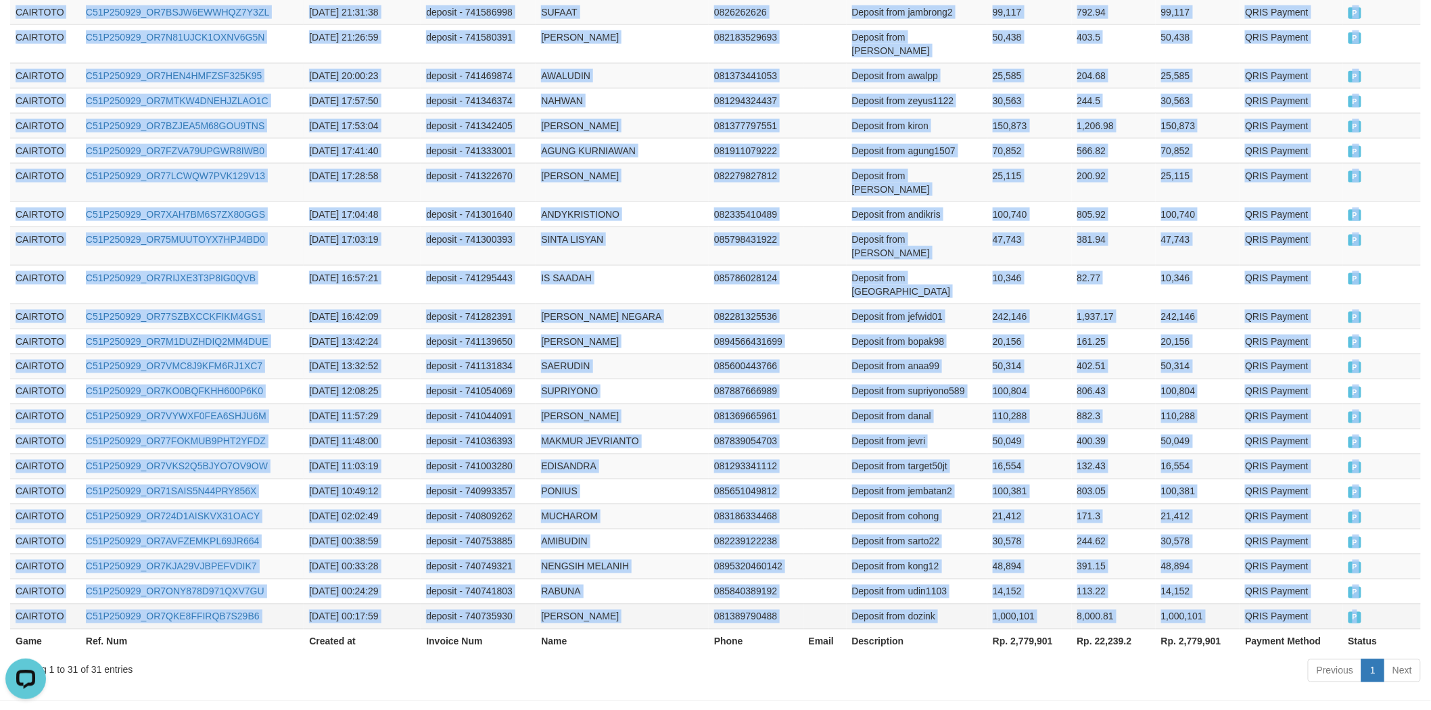
drag, startPoint x: 10, startPoint y: 525, endPoint x: 1400, endPoint y: 555, distance: 1389.7
click at [1400, 555] on tbody "CAIRTOTO C51P250929_OR72OW25PZ77D68Z1OT [DATE] 23:47:20 deposit - 741762088 UBA…" at bounding box center [715, 214] width 1410 height 830
copy tbody "CAIRTOTO C51P250929_OR72OW25PZ77D68Z1OT [DATE] 23:47:20 deposit - 741762088 UBA…"
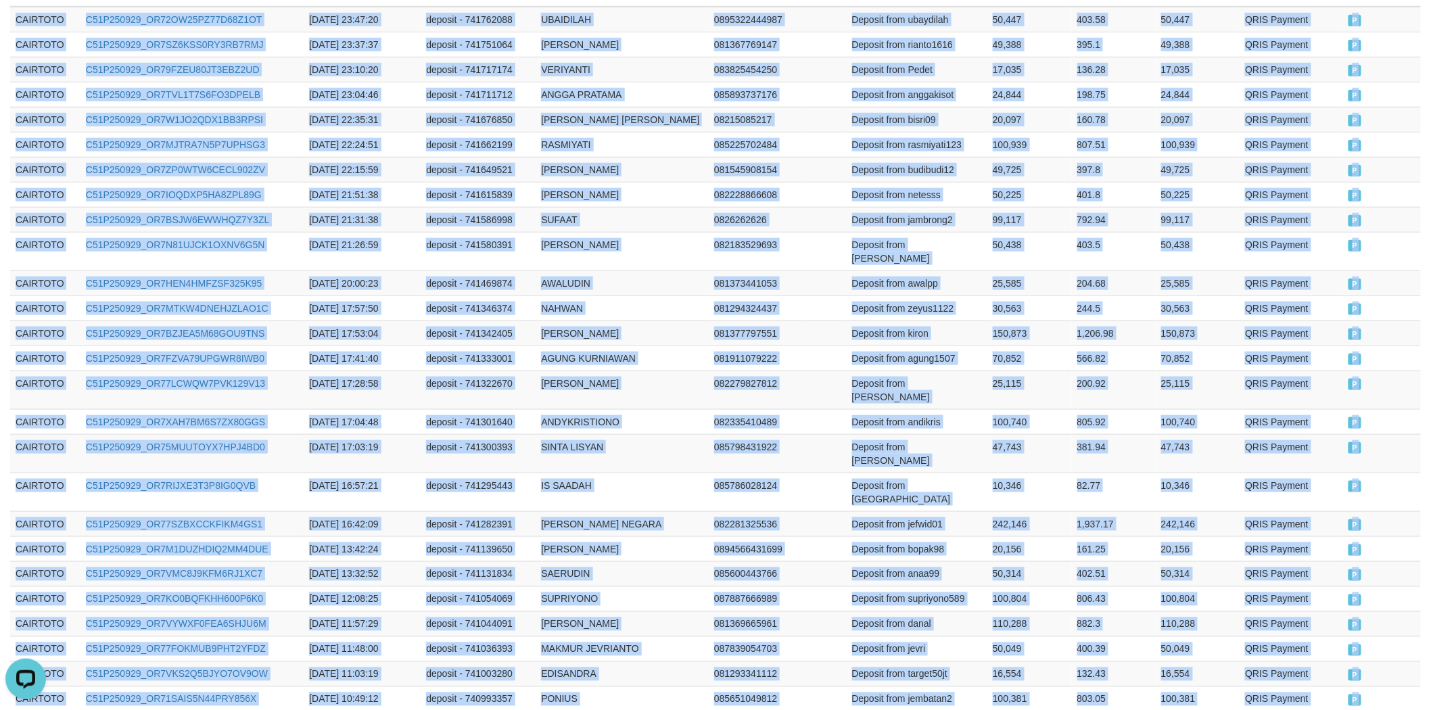
scroll to position [0, 0]
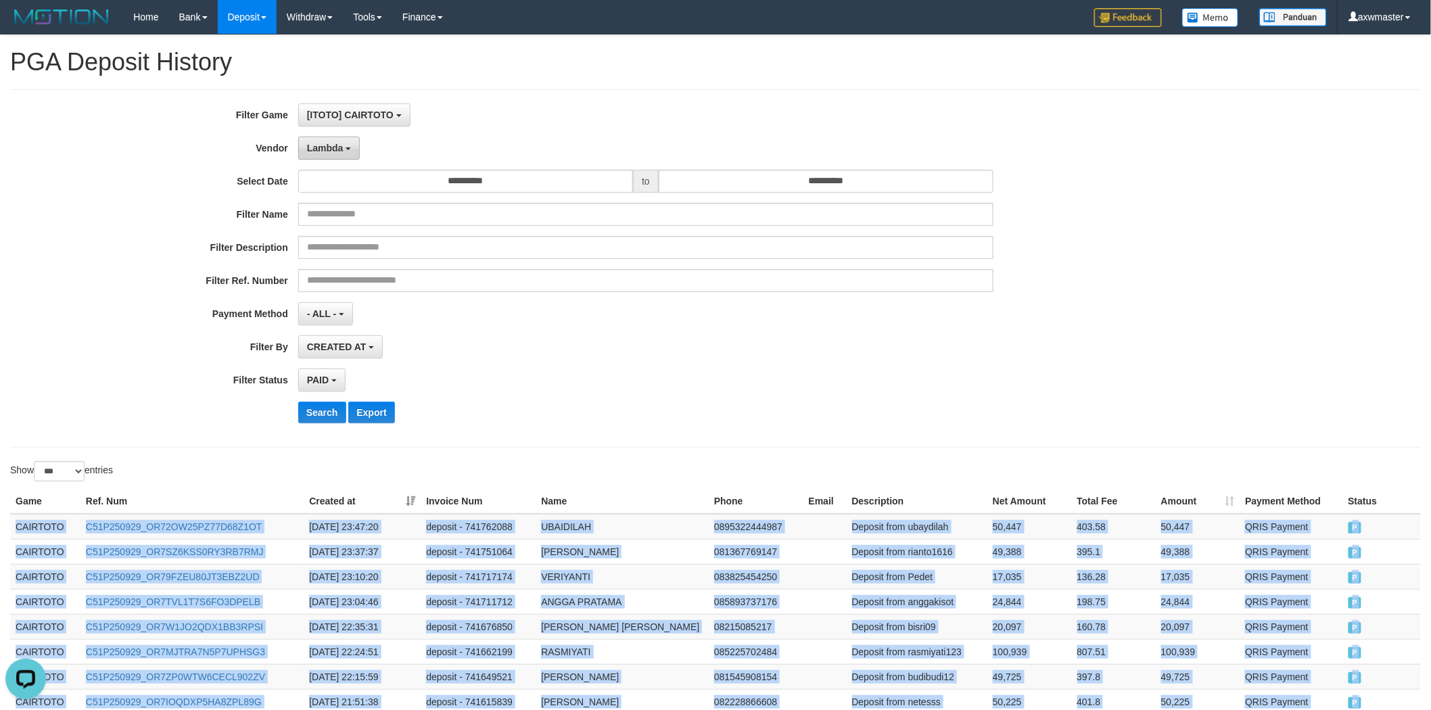
click at [329, 151] on span "Lambda" at bounding box center [325, 148] width 37 height 11
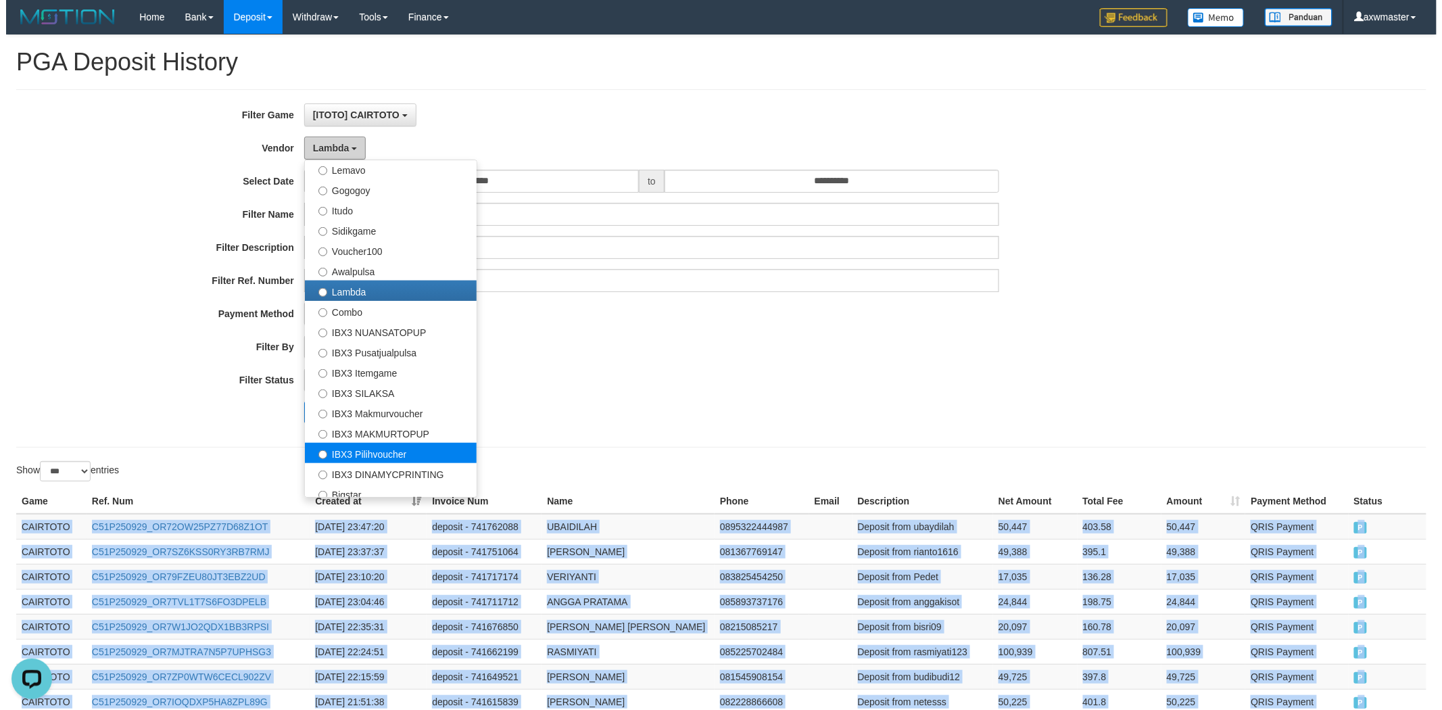
scroll to position [483, 0]
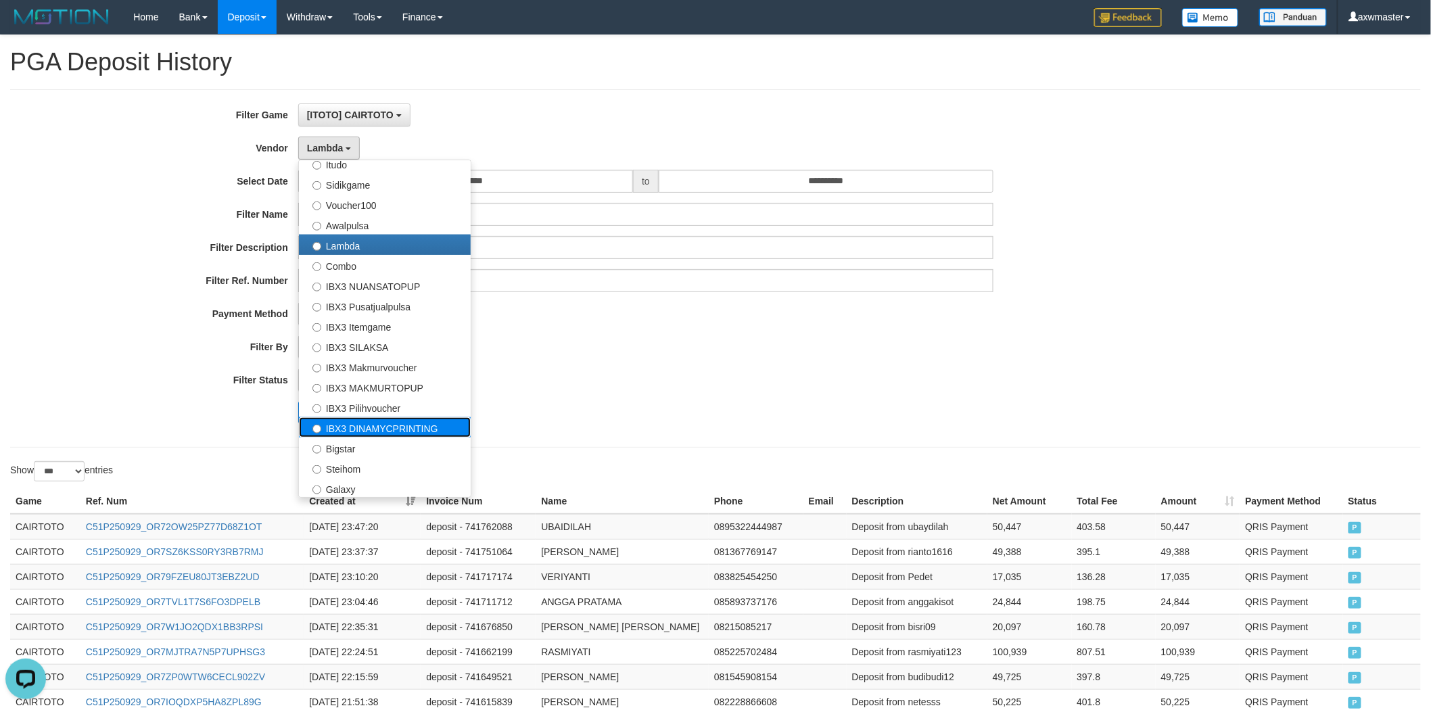
click at [421, 421] on label "IBX3 DINAMYCPRINTING" at bounding box center [385, 427] width 172 height 20
select select "**********"
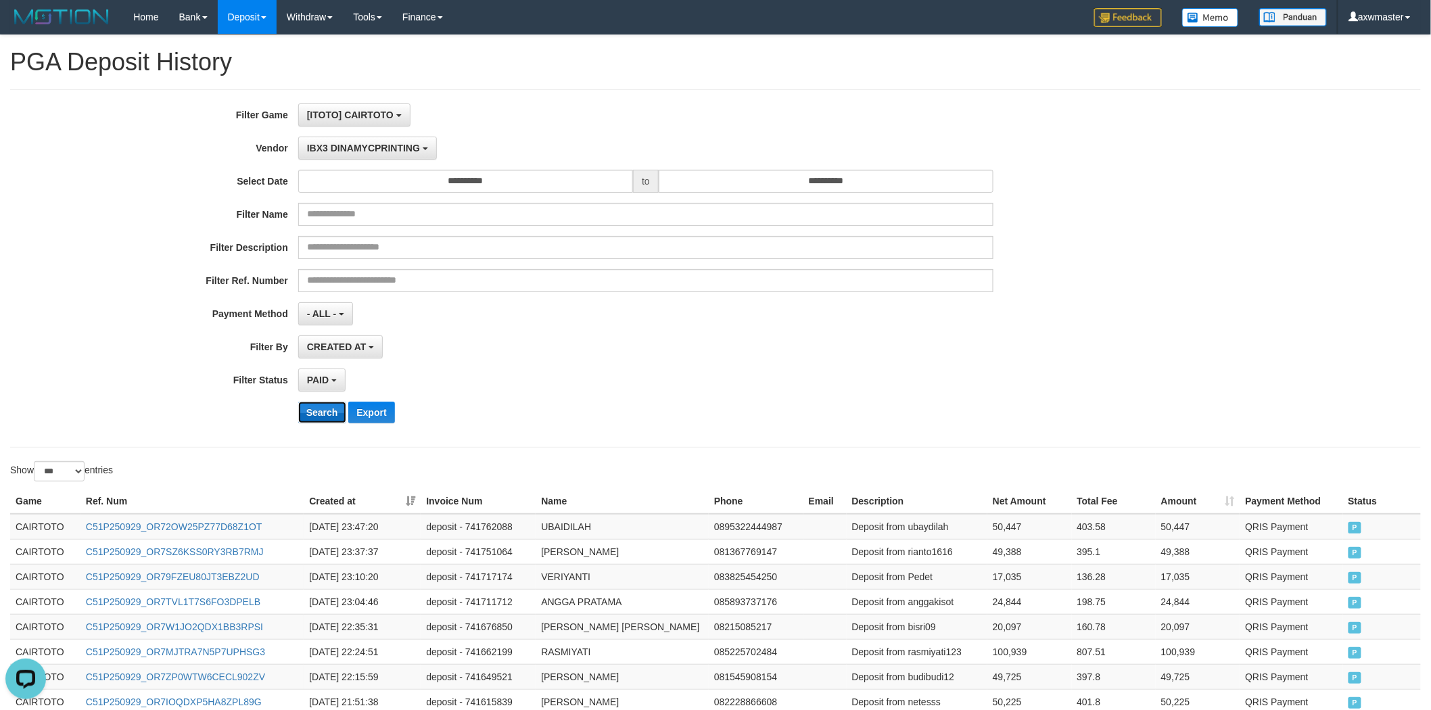
click at [334, 419] on button "Search" at bounding box center [322, 413] width 48 height 22
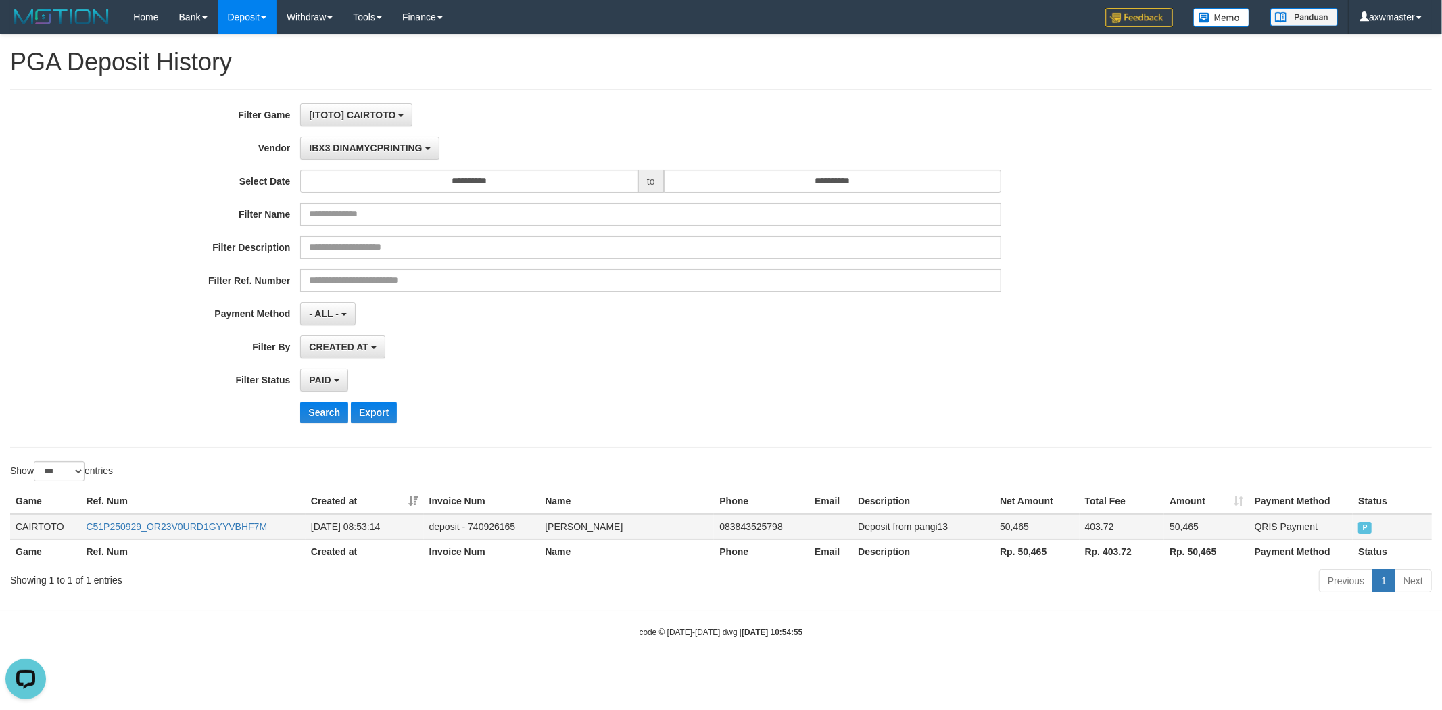
click at [11, 527] on td "CAIRTOTO" at bounding box center [45, 527] width 70 height 26
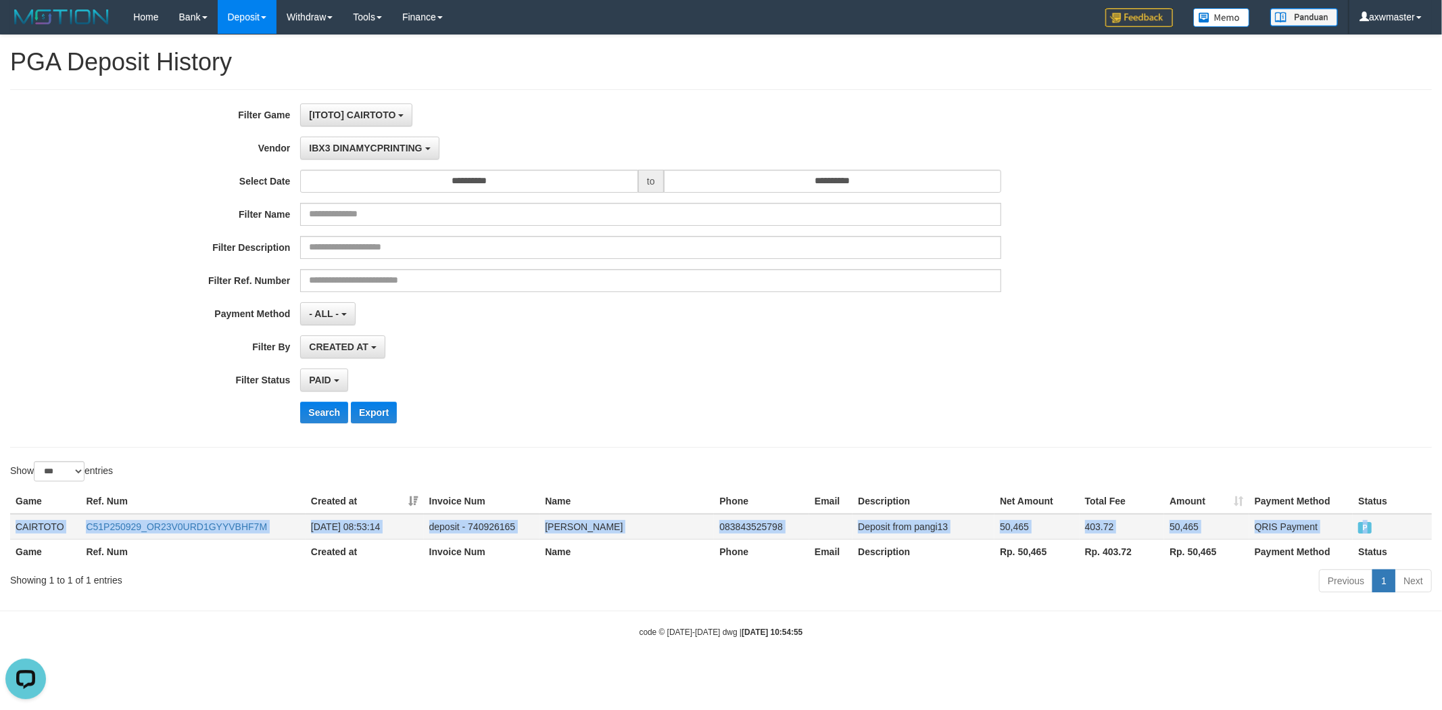
click at [1369, 529] on span "P" at bounding box center [1365, 527] width 14 height 11
copy tr "CAIRTOTO C51P250929_OR23V0URD1GYYVBHF7M [DATE] 08:53:14 deposit - 740926165 FAJ…"
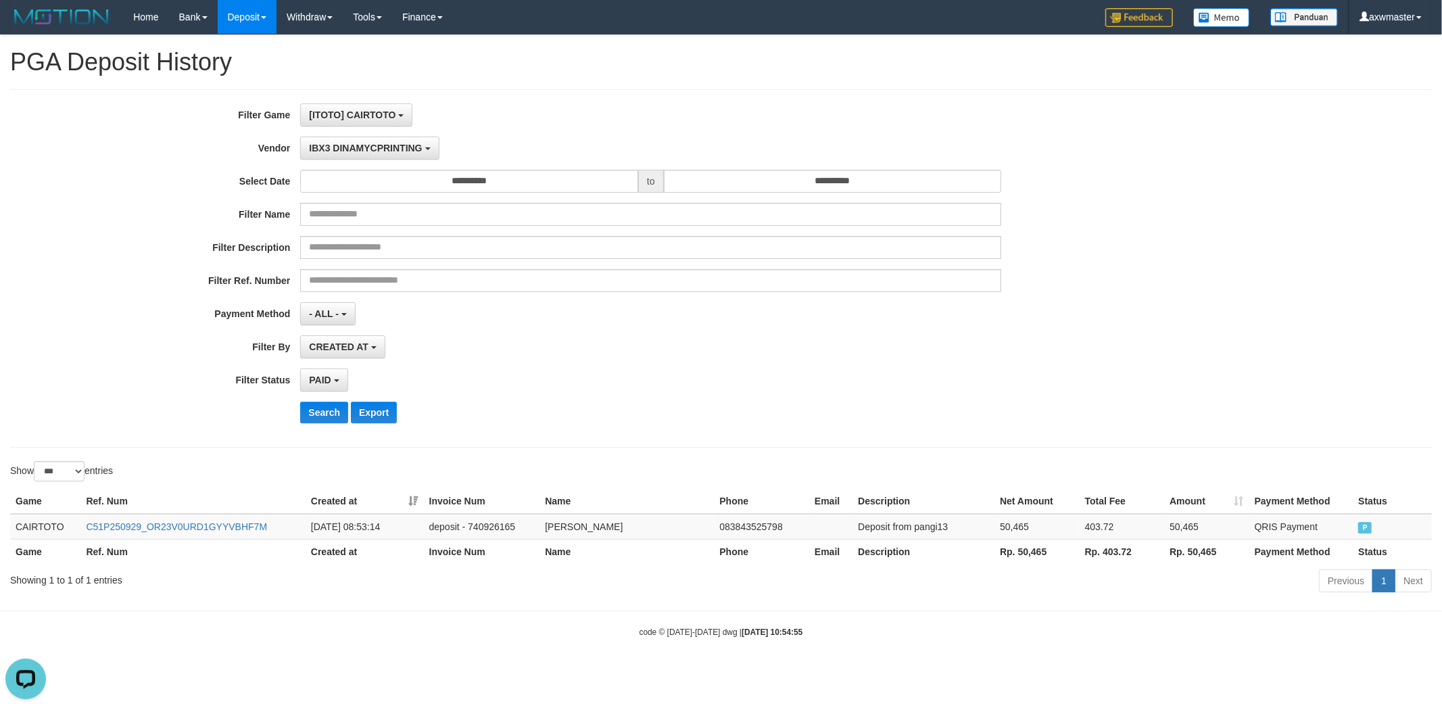
drag, startPoint x: 1187, startPoint y: 166, endPoint x: 1132, endPoint y: 164, distance: 54.8
click at [1189, 165] on div "**********" at bounding box center [601, 268] width 1202 height 330
